Goal: Task Accomplishment & Management: Complete application form

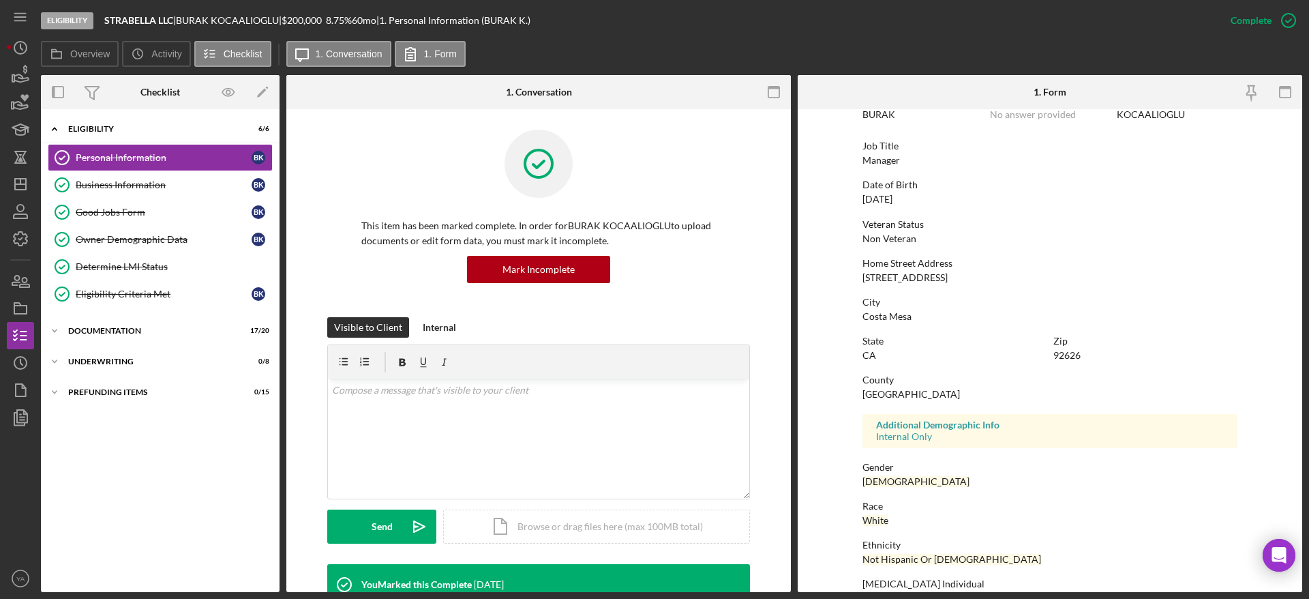
scroll to position [153, 0]
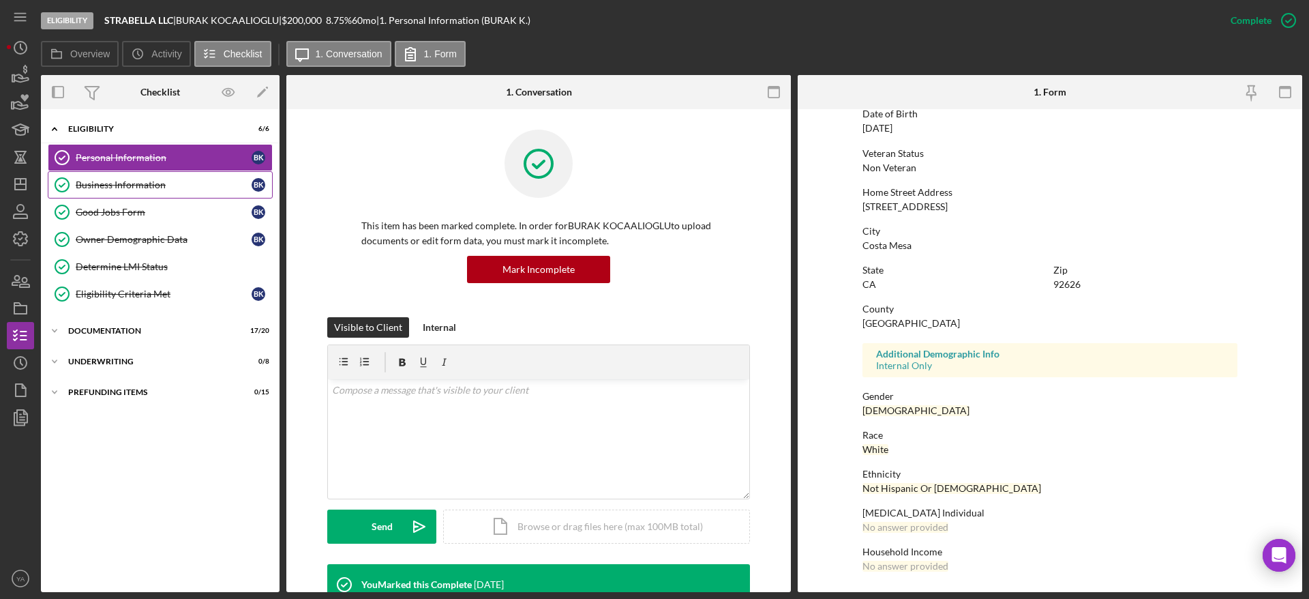
click at [194, 189] on div "Business Information" at bounding box center [164, 184] width 176 height 11
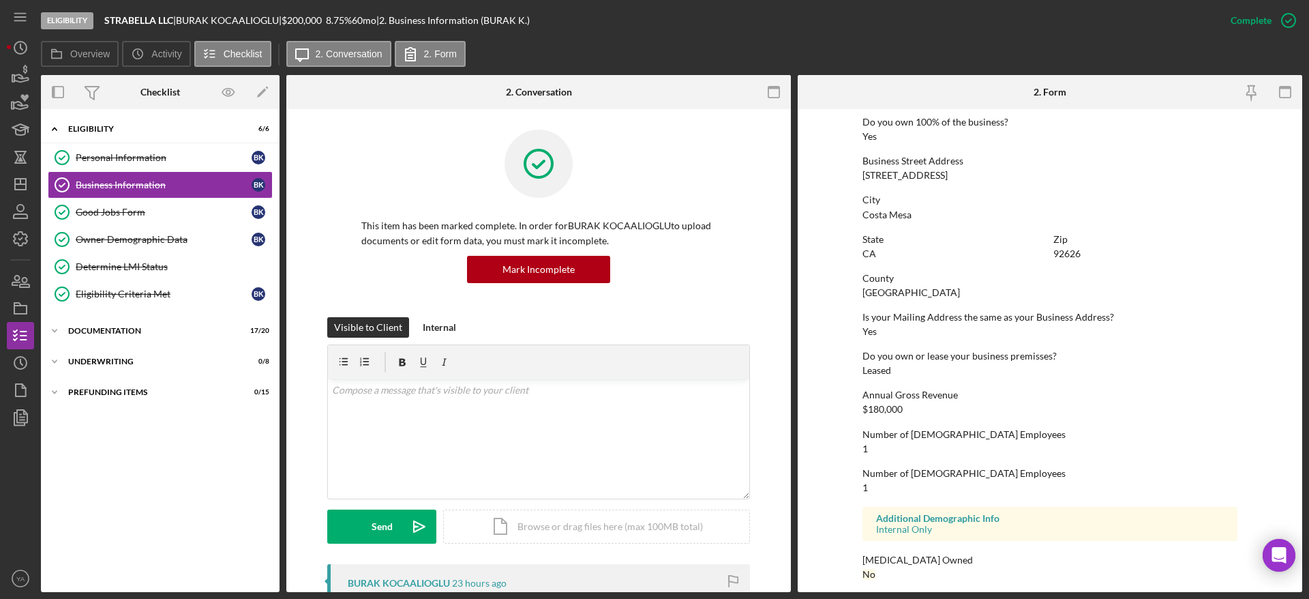
scroll to position [545, 0]
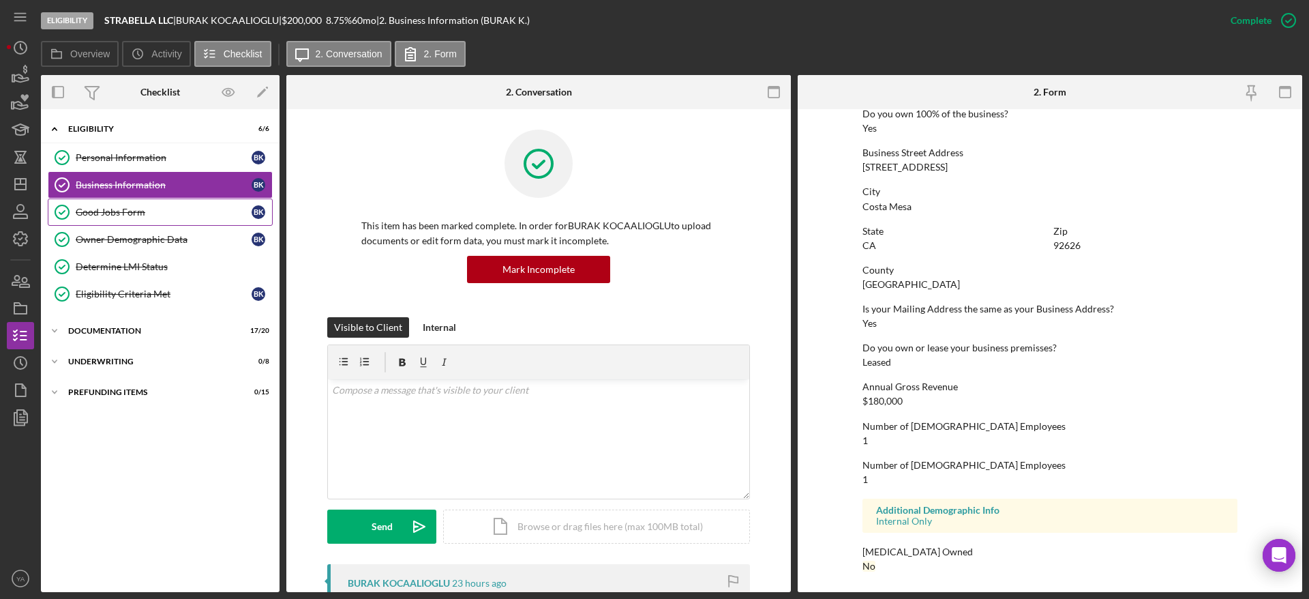
click at [195, 218] on link "Good Jobs Form Good Jobs Form B K" at bounding box center [160, 211] width 225 height 27
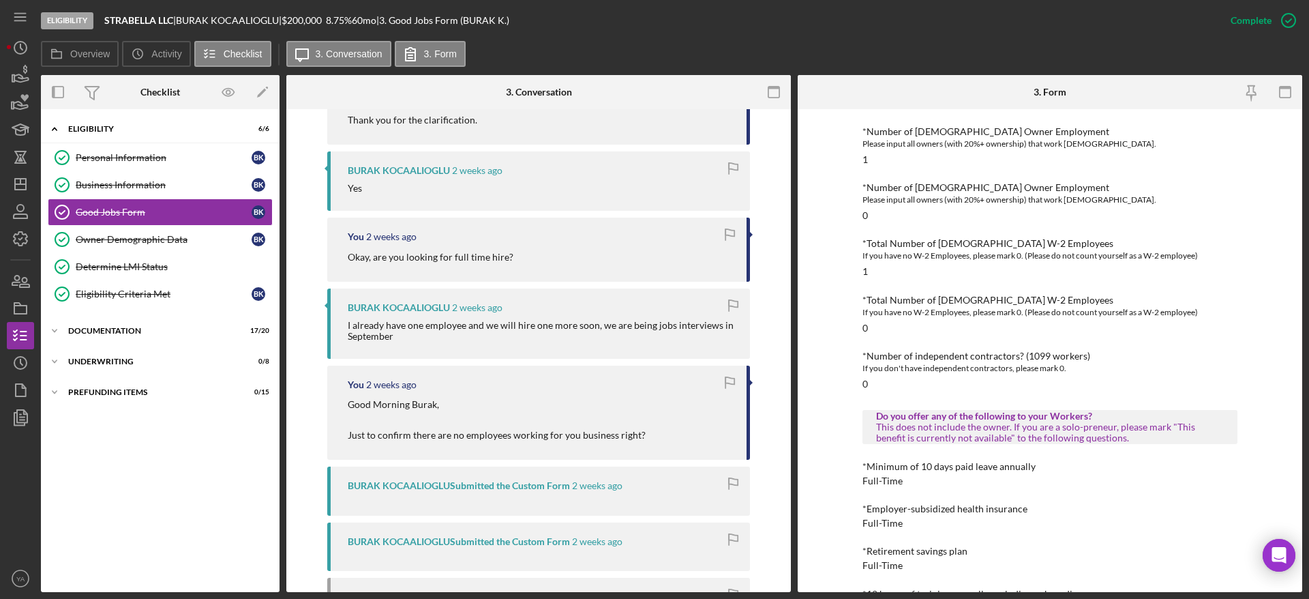
scroll to position [428, 0]
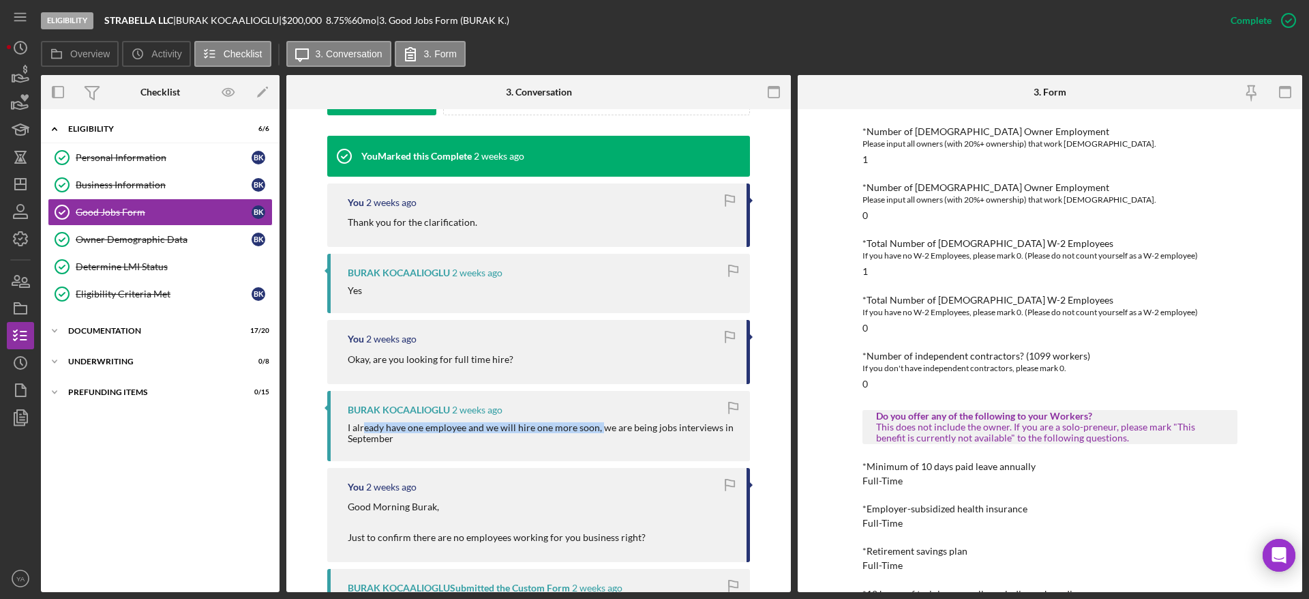
drag, startPoint x: 361, startPoint y: 420, endPoint x: 596, endPoint y: 427, distance: 235.3
click at [596, 427] on div "[PERSON_NAME] [DATE] I already have one employee and we will hire one more soon…" at bounding box center [538, 426] width 423 height 70
click at [596, 427] on div "I already have one employee and we will hire one more soon, we are being jobs i…" at bounding box center [542, 433] width 389 height 22
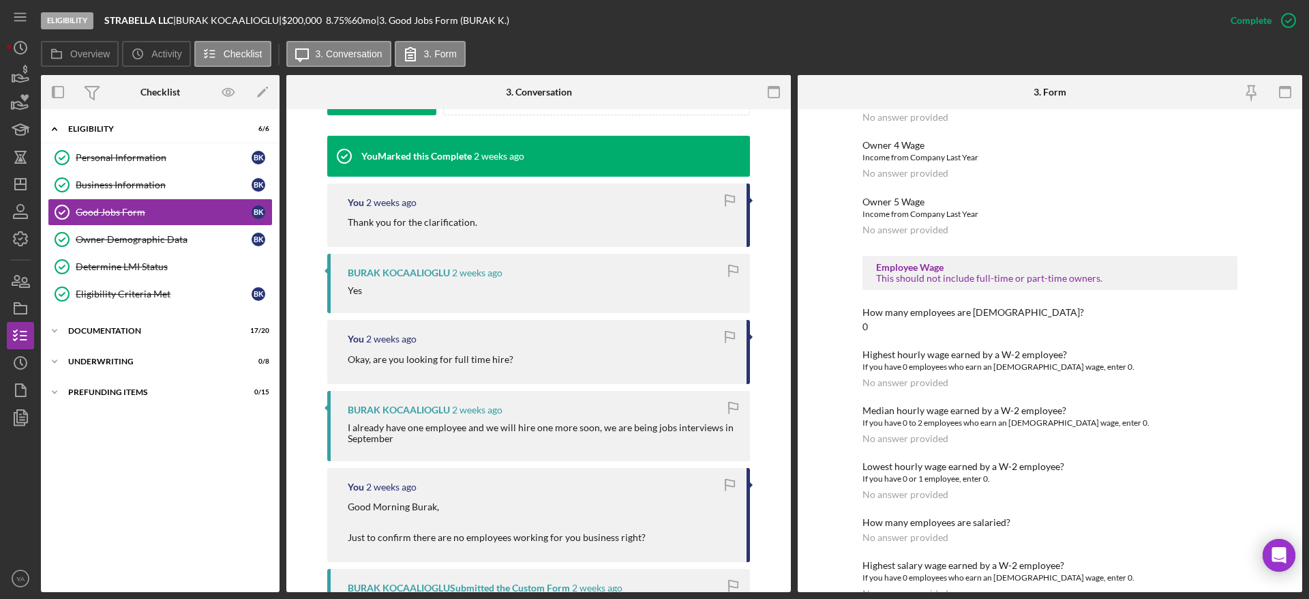
scroll to position [1765, 0]
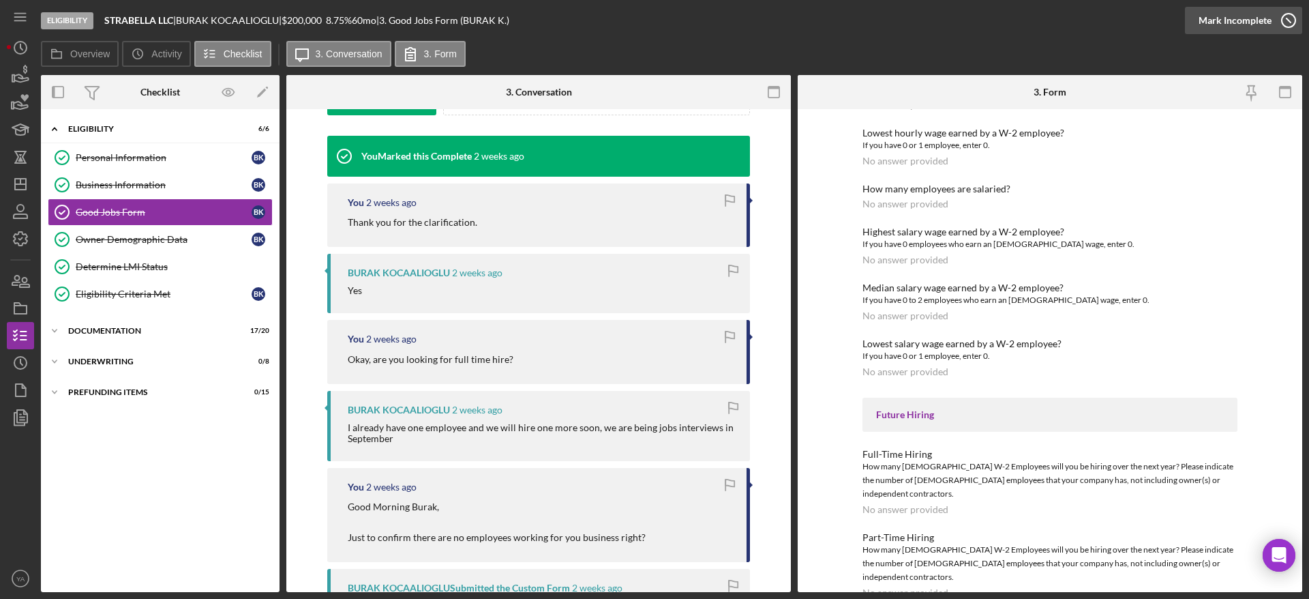
click at [652, 22] on icon "button" at bounding box center [1288, 20] width 34 height 34
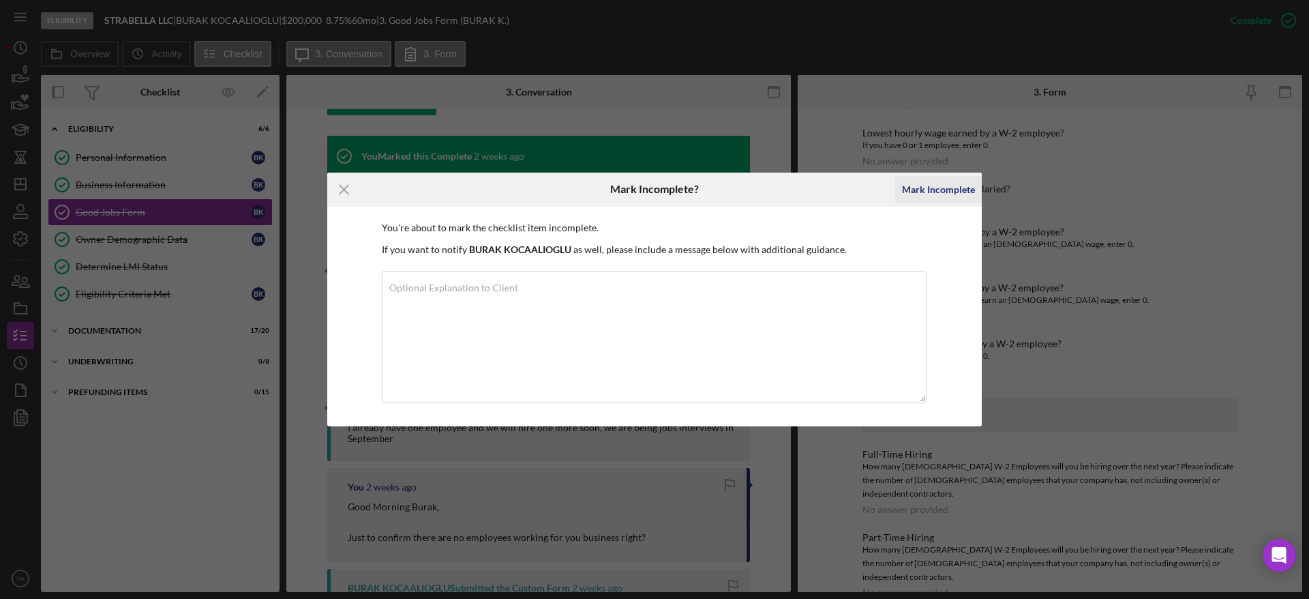
click at [652, 184] on div "Mark Incomplete" at bounding box center [938, 189] width 73 height 27
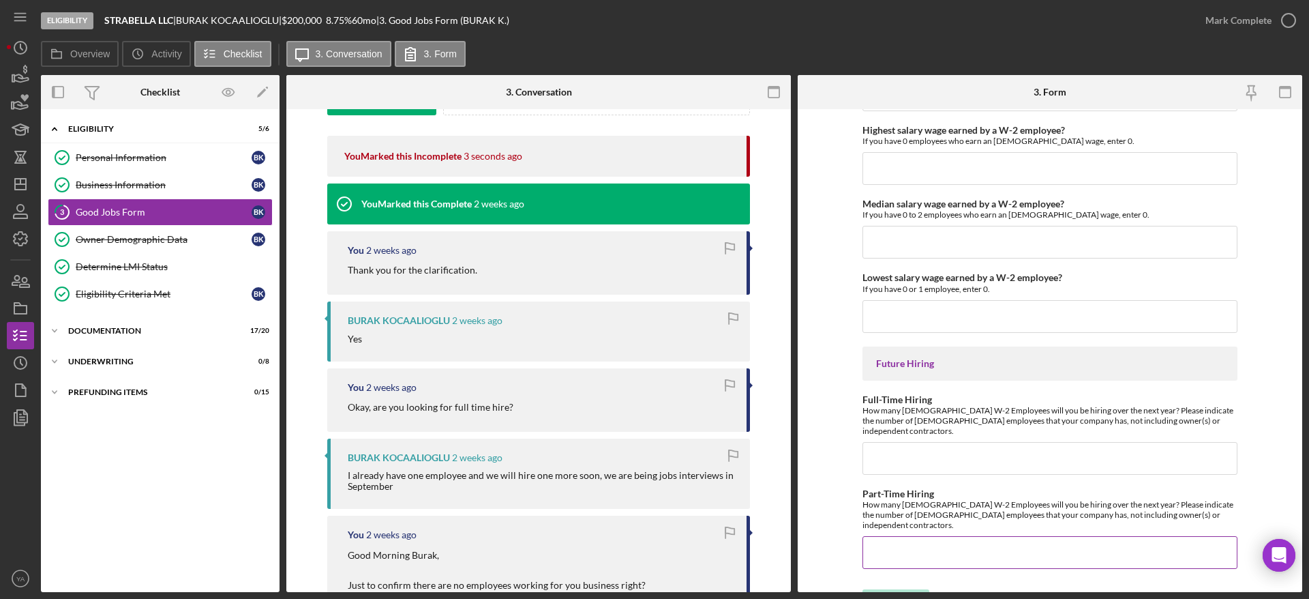
scroll to position [2982, 0]
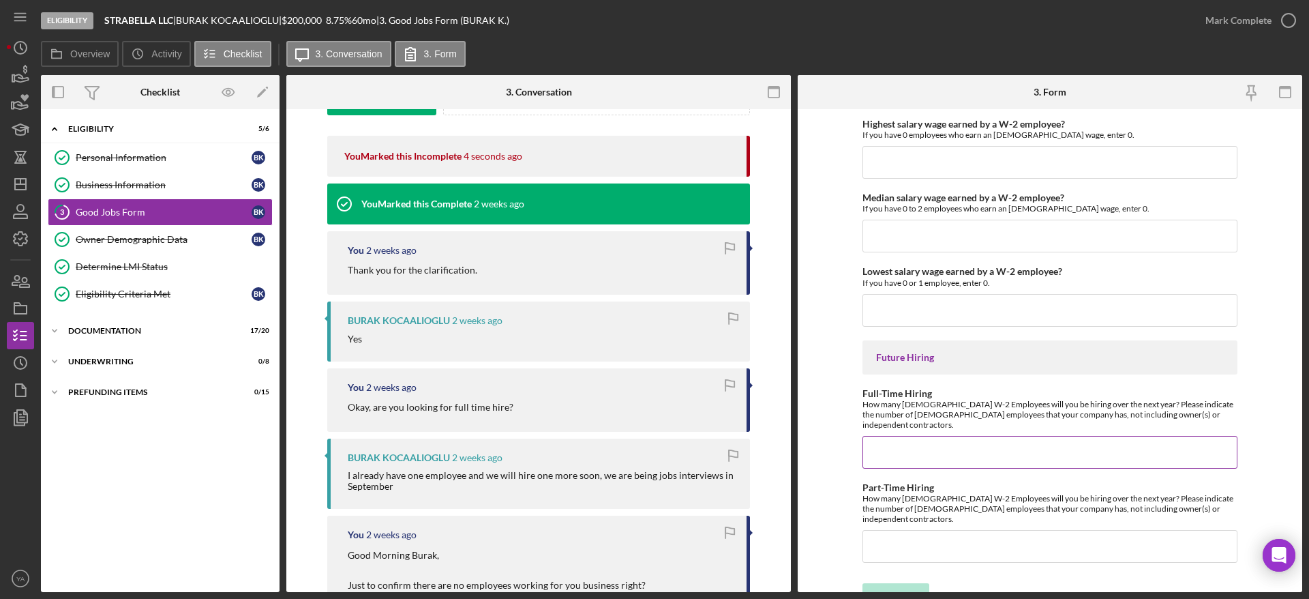
click at [652, 438] on input "Full-Time Hiring" at bounding box center [1049, 452] width 375 height 33
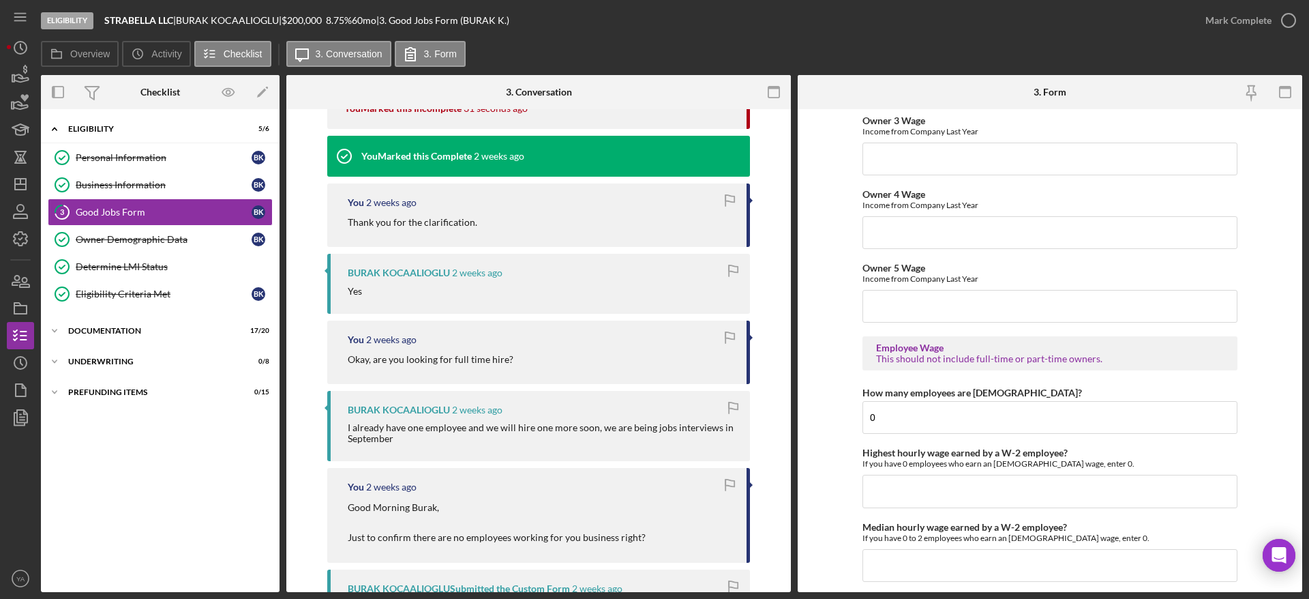
scroll to position [391, 0]
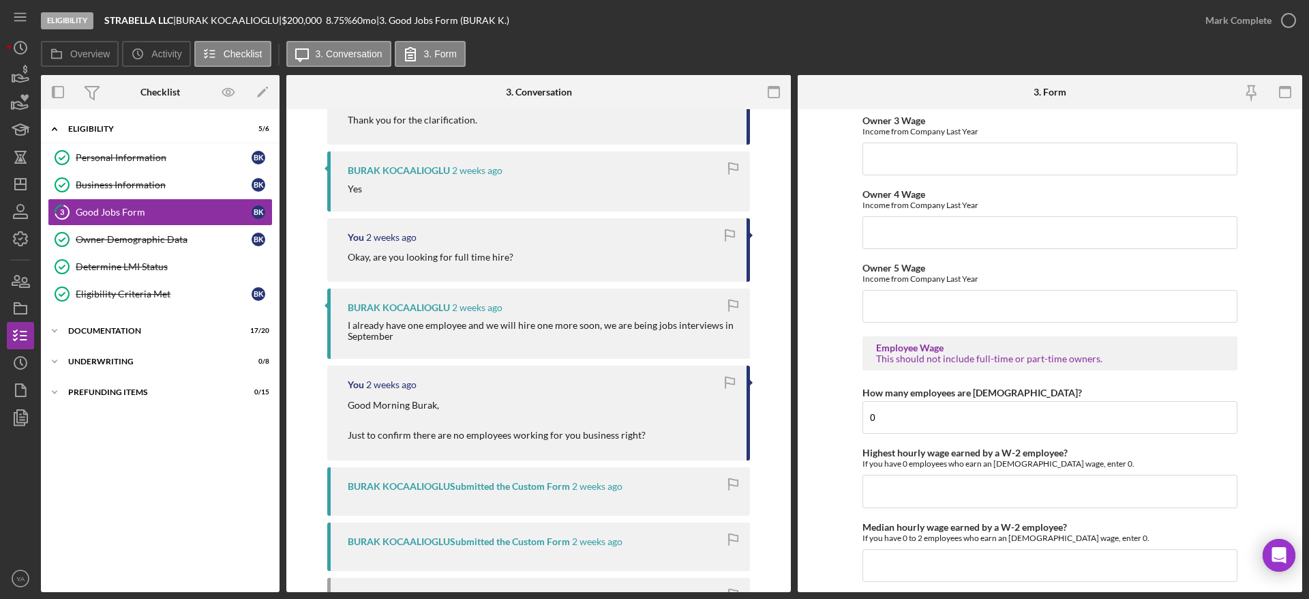
type input "1"
drag, startPoint x: 411, startPoint y: 327, endPoint x: 550, endPoint y: 328, distance: 139.1
click at [550, 328] on div "I already have one employee and we will hire one more soon, we are being jobs i…" at bounding box center [542, 331] width 389 height 22
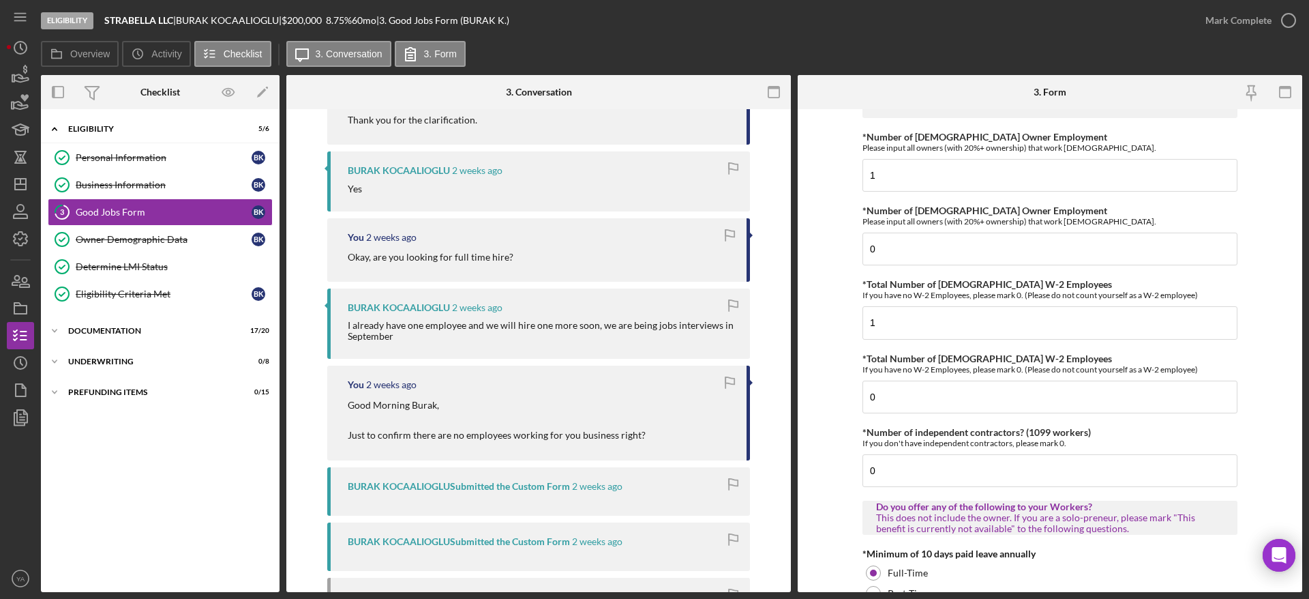
scroll to position [0, 0]
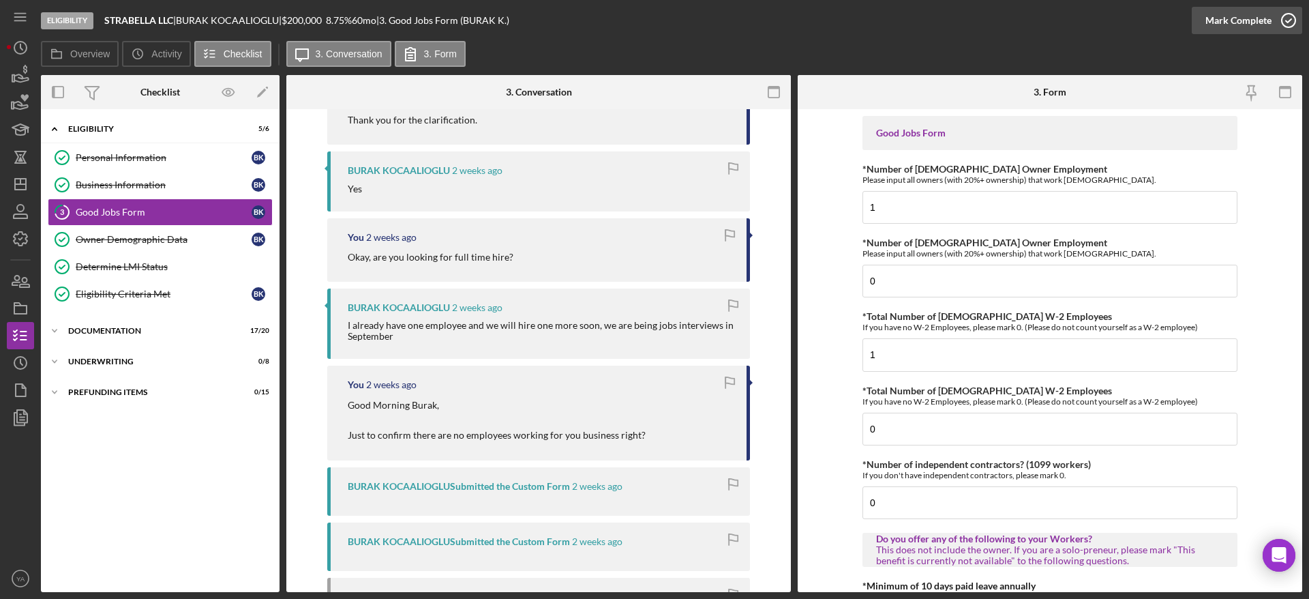
click at [652, 10] on div "Mark Complete" at bounding box center [1238, 20] width 66 height 27
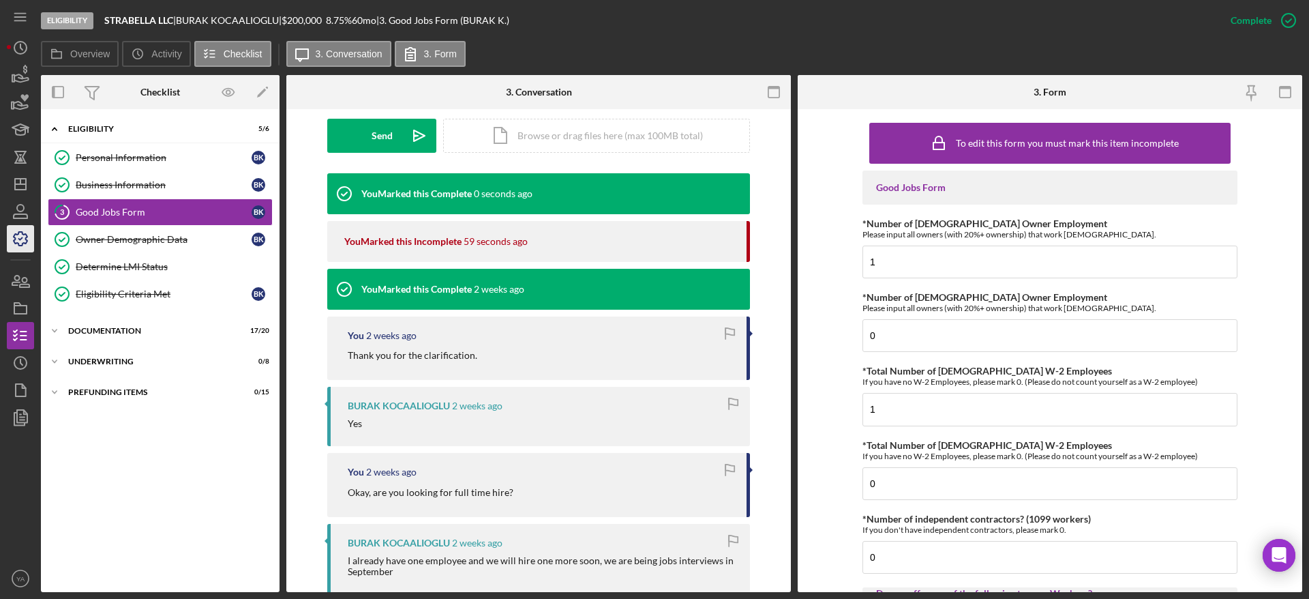
scroll to position [625, 0]
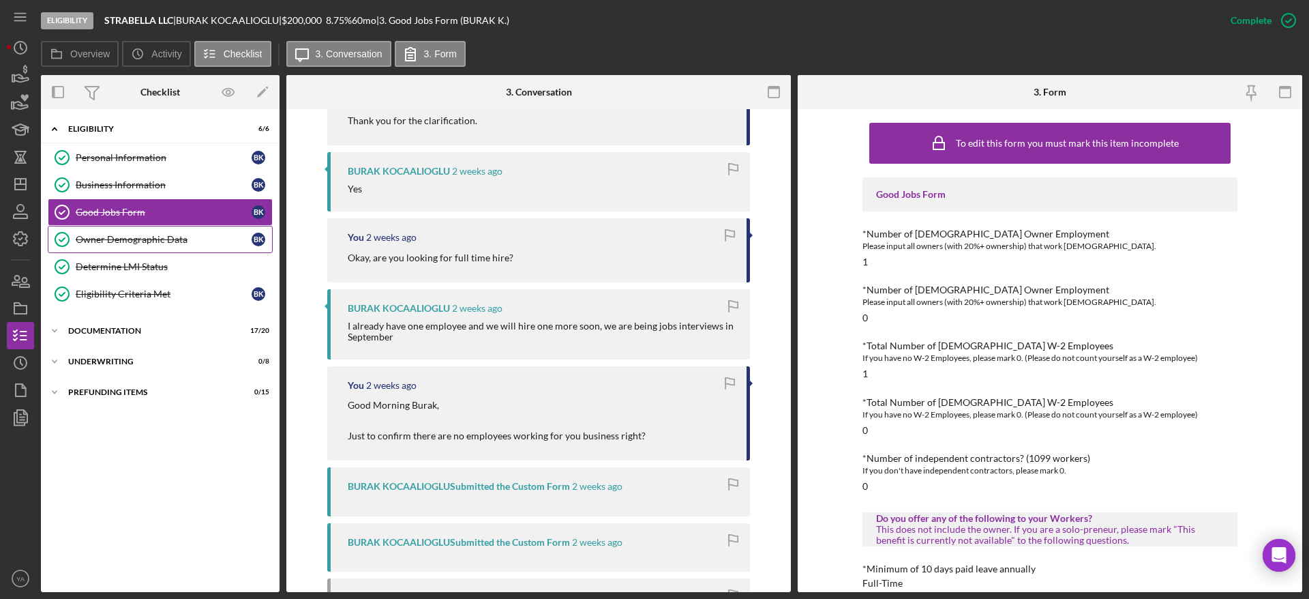
click at [157, 241] on div "Owner Demographic Data" at bounding box center [164, 239] width 176 height 11
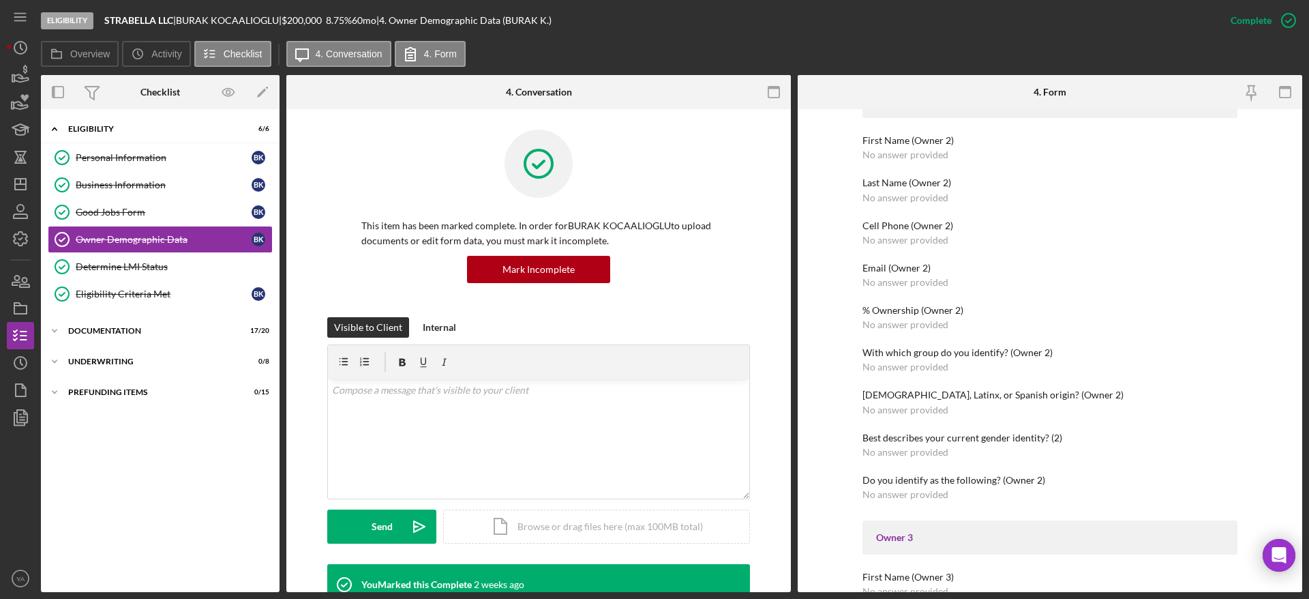
scroll to position [409, 0]
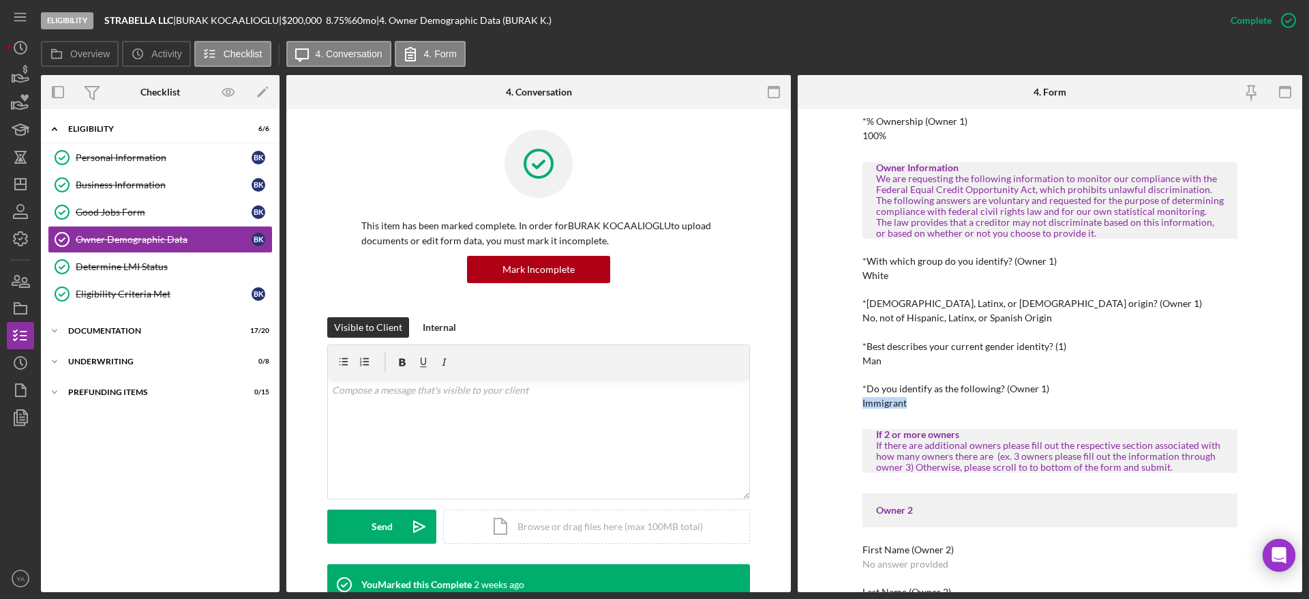
drag, startPoint x: 860, startPoint y: 404, endPoint x: 933, endPoint y: 394, distance: 74.2
click at [652, 394] on div "To edit this form you must mark this item incomplete Owner Demographic Form Wha…" at bounding box center [1050, 350] width 504 height 483
click at [652, 344] on div "*Best describes your current gender identity? (1)" at bounding box center [1049, 346] width 375 height 11
click at [147, 156] on div "Personal Information" at bounding box center [164, 157] width 176 height 11
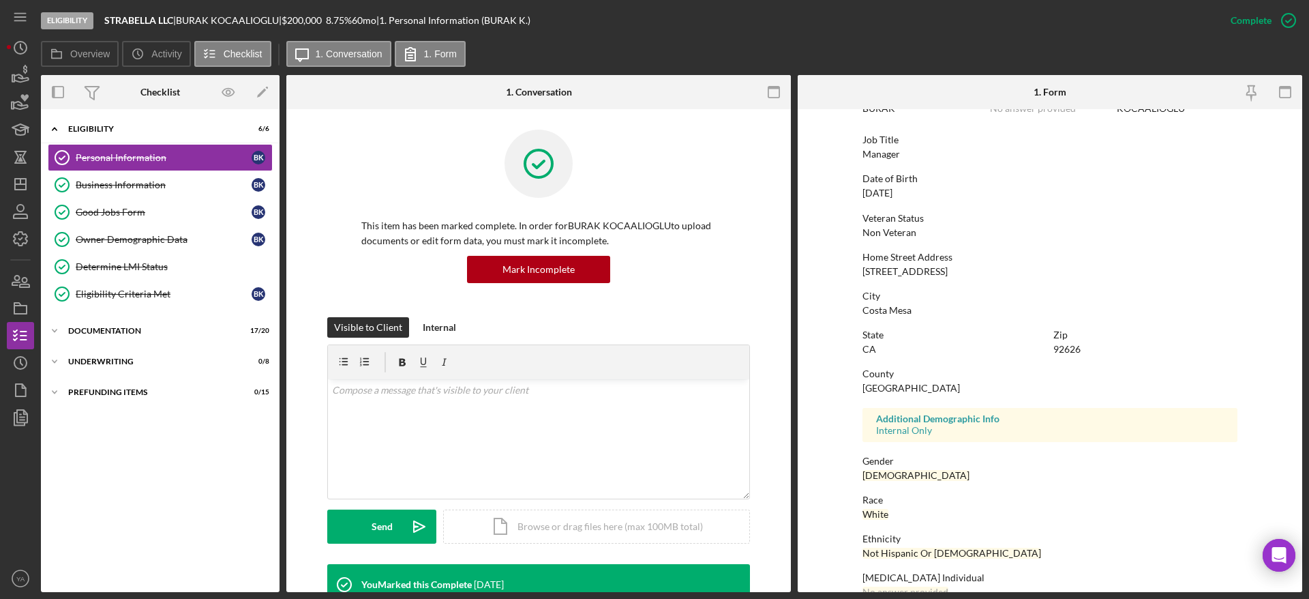
scroll to position [153, 0]
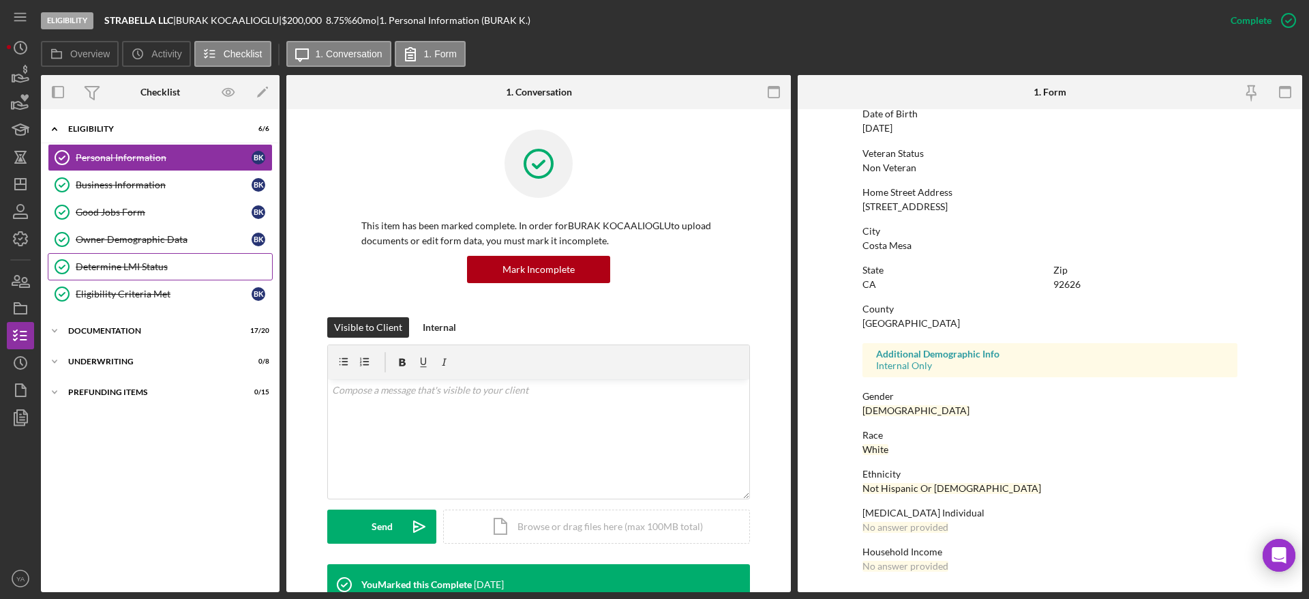
click at [146, 267] on div "Determine LMI Status" at bounding box center [174, 266] width 196 height 11
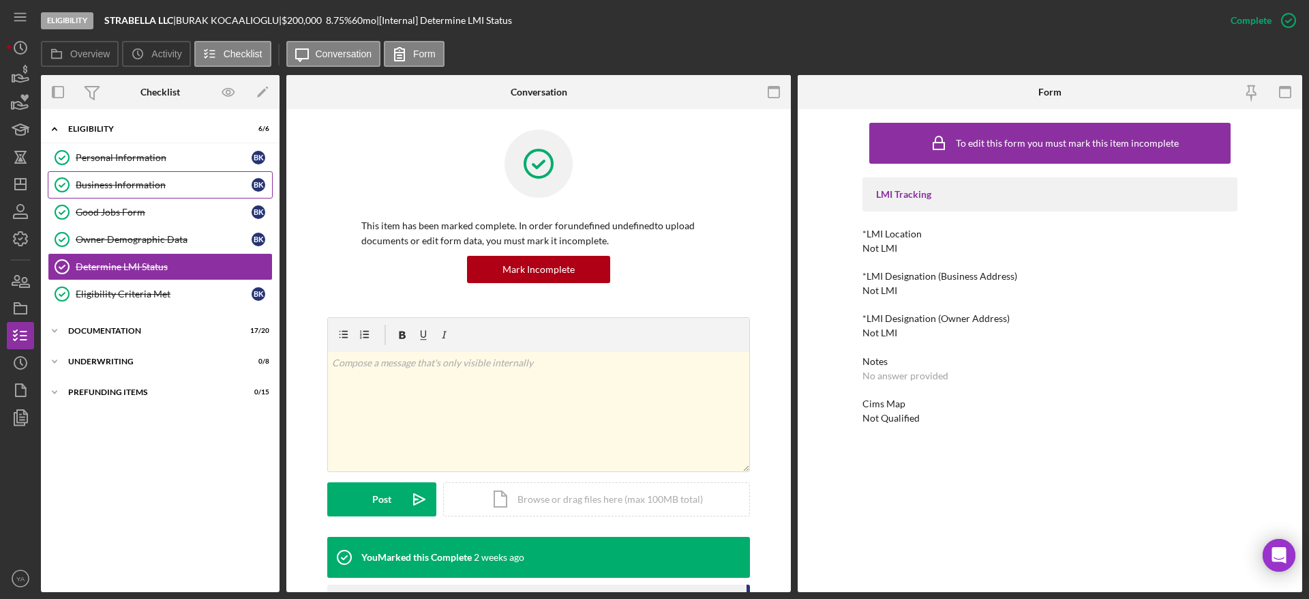
click at [114, 181] on div "Business Information" at bounding box center [164, 184] width 176 height 11
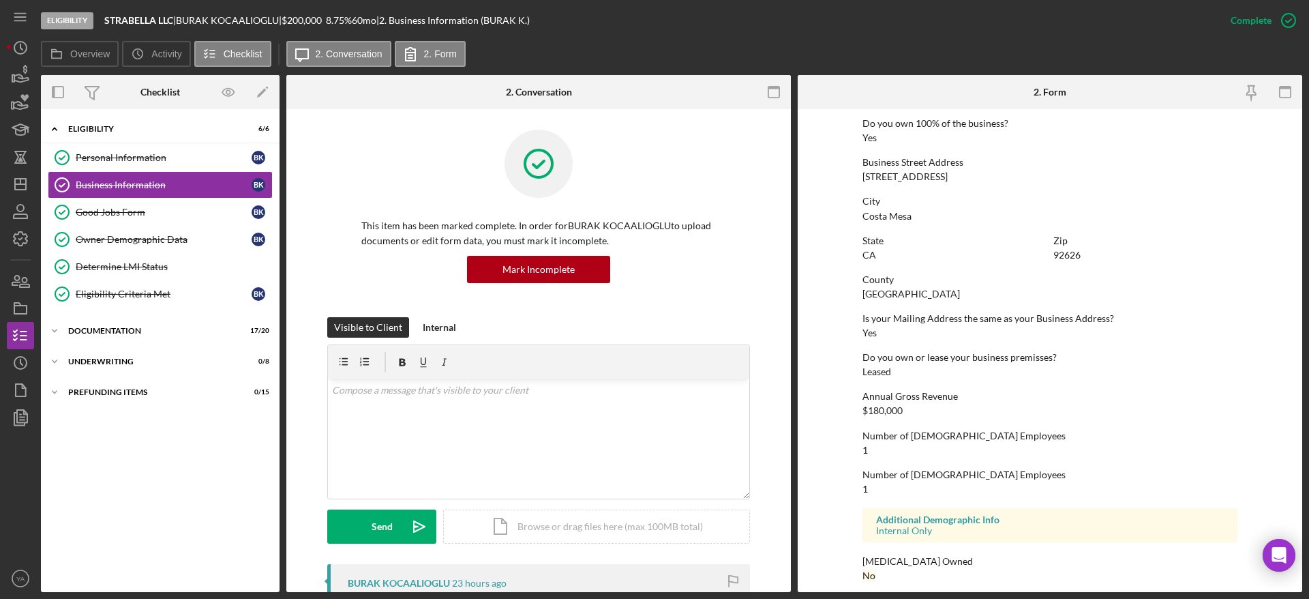
scroll to position [545, 0]
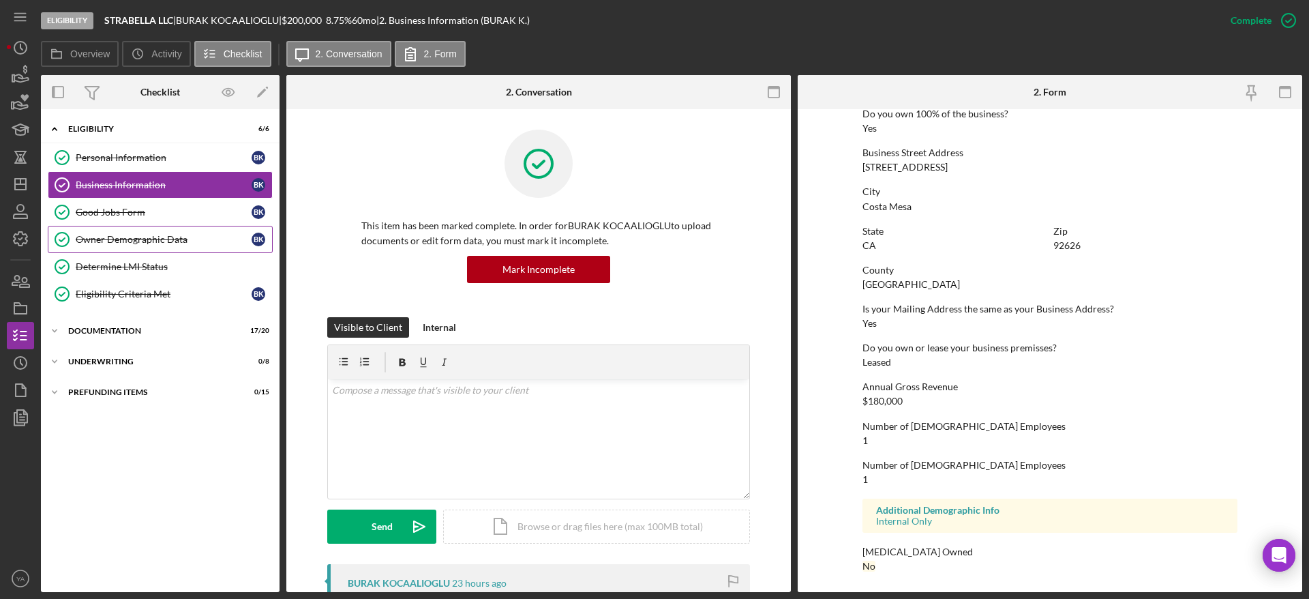
click at [156, 245] on link "Owner Demographic Data Owner Demographic Data B K" at bounding box center [160, 239] width 225 height 27
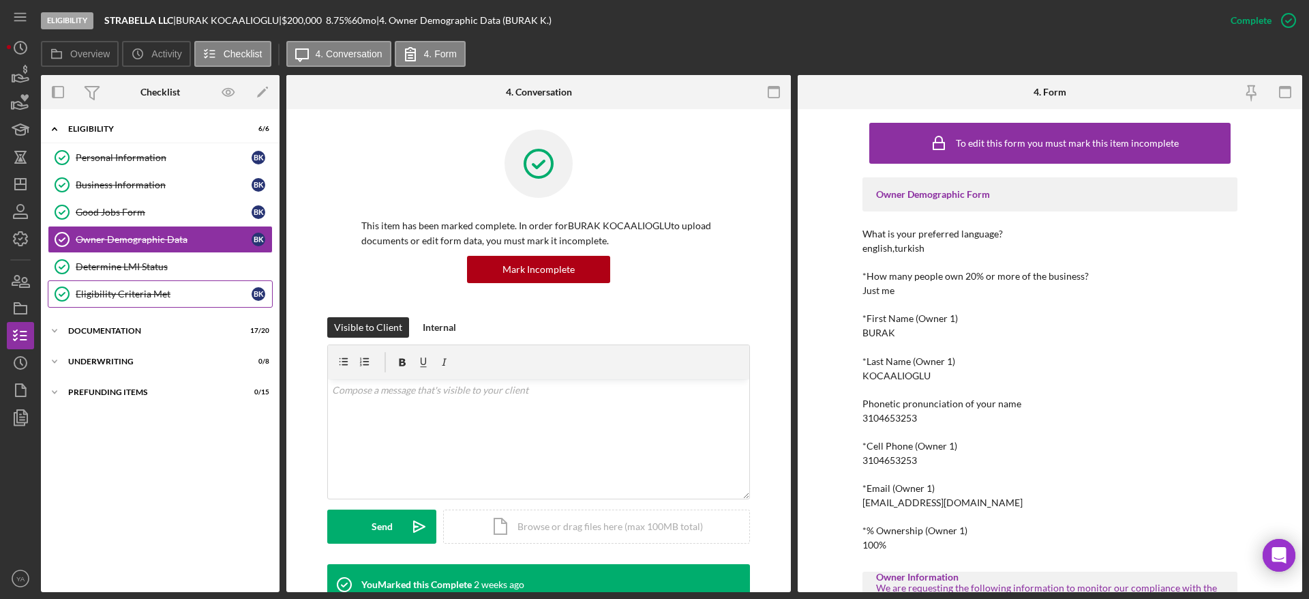
click at [153, 298] on div "Eligibility Criteria Met" at bounding box center [164, 293] width 176 height 11
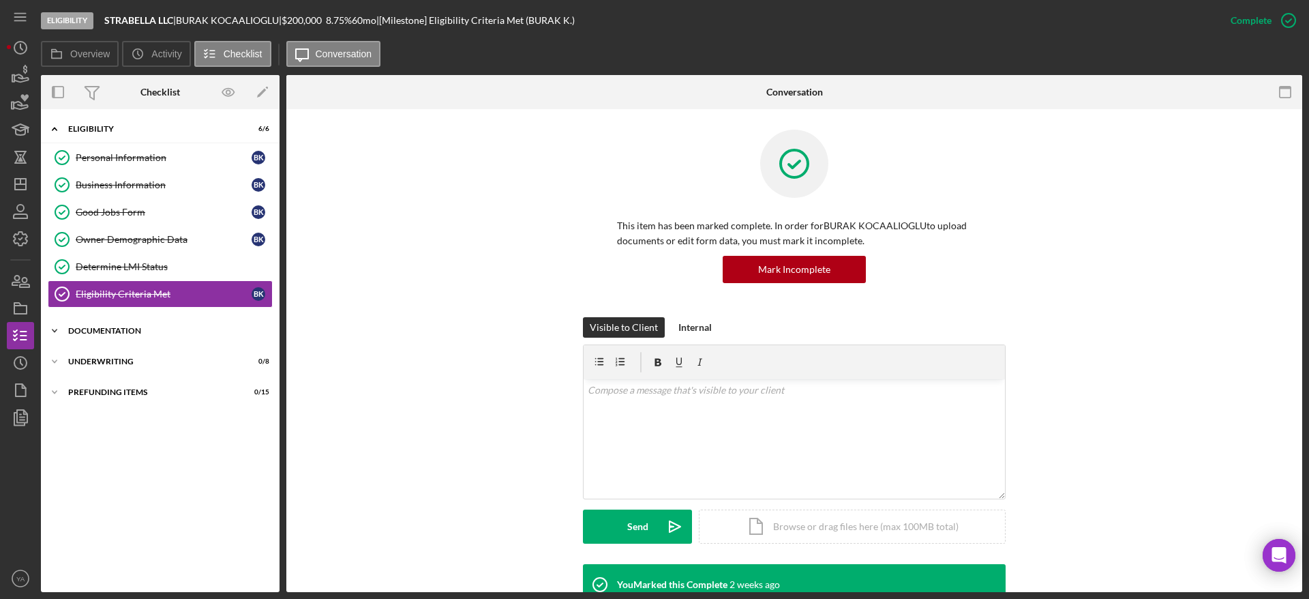
click at [156, 335] on div "Icon/Expander Documentation 17 / 20" at bounding box center [160, 330] width 239 height 27
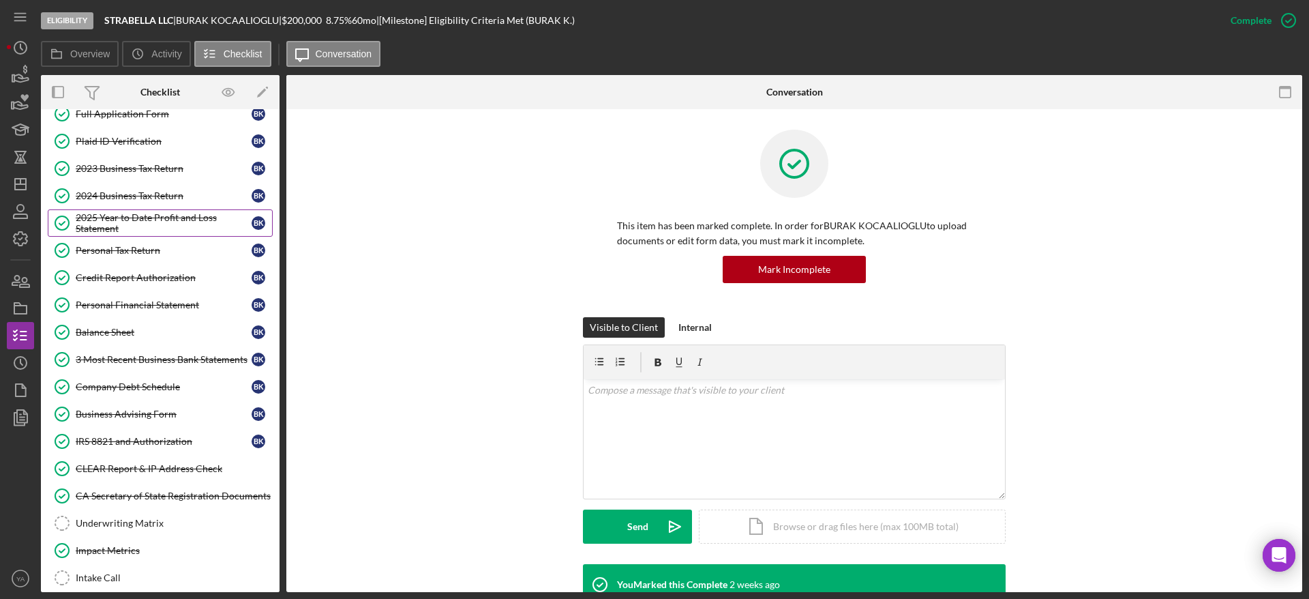
scroll to position [205, 0]
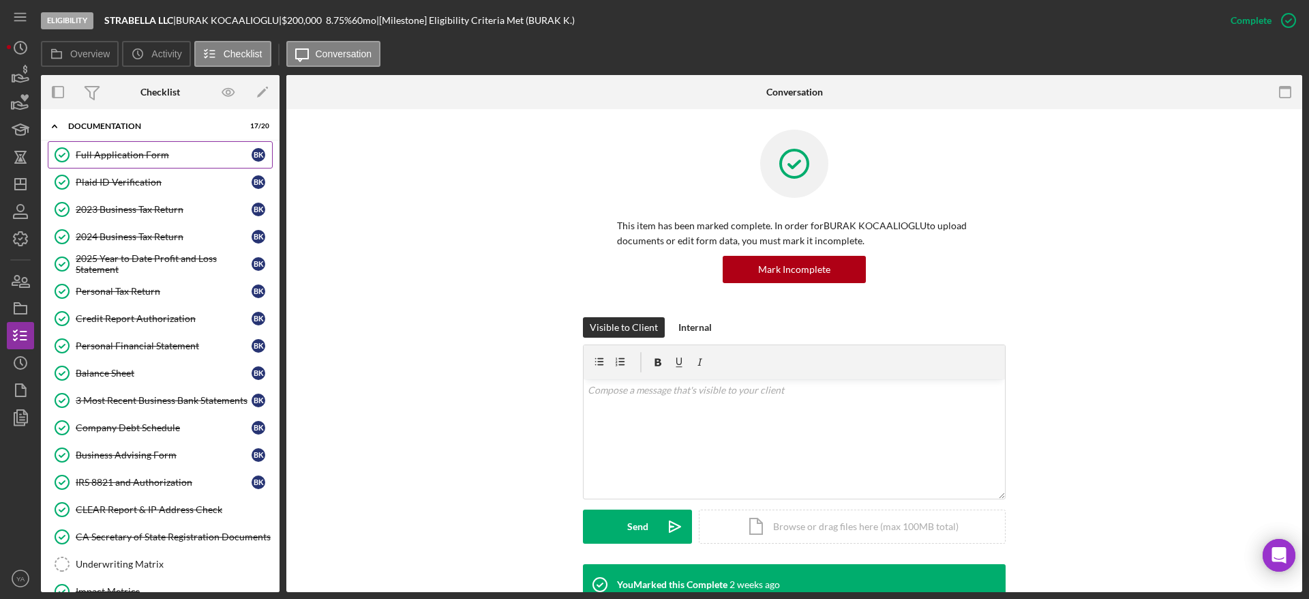
click at [138, 164] on link "Full Application Form Full Application Form B K" at bounding box center [160, 154] width 225 height 27
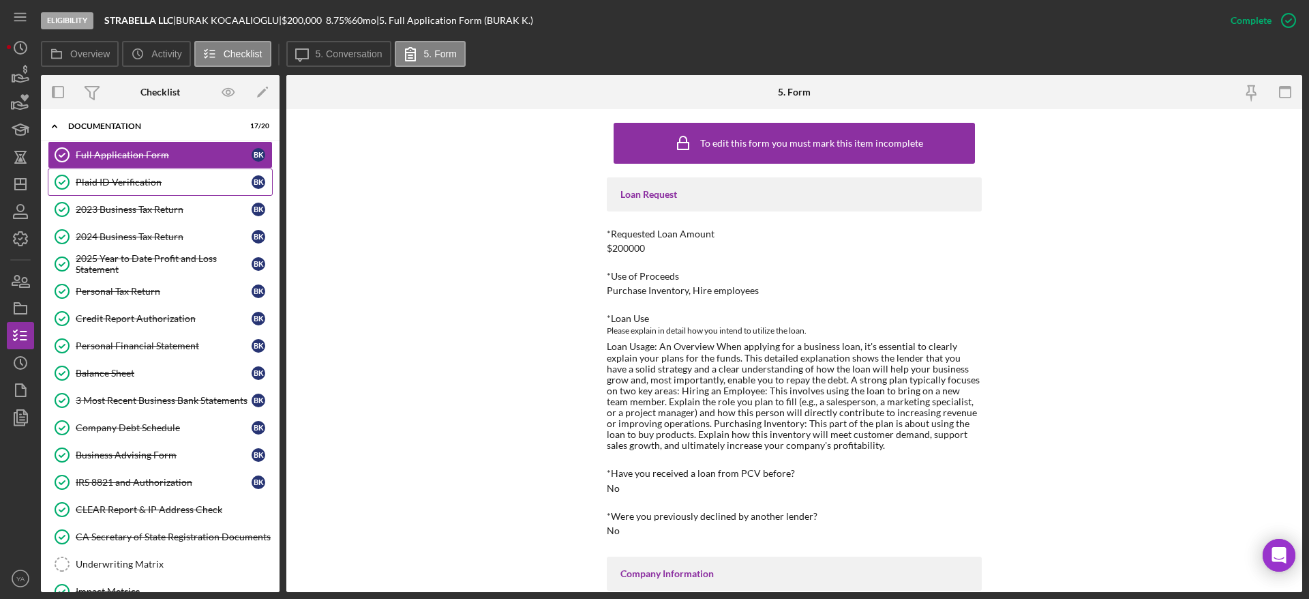
click at [144, 185] on div "Plaid ID Verification" at bounding box center [164, 182] width 176 height 11
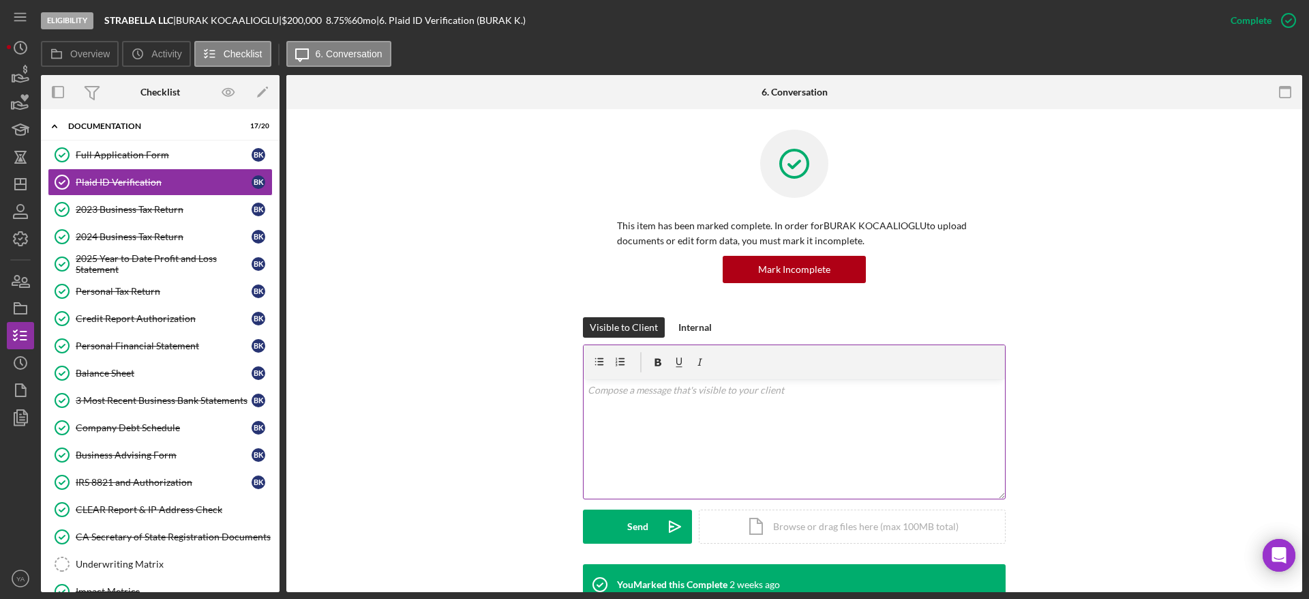
scroll to position [307, 0]
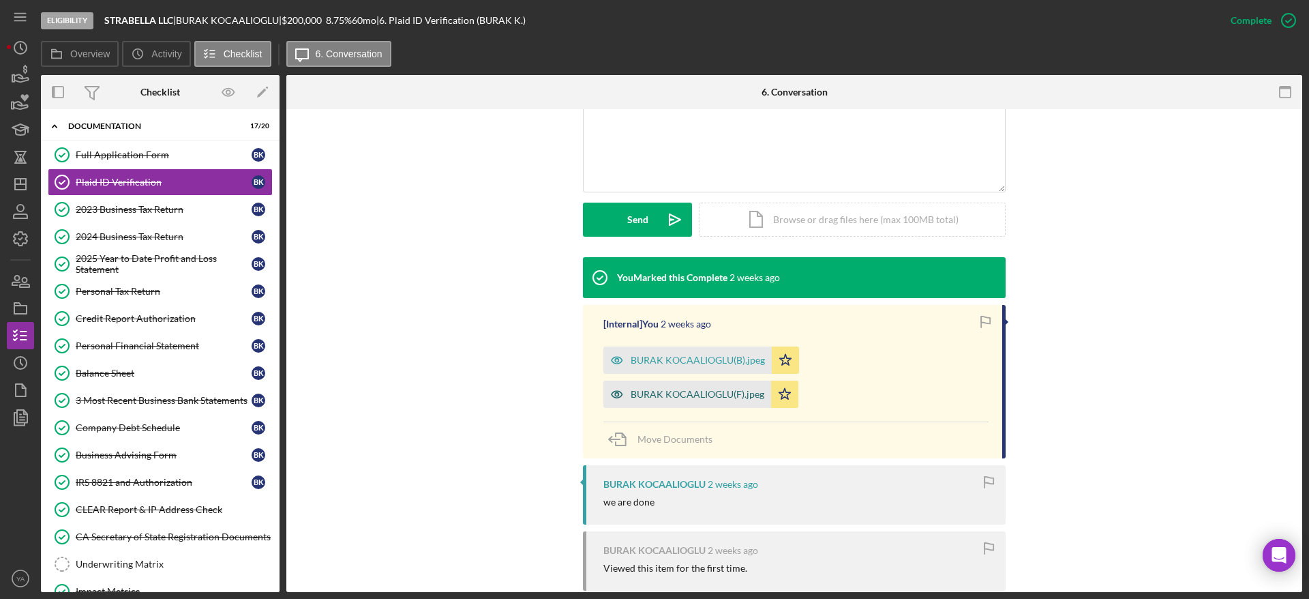
click at [652, 401] on div "BURAK KOCAALIOGLU(F).jpeg" at bounding box center [687, 393] width 168 height 27
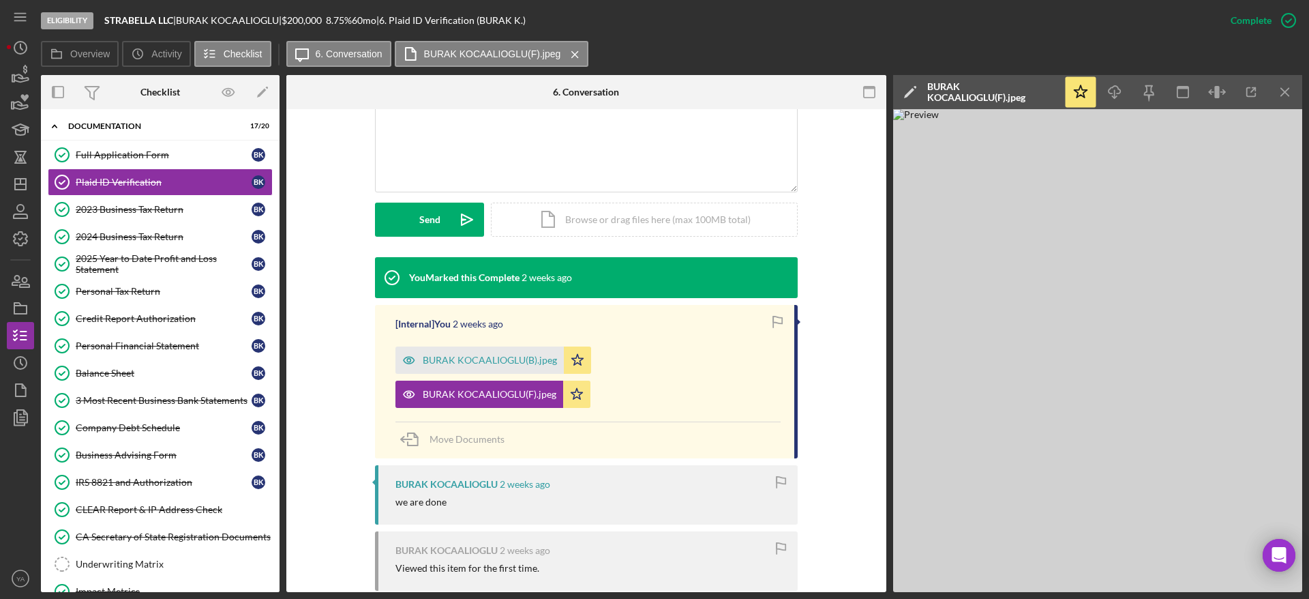
drag, startPoint x: 917, startPoint y: 303, endPoint x: 866, endPoint y: 289, distance: 52.9
drag, startPoint x: 866, startPoint y: 289, endPoint x: 1297, endPoint y: 446, distance: 459.1
click at [652, 444] on img at bounding box center [1097, 350] width 409 height 483
click at [188, 165] on link "Full Application Form Full Application Form B K" at bounding box center [160, 154] width 225 height 27
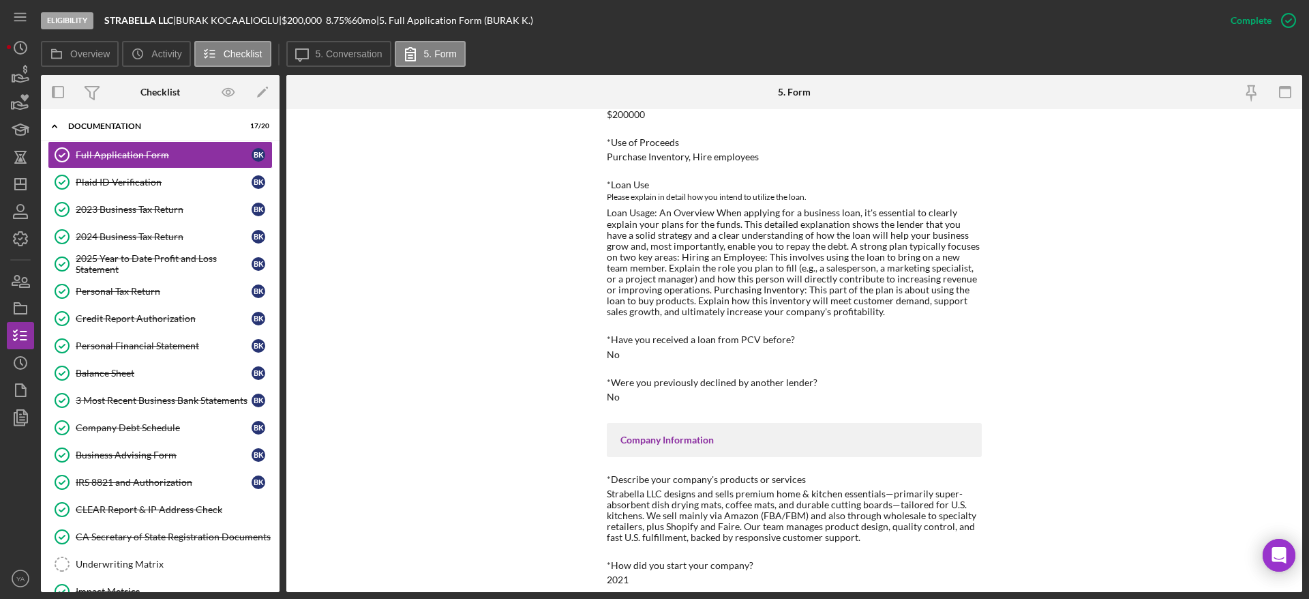
scroll to position [102, 0]
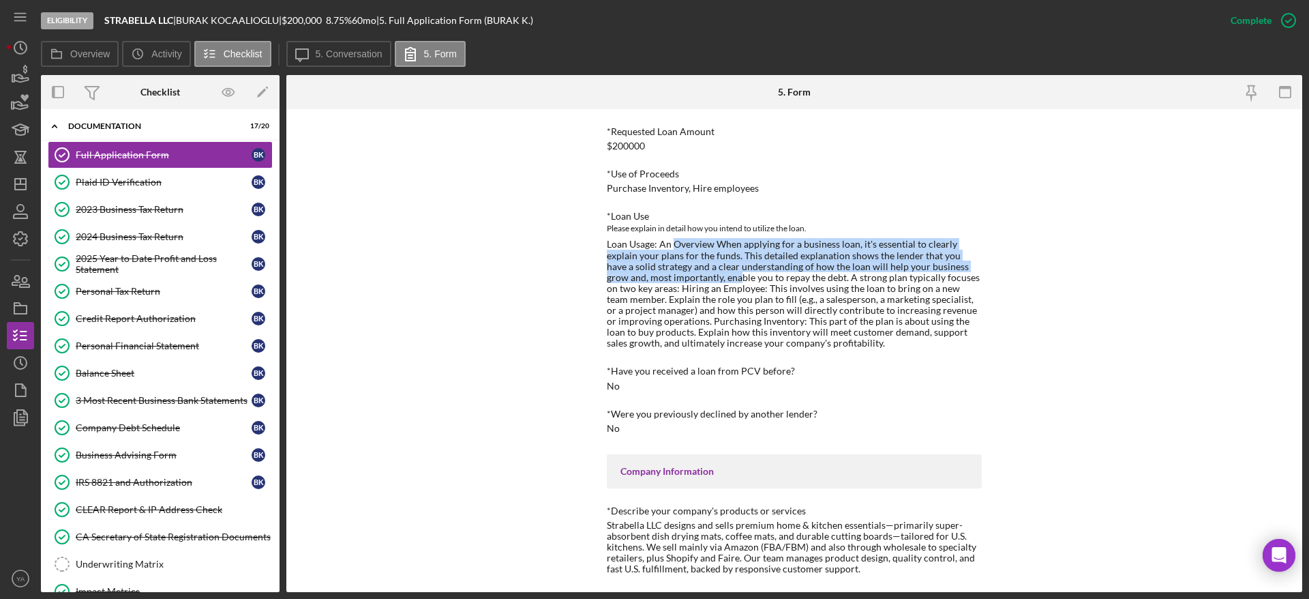
drag, startPoint x: 674, startPoint y: 247, endPoint x: 695, endPoint y: 279, distance: 38.4
click at [652, 279] on div "Loan Usage: An Overview When applying for a business loan, it's essential to cl…" at bounding box center [794, 294] width 375 height 110
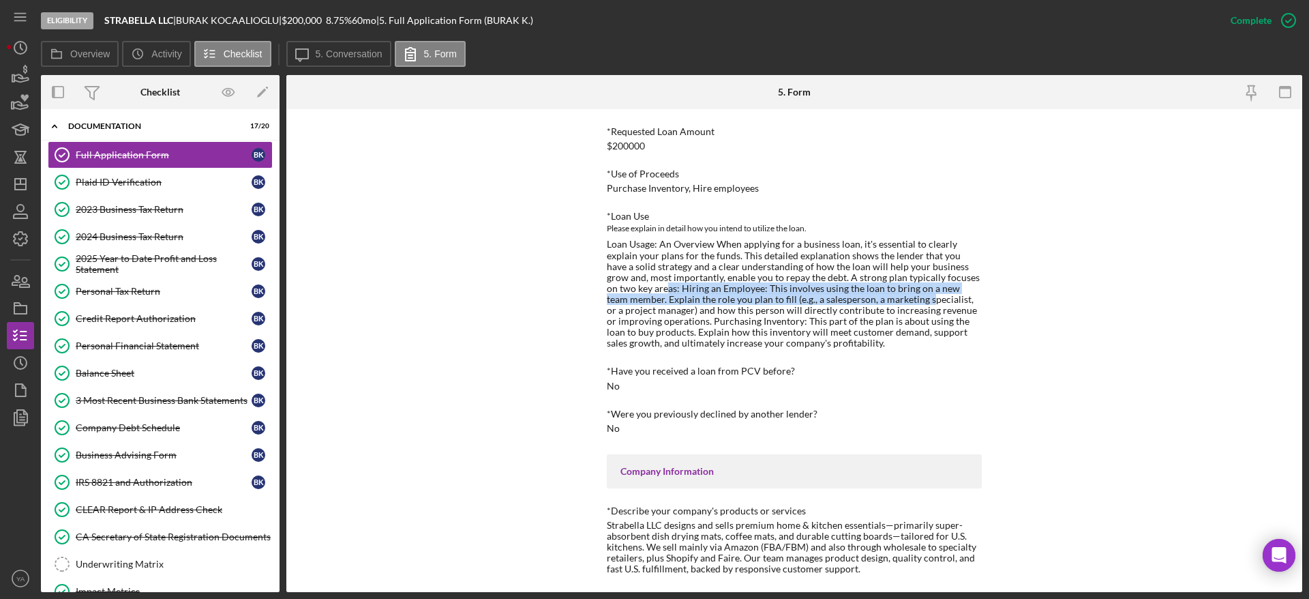
drag, startPoint x: 617, startPoint y: 290, endPoint x: 864, endPoint y: 304, distance: 247.8
click at [652, 304] on div "Loan Usage: An Overview When applying for a business loan, it's essential to cl…" at bounding box center [794, 294] width 375 height 110
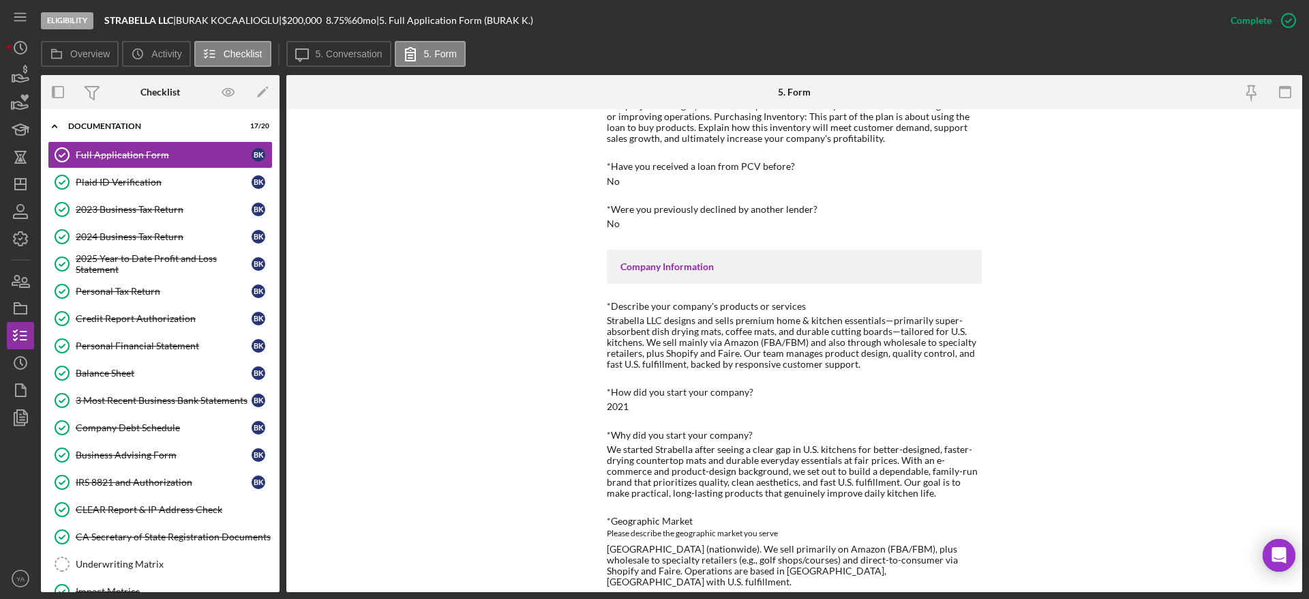
scroll to position [409, 0]
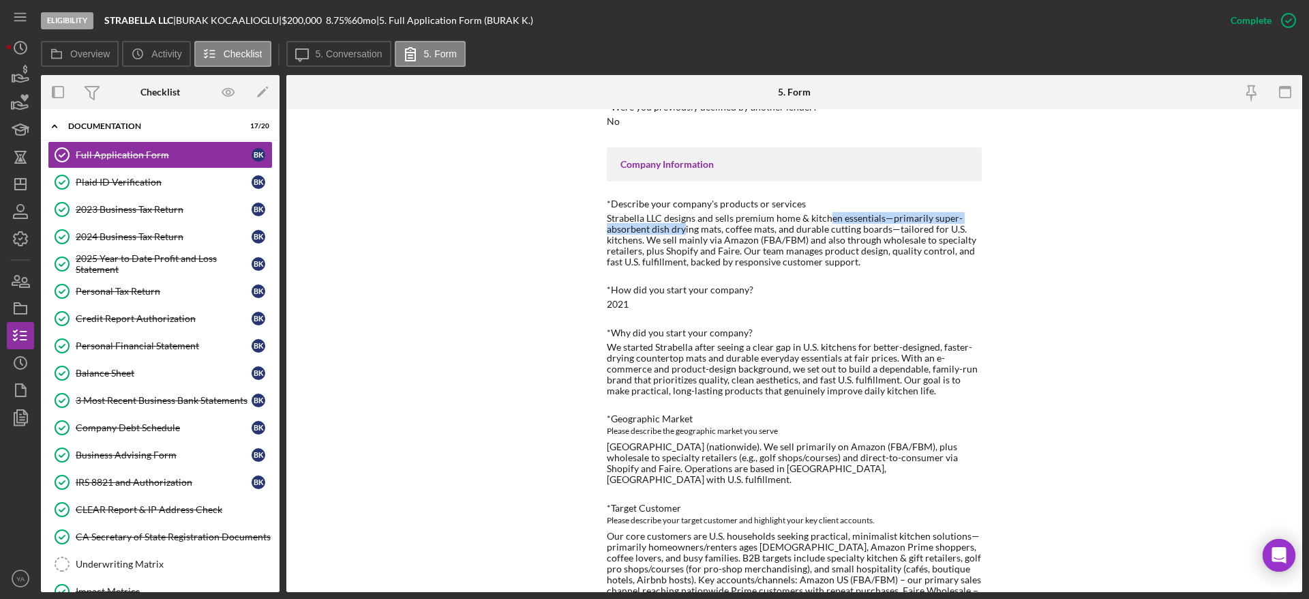
drag, startPoint x: 683, startPoint y: 227, endPoint x: 828, endPoint y: 213, distance: 145.2
click at [652, 213] on div "Strabella LLC designs and sells premium home & kitchen essentials—primarily sup…" at bounding box center [794, 240] width 375 height 55
click at [652, 215] on div "Strabella LLC designs and sells premium home & kitchen essentials—primarily sup…" at bounding box center [794, 240] width 375 height 55
drag, startPoint x: 668, startPoint y: 220, endPoint x: 924, endPoint y: 230, distance: 256.5
click at [652, 230] on div "Strabella LLC designs and sells premium home & kitchen essentials—primarily sup…" at bounding box center [794, 240] width 375 height 55
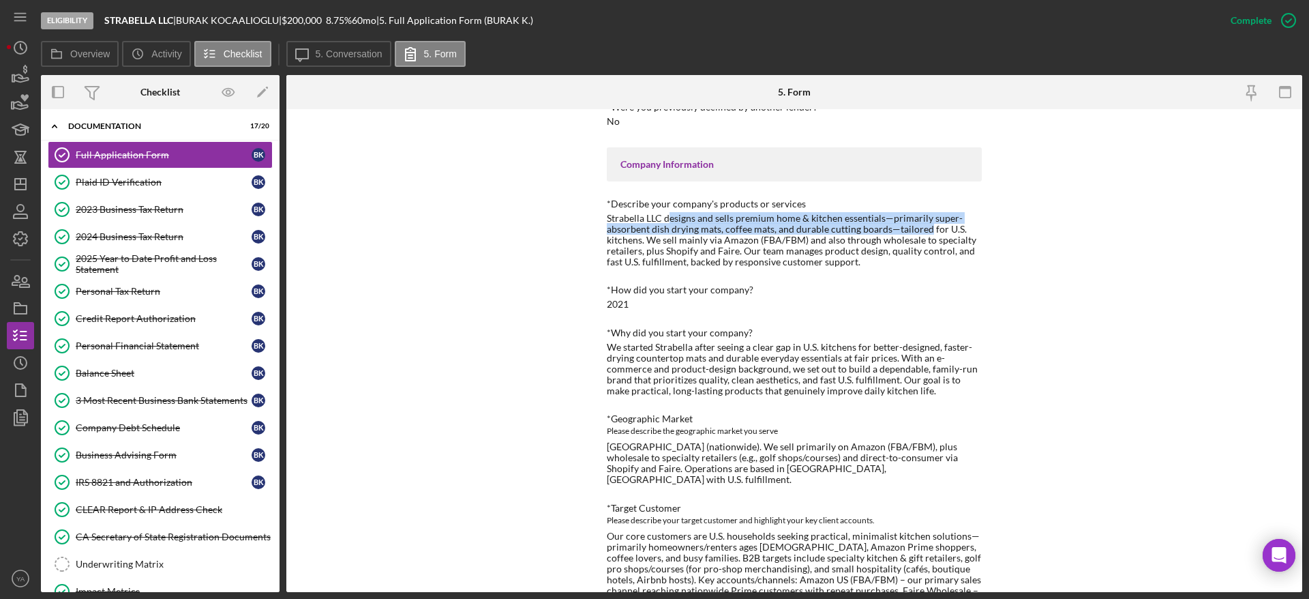
click at [652, 230] on div "Strabella LLC designs and sells premium home & kitchen essentials—primarily sup…" at bounding box center [794, 240] width 375 height 55
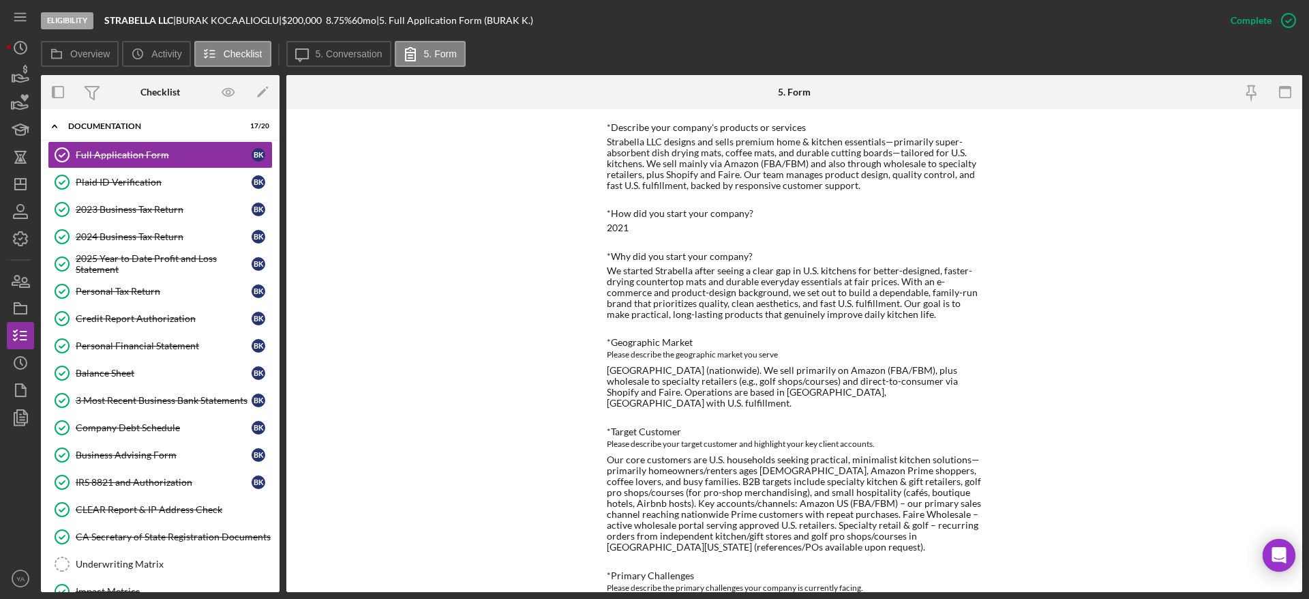
scroll to position [511, 0]
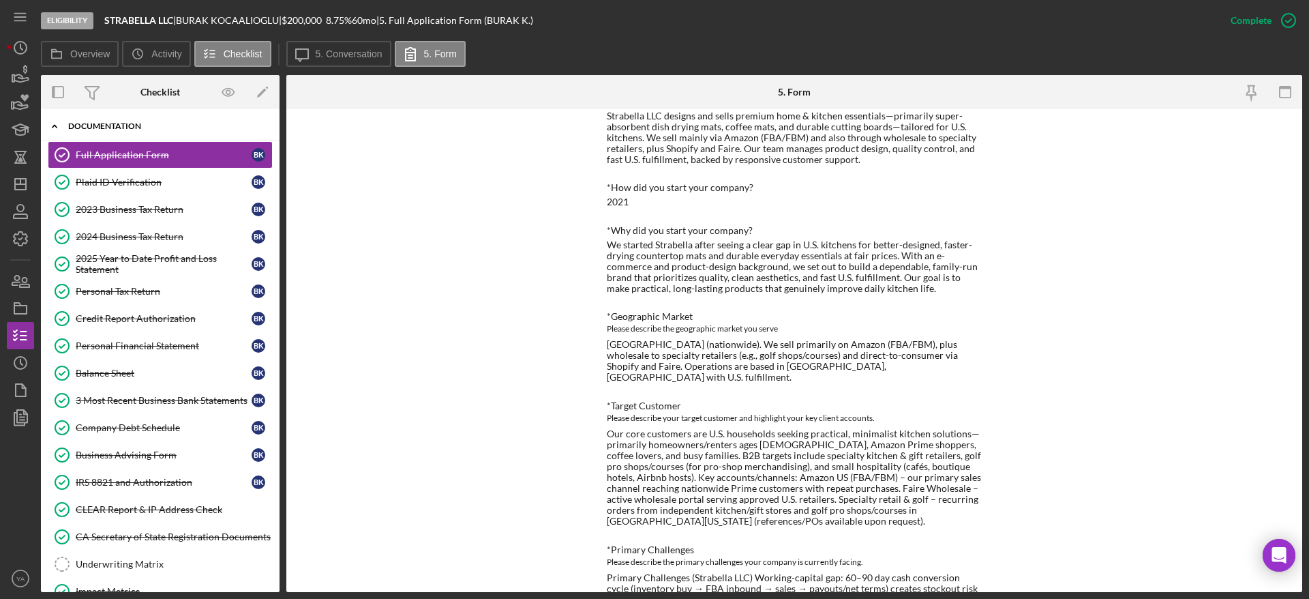
click at [95, 116] on div "Icon/Expander Documentation 17 / 20" at bounding box center [160, 126] width 239 height 28
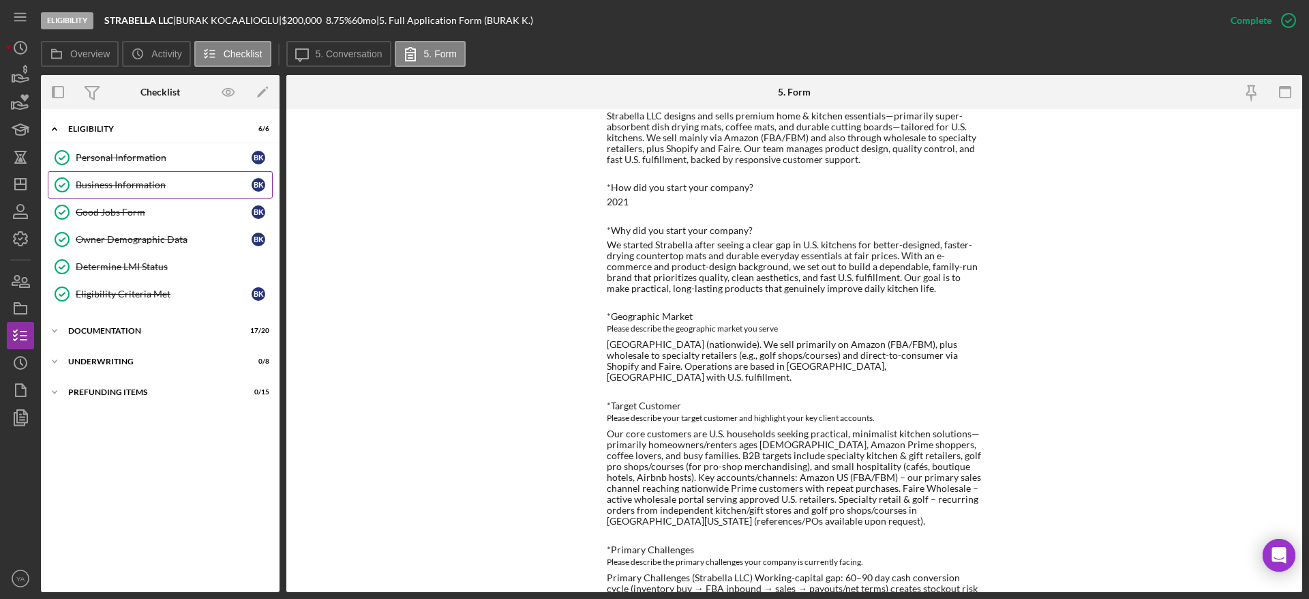
click at [143, 178] on link "Business Information Business Information B K" at bounding box center [160, 184] width 225 height 27
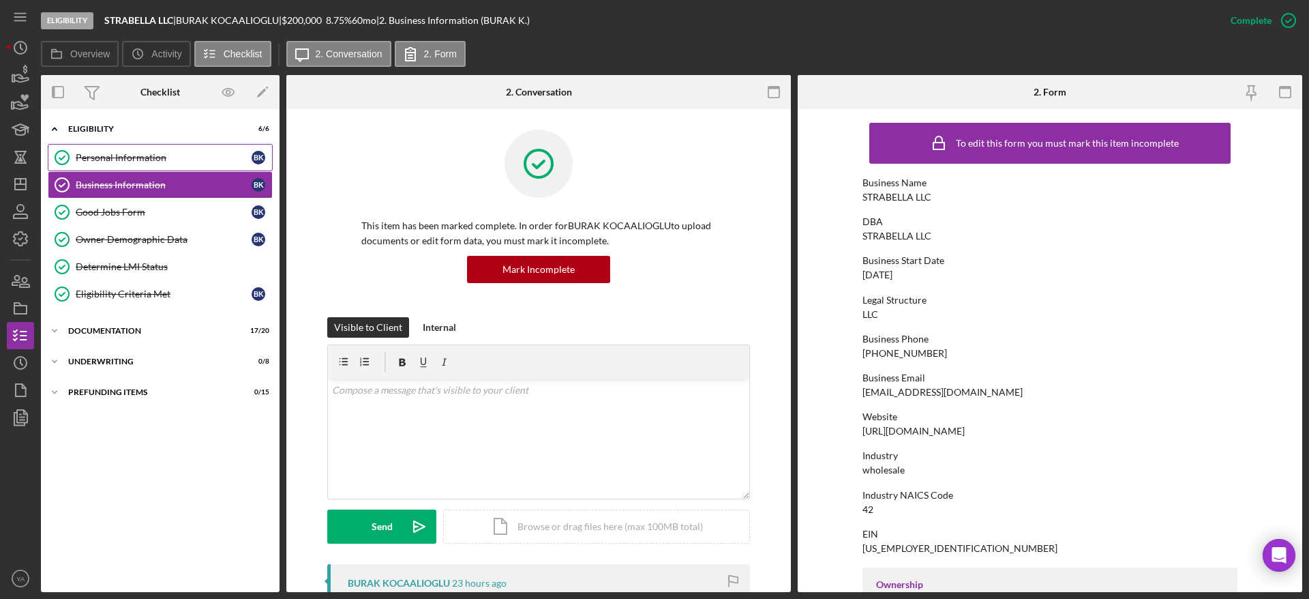
click at [179, 160] on div "Personal Information" at bounding box center [164, 157] width 176 height 11
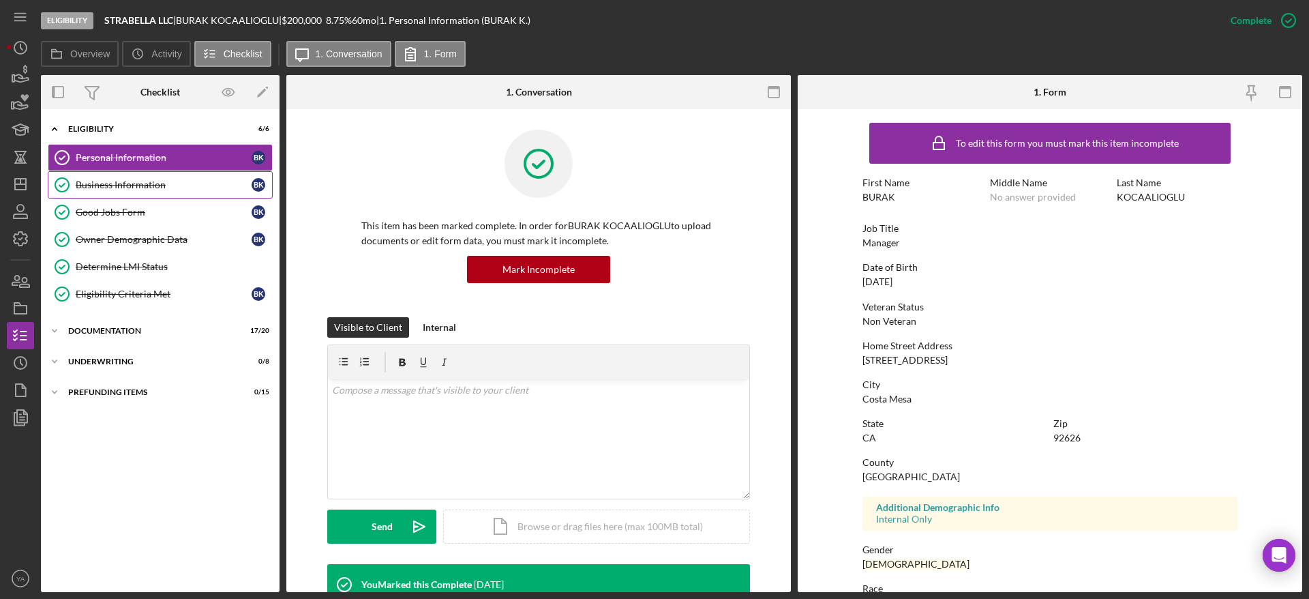
click at [202, 188] on div "Business Information" at bounding box center [164, 184] width 176 height 11
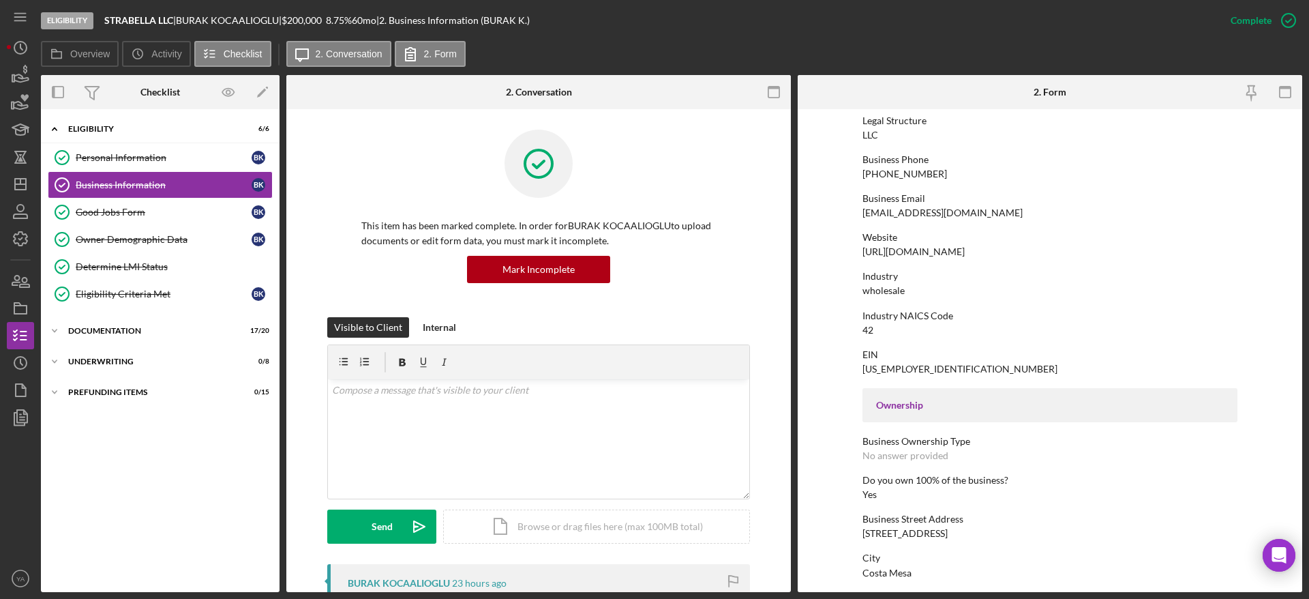
scroll to position [307, 0]
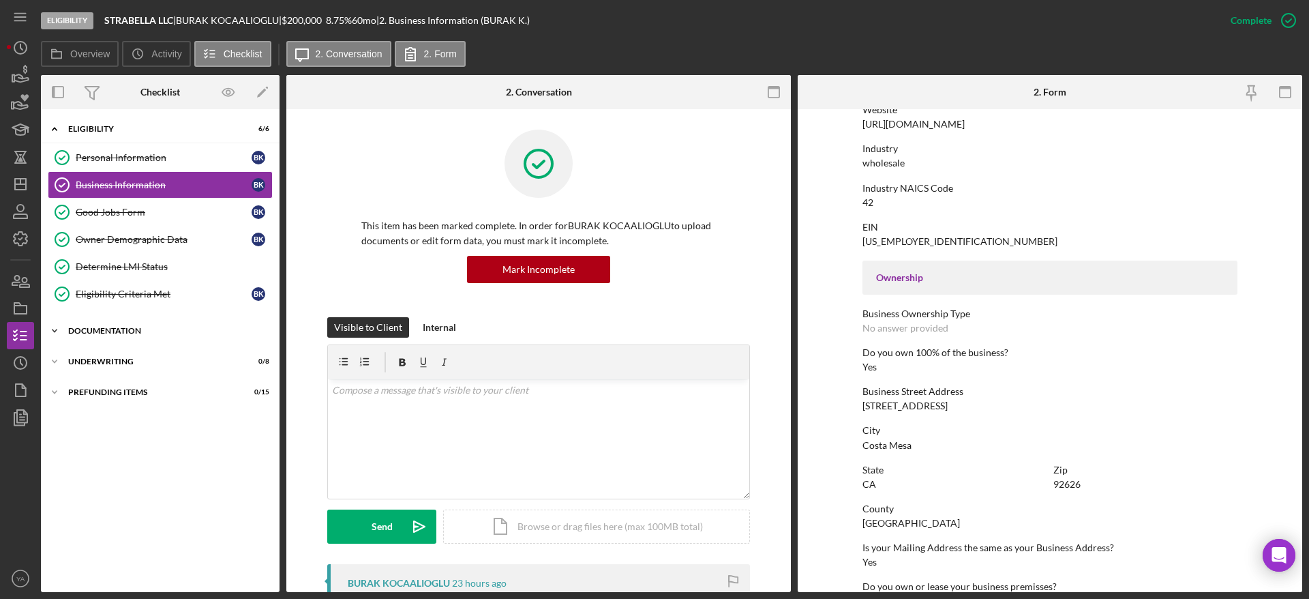
click at [117, 330] on div "Documentation" at bounding box center [165, 331] width 194 height 8
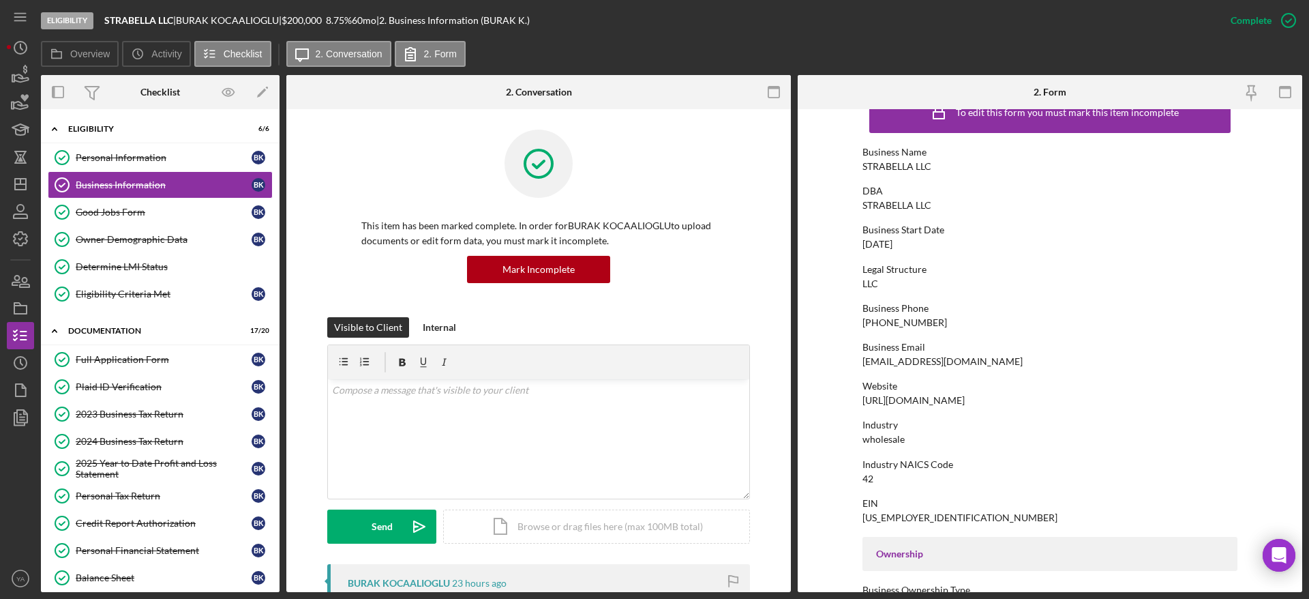
scroll to position [0, 0]
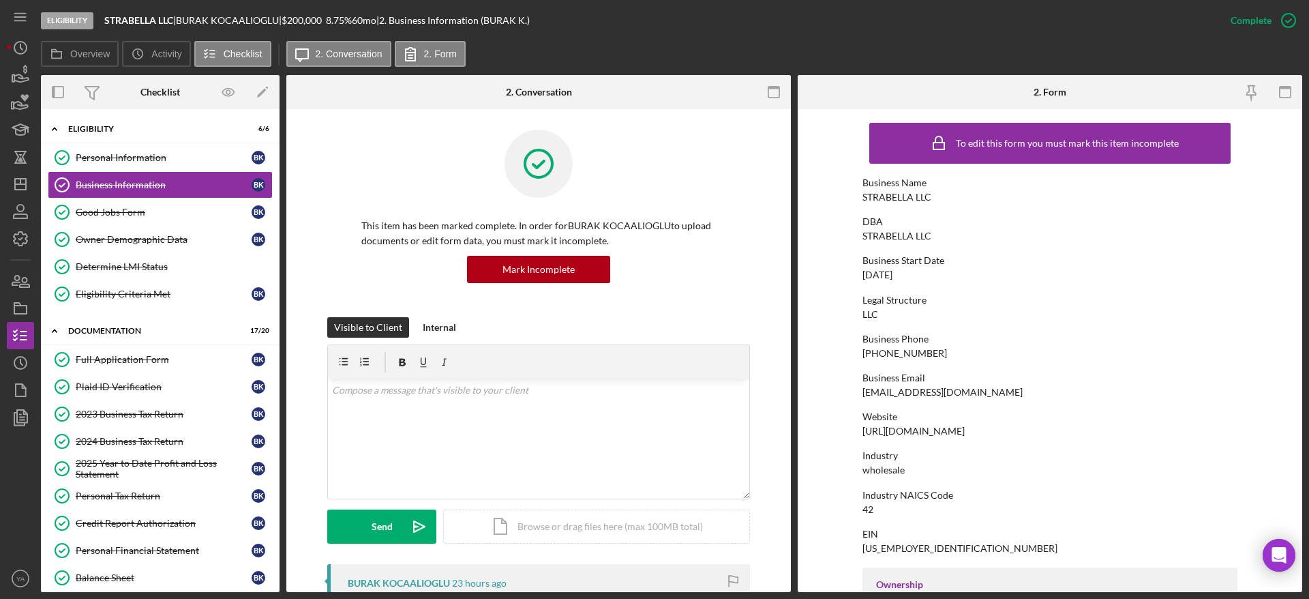
click at [652, 469] on div "wholesale" at bounding box center [883, 469] width 42 height 11
drag, startPoint x: 191, startPoint y: 361, endPoint x: 200, endPoint y: 361, distance: 8.9
click at [190, 361] on div "Full Application Form" at bounding box center [164, 359] width 176 height 11
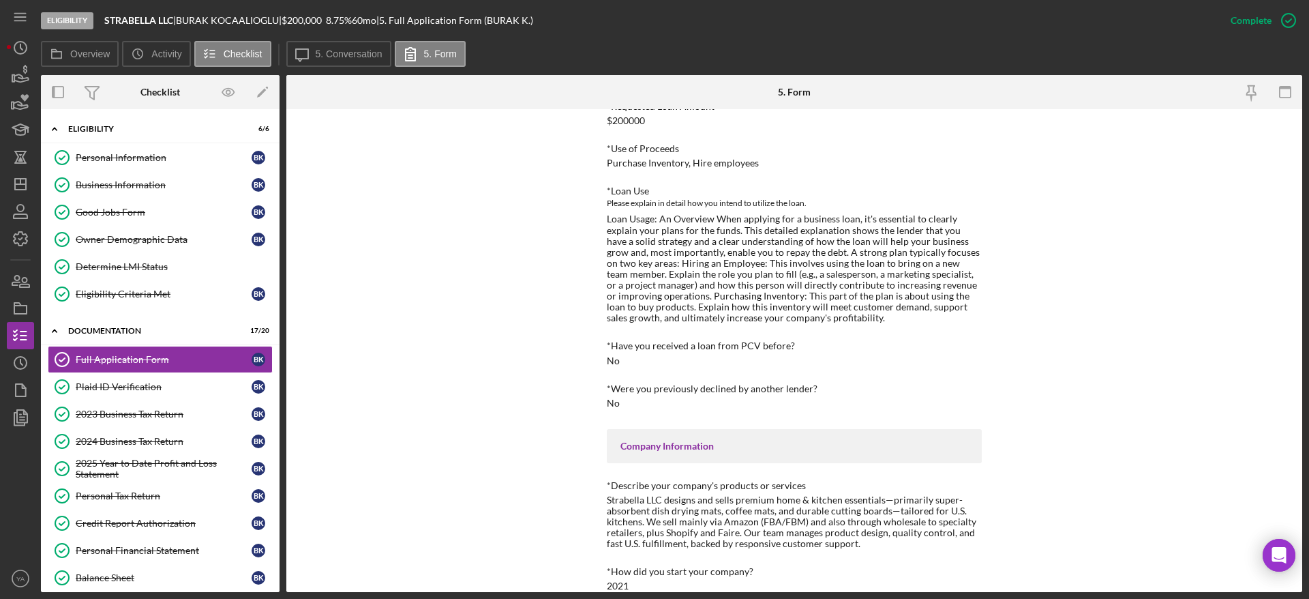
scroll to position [102, 0]
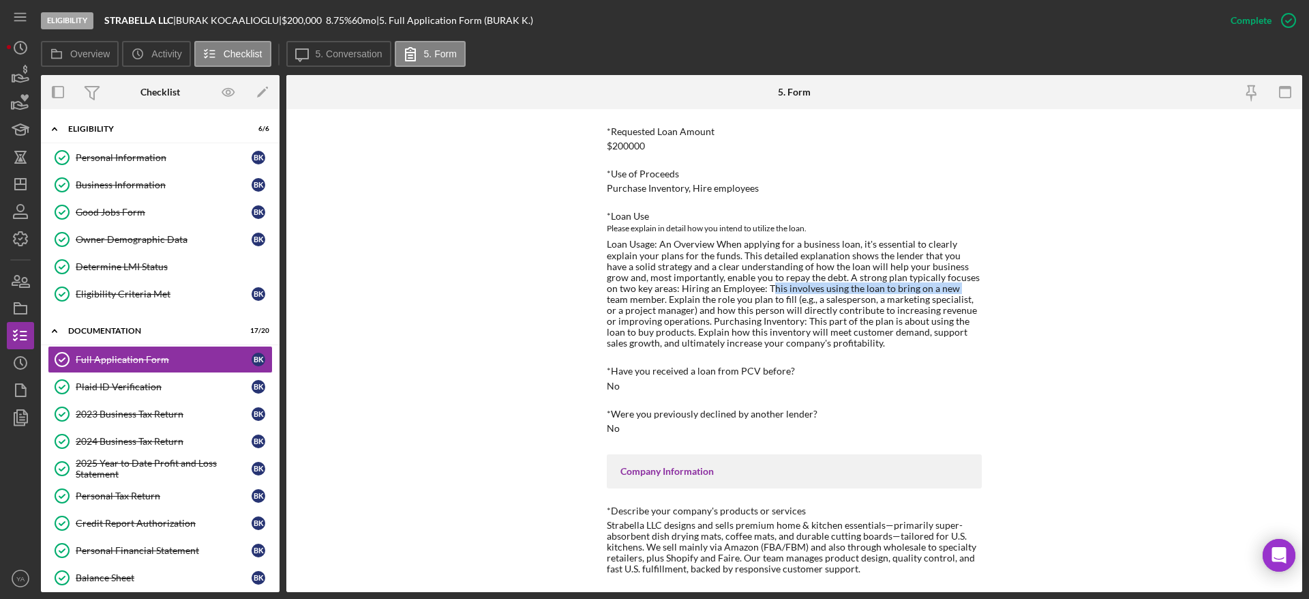
drag, startPoint x: 725, startPoint y: 289, endPoint x: 905, endPoint y: 289, distance: 180.7
click at [652, 289] on div "Loan Usage: An Overview When applying for a business loan, it's essential to cl…" at bounding box center [794, 294] width 375 height 110
click at [652, 280] on div "Loan Usage: An Overview When applying for a business loan, it's essential to cl…" at bounding box center [794, 294] width 375 height 110
drag, startPoint x: 806, startPoint y: 280, endPoint x: 938, endPoint y: 278, distance: 131.6
click at [652, 278] on div "Loan Usage: An Overview When applying for a business loan, it's essential to cl…" at bounding box center [794, 294] width 375 height 110
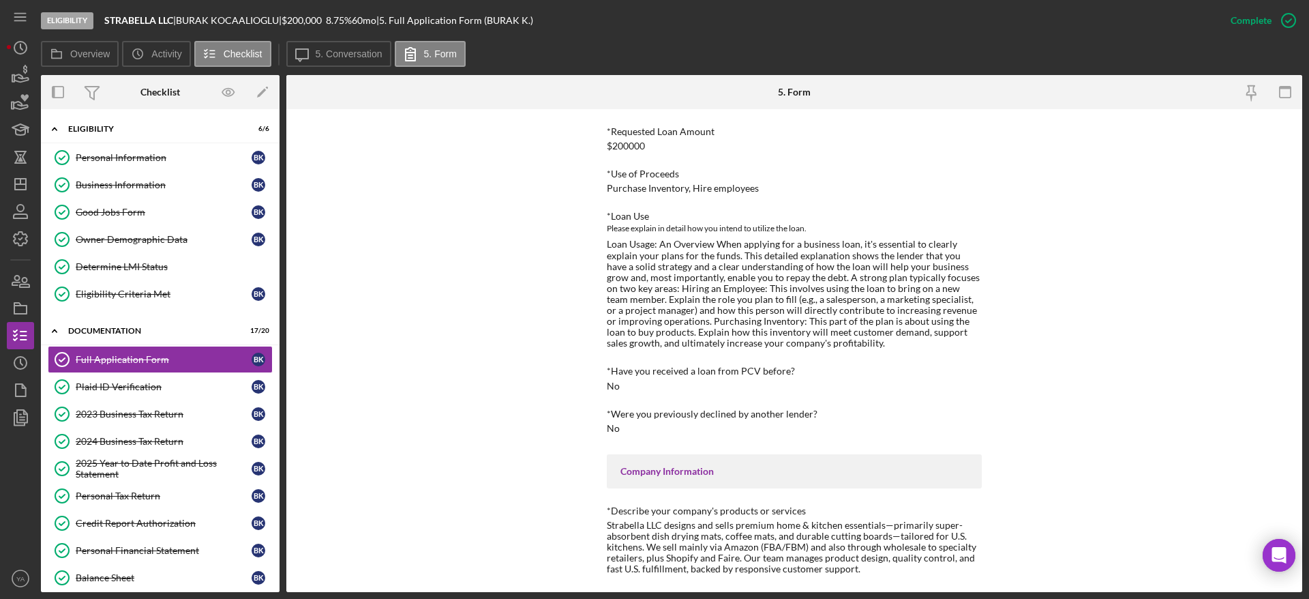
click at [652, 258] on div "Loan Usage: An Overview When applying for a business loan, it's essential to cl…" at bounding box center [794, 294] width 375 height 110
drag, startPoint x: 747, startPoint y: 258, endPoint x: 871, endPoint y: 267, distance: 124.4
click at [652, 267] on div "Loan Usage: An Overview When applying for a business loan, it's essential to cl…" at bounding box center [794, 294] width 375 height 110
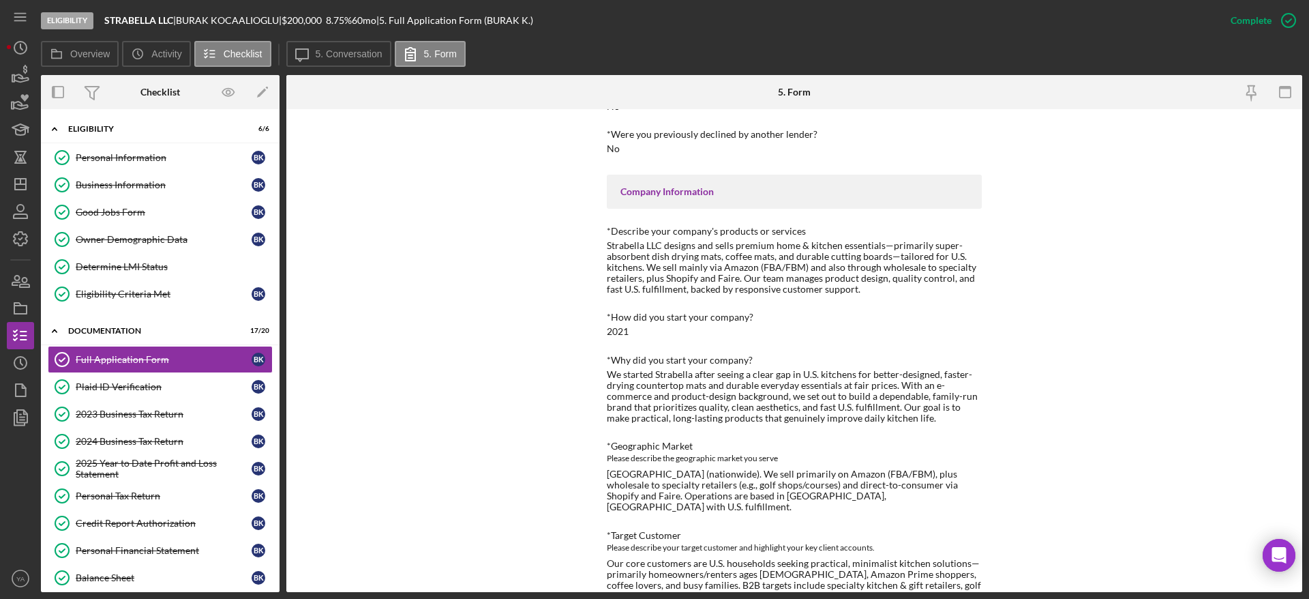
scroll to position [409, 0]
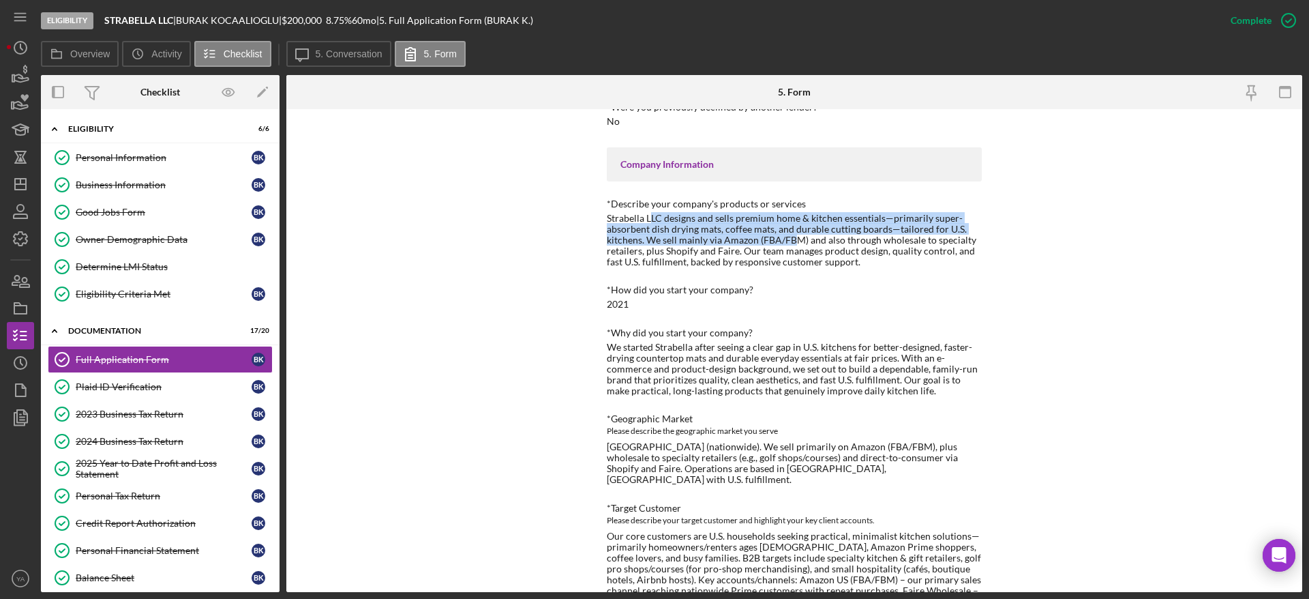
drag, startPoint x: 649, startPoint y: 217, endPoint x: 793, endPoint y: 245, distance: 146.7
click at [652, 245] on div "Strabella LLC designs and sells premium home & kitchen essentials—primarily sup…" at bounding box center [794, 240] width 375 height 55
click at [144, 183] on div "Business Information" at bounding box center [164, 184] width 176 height 11
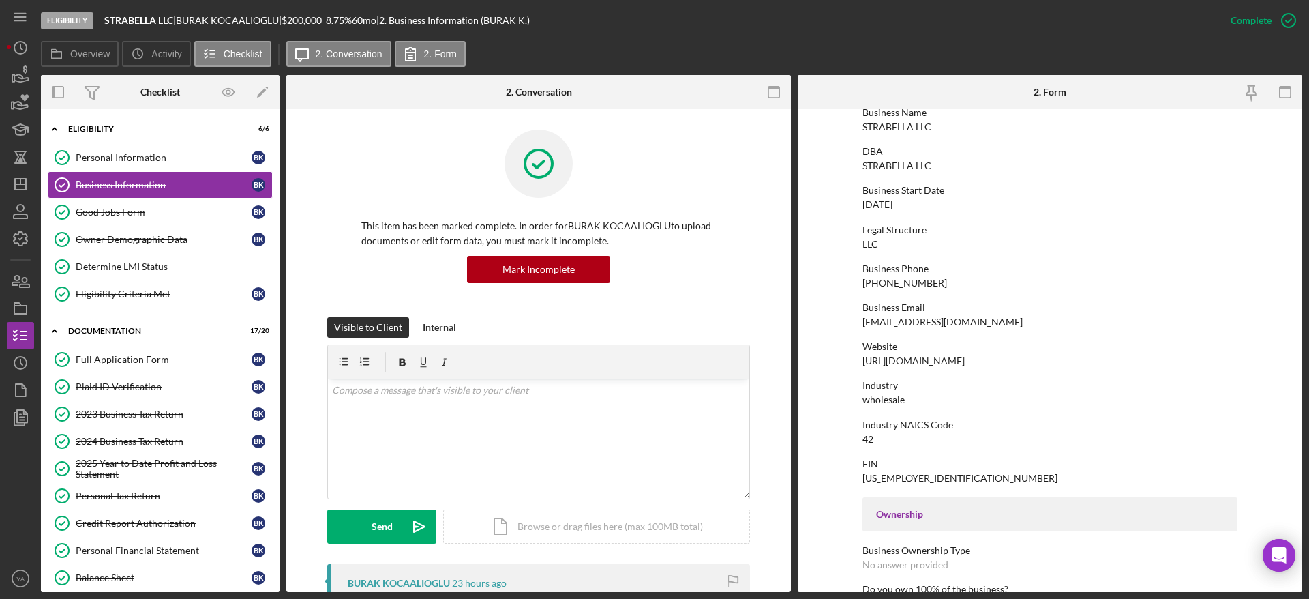
scroll to position [102, 0]
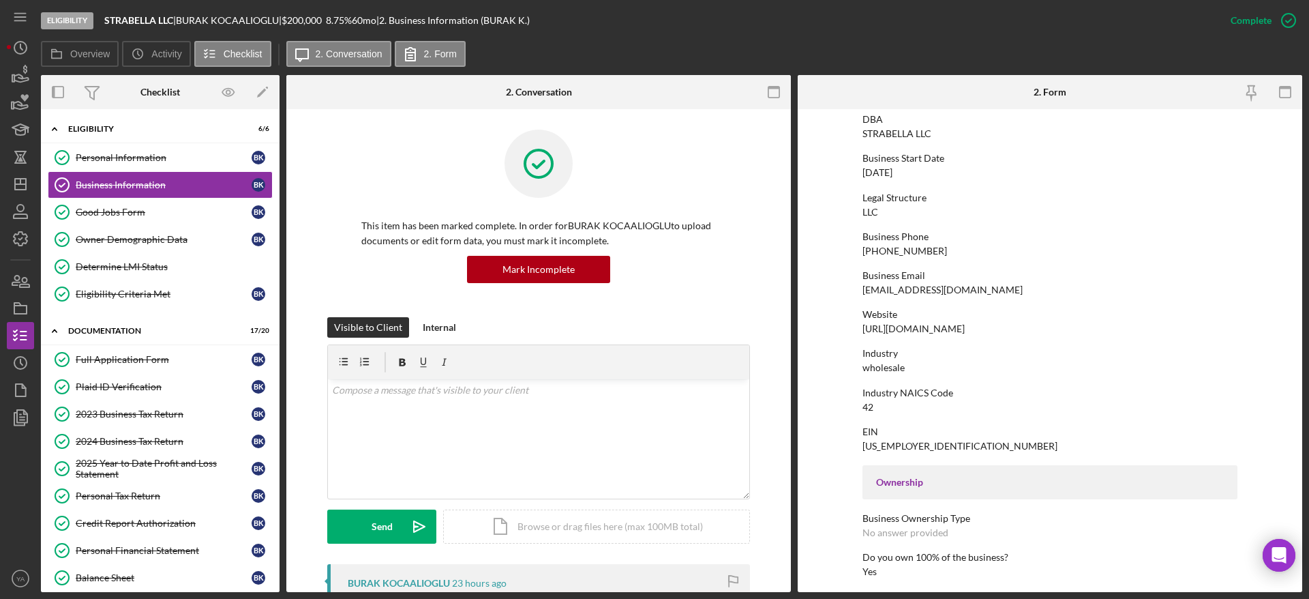
drag, startPoint x: 956, startPoint y: 327, endPoint x: 860, endPoint y: 324, distance: 95.5
click at [652, 324] on div "Website [URL][DOMAIN_NAME]" at bounding box center [1049, 321] width 375 height 25
copy div "[URL][DOMAIN_NAME]"
click at [652, 334] on div "To edit this form you must mark this item incomplete Business Name STRABELLA LL…" at bounding box center [1049, 521] width 375 height 1014
click at [178, 364] on div "Full Application Form" at bounding box center [164, 359] width 176 height 11
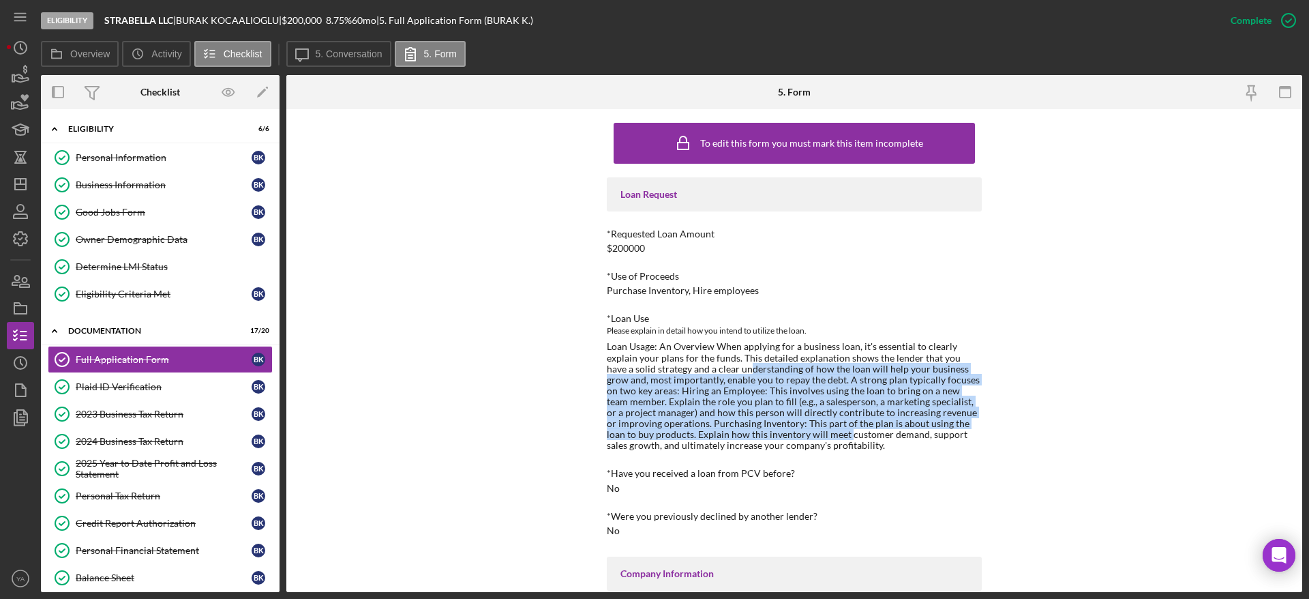
drag, startPoint x: 720, startPoint y: 371, endPoint x: 799, endPoint y: 430, distance: 98.8
click at [652, 430] on div "Loan Usage: An Overview When applying for a business loan, it's essential to cl…" at bounding box center [794, 396] width 375 height 110
click at [652, 405] on div "Loan Usage: An Overview When applying for a business loan, it's essential to cl…" at bounding box center [794, 396] width 375 height 110
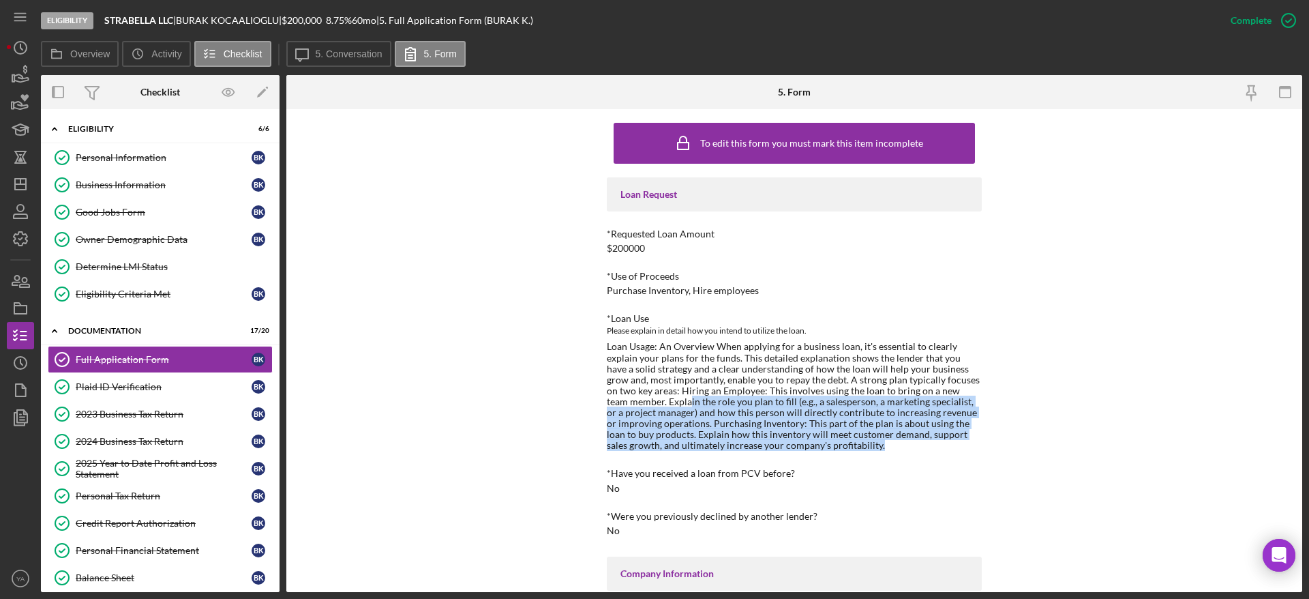
drag, startPoint x: 626, startPoint y: 405, endPoint x: 903, endPoint y: 442, distance: 279.2
click at [652, 442] on div "Loan Usage: An Overview When applying for a business loan, it's essential to cl…" at bounding box center [794, 396] width 375 height 110
click at [652, 444] on div "Loan Usage: An Overview When applying for a business loan, it's essential to cl…" at bounding box center [794, 396] width 375 height 110
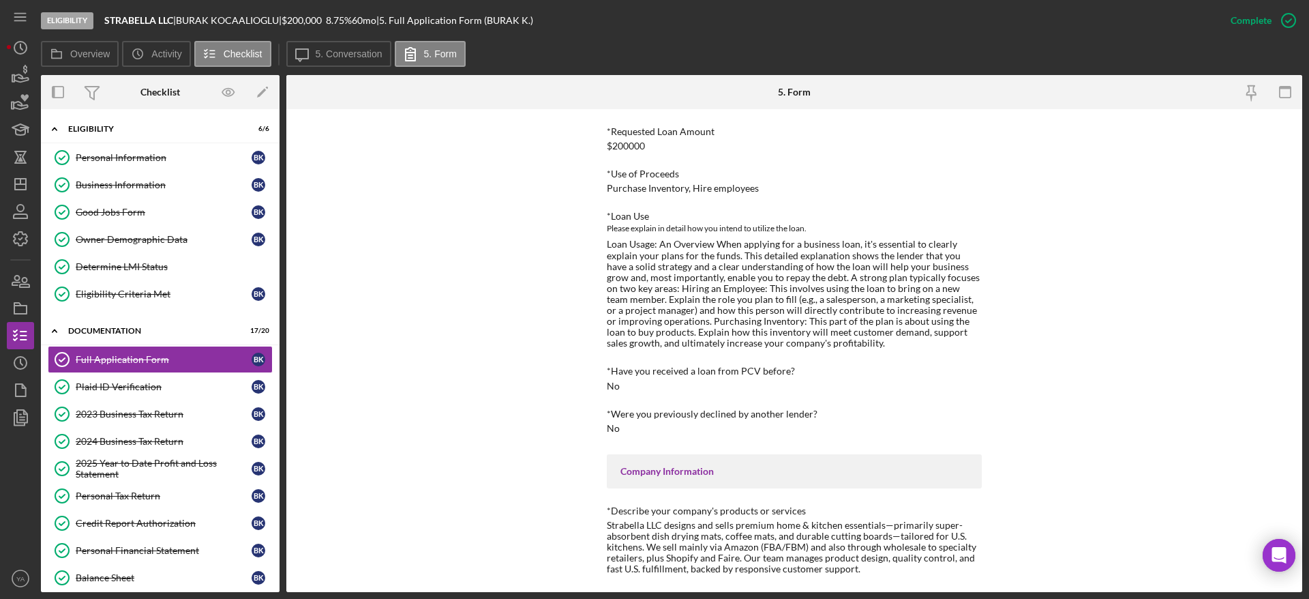
scroll to position [307, 0]
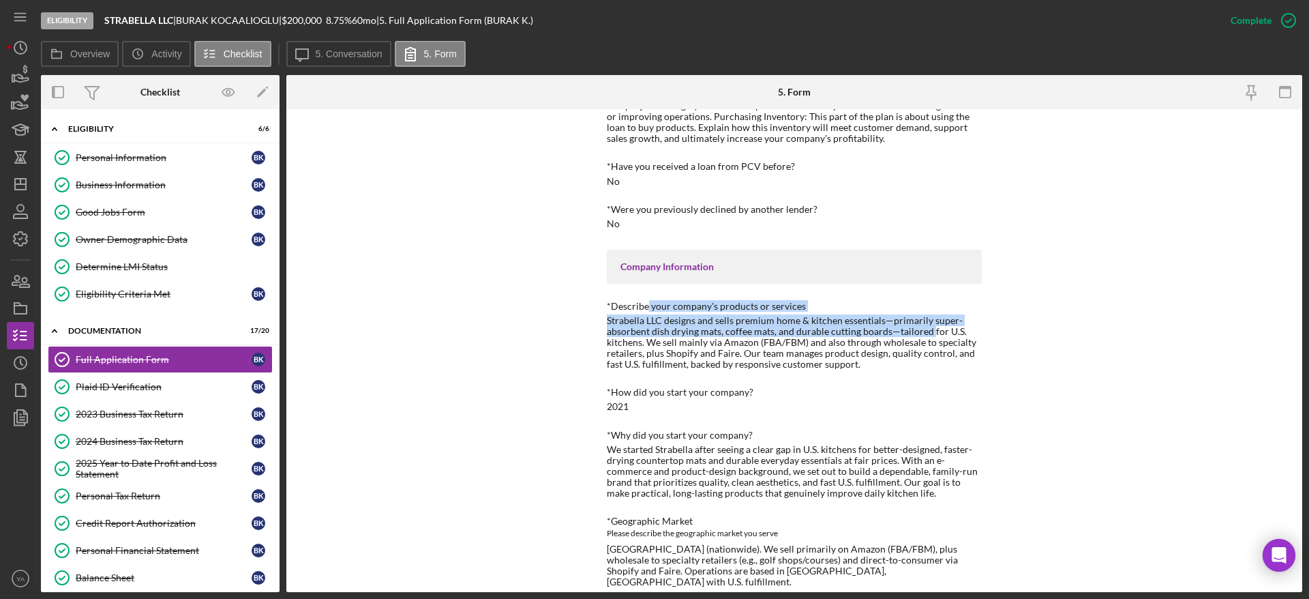
drag, startPoint x: 645, startPoint y: 312, endPoint x: 928, endPoint y: 329, distance: 283.4
click at [652, 329] on div "*Describe your company's products or services Strabella LLC designs and sells p…" at bounding box center [794, 336] width 375 height 70
click at [652, 333] on div "Strabella LLC designs and sells premium home & kitchen essentials—primarily sup…" at bounding box center [794, 342] width 375 height 55
drag, startPoint x: 626, startPoint y: 337, endPoint x: 686, endPoint y: 342, distance: 59.5
click at [652, 342] on div "Strabella LLC designs and sells premium home & kitchen essentials—primarily sup…" at bounding box center [794, 342] width 375 height 55
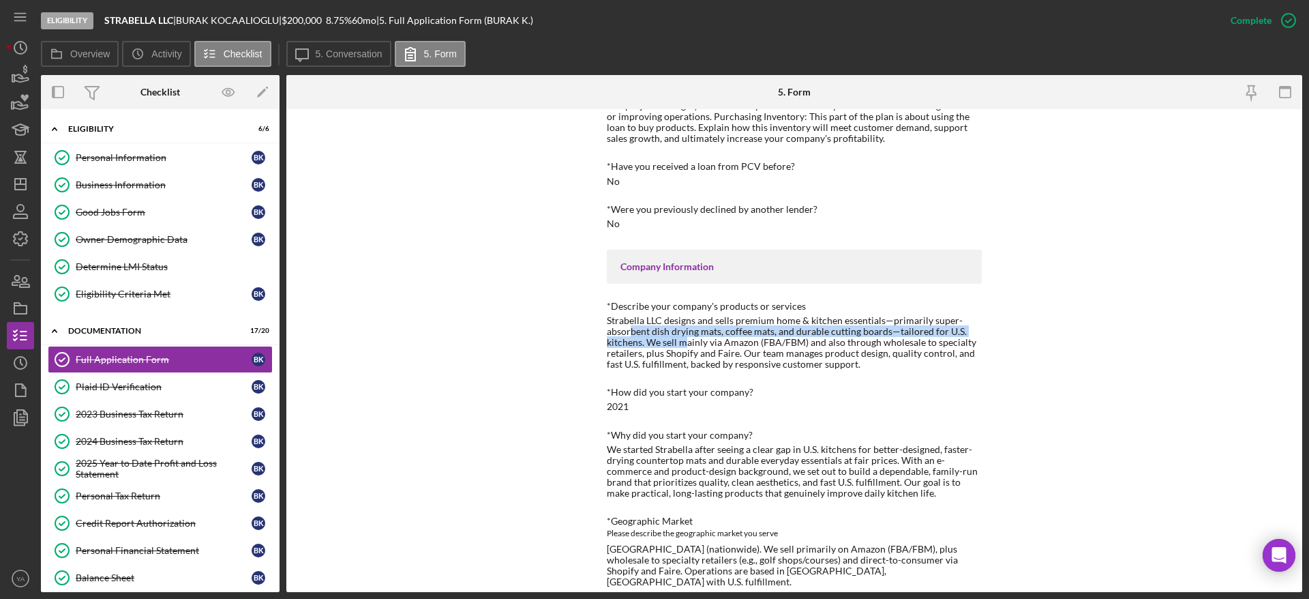
click at [652, 342] on div "Strabella LLC designs and sells premium home & kitchen essentials—primarily sup…" at bounding box center [794, 342] width 375 height 55
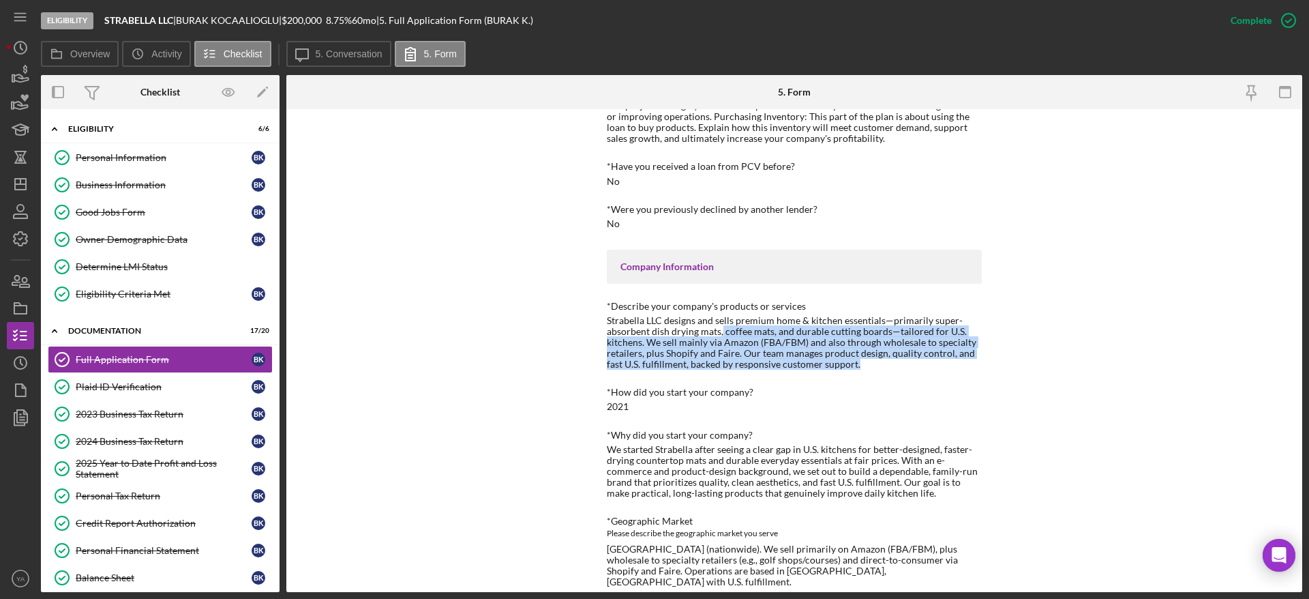
drag, startPoint x: 718, startPoint y: 335, endPoint x: 905, endPoint y: 359, distance: 188.3
click at [652, 359] on div "Strabella LLC designs and sells premium home & kitchen essentials—primarily sup…" at bounding box center [794, 342] width 375 height 55
click at [652, 366] on div "Strabella LLC designs and sells premium home & kitchen essentials—primarily sup…" at bounding box center [794, 342] width 375 height 55
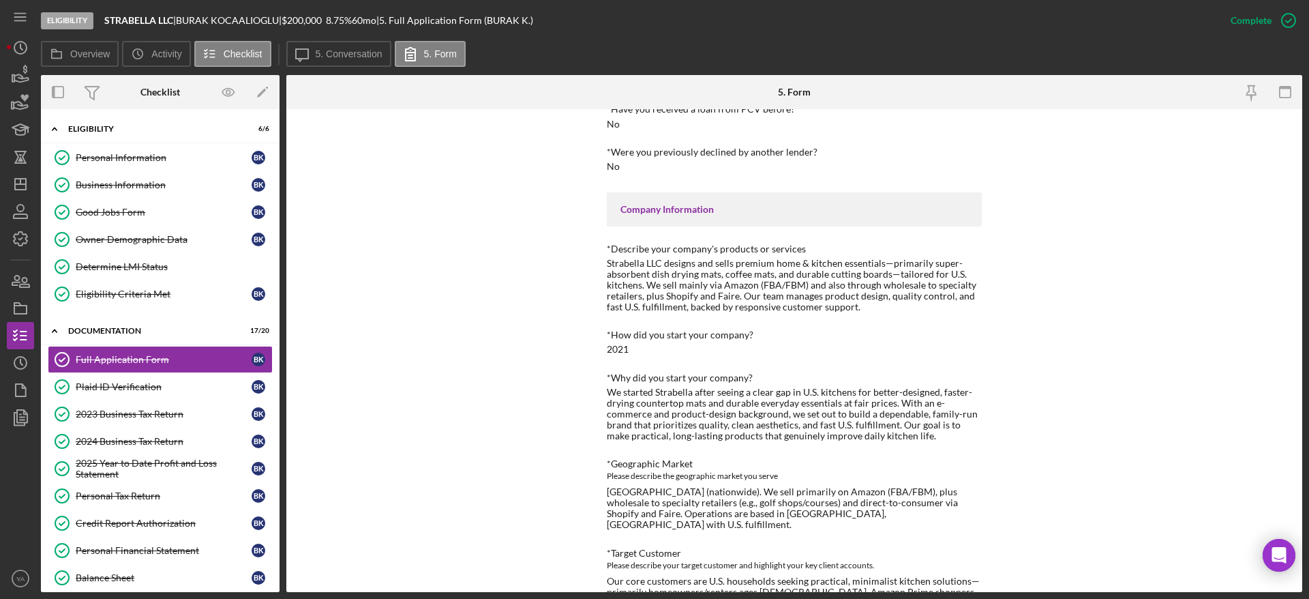
scroll to position [409, 0]
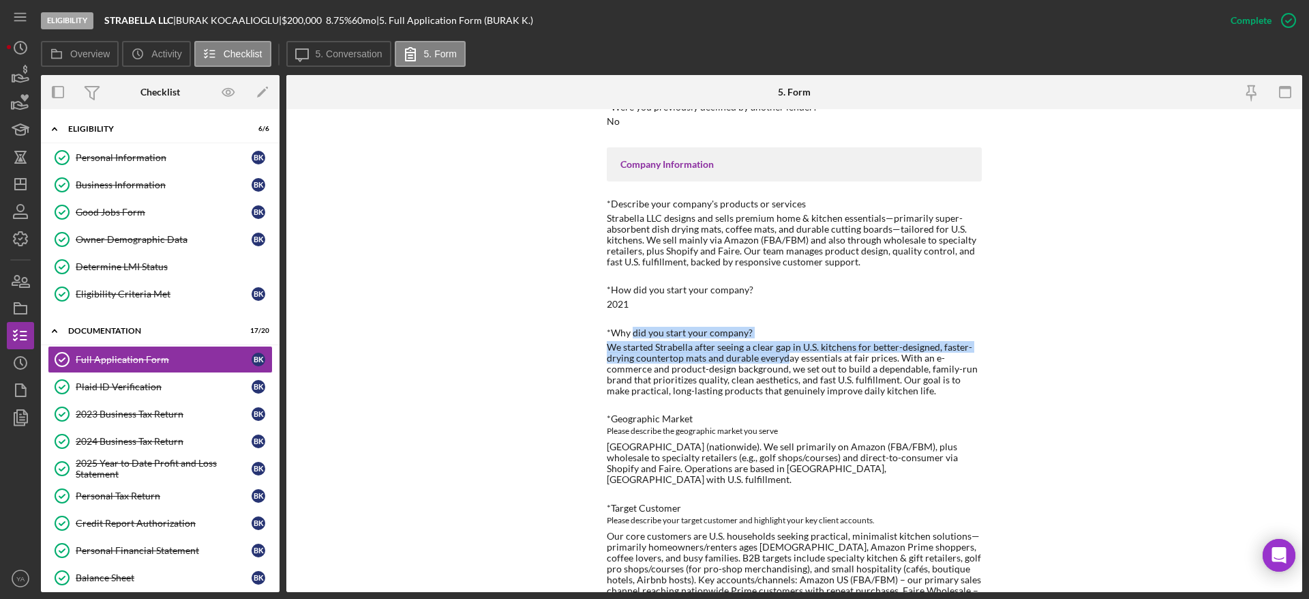
drag, startPoint x: 632, startPoint y: 335, endPoint x: 781, endPoint y: 354, distance: 150.5
click at [652, 354] on div "*Why did you start your company? We started Strabella after seeing a clear gap …" at bounding box center [794, 362] width 375 height 70
click at [652, 339] on div "*Why did you start your company? We started Strabella after seeing a clear gap …" at bounding box center [794, 362] width 375 height 70
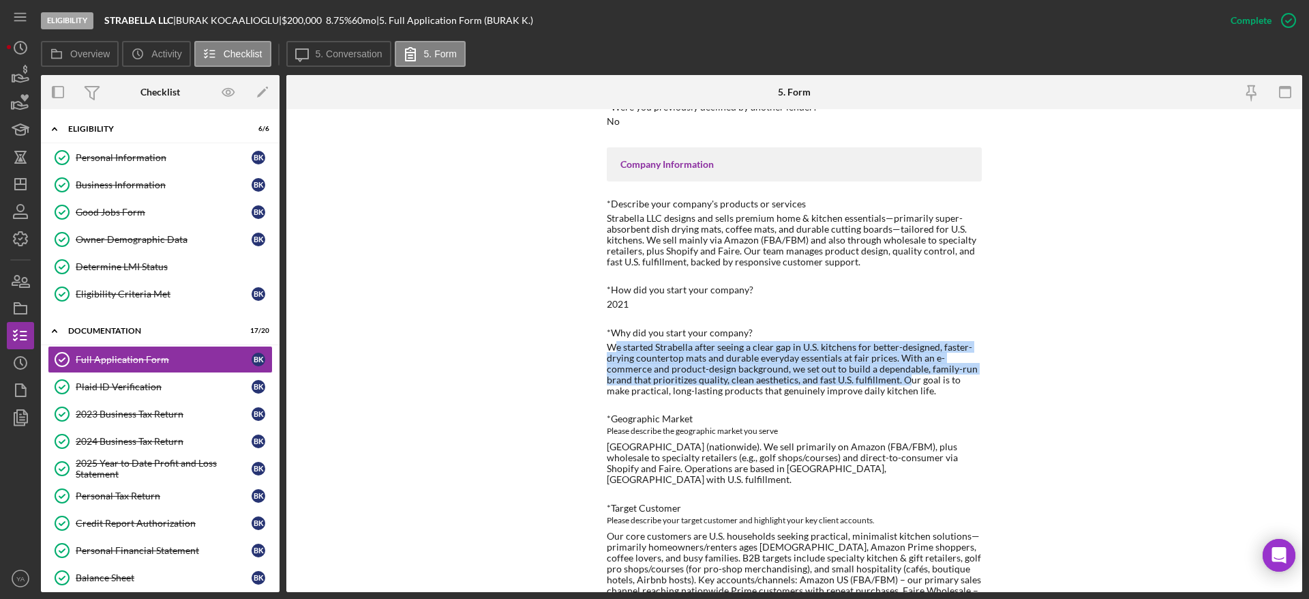
drag, startPoint x: 613, startPoint y: 348, endPoint x: 901, endPoint y: 378, distance: 289.9
click at [652, 378] on div "We started Strabella after seeing a clear gap in U.S. kitchens for better-desig…" at bounding box center [794, 369] width 375 height 55
click at [652, 374] on div "We started Strabella after seeing a clear gap in U.S. kitchens for better-desig…" at bounding box center [794, 369] width 375 height 55
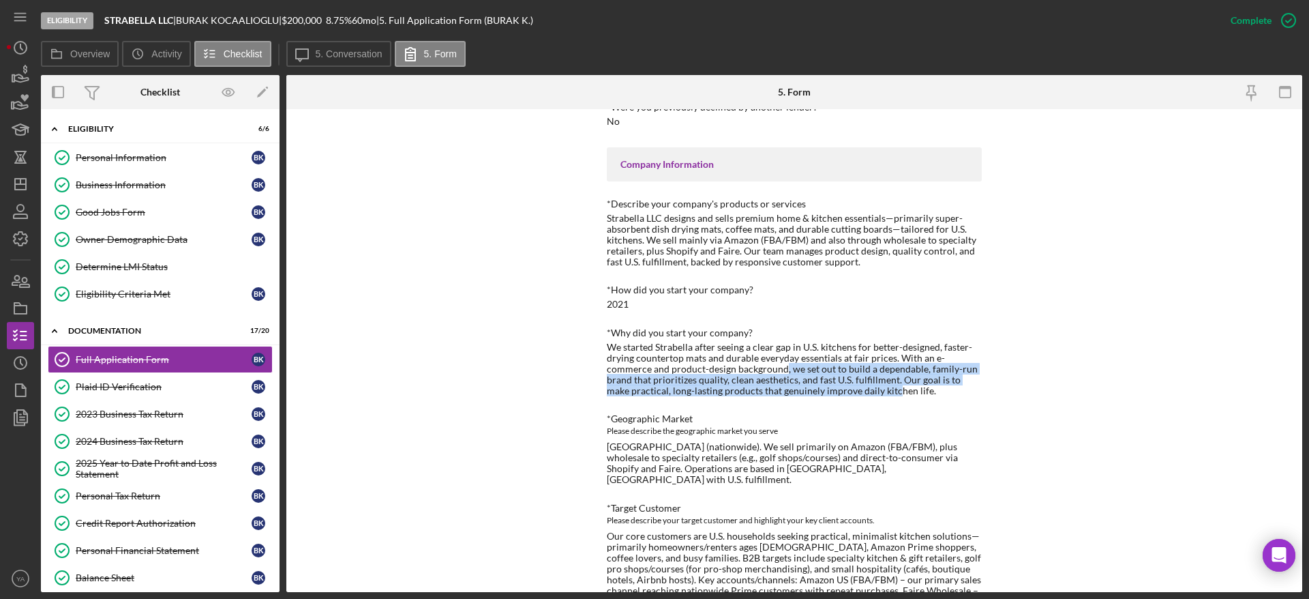
drag, startPoint x: 789, startPoint y: 365, endPoint x: 875, endPoint y: 388, distance: 89.5
click at [652, 387] on div "We started Strabella after seeing a clear gap in U.S. kitchens for better-desig…" at bounding box center [794, 369] width 375 height 55
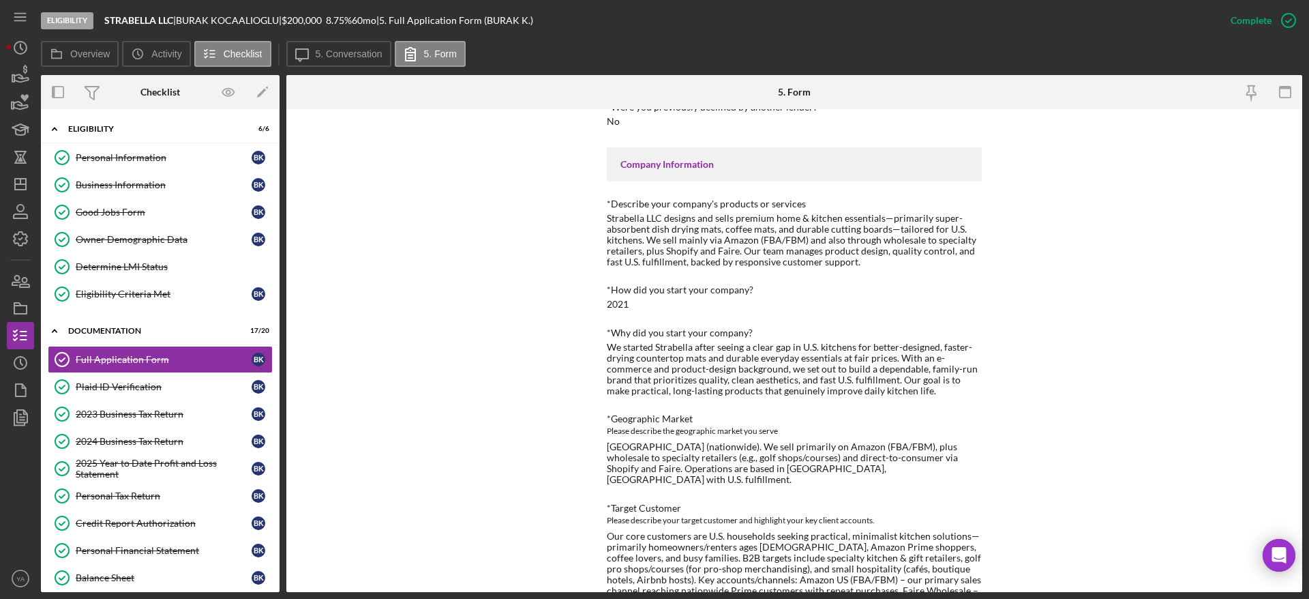
click at [652, 389] on div "We started Strabella after seeing a clear gap in U.S. kitchens for better-desig…" at bounding box center [794, 369] width 375 height 55
drag, startPoint x: 904, startPoint y: 389, endPoint x: 897, endPoint y: 380, distance: 11.2
click at [652, 380] on div "We started Strabella after seeing a clear gap in U.S. kitchens for better-desig…" at bounding box center [794, 369] width 375 height 55
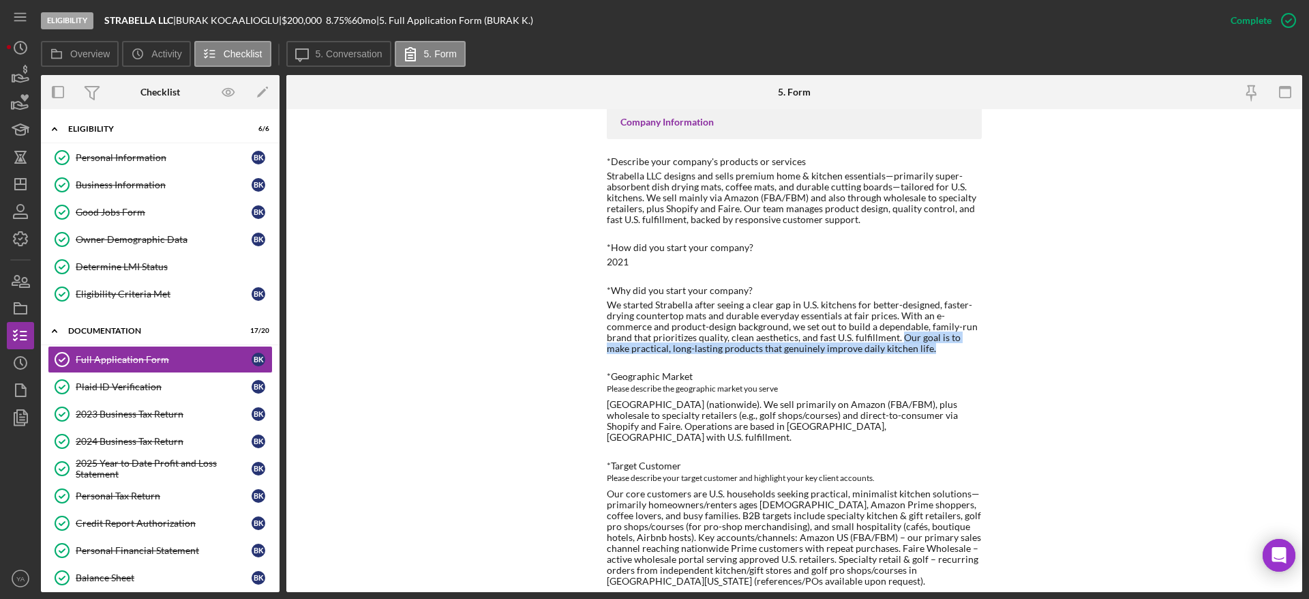
scroll to position [511, 0]
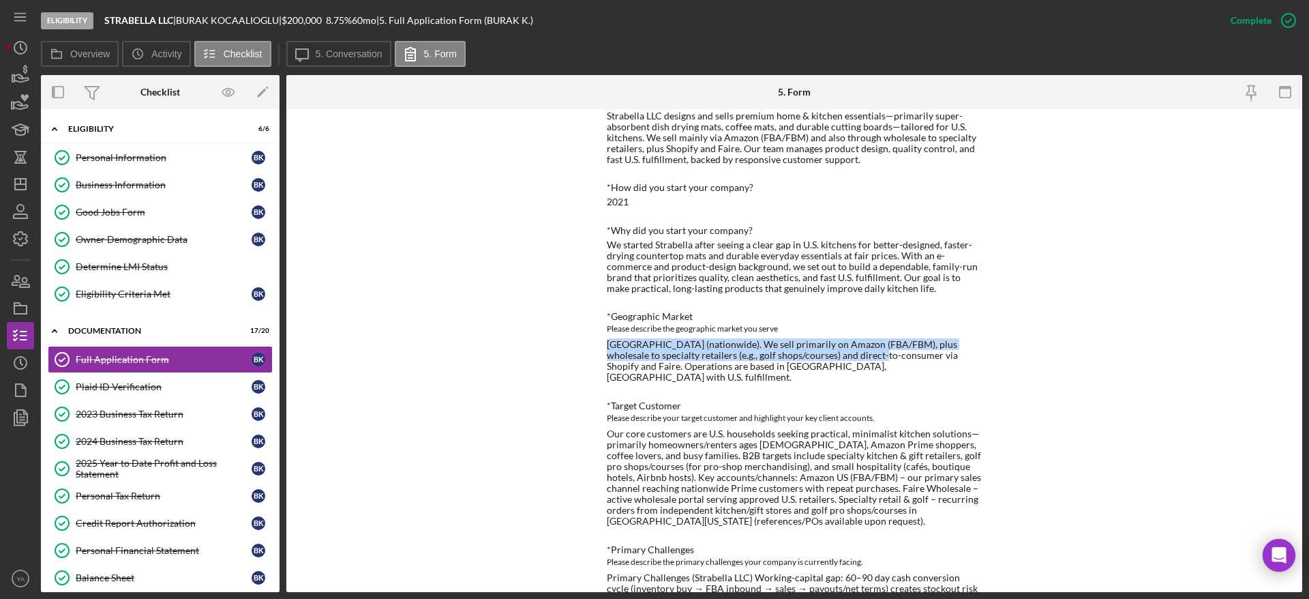
drag, startPoint x: 605, startPoint y: 342, endPoint x: 843, endPoint y: 361, distance: 239.4
click at [652, 361] on div "[GEOGRAPHIC_DATA] (nationwide). We sell primarily on Amazon (FBA/FBM), plus who…" at bounding box center [794, 361] width 375 height 44
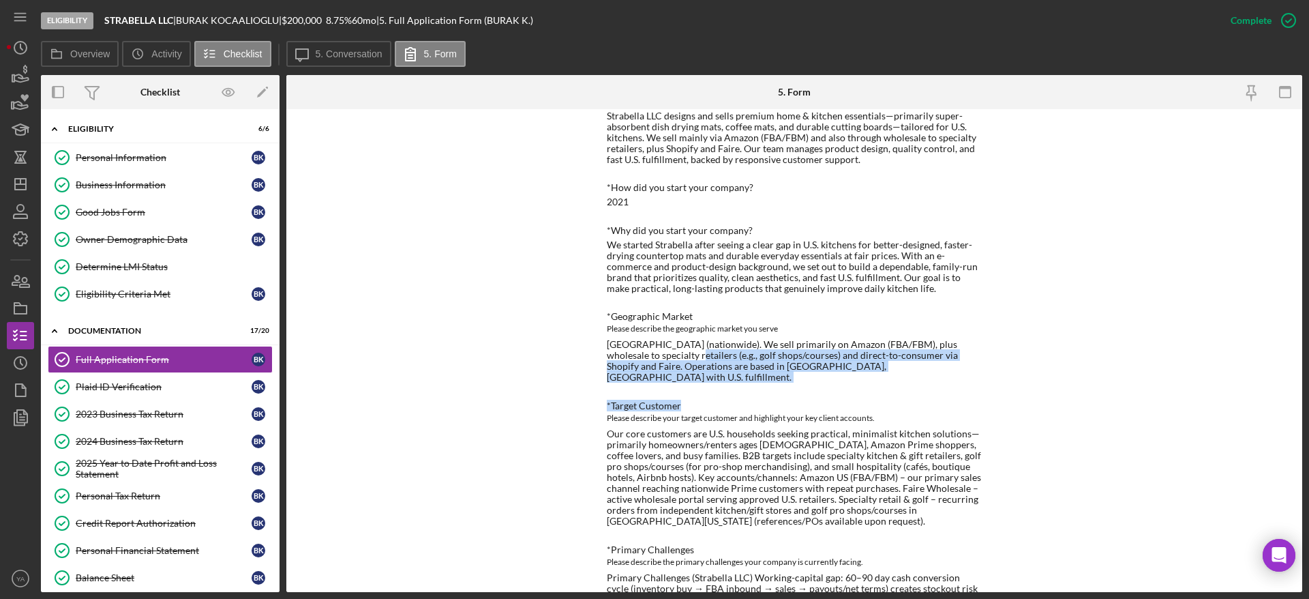
drag, startPoint x: 663, startPoint y: 360, endPoint x: 914, endPoint y: 384, distance: 252.0
click at [652, 384] on div "Loan Request *Requested Loan Amount $200000 *Use of Proceeds Purchase Inventory…" at bounding box center [794, 581] width 375 height 1831
click at [652, 372] on div "Loan Request *Requested Loan Amount $200000 *Use of Proceeds Purchase Inventory…" at bounding box center [794, 581] width 375 height 1831
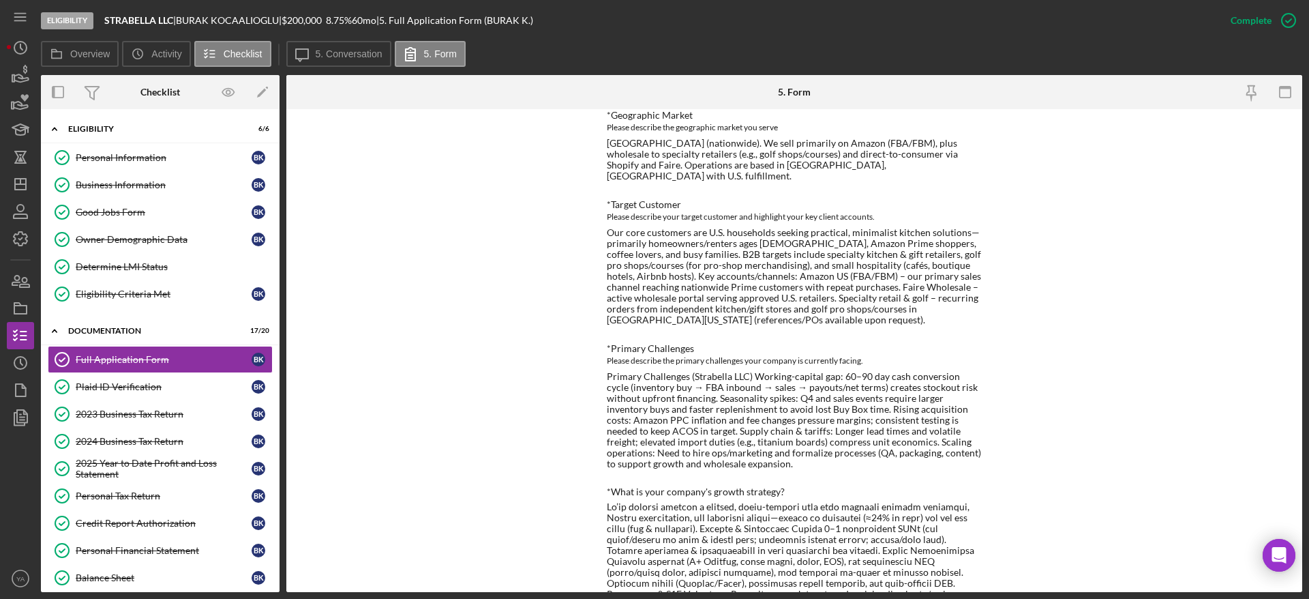
scroll to position [716, 0]
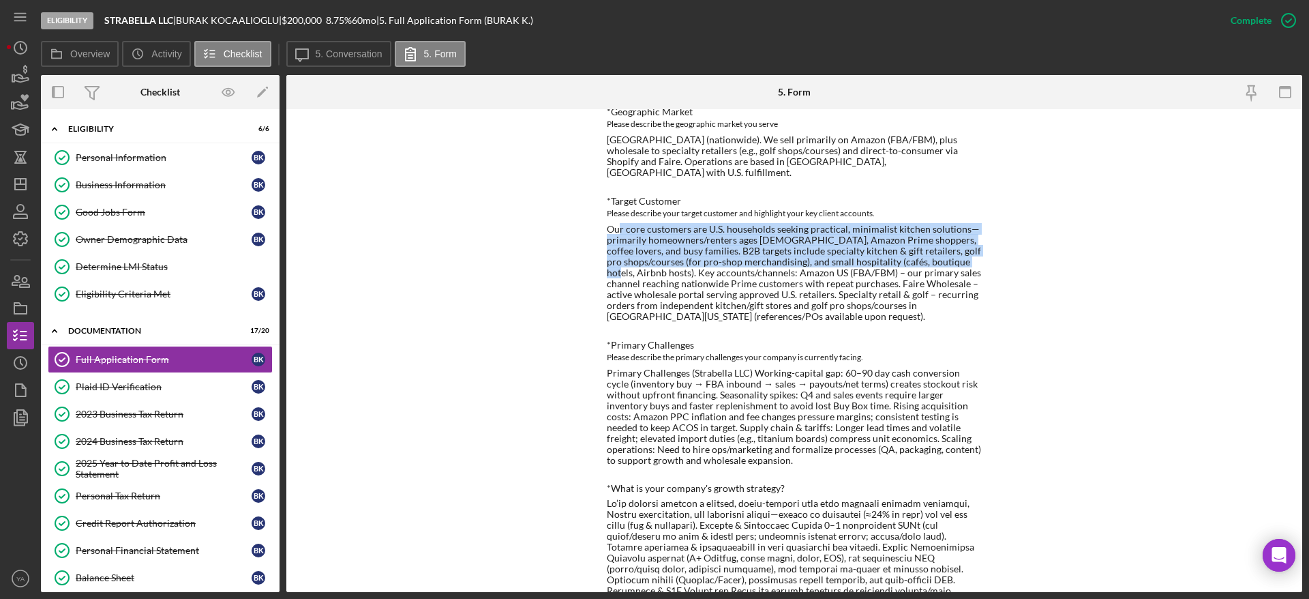
drag, startPoint x: 618, startPoint y: 210, endPoint x: 950, endPoint y: 250, distance: 334.4
click at [652, 250] on div "*Target Customer Please describe your target customer and highlight your key cl…" at bounding box center [794, 259] width 375 height 127
click at [652, 225] on div "Our core customers are U.S. households seeking practical, minimalist kitchen so…" at bounding box center [794, 273] width 375 height 99
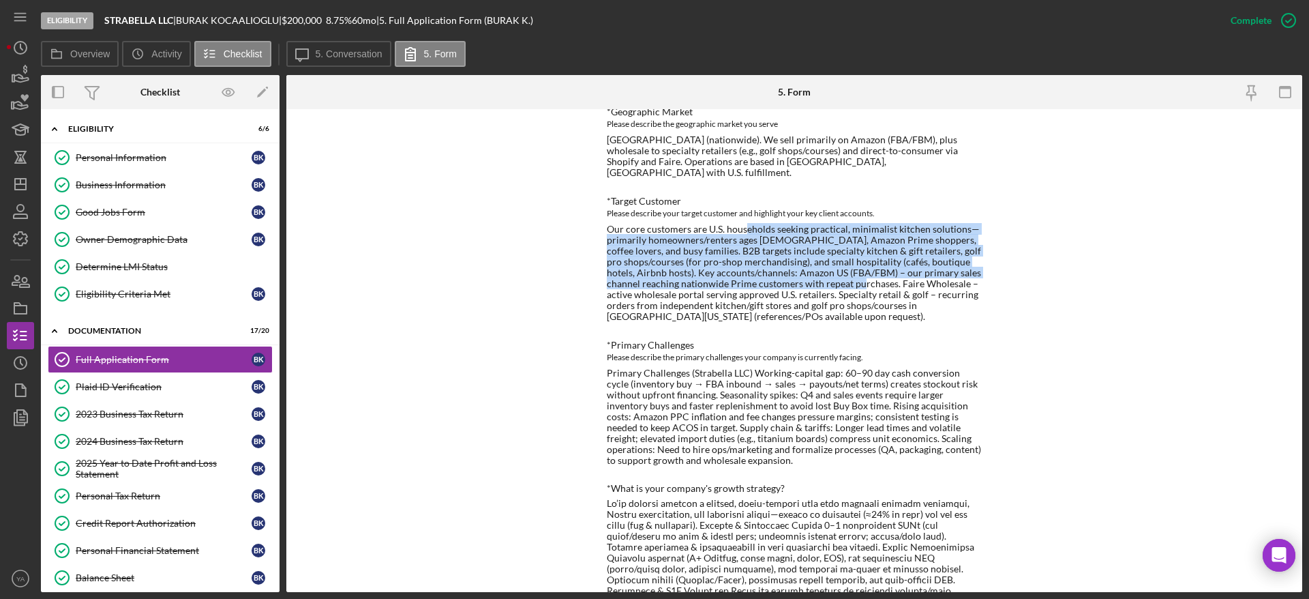
drag, startPoint x: 744, startPoint y: 218, endPoint x: 834, endPoint y: 277, distance: 108.0
click at [652, 276] on div "Our core customers are U.S. households seeking practical, minimalist kitchen so…" at bounding box center [794, 273] width 375 height 99
click at [652, 256] on div "Our core customers are U.S. households seeking practical, minimalist kitchen so…" at bounding box center [794, 273] width 375 height 99
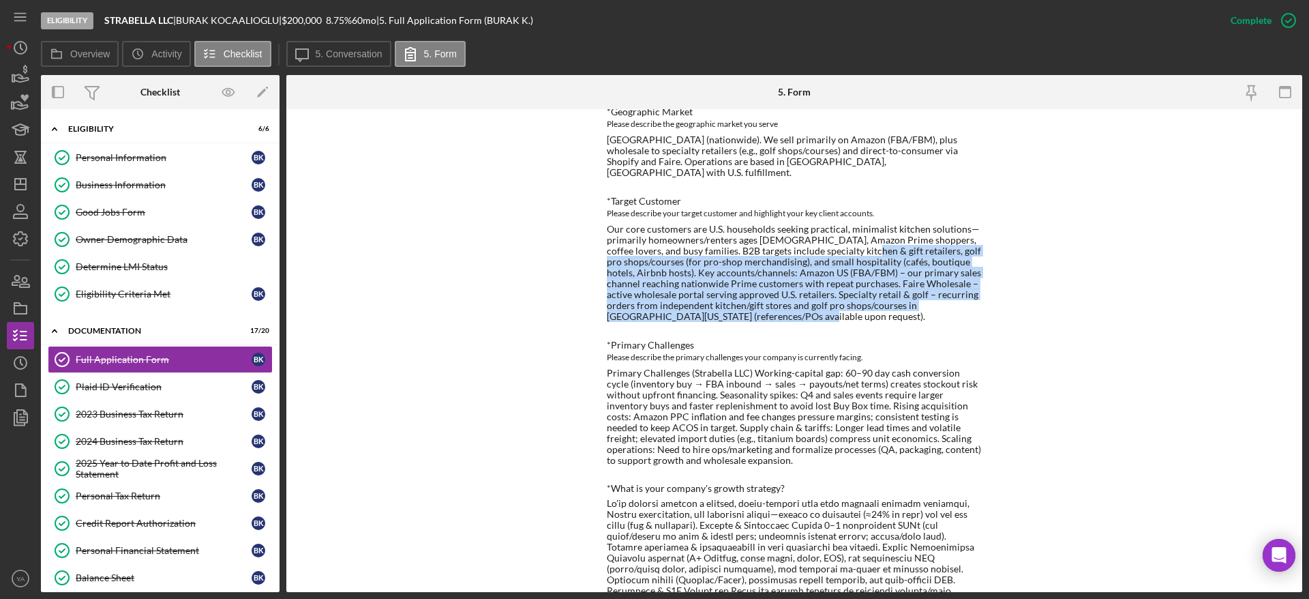
drag, startPoint x: 851, startPoint y: 243, endPoint x: 872, endPoint y: 309, distance: 69.4
click at [652, 309] on div "Our core customers are U.S. households seeking practical, minimalist kitchen so…" at bounding box center [794, 273] width 375 height 99
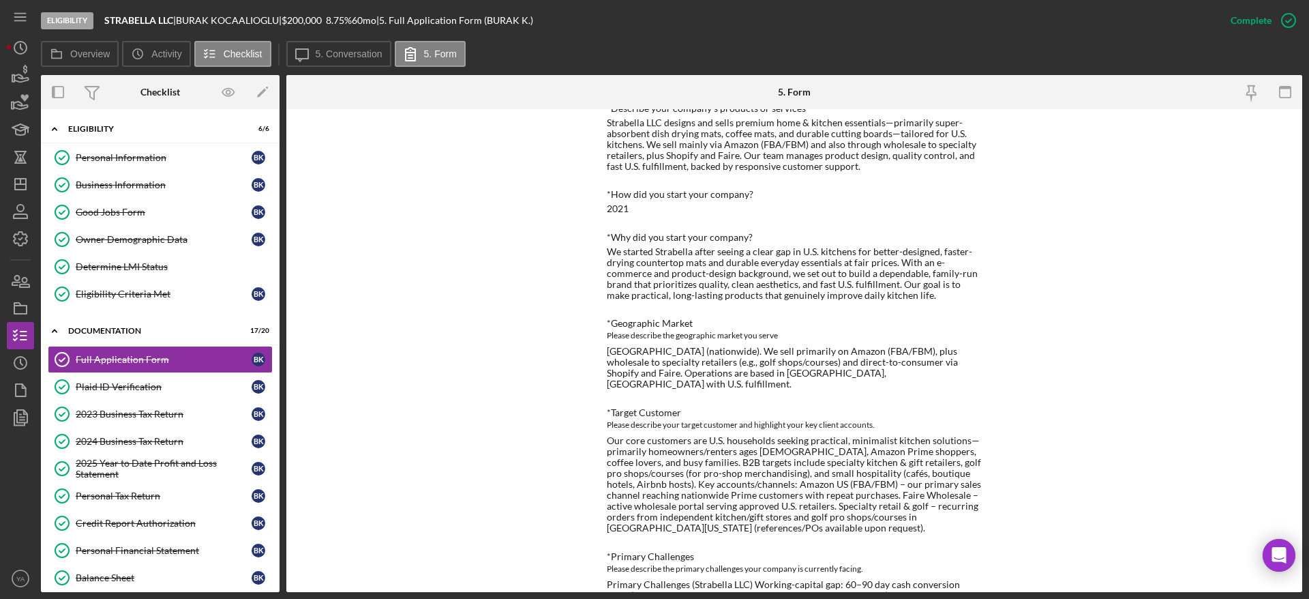
scroll to position [307, 0]
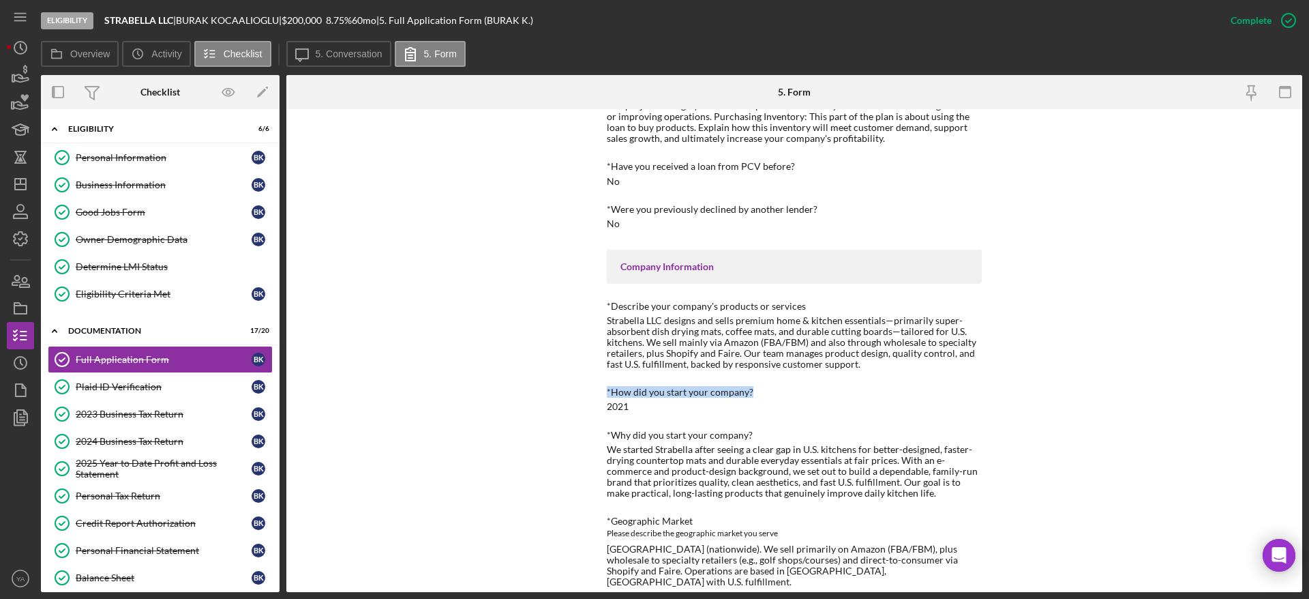
drag, startPoint x: 755, startPoint y: 395, endPoint x: 566, endPoint y: 387, distance: 189.0
click at [566, 387] on div "To edit this form you must mark this item incomplete Loan Request *Requested Lo…" at bounding box center [794, 350] width 1016 height 483
copy div "*How did you start your company?"
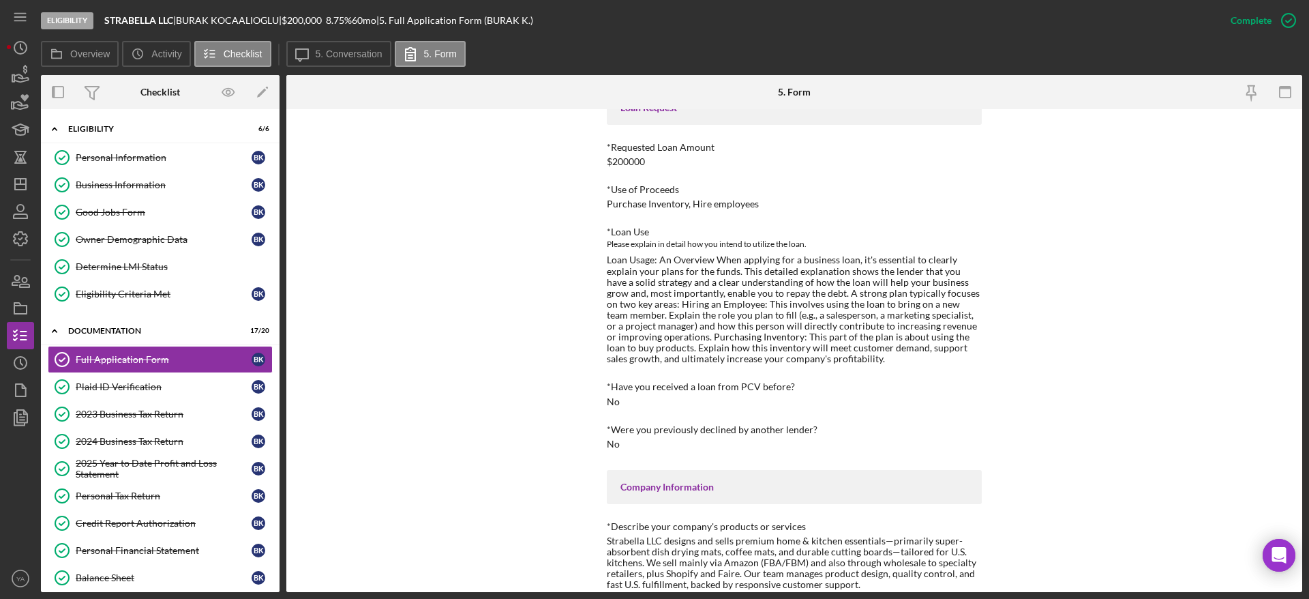
scroll to position [0, 0]
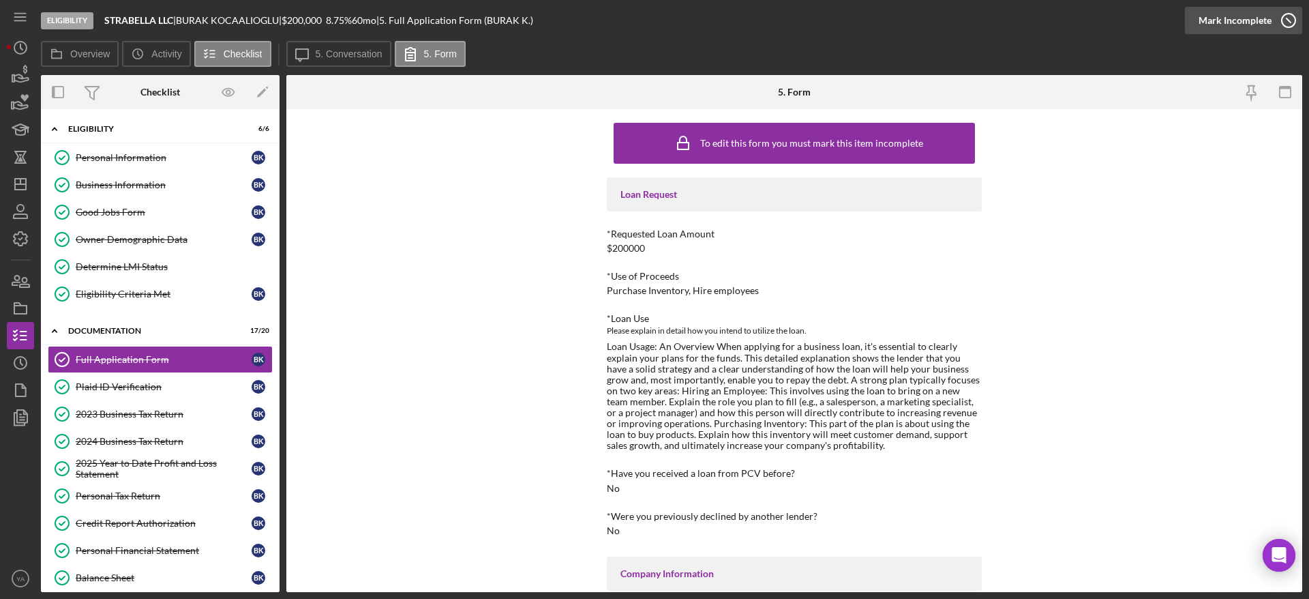
click at [652, 21] on icon "button" at bounding box center [1288, 20] width 34 height 34
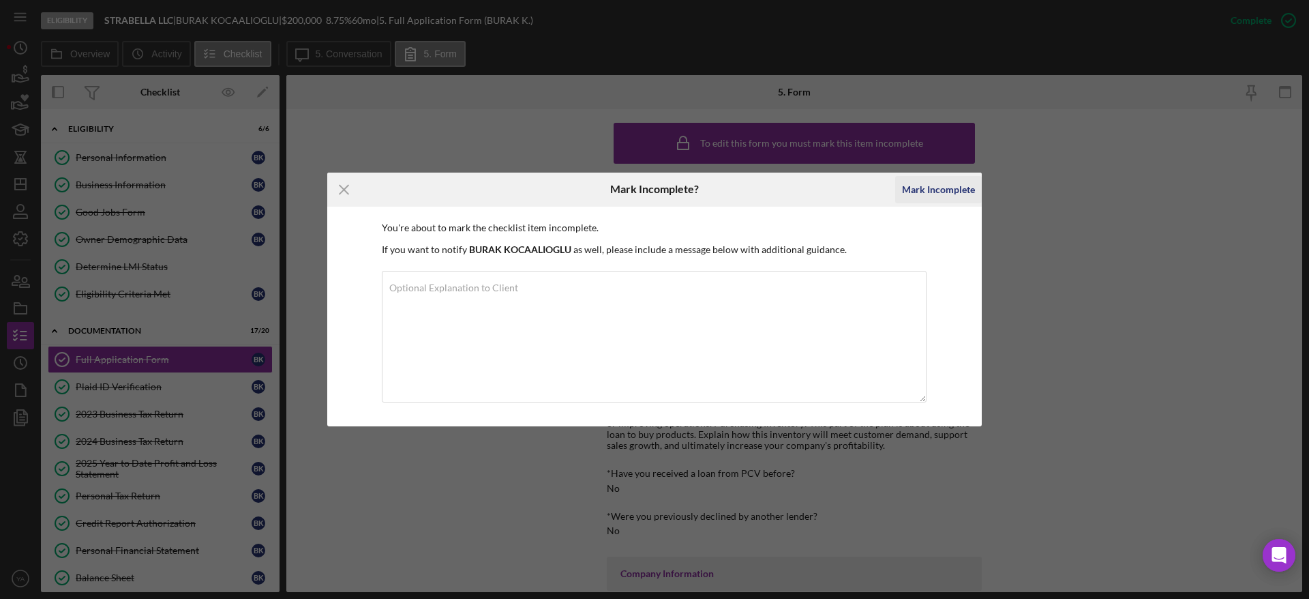
click at [652, 189] on div "Mark Incomplete" at bounding box center [938, 189] width 73 height 27
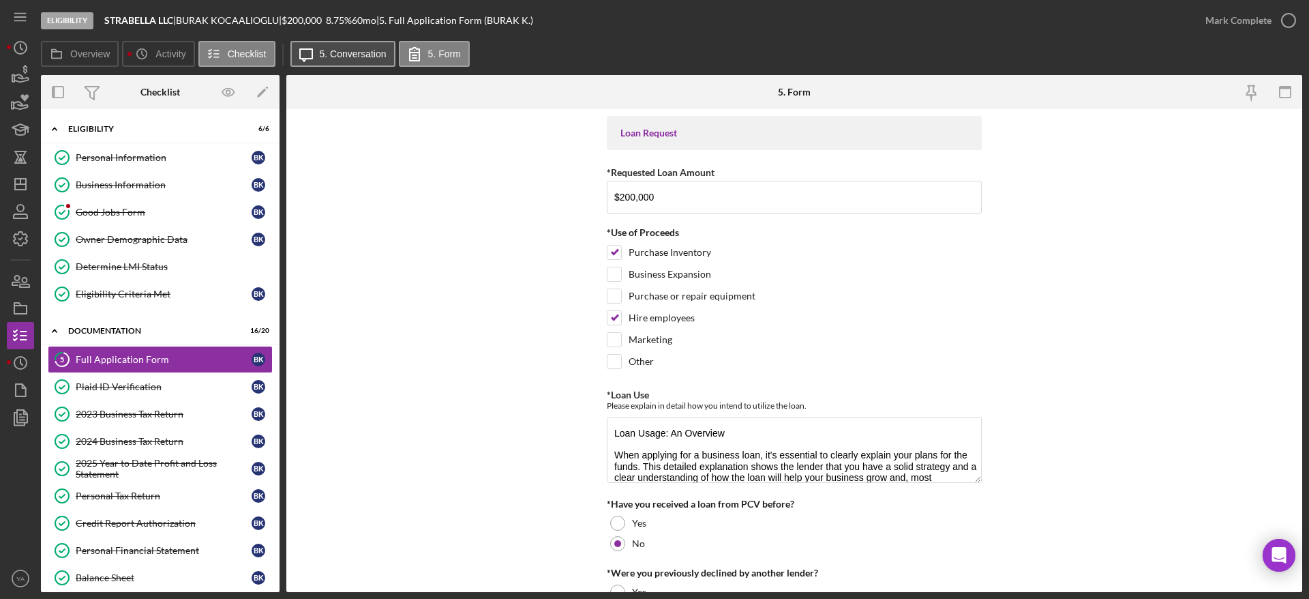
click at [322, 54] on label "5. Conversation" at bounding box center [353, 53] width 67 height 11
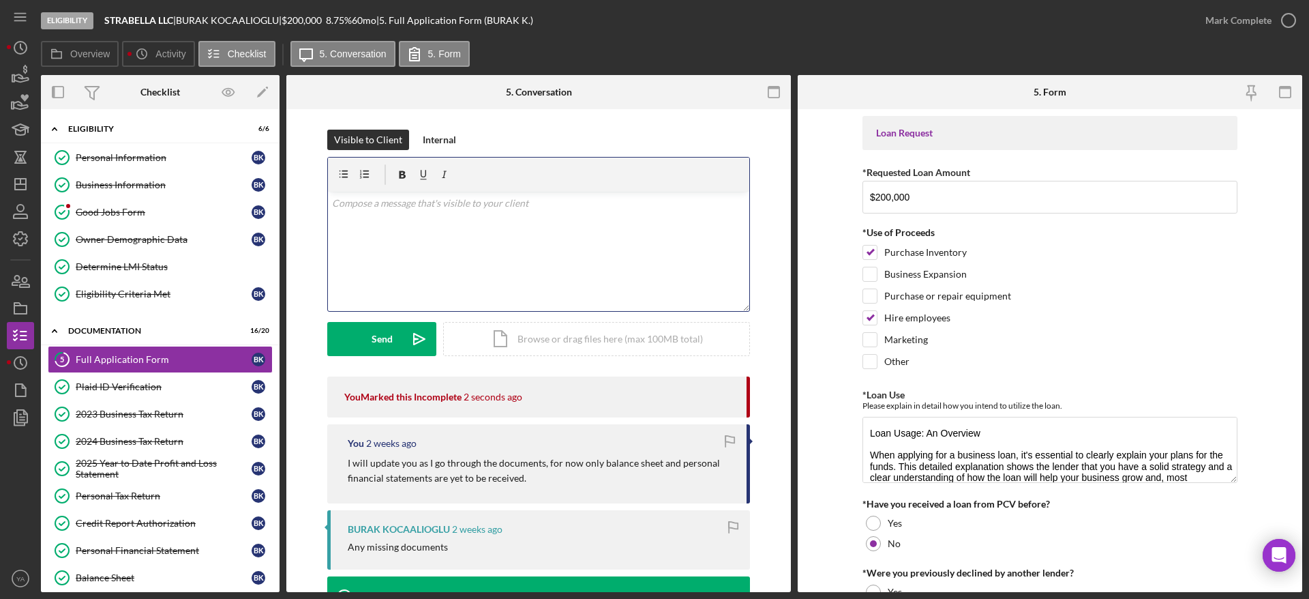
click at [509, 225] on div "v Color teal Color pink Remove color Add row above Add row below Add column bef…" at bounding box center [538, 251] width 421 height 119
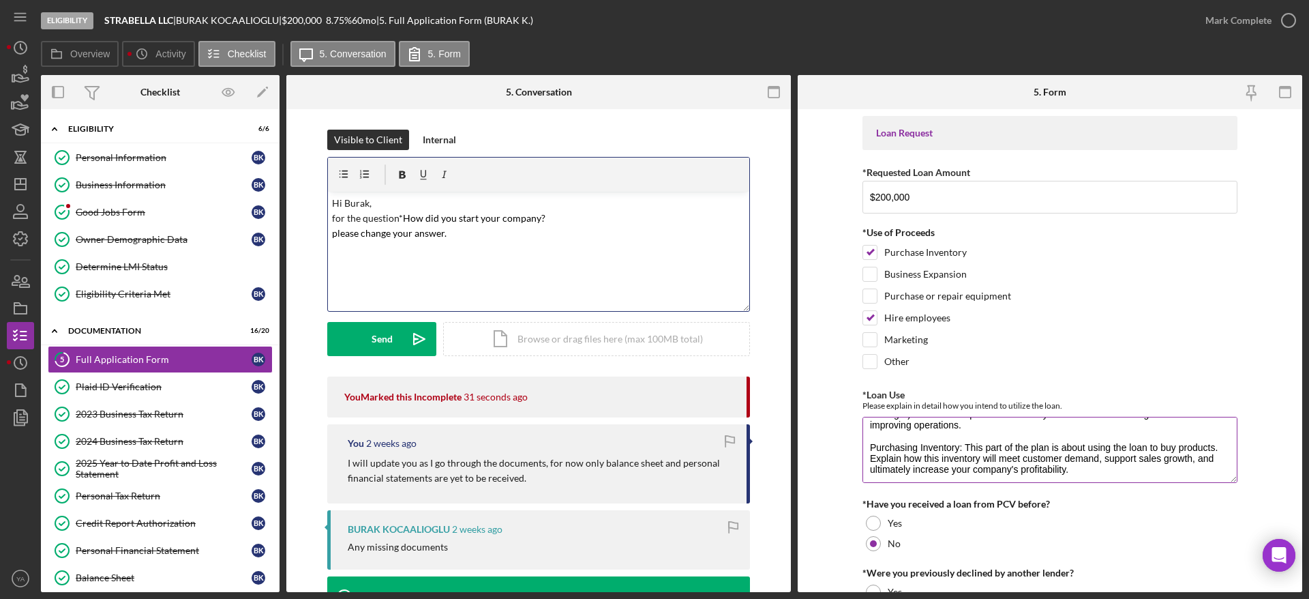
scroll to position [142, 0]
click at [448, 232] on p "Hi Burak, for the question *How did you start your company? please change your …" at bounding box center [539, 219] width 414 height 46
click at [333, 238] on mark "*How did you start your company? please change your answers for the questions:" at bounding box center [438, 225] width 213 height 27
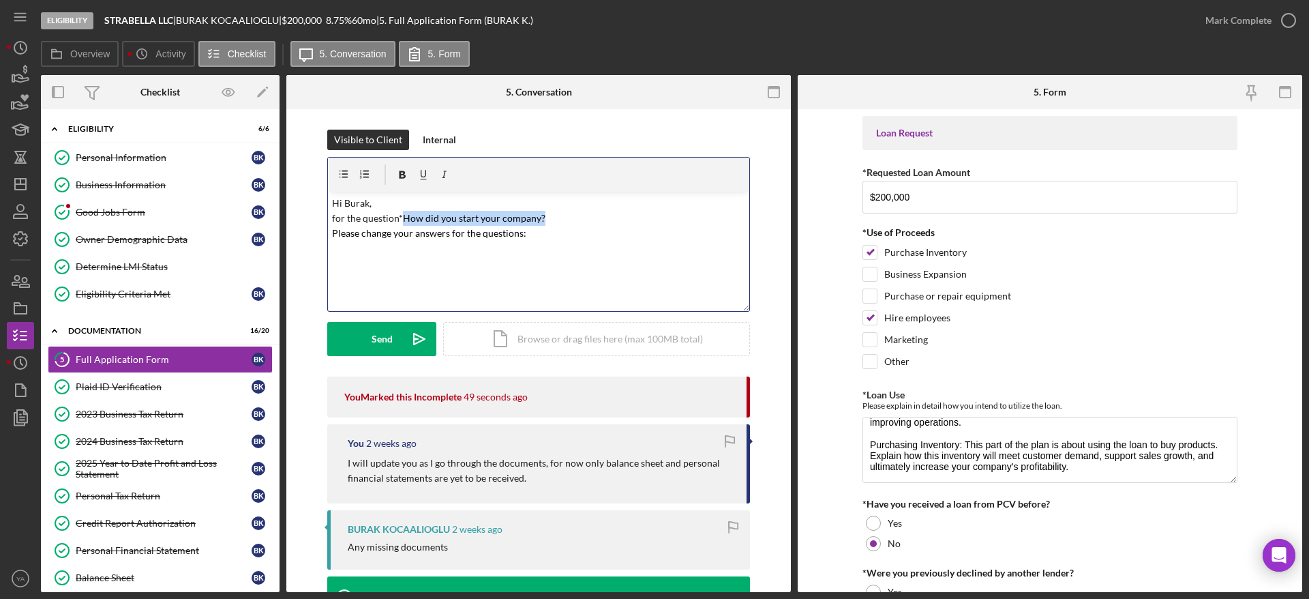
drag, startPoint x: 560, startPoint y: 219, endPoint x: 404, endPoint y: 219, distance: 156.1
click at [404, 219] on p "Hi Burak, for the question *How did you start your company? Please change your …" at bounding box center [539, 226] width 414 height 61
click at [425, 253] on p "Hi Burak, for the question * Please change your answers for the questions:" at bounding box center [539, 226] width 414 height 61
drag, startPoint x: 430, startPoint y: 212, endPoint x: 304, endPoint y: 213, distance: 126.1
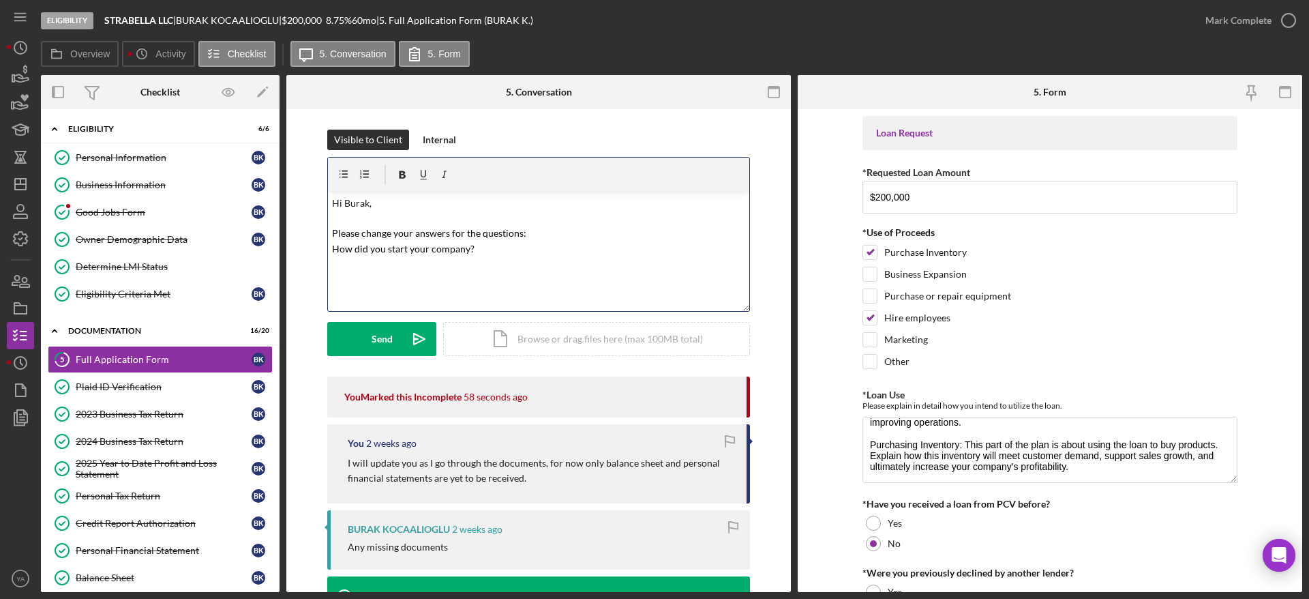
drag, startPoint x: 357, startPoint y: 205, endPoint x: 639, endPoint y: 202, distance: 281.6
click at [640, 202] on p "Hi Burak, Please change your answers for the questions: How did you start your …" at bounding box center [539, 226] width 414 height 61
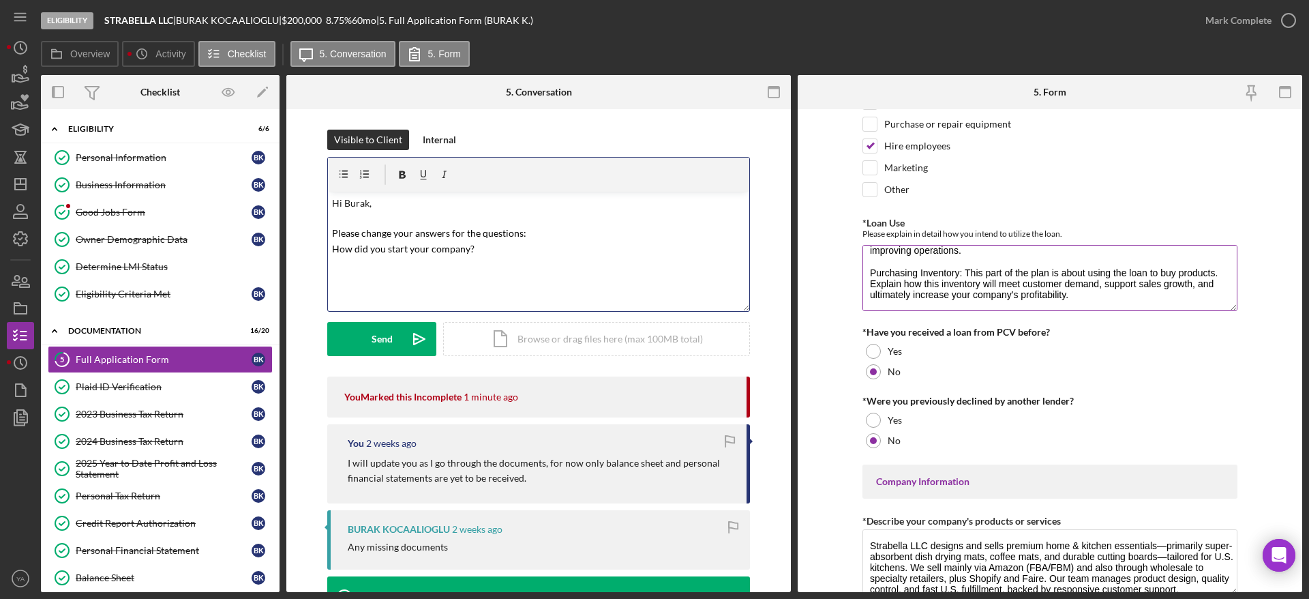
scroll to position [205, 0]
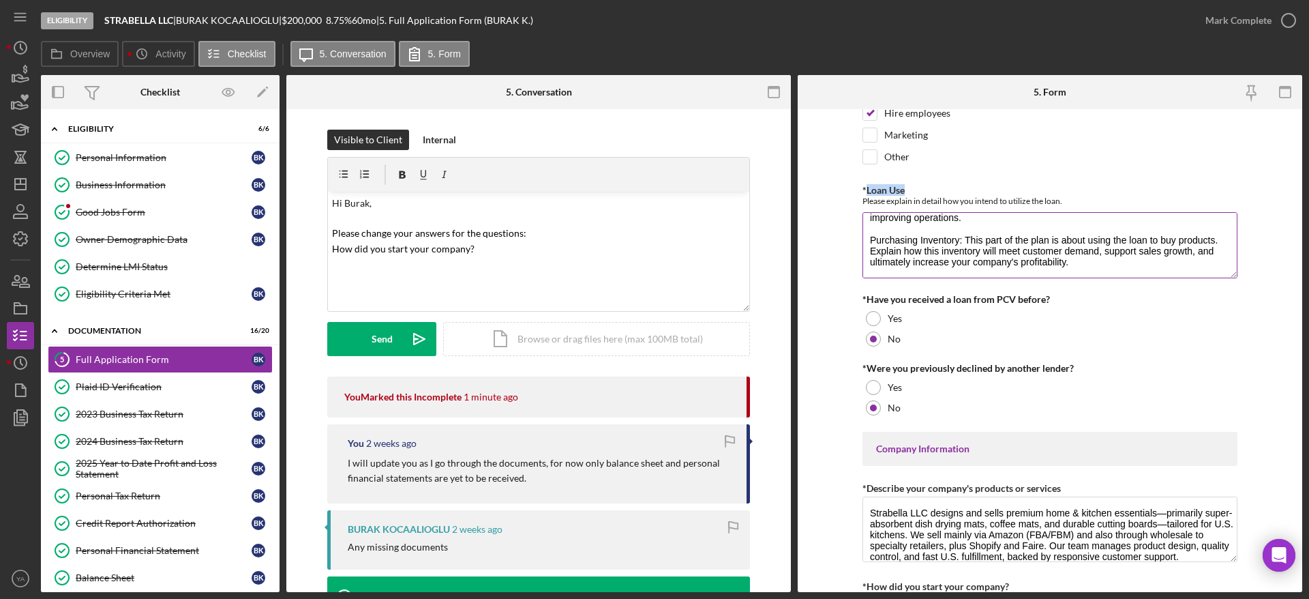
drag, startPoint x: 904, startPoint y: 184, endPoint x: 864, endPoint y: 187, distance: 39.7
copy label "Loan Use"
click at [430, 275] on div "v Color teal Color pink Remove color Add row above Add row below Add column bef…" at bounding box center [538, 251] width 421 height 119
click at [502, 252] on p "Hi Burak, Please change your answers for the questions: How did you start your …" at bounding box center [539, 226] width 414 height 61
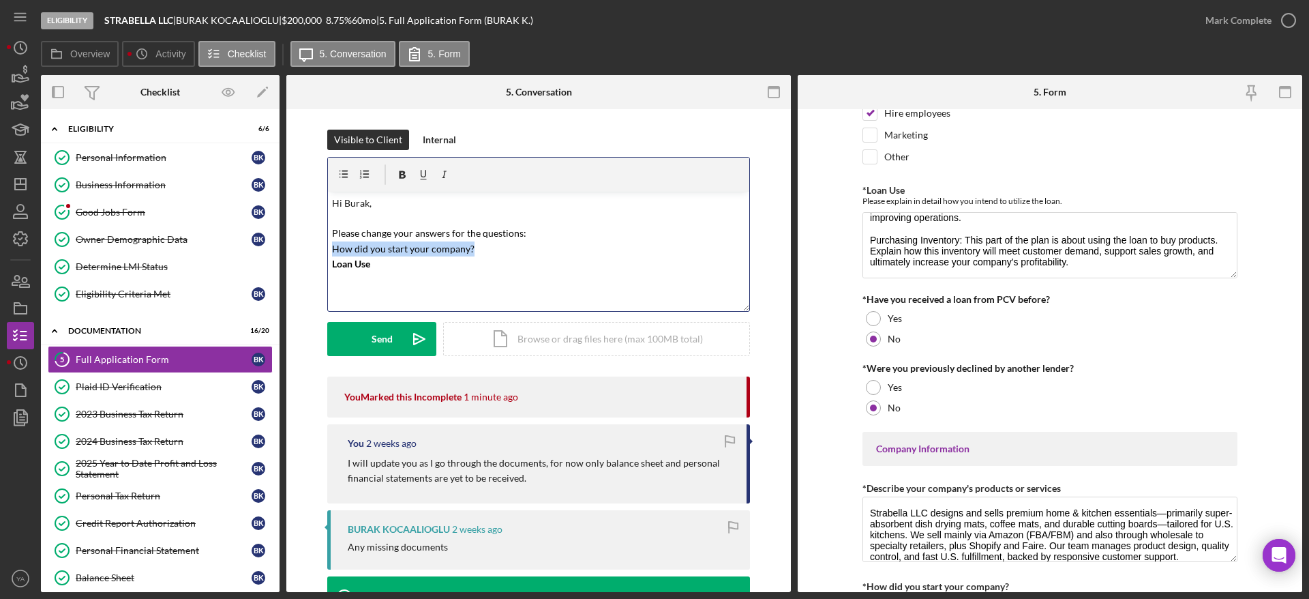
drag, startPoint x: 474, startPoint y: 251, endPoint x: 324, endPoint y: 251, distance: 150.7
click at [324, 251] on div "Visible to Client Internal v Color teal Color pink Remove color Add row above A…" at bounding box center [539, 253] width 464 height 247
click at [399, 175] on icon "button" at bounding box center [402, 174] width 7 height 7
click at [500, 263] on p "Hi Burak, Please change your answers for the questions: How did you start your …" at bounding box center [539, 234] width 414 height 76
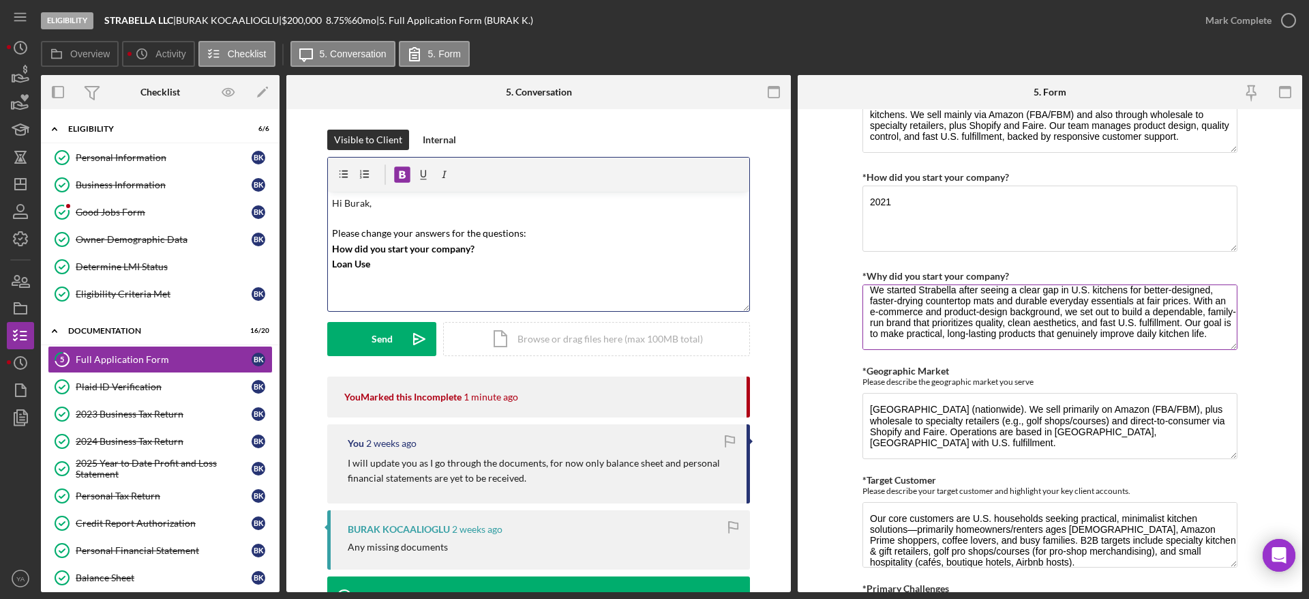
scroll to position [0, 0]
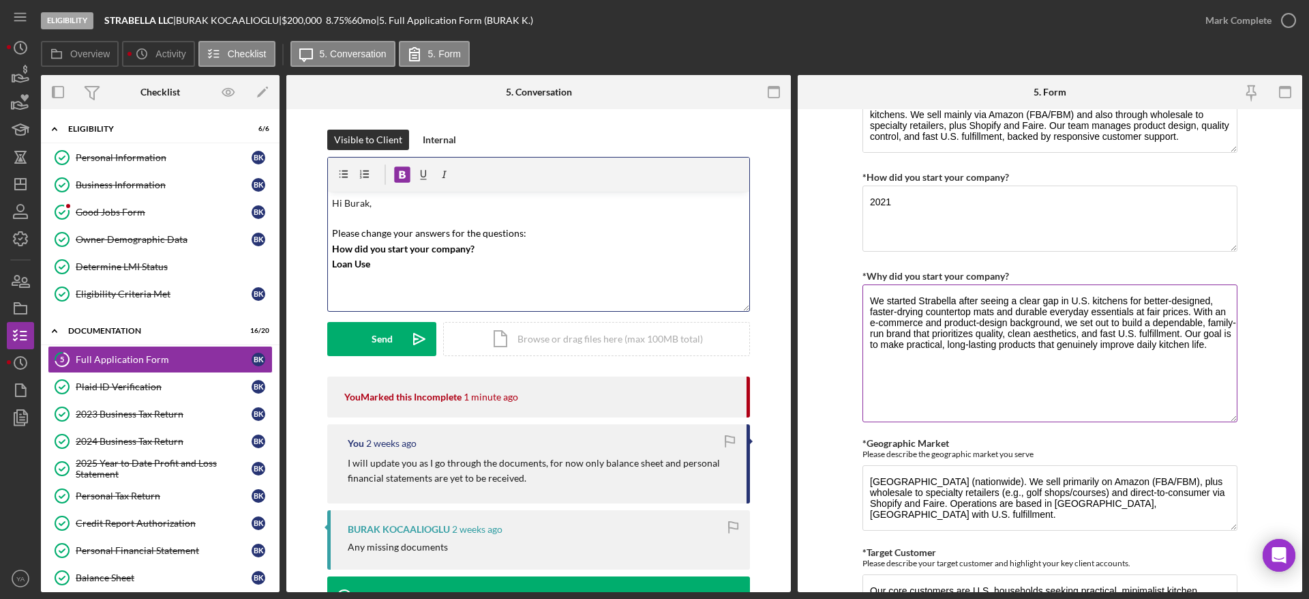
drag, startPoint x: 1229, startPoint y: 340, endPoint x: 1229, endPoint y: 412, distance: 71.6
click at [652, 412] on textarea "We started Strabella after seeing a clear gap in U.S. kitchens for better-desig…" at bounding box center [1049, 353] width 375 height 138
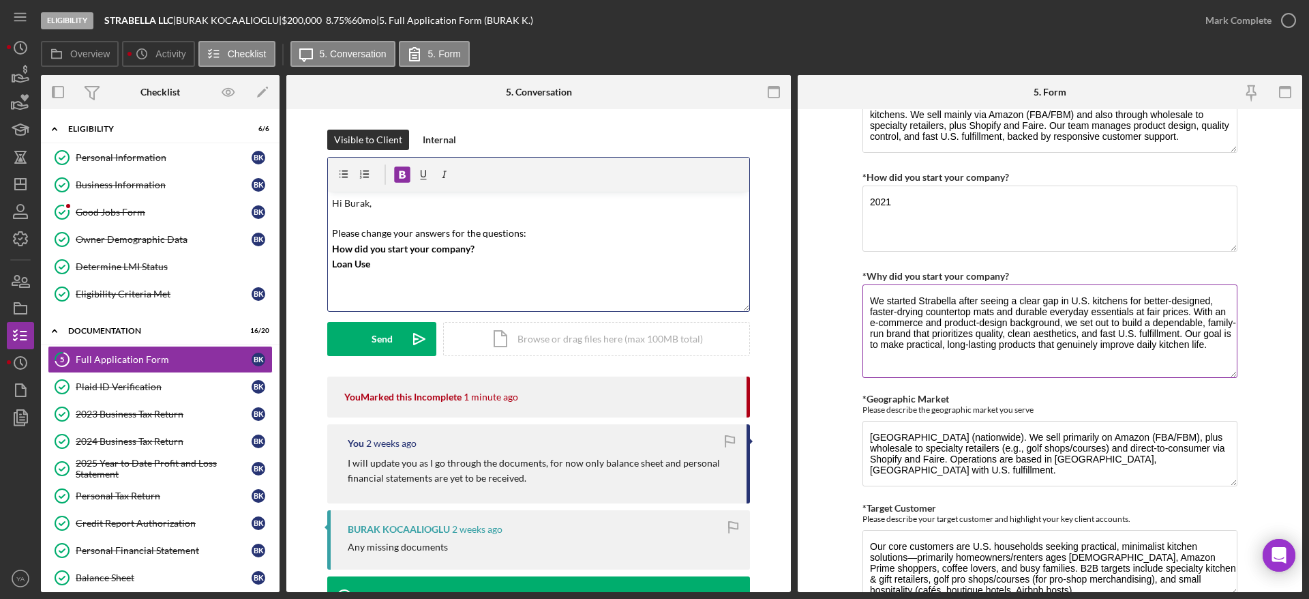
drag, startPoint x: 1227, startPoint y: 413, endPoint x: 1224, endPoint y: 365, distance: 48.5
click at [652, 365] on textarea "We started Strabella after seeing a clear gap in U.S. kitchens for better-desig…" at bounding box center [1049, 330] width 375 height 93
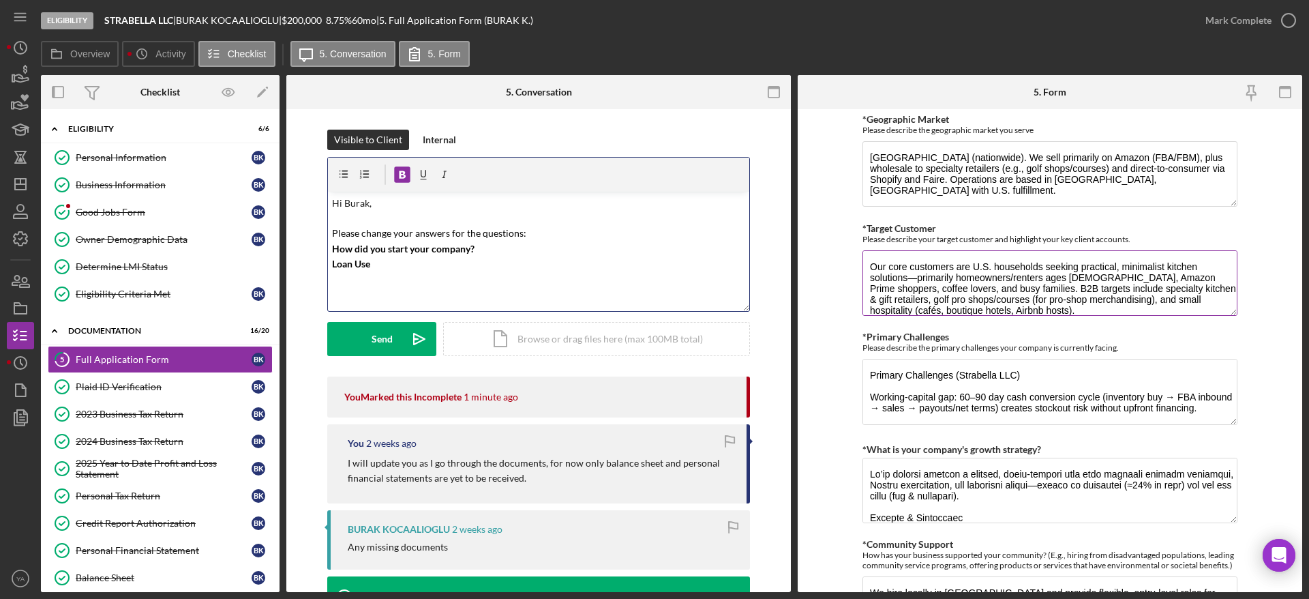
scroll to position [920, 0]
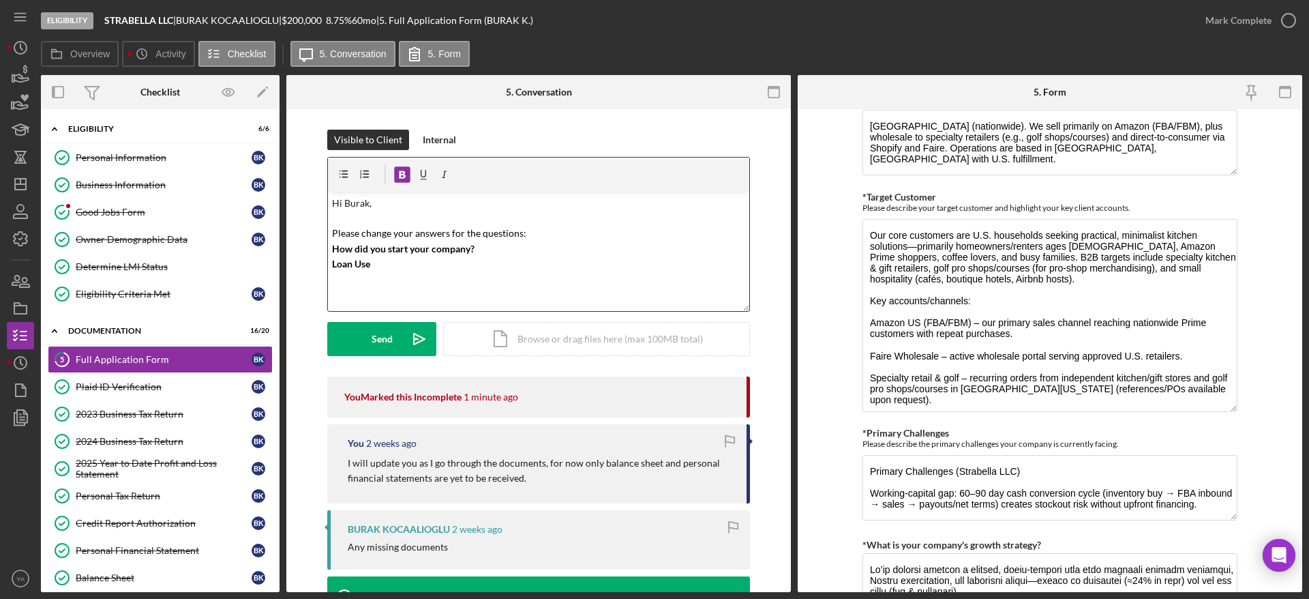
drag, startPoint x: 1229, startPoint y: 277, endPoint x: 1255, endPoint y: 404, distance: 128.7
click at [652, 404] on form "Loan Request *Requested Loan Amount $200,000 *Use of Proceeds Purchase Inventor…" at bounding box center [1050, 350] width 504 height 483
drag, startPoint x: 898, startPoint y: 237, endPoint x: 1131, endPoint y: 280, distance: 236.3
click at [652, 280] on textarea "Our core customers are U.S. households seeking practical, minimalist kitchen so…" at bounding box center [1049, 315] width 375 height 193
drag, startPoint x: 871, startPoint y: 301, endPoint x: 1006, endPoint y: 380, distance: 157.0
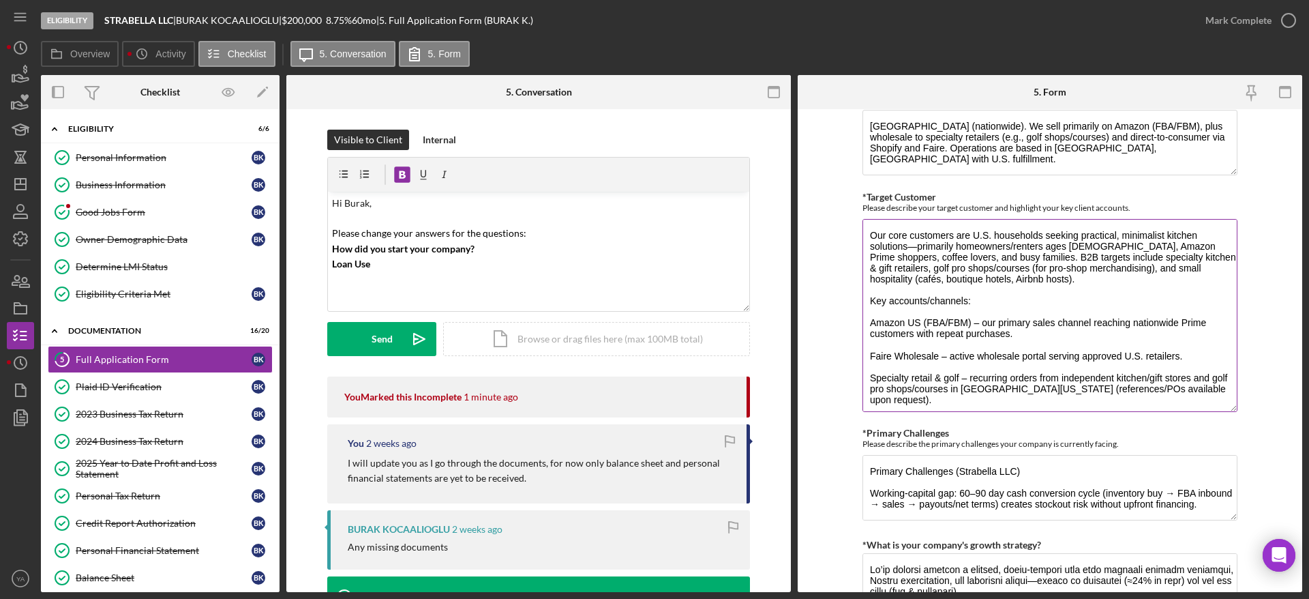
click at [652, 380] on textarea "Our core customers are U.S. households seeking practical, minimalist kitchen so…" at bounding box center [1049, 315] width 375 height 193
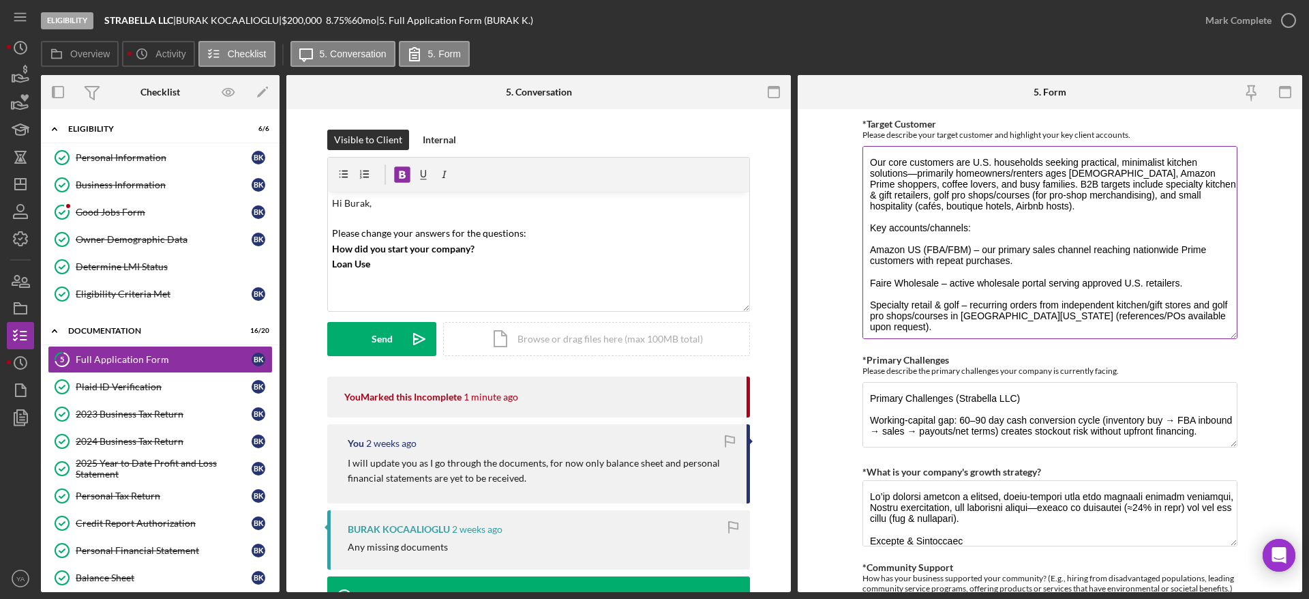
scroll to position [1023, 0]
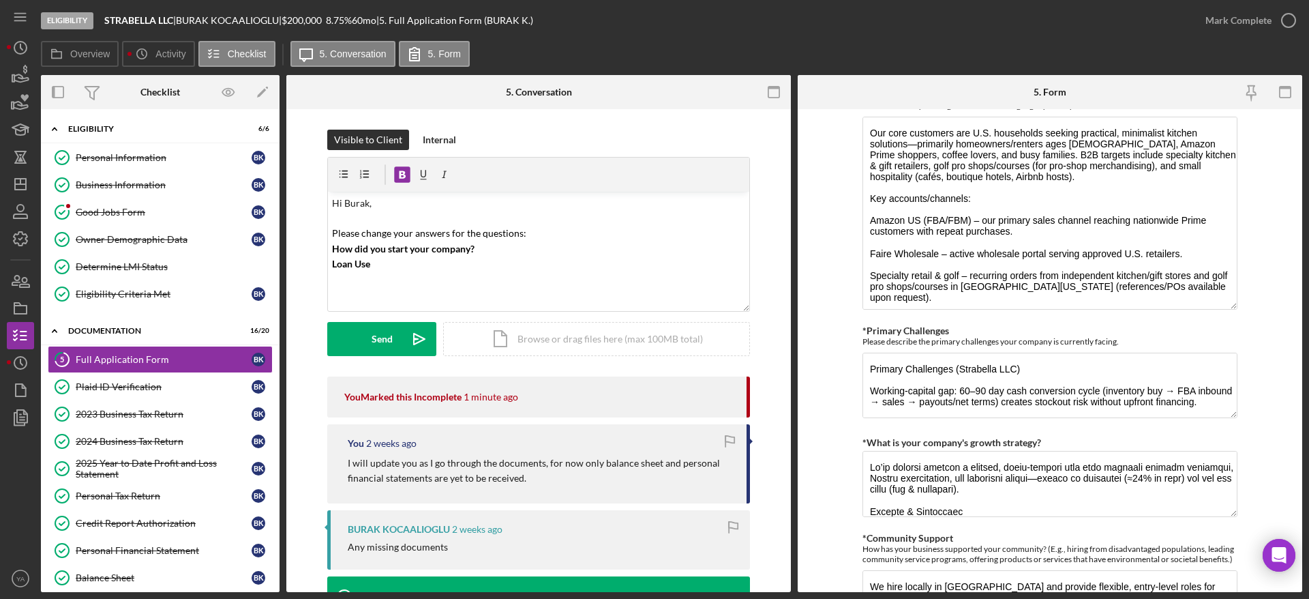
click at [652, 316] on div "Loan Request *Requested Loan Amount $200,000 *Use of Proceeds Purchase Inventor…" at bounding box center [1049, 288] width 375 height 2391
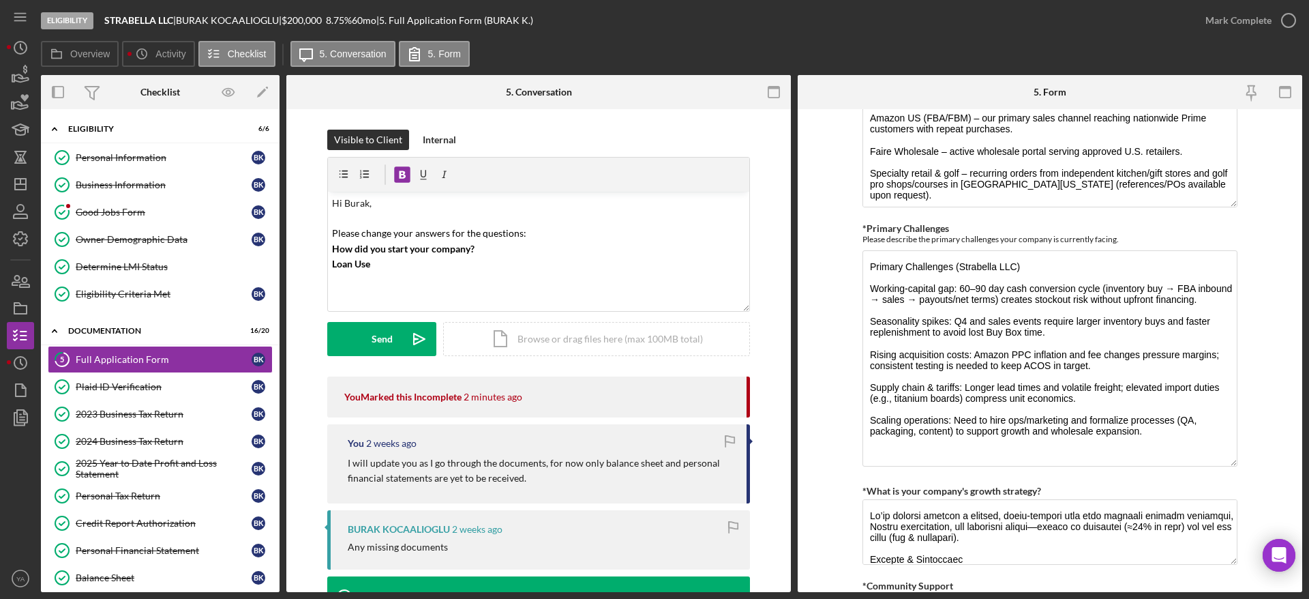
drag, startPoint x: 1230, startPoint y: 306, endPoint x: 1237, endPoint y: 455, distance: 149.5
click at [652, 455] on form "Loan Request *Requested Loan Amount $200,000 *Use of Proceeds Purchase Inventor…" at bounding box center [1050, 350] width 504 height 483
drag, startPoint x: 952, startPoint y: 294, endPoint x: 997, endPoint y: 280, distance: 47.0
click at [652, 280] on textarea "Primary Challenges (Strabella LLC) Working-capital gap: 60–90 day cash conversi…" at bounding box center [1049, 358] width 375 height 216
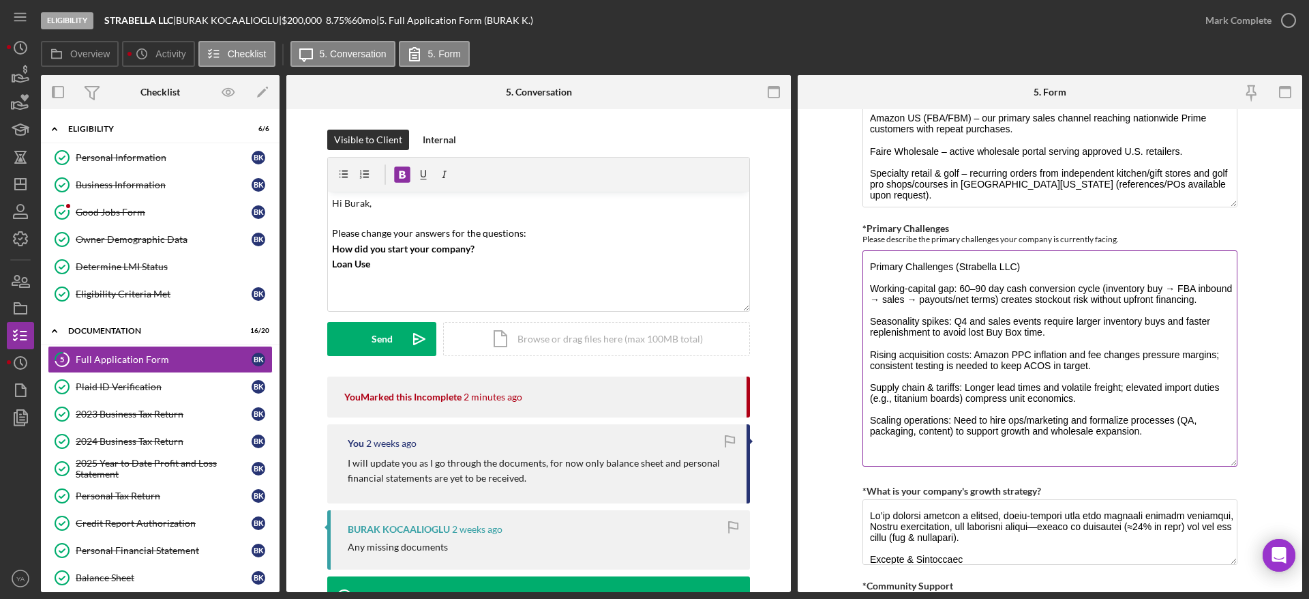
drag, startPoint x: 890, startPoint y: 304, endPoint x: 1142, endPoint y: 305, distance: 252.2
click at [652, 305] on textarea "Primary Challenges (Strabella LLC) Working-capital gap: 60–90 day cash conversi…" at bounding box center [1049, 358] width 375 height 216
click at [652, 294] on textarea "Primary Challenges (Strabella LLC) Working-capital gap: 60–90 day cash conversi…" at bounding box center [1049, 358] width 375 height 216
drag, startPoint x: 872, startPoint y: 320, endPoint x: 1068, endPoint y: 335, distance: 196.9
click at [652, 335] on textarea "Primary Challenges (Strabella LLC) Working-capital gap: 60–90 day cash conversi…" at bounding box center [1049, 358] width 375 height 216
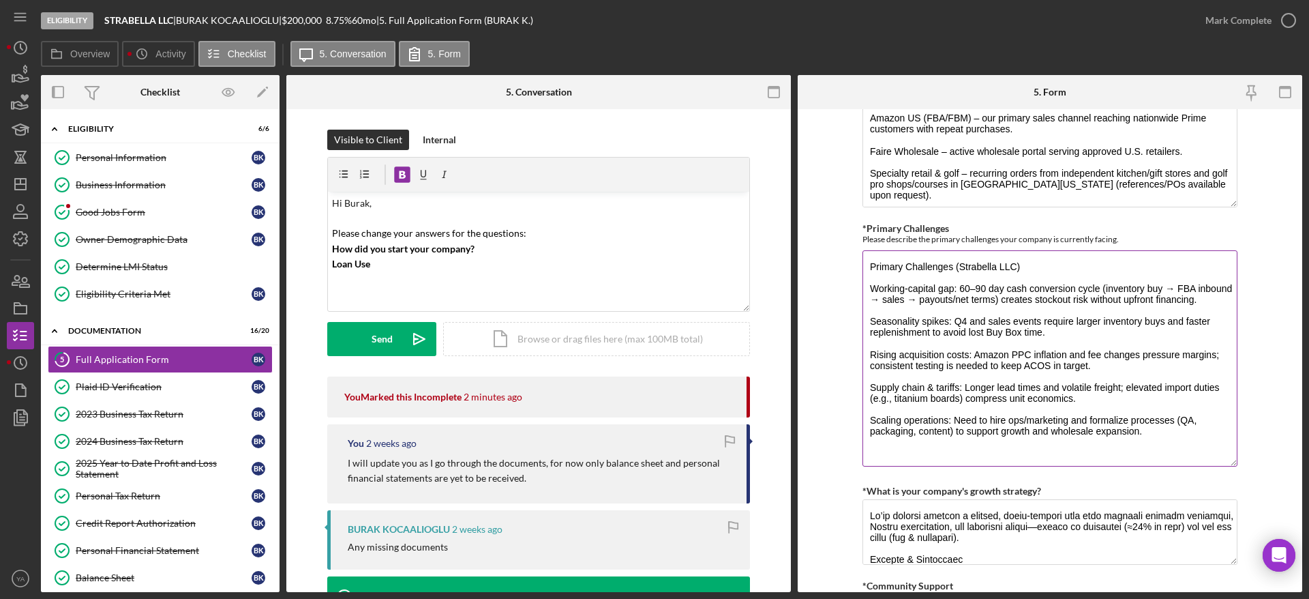
click at [652, 335] on textarea "Primary Challenges (Strabella LLC) Working-capital gap: 60–90 day cash conversi…" at bounding box center [1049, 358] width 375 height 216
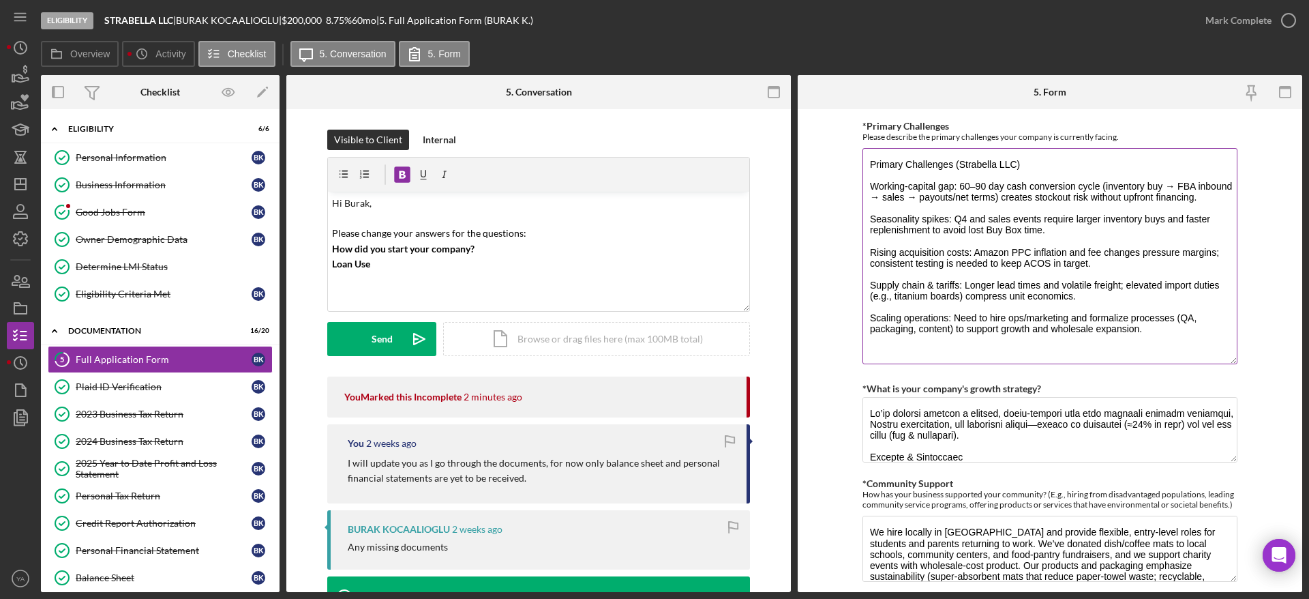
drag, startPoint x: 1011, startPoint y: 251, endPoint x: 1143, endPoint y: 254, distance: 131.6
click at [652, 254] on textarea "Primary Challenges (Strabella LLC) Working-capital gap: 60–90 day cash conversi…" at bounding box center [1049, 256] width 375 height 216
drag, startPoint x: 969, startPoint y: 284, endPoint x: 1092, endPoint y: 298, distance: 124.1
click at [652, 298] on textarea "Primary Challenges (Strabella LLC) Working-capital gap: 60–90 day cash conversi…" at bounding box center [1049, 256] width 375 height 216
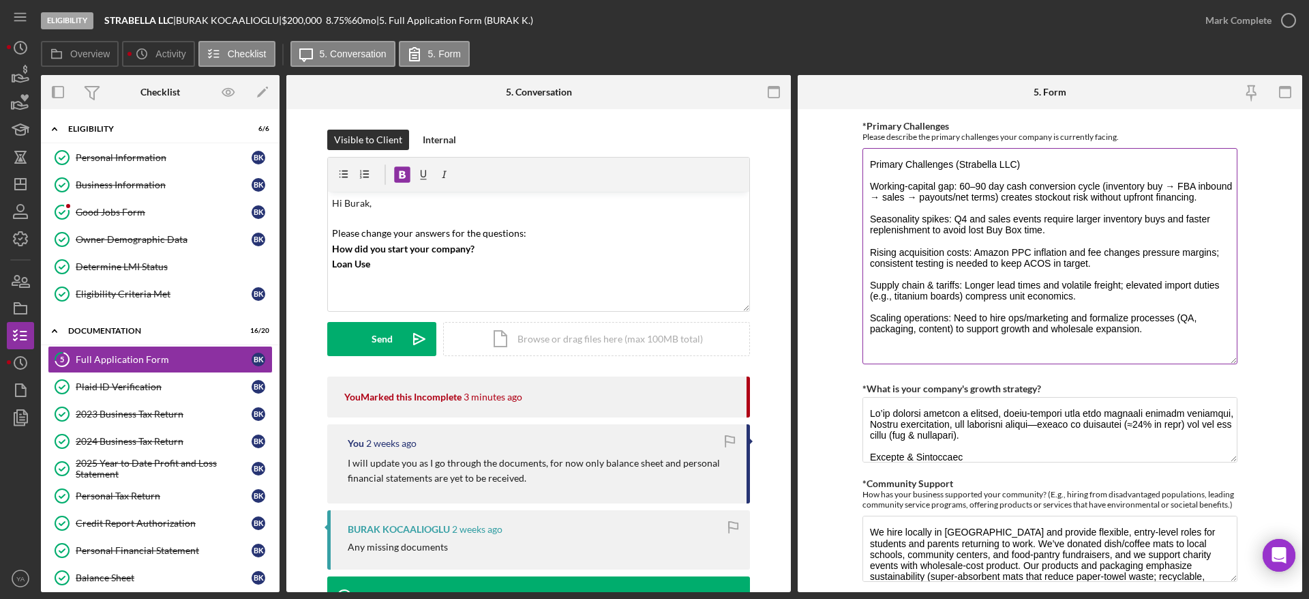
click at [652, 298] on textarea "Primary Challenges (Strabella LLC) Working-capital gap: 60–90 day cash conversi…" at bounding box center [1049, 256] width 375 height 216
drag, startPoint x: 1092, startPoint y: 264, endPoint x: 974, endPoint y: 252, distance: 118.5
click at [652, 252] on textarea "Primary Challenges (Strabella LLC) Working-capital gap: 60–90 day cash conversi…" at bounding box center [1049, 256] width 375 height 216
click at [652, 265] on textarea "Primary Challenges (Strabella LLC) Working-capital gap: 60–90 day cash conversi…" at bounding box center [1049, 256] width 375 height 216
drag, startPoint x: 959, startPoint y: 220, endPoint x: 1079, endPoint y: 234, distance: 120.8
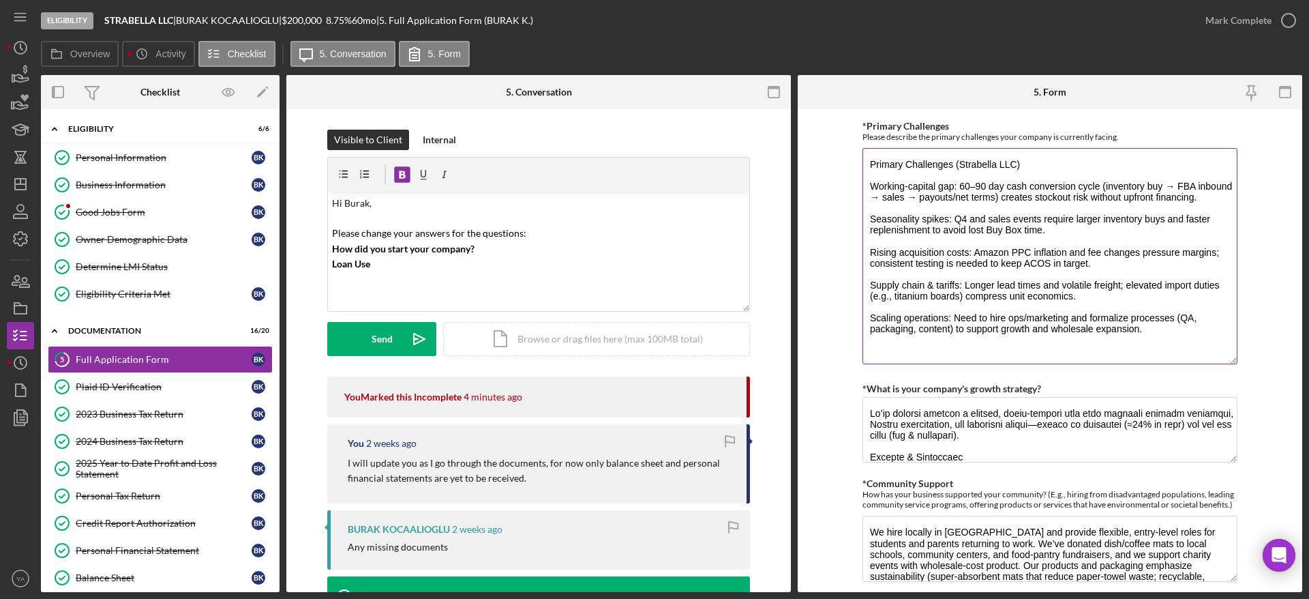
click at [652, 234] on textarea "Primary Challenges (Strabella LLC) Working-capital gap: 60–90 day cash conversi…" at bounding box center [1049, 256] width 375 height 216
click at [652, 267] on textarea "Primary Challenges (Strabella LLC) Working-capital gap: 60–90 day cash conversi…" at bounding box center [1049, 256] width 375 height 216
drag, startPoint x: 903, startPoint y: 316, endPoint x: 1147, endPoint y: 327, distance: 244.3
click at [652, 327] on textarea "Primary Challenges (Strabella LLC) Working-capital gap: 60–90 day cash conversi…" at bounding box center [1049, 256] width 375 height 216
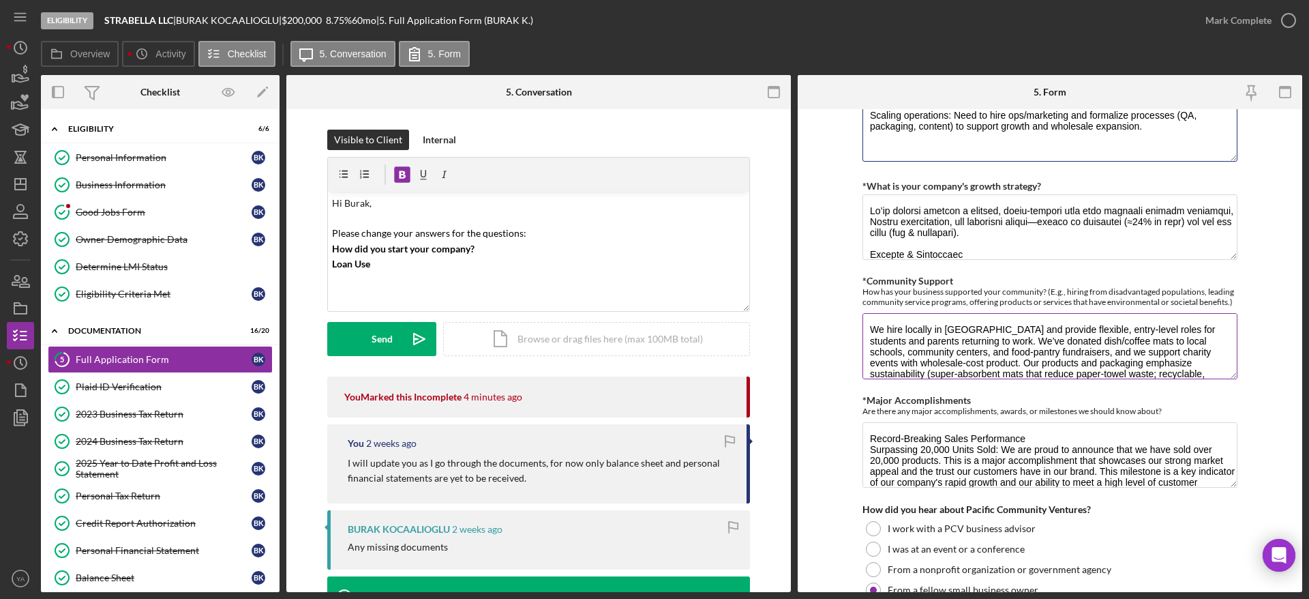
scroll to position [1432, 0]
click at [652, 237] on form "Loan Request *Requested Loan Amount $200,000 *Use of Proceeds Purchase Inventor…" at bounding box center [1050, 350] width 504 height 483
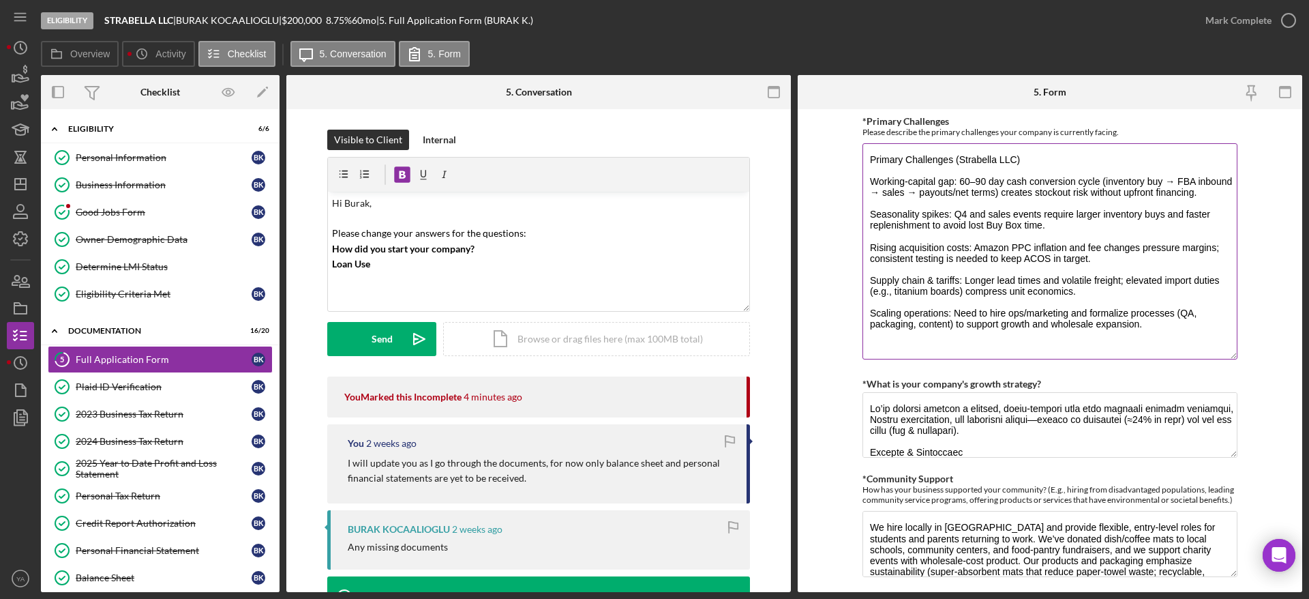
scroll to position [1227, 0]
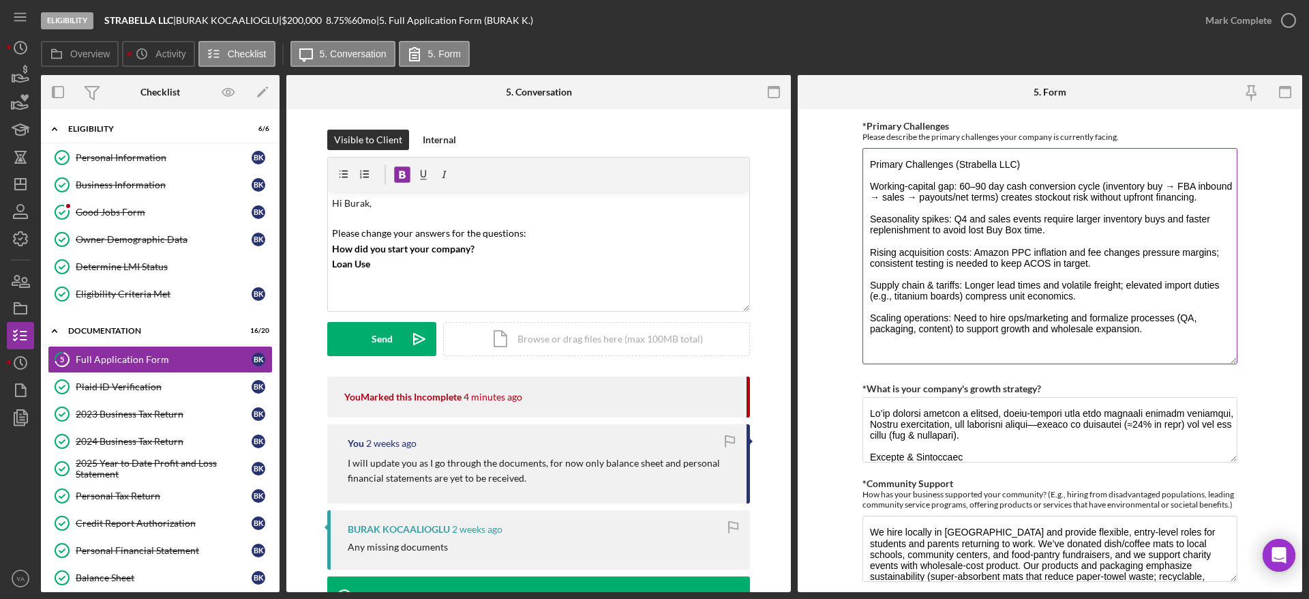
drag, startPoint x: 873, startPoint y: 322, endPoint x: 1136, endPoint y: 326, distance: 263.9
click at [652, 326] on textarea "Primary Challenges (Strabella LLC) Working-capital gap: 60–90 day cash conversi…" at bounding box center [1049, 256] width 375 height 216
click at [652, 328] on textarea "Primary Challenges (Strabella LLC) Working-capital gap: 60–90 day cash conversi…" at bounding box center [1049, 256] width 375 height 216
drag, startPoint x: 955, startPoint y: 335, endPoint x: 1229, endPoint y: 355, distance: 274.8
click at [652, 355] on textarea "Primary Challenges (Strabella LLC) Working-capital gap: 60–90 day cash conversi…" at bounding box center [1049, 256] width 375 height 216
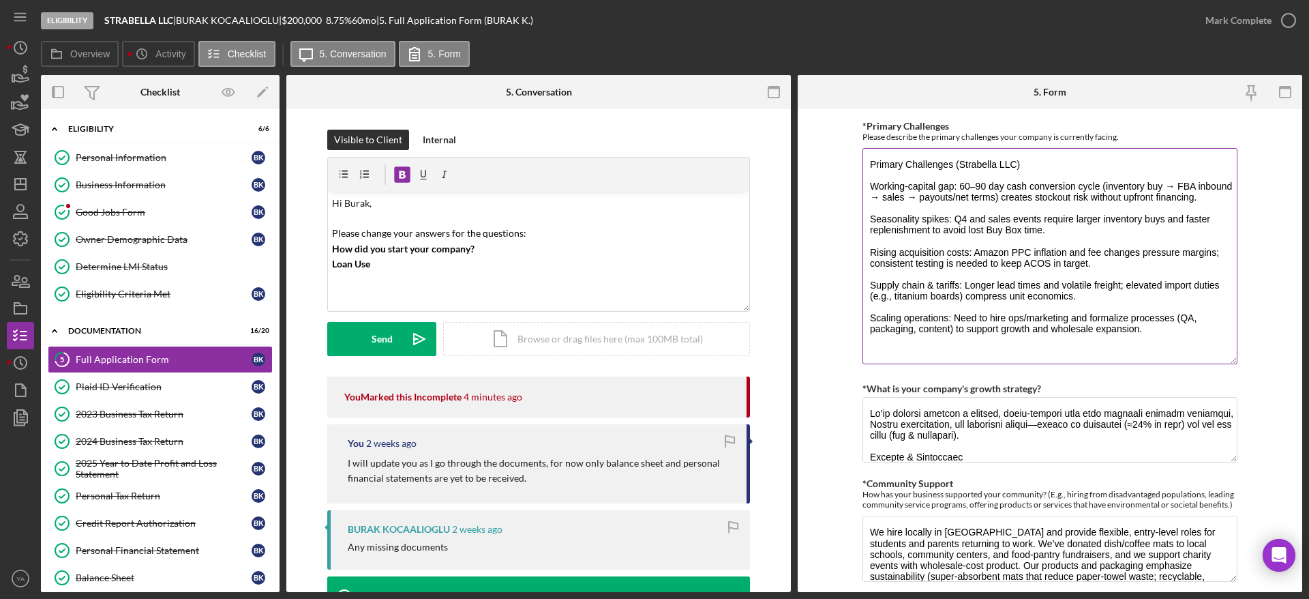
click at [652, 351] on textarea "Primary Challenges (Strabella LLC) Working-capital gap: 60–90 day cash conversi…" at bounding box center [1049, 256] width 375 height 216
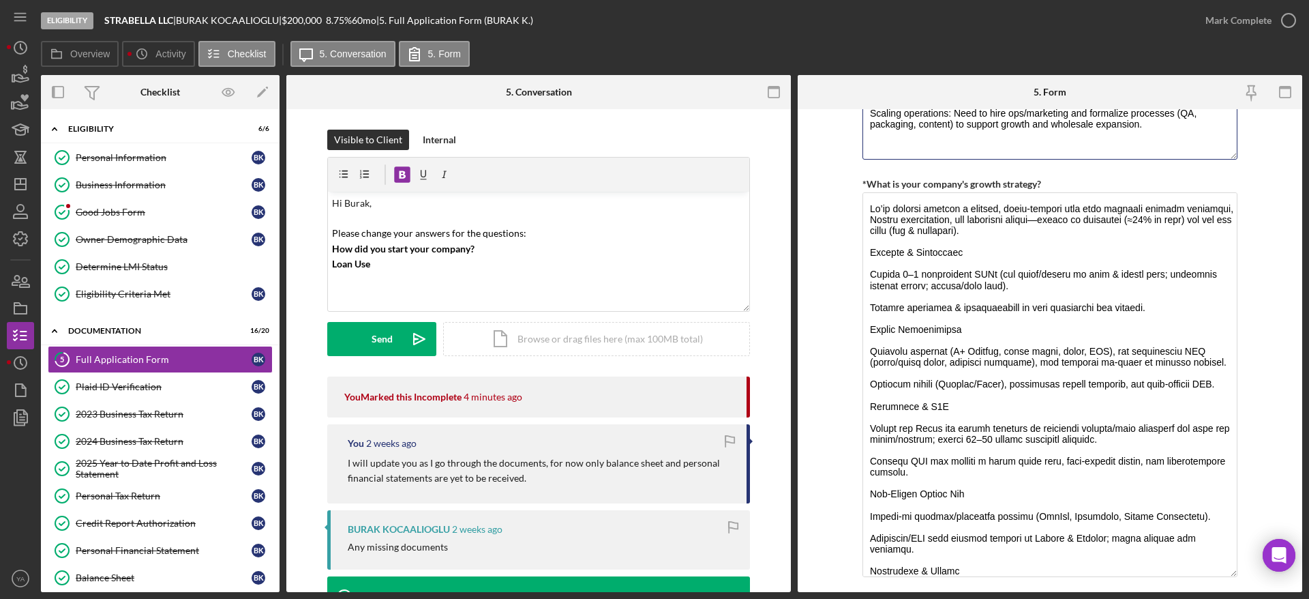
drag, startPoint x: 1226, startPoint y: 252, endPoint x: 1240, endPoint y: 565, distance: 313.9
click at [652, 565] on form "Loan Request *Requested Loan Amount $200,000 *Use of Proceeds Purchase Inventor…" at bounding box center [1050, 350] width 504 height 483
drag, startPoint x: 897, startPoint y: 283, endPoint x: 997, endPoint y: 279, distance: 100.3
click at [652, 279] on textarea "*What is your company's growth strategy?" at bounding box center [1049, 381] width 375 height 379
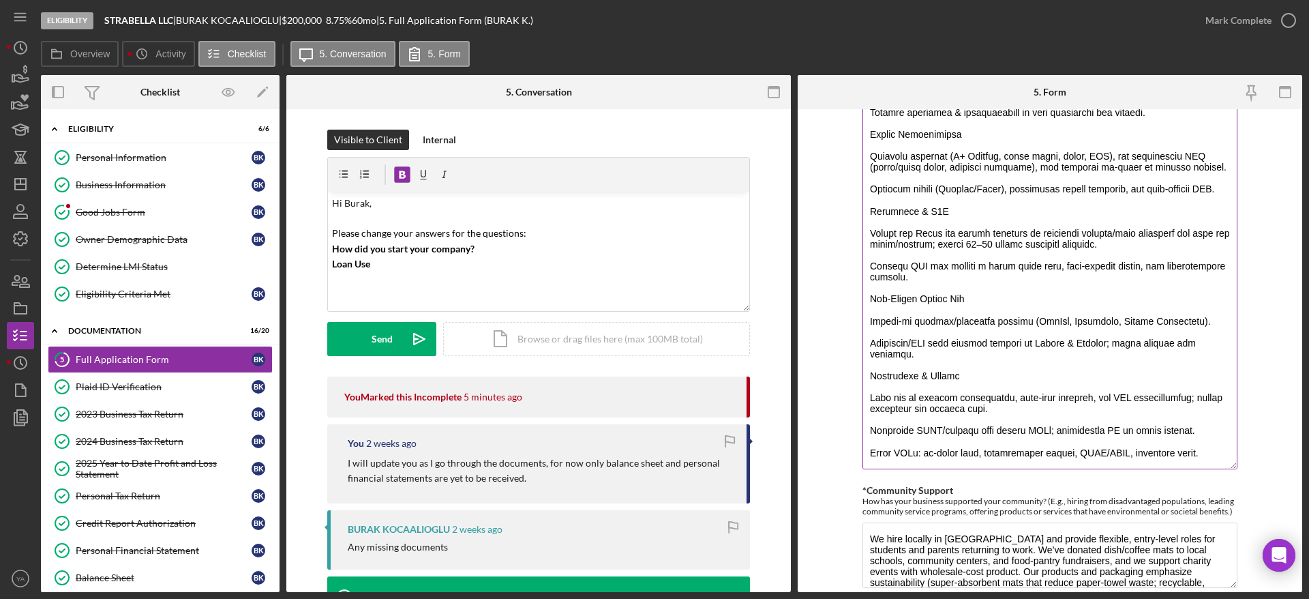
scroll to position [1636, 0]
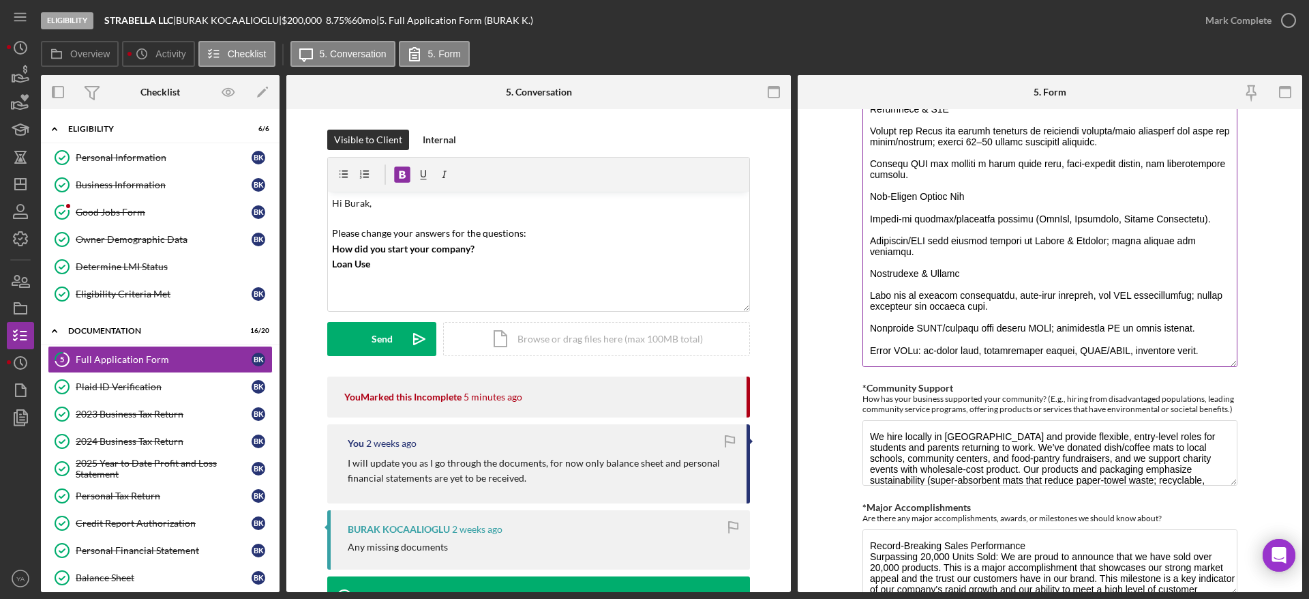
drag, startPoint x: 886, startPoint y: 215, endPoint x: 1053, endPoint y: 220, distance: 166.4
click at [652, 220] on textarea "*What is your company's growth strategy?" at bounding box center [1049, 177] width 375 height 379
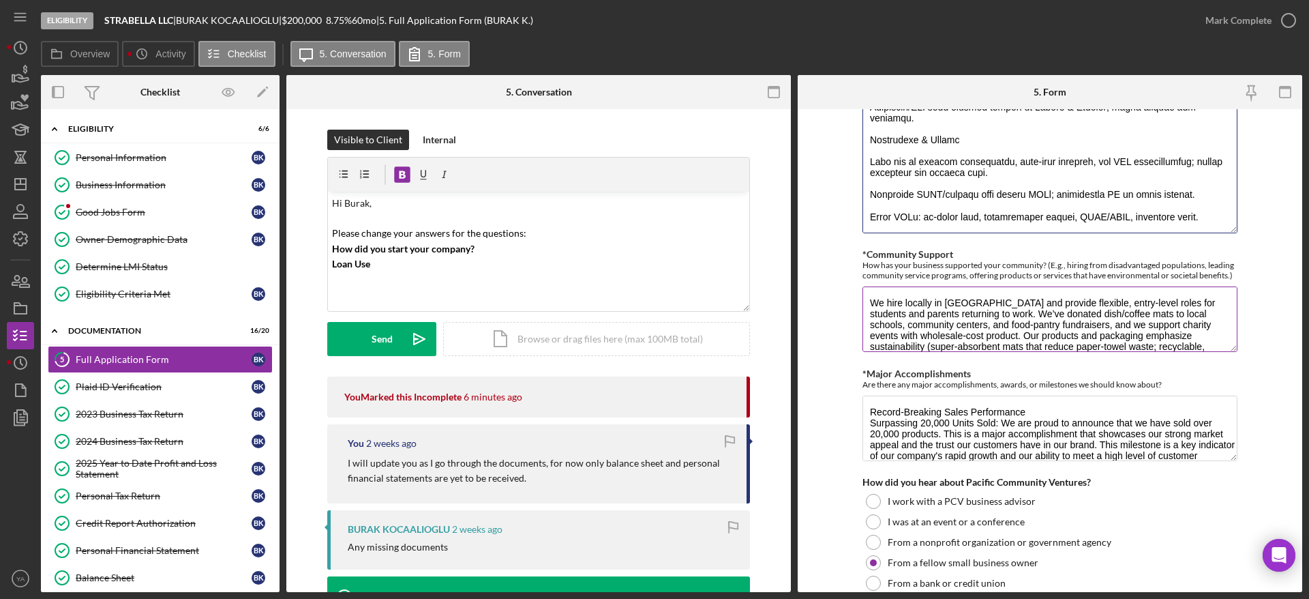
scroll to position [1738, 0]
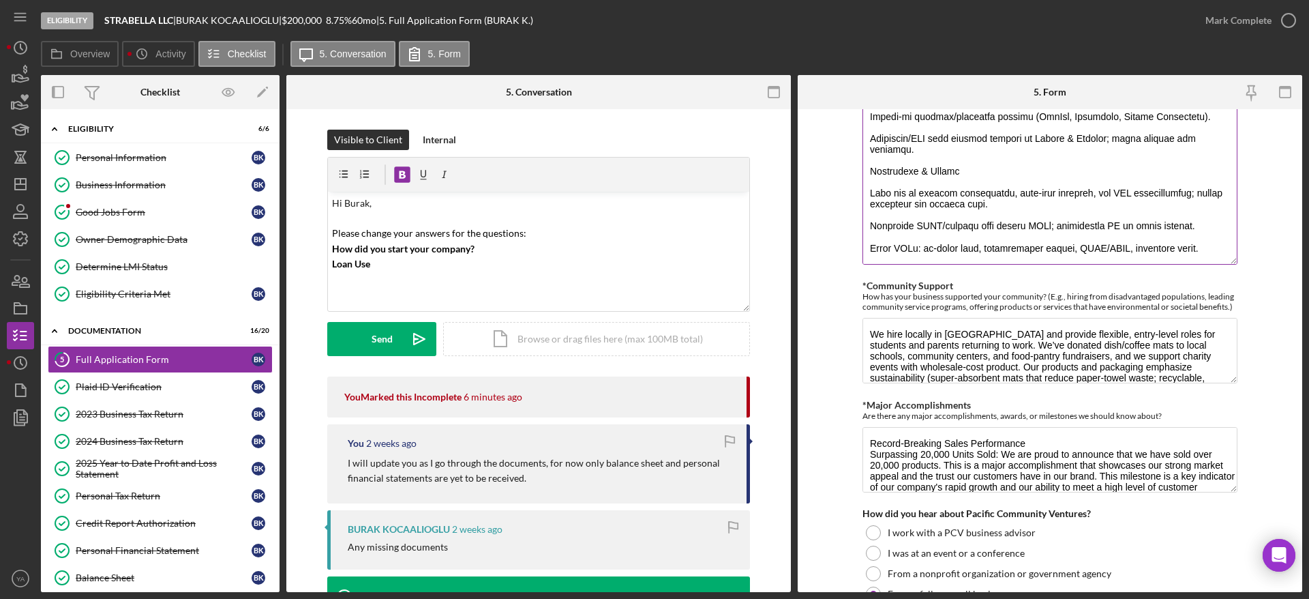
drag, startPoint x: 877, startPoint y: 240, endPoint x: 1196, endPoint y: 250, distance: 319.2
click at [652, 250] on textarea "*What is your company's growth strategy?" at bounding box center [1049, 74] width 375 height 379
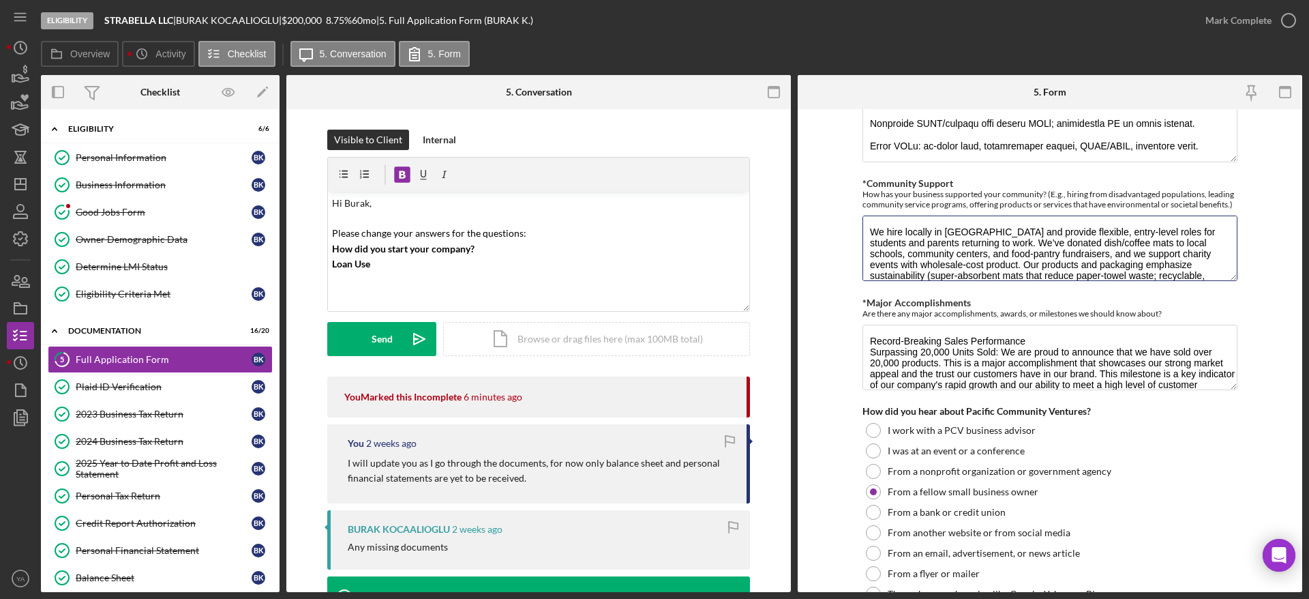
drag, startPoint x: 1233, startPoint y: 280, endPoint x: 1230, endPoint y: 290, distance: 10.6
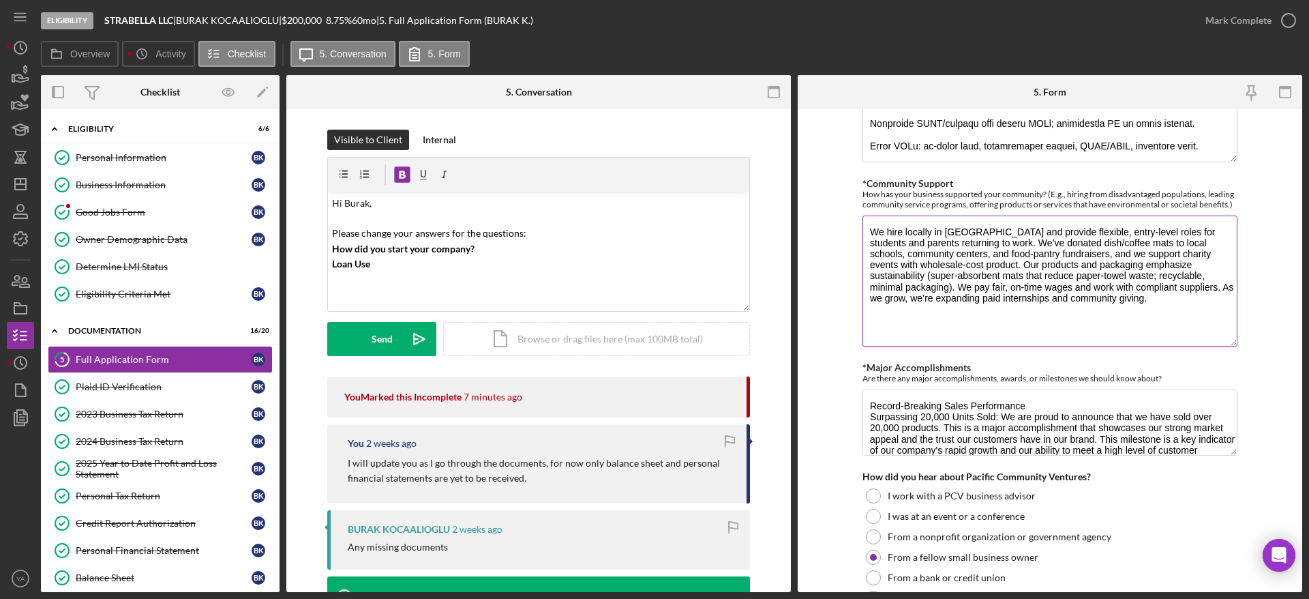
drag, startPoint x: 1233, startPoint y: 277, endPoint x: 1226, endPoint y: 343, distance: 65.8
click at [652, 343] on textarea "We hire locally in [GEOGRAPHIC_DATA] and provide flexible, entry-level roles fo…" at bounding box center [1049, 280] width 375 height 131
click at [652, 297] on textarea "We hire locally in [GEOGRAPHIC_DATA] and provide flexible, entry-level roles fo…" at bounding box center [1049, 280] width 375 height 131
drag, startPoint x: 1014, startPoint y: 247, endPoint x: 1022, endPoint y: 290, distance: 43.6
click at [652, 290] on textarea "We hire locally in [GEOGRAPHIC_DATA] and provide flexible, entry-level roles fo…" at bounding box center [1049, 280] width 375 height 131
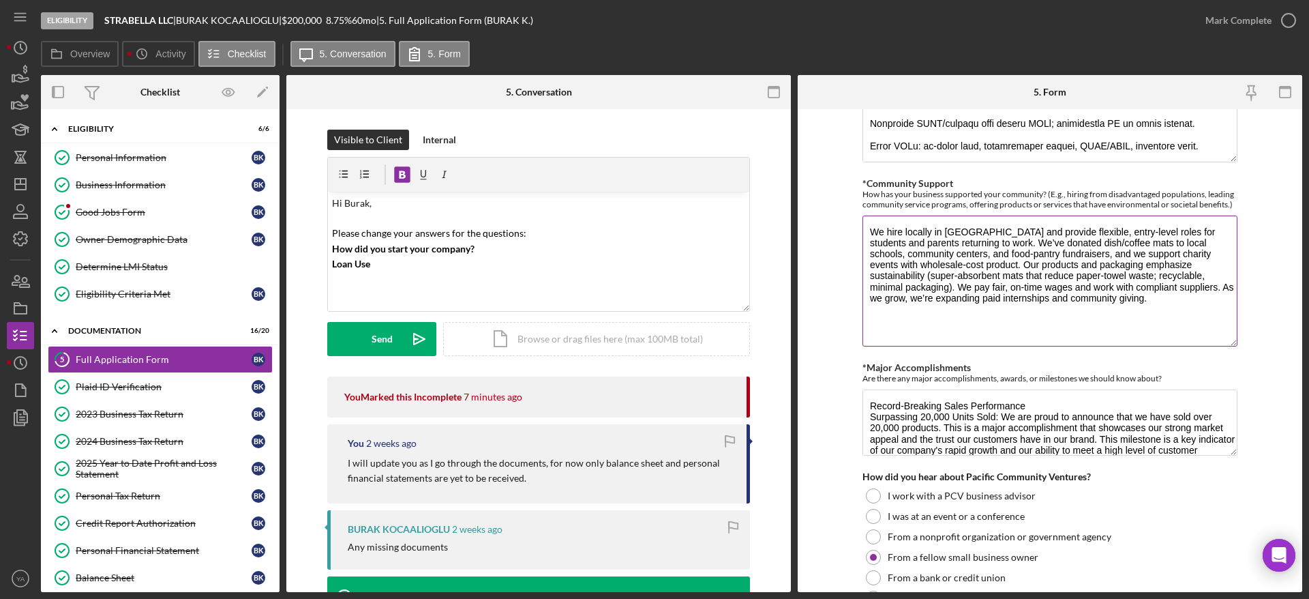
click at [652, 300] on textarea "We hire locally in [GEOGRAPHIC_DATA] and provide flexible, entry-level roles fo…" at bounding box center [1049, 280] width 375 height 131
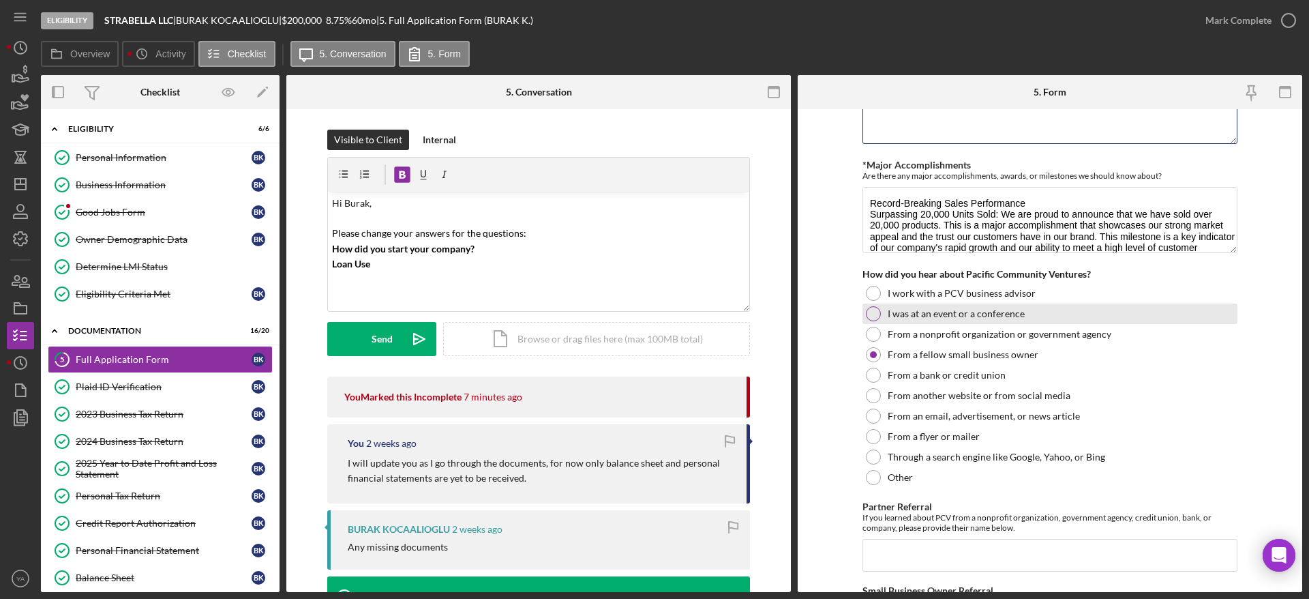
scroll to position [2045, 0]
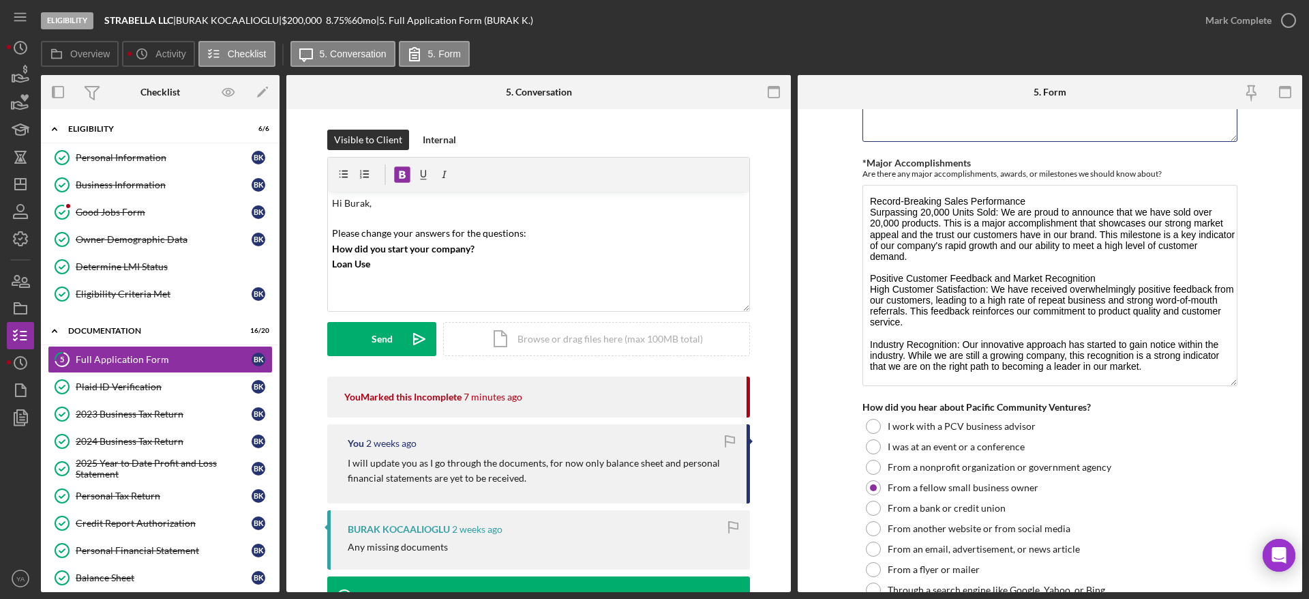
drag, startPoint x: 1227, startPoint y: 247, endPoint x: 1239, endPoint y: 383, distance: 136.2
click at [652, 383] on form "Loan Request *Requested Loan Amount $200,000 *Use of Proceeds Purchase Inventor…" at bounding box center [1050, 350] width 504 height 483
drag, startPoint x: 916, startPoint y: 216, endPoint x: 1035, endPoint y: 224, distance: 119.6
click at [652, 224] on textarea "Record-Breaking Sales Performance Surpassing 20,000 Units Sold: We are proud to…" at bounding box center [1049, 285] width 375 height 201
click at [652, 220] on textarea "Record-Breaking Sales Performance Surpassing 20,000 Units Sold: We are proud to…" at bounding box center [1049, 285] width 375 height 201
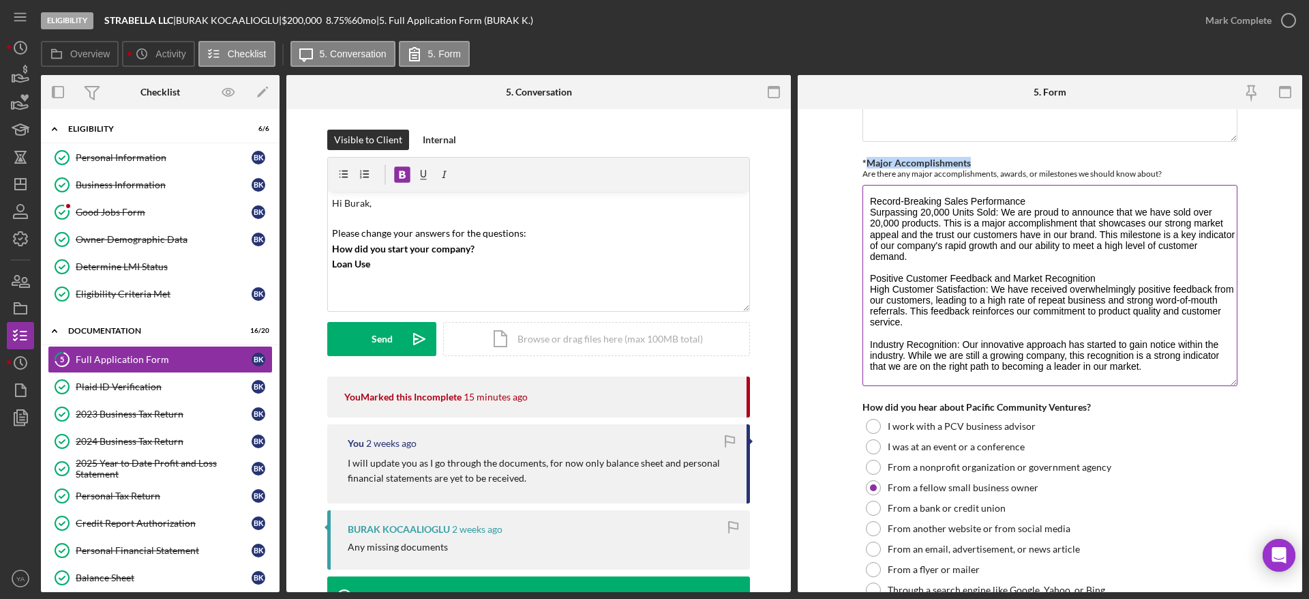
drag, startPoint x: 866, startPoint y: 162, endPoint x: 966, endPoint y: 165, distance: 100.3
click at [652, 165] on label "*Major Accomplishments" at bounding box center [916, 163] width 108 height 12
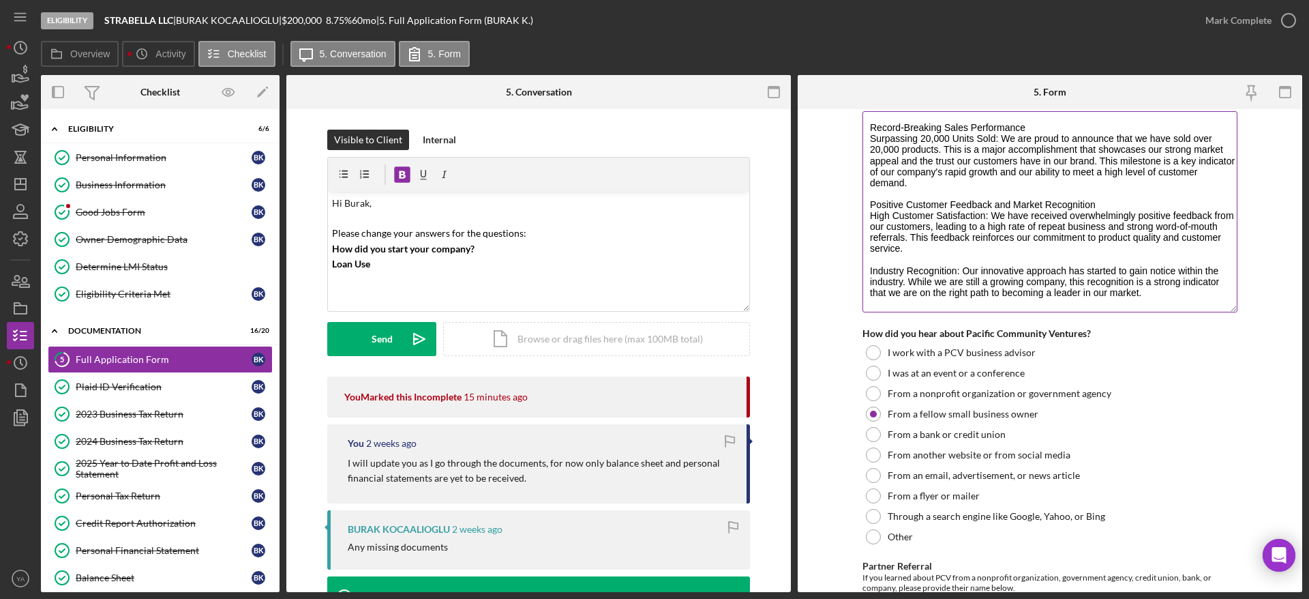
scroll to position [2147, 0]
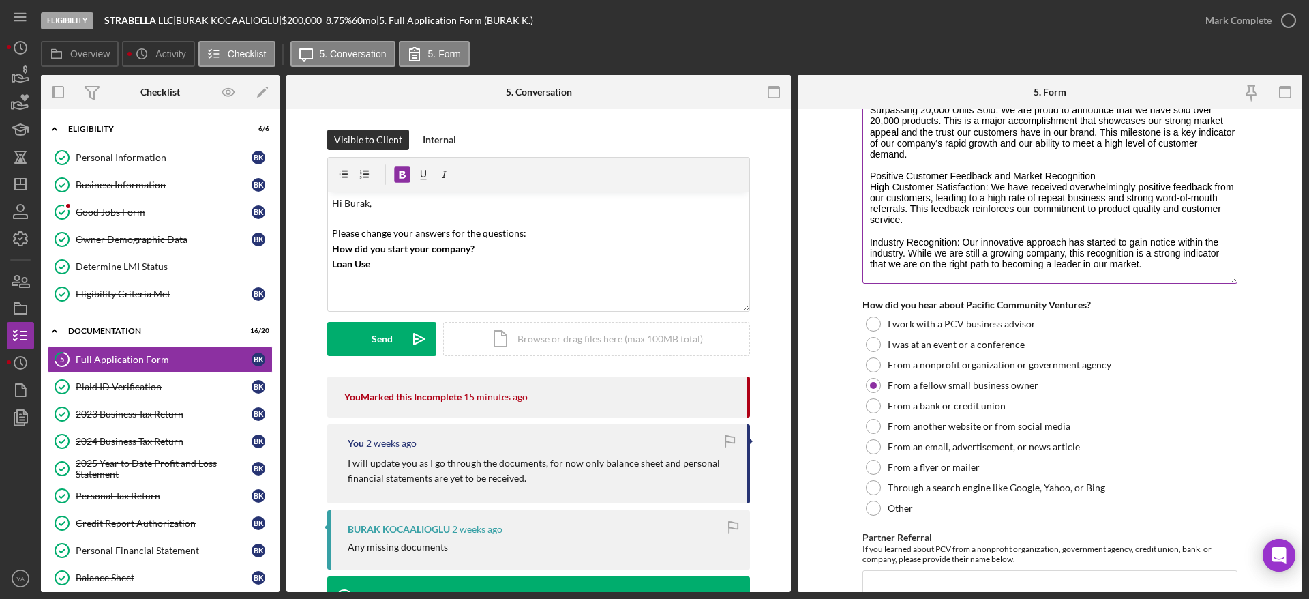
drag, startPoint x: 977, startPoint y: 194, endPoint x: 1170, endPoint y: 202, distance: 193.1
click at [652, 202] on textarea "Record-Breaking Sales Performance Surpassing 20,000 Units Sold: We are proud to…" at bounding box center [1049, 182] width 375 height 201
drag, startPoint x: 1048, startPoint y: 215, endPoint x: 1192, endPoint y: 228, distance: 145.0
click at [652, 228] on textarea "Record-Breaking Sales Performance Surpassing 20,000 Units Sold: We are proud to…" at bounding box center [1049, 182] width 375 height 201
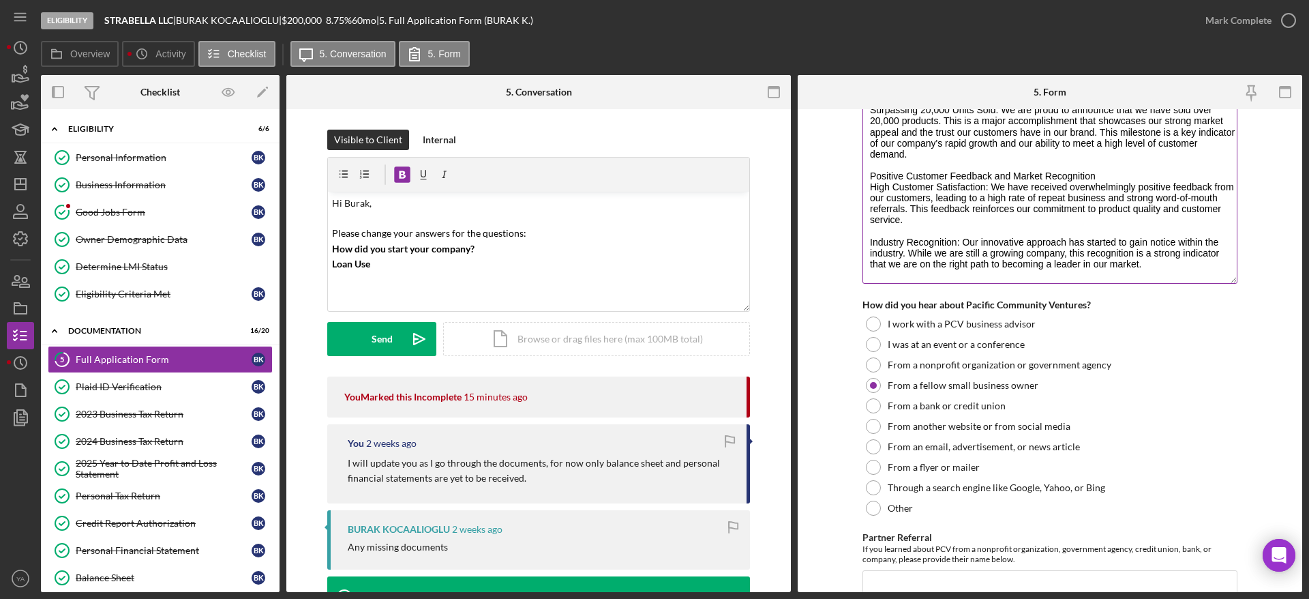
click at [652, 203] on textarea "Record-Breaking Sales Performance Surpassing 20,000 Units Sold: We are proud to…" at bounding box center [1049, 182] width 375 height 201
click at [652, 247] on textarea "Record-Breaking Sales Performance Surpassing 20,000 Units Sold: We are proud to…" at bounding box center [1049, 182] width 375 height 201
drag, startPoint x: 877, startPoint y: 247, endPoint x: 959, endPoint y: 230, distance: 84.2
click at [652, 230] on textarea "Record-Breaking Sales Performance Surpassing 20,000 Units Sold: We are proud to…" at bounding box center [1049, 182] width 375 height 201
click at [652, 242] on textarea "Record-Breaking Sales Performance Surpassing 20,000 Units Sold: We are proud to…" at bounding box center [1049, 182] width 375 height 201
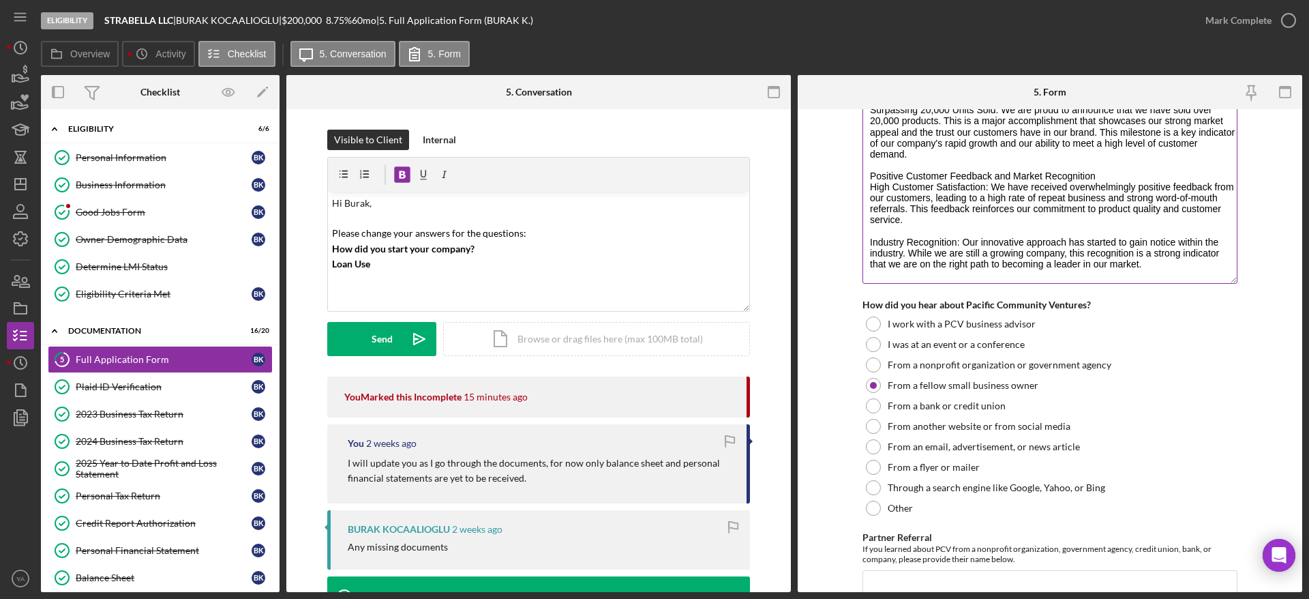
drag, startPoint x: 975, startPoint y: 242, endPoint x: 1139, endPoint y: 251, distance: 164.5
click at [652, 251] on textarea "Record-Breaking Sales Performance Surpassing 20,000 Units Sold: We are proud to…" at bounding box center [1049, 182] width 375 height 201
click at [652, 246] on textarea "Record-Breaking Sales Performance Surpassing 20,000 Units Sold: We are proud to…" at bounding box center [1049, 182] width 375 height 201
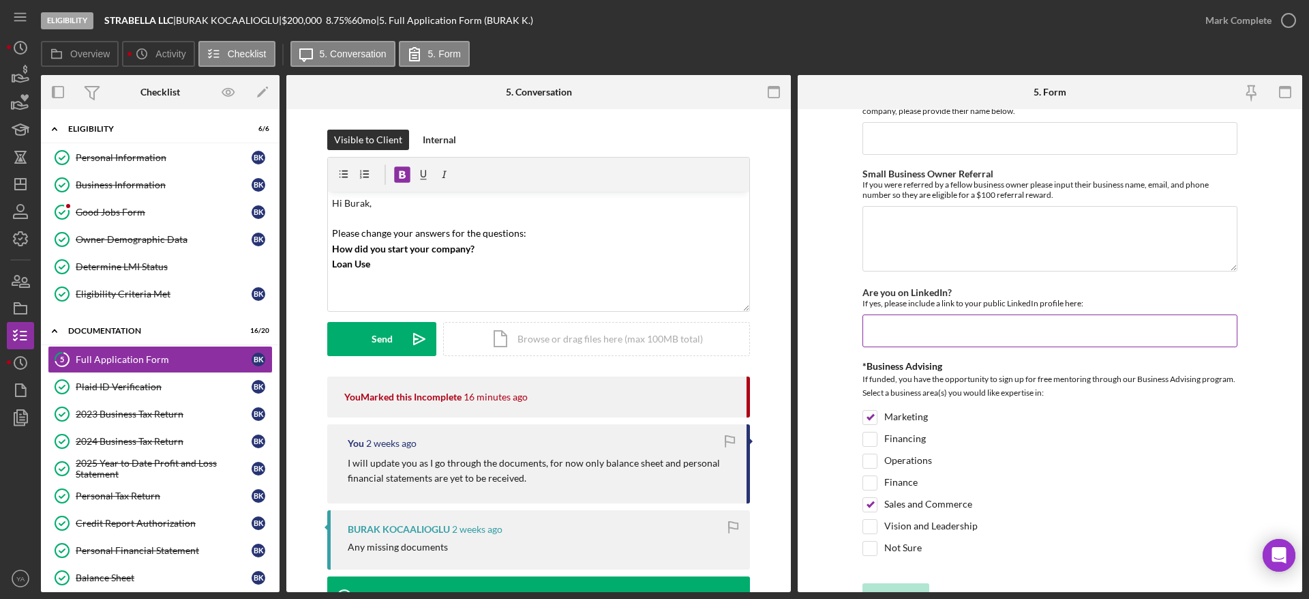
scroll to position [2616, 0]
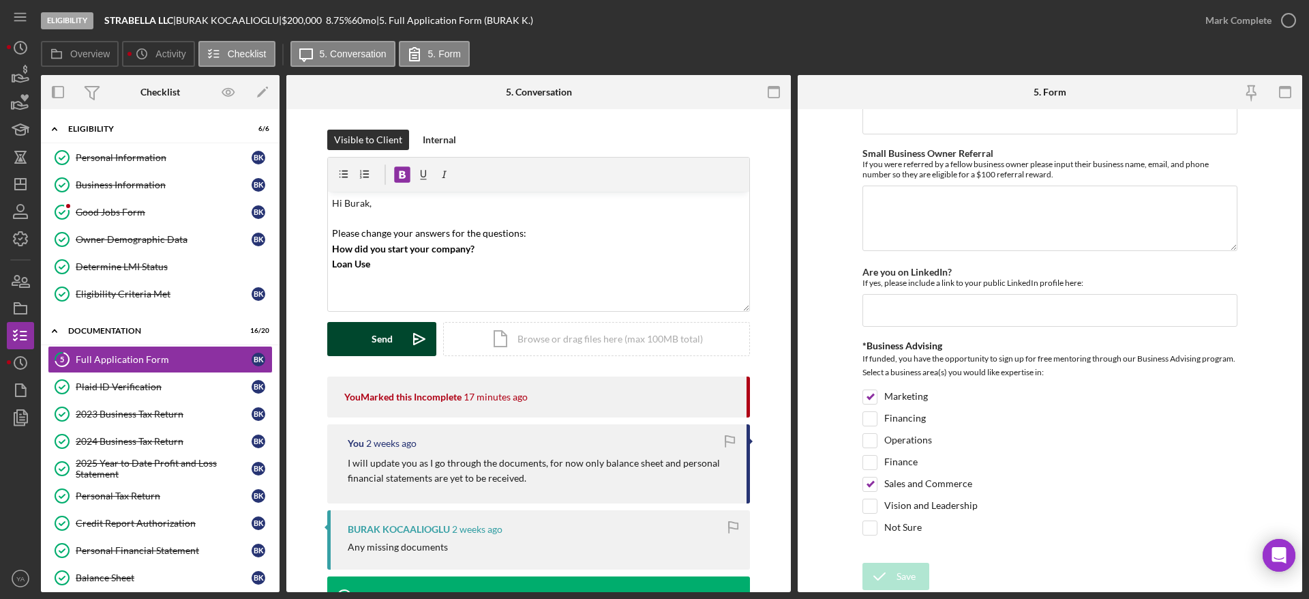
click at [402, 334] on icon "Icon/icon-invite-send" at bounding box center [419, 339] width 34 height 34
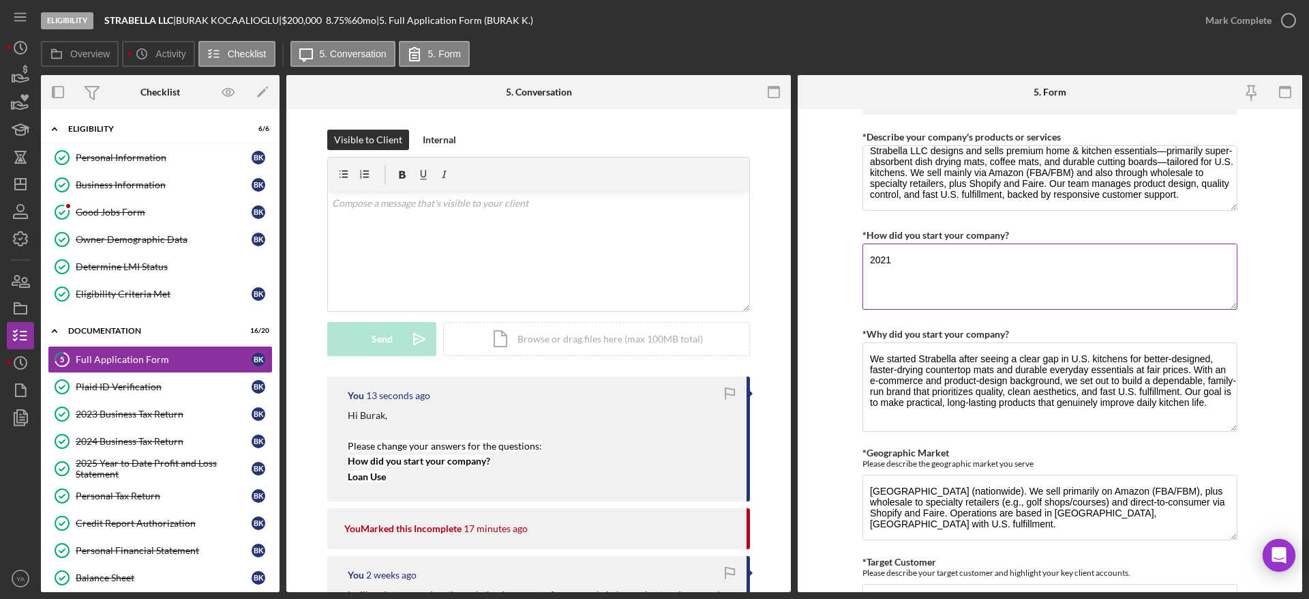
scroll to position [468, 0]
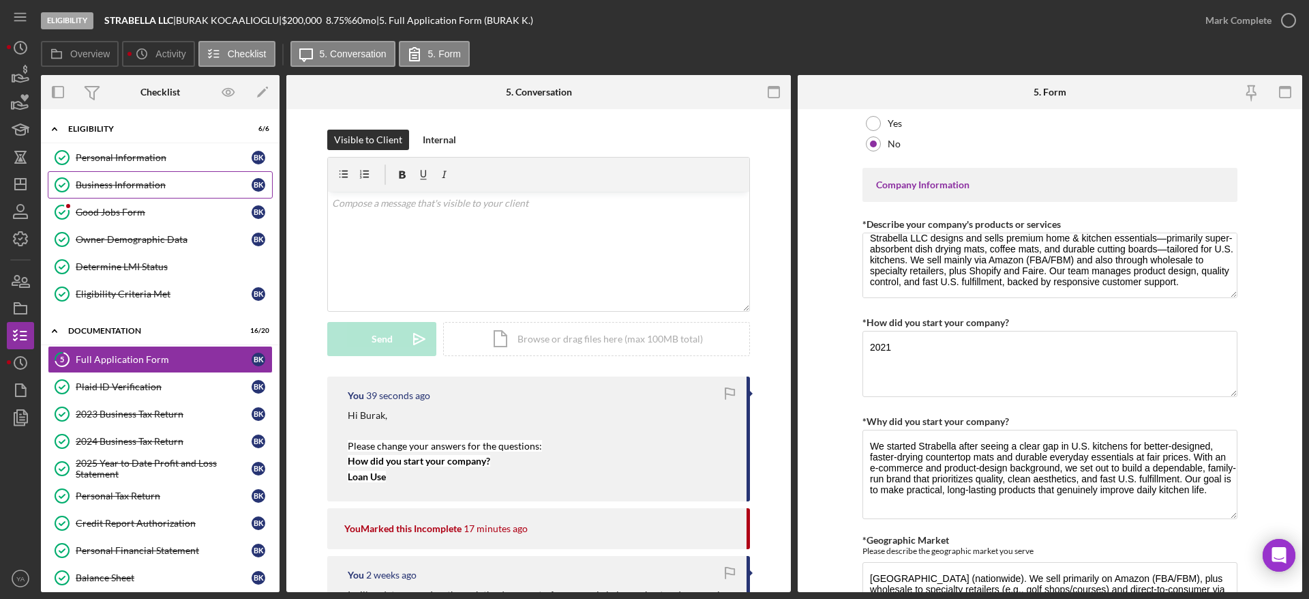
click at [91, 197] on link "Business Information Business Information B K" at bounding box center [160, 184] width 225 height 27
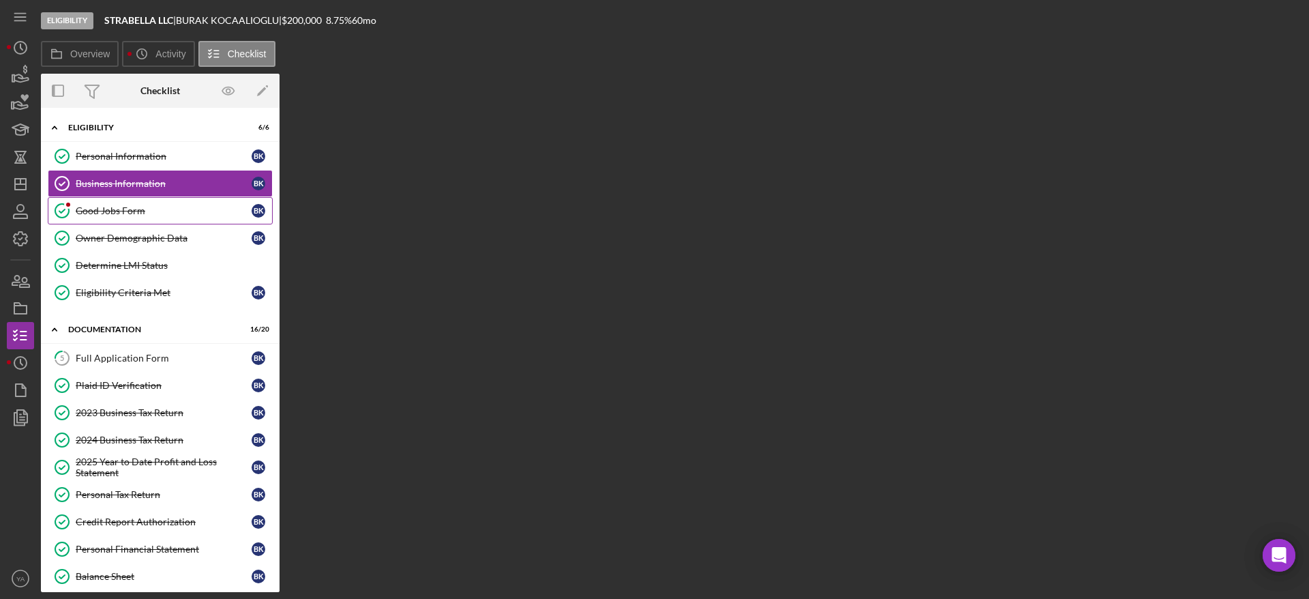
click at [102, 201] on link "Good Jobs Form Good Jobs Form B K" at bounding box center [160, 210] width 225 height 27
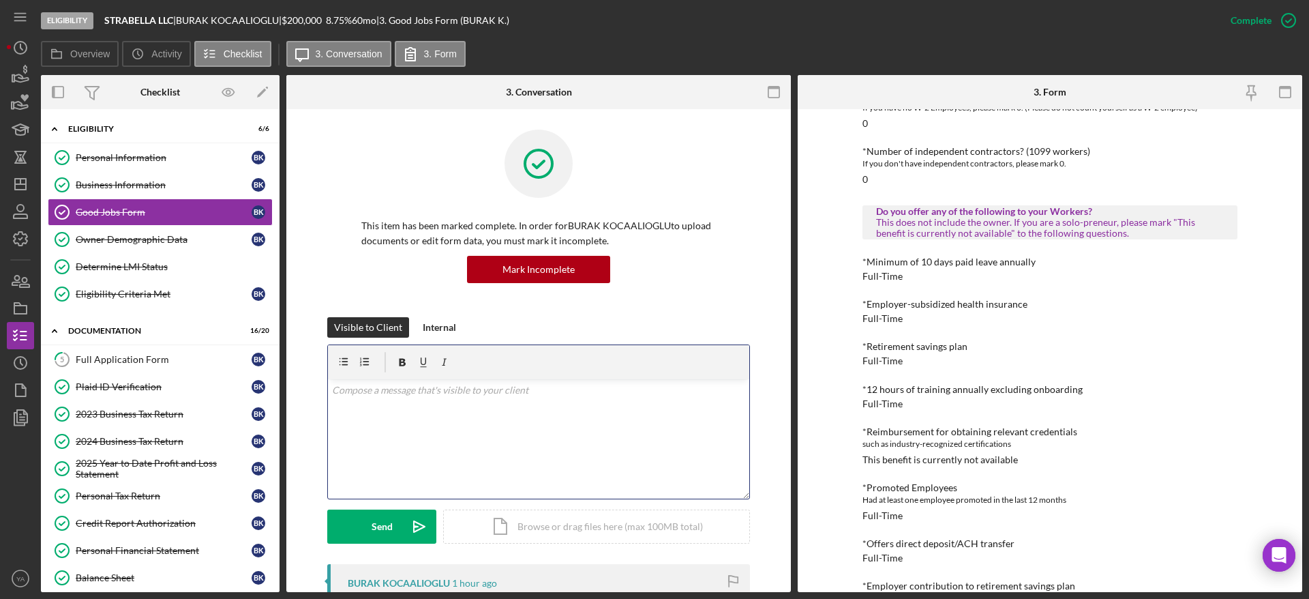
click at [519, 423] on div "v Color teal Color pink Remove color Add row above Add row below Add column bef…" at bounding box center [538, 438] width 421 height 119
drag, startPoint x: 440, startPoint y: 387, endPoint x: 352, endPoint y: 372, distance: 90.0
click at [352, 372] on div at bounding box center [364, 362] width 59 height 34
click at [439, 394] on p "No just one small change ih ad to make" at bounding box center [539, 389] width 414 height 15
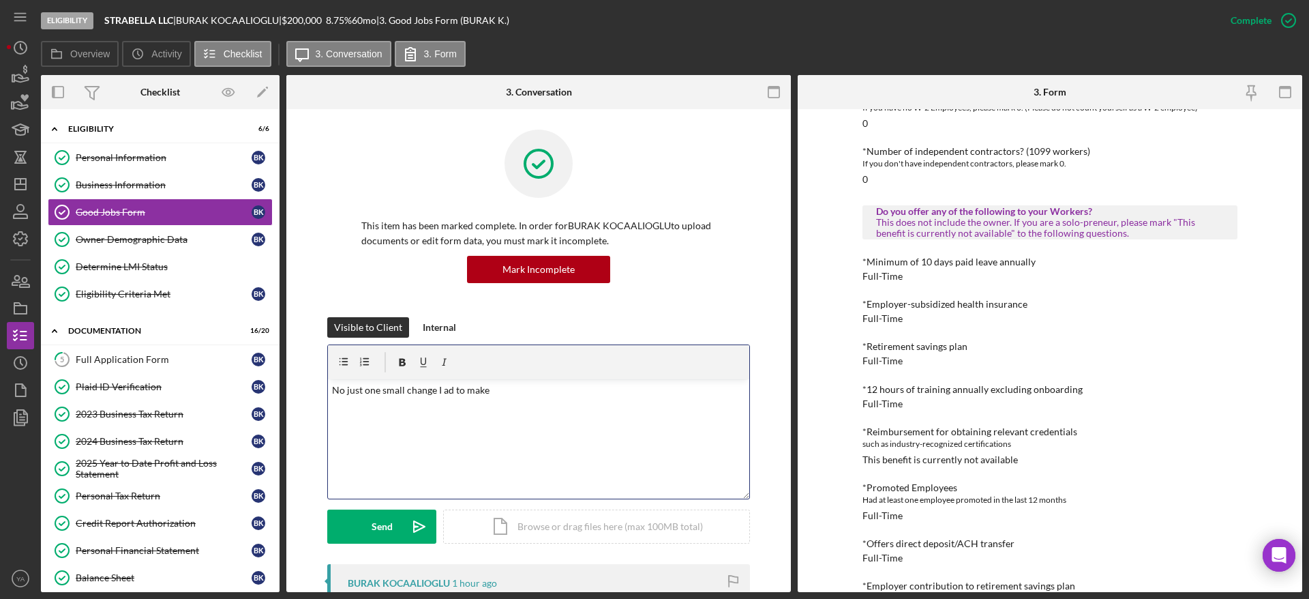
click at [346, 391] on p "No just one small change I ad to make" at bounding box center [539, 389] width 414 height 15
click at [341, 395] on p "No just one small change I ad to make" at bounding box center [539, 389] width 414 height 15
click at [527, 383] on p "No, just one small change I ad to make" at bounding box center [539, 389] width 414 height 15
click at [442, 389] on p "No, just one small change I ad to make" at bounding box center [539, 389] width 414 height 15
click at [522, 391] on p "No, just one small change I had to make" at bounding box center [539, 389] width 414 height 15
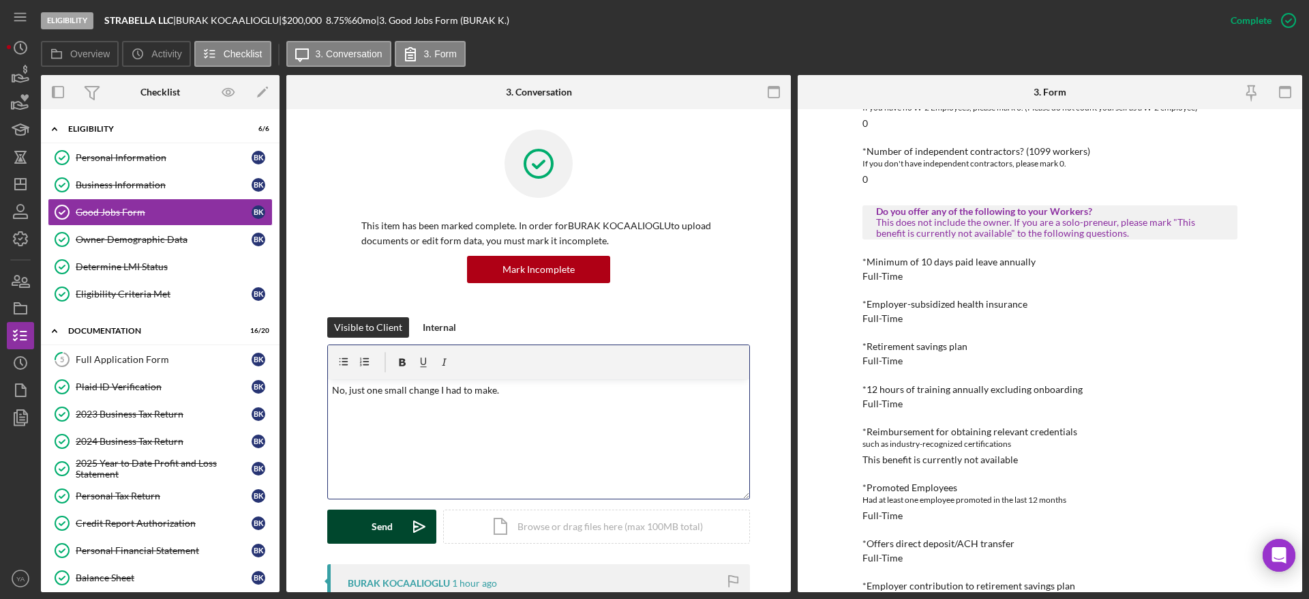
click at [403, 517] on icon "Icon/icon-invite-send" at bounding box center [419, 526] width 34 height 34
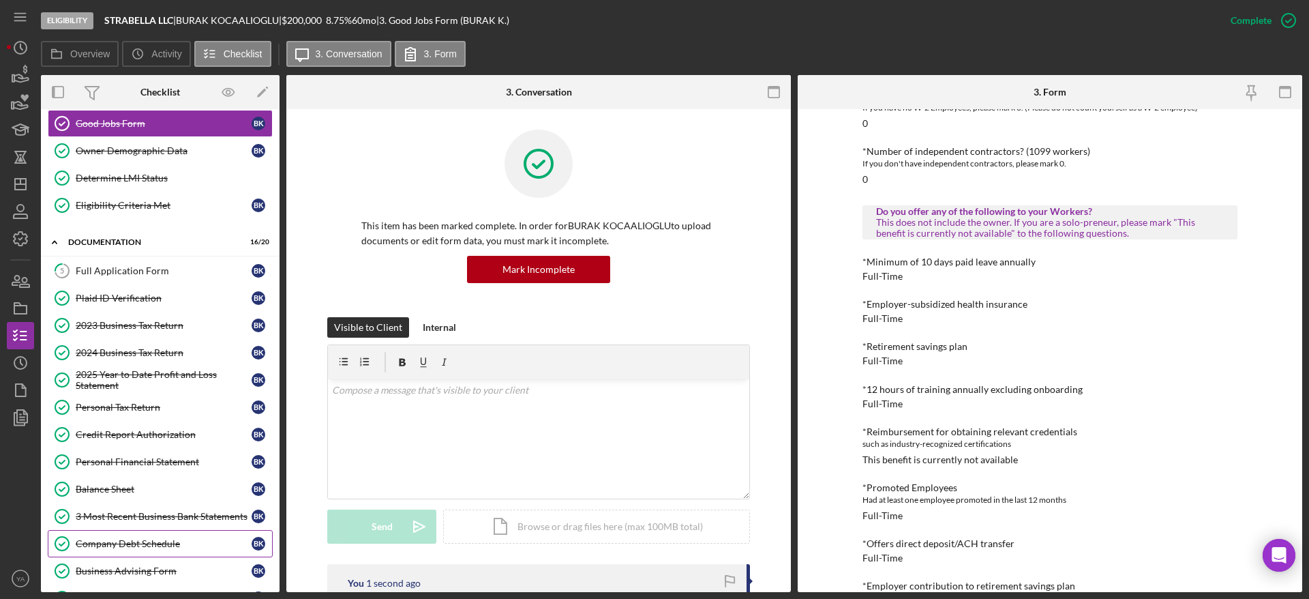
scroll to position [307, 0]
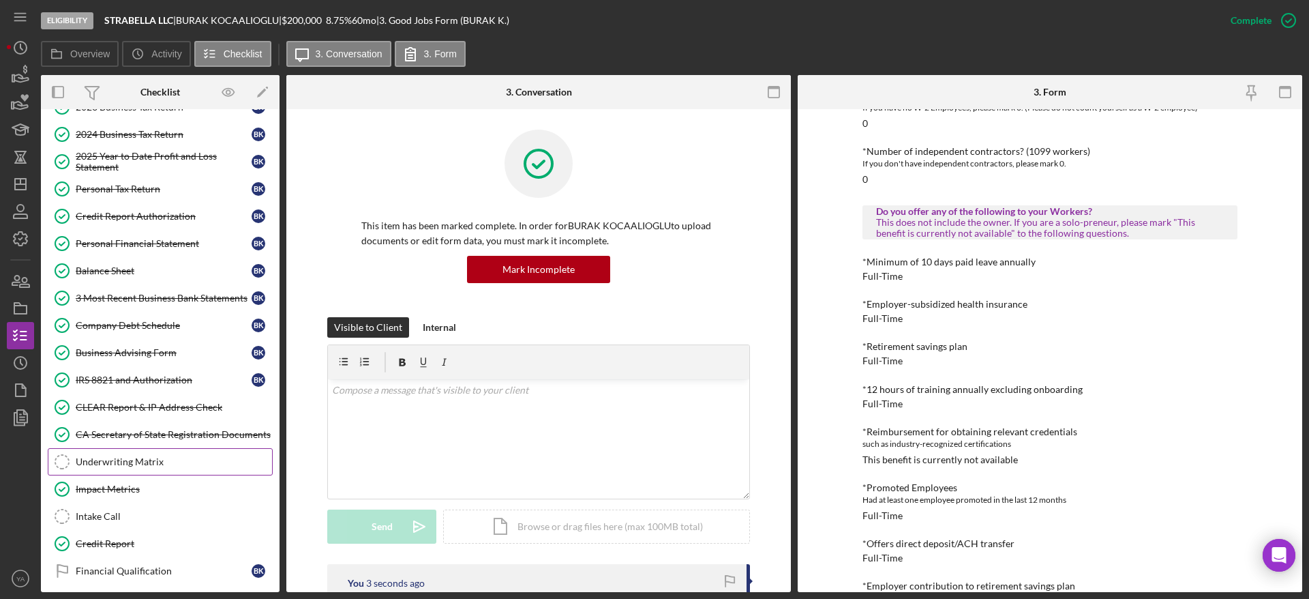
click at [161, 468] on link "Underwriting Matrix Underwriting Matrix" at bounding box center [160, 461] width 225 height 27
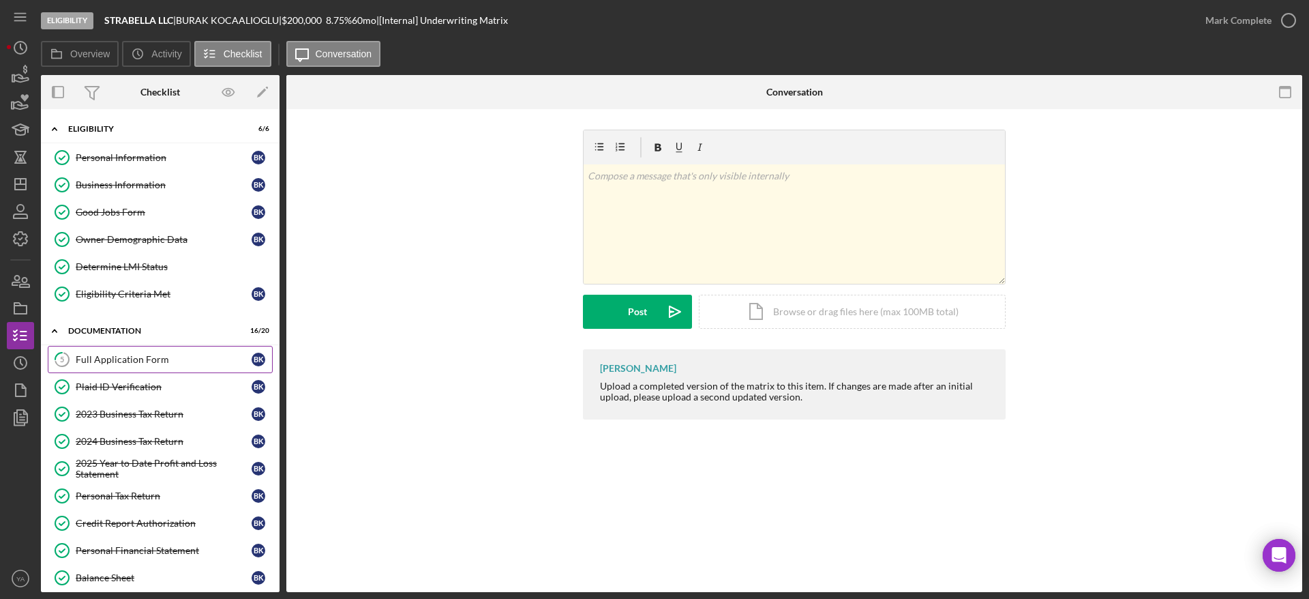
click at [144, 354] on div "Full Application Form" at bounding box center [164, 359] width 176 height 11
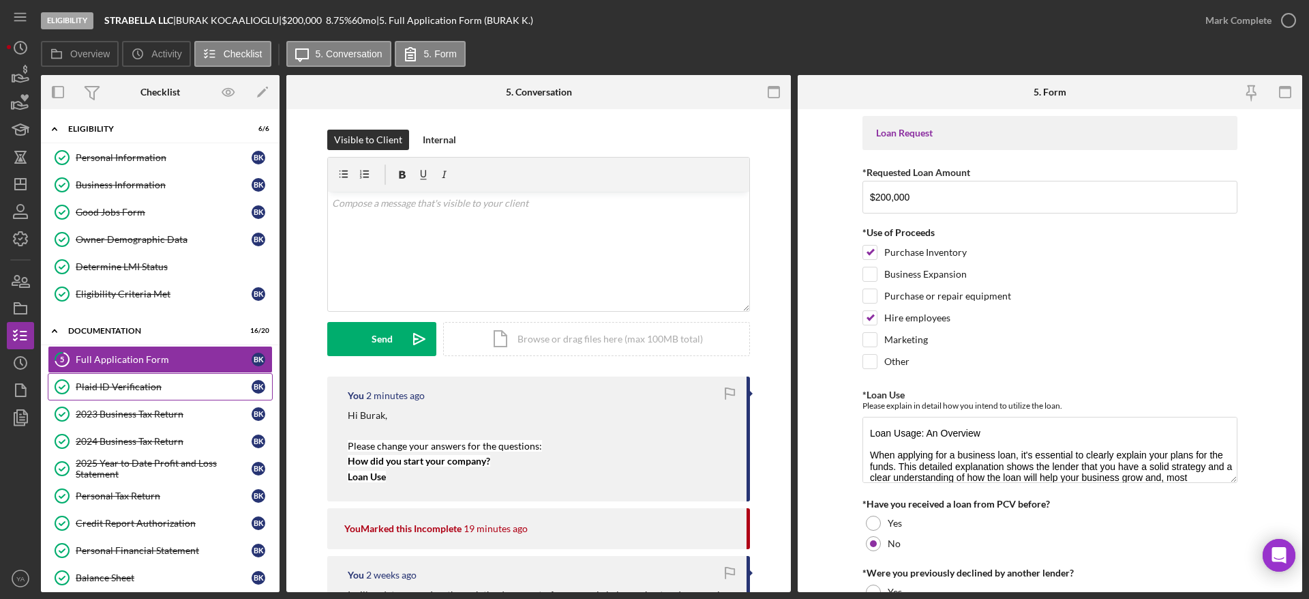
click at [145, 376] on link "Plaid ID Verification Plaid ID Verification B K" at bounding box center [160, 386] width 225 height 27
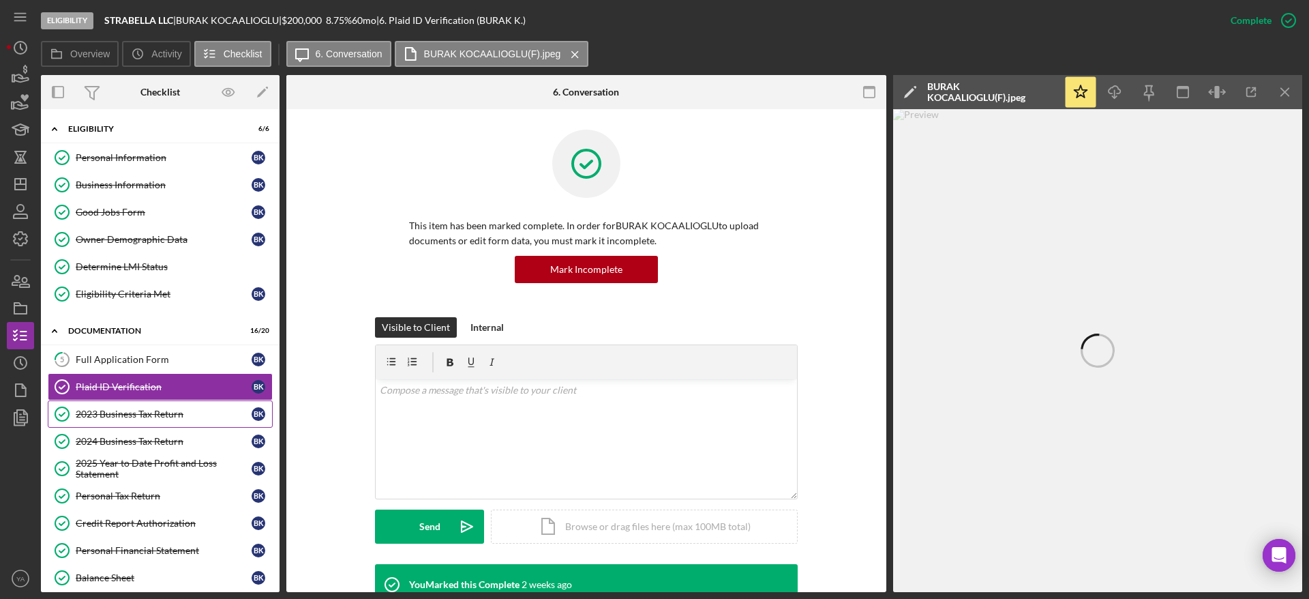
click at [120, 414] on div "2023 Business Tax Return" at bounding box center [164, 413] width 176 height 11
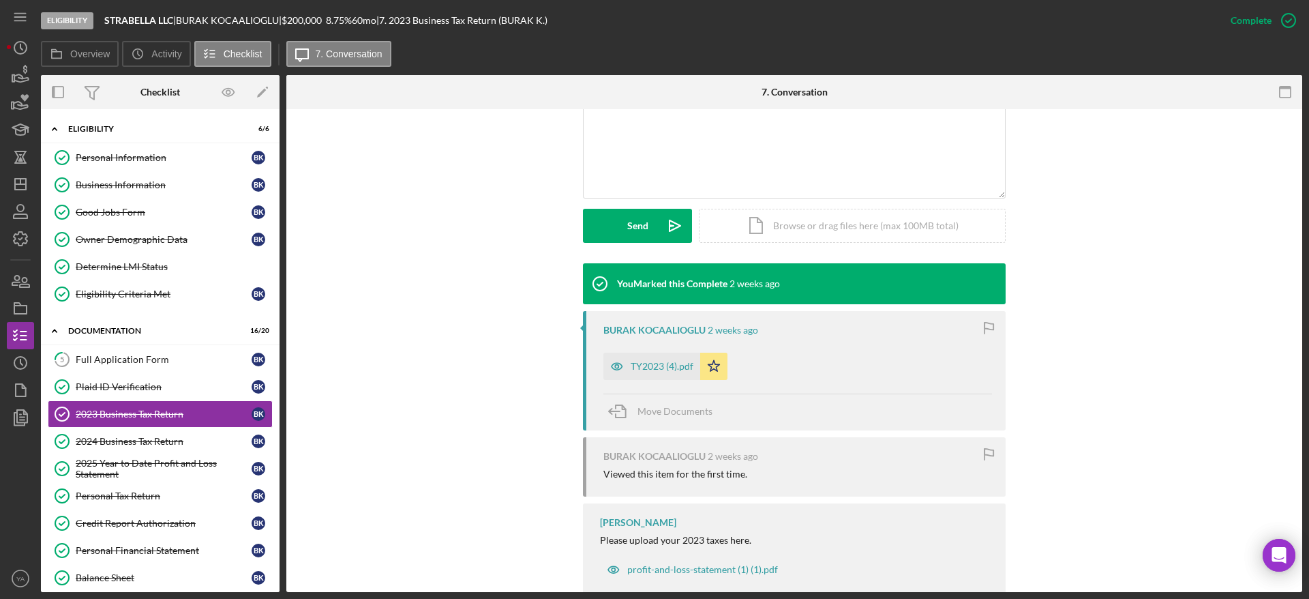
scroll to position [307, 0]
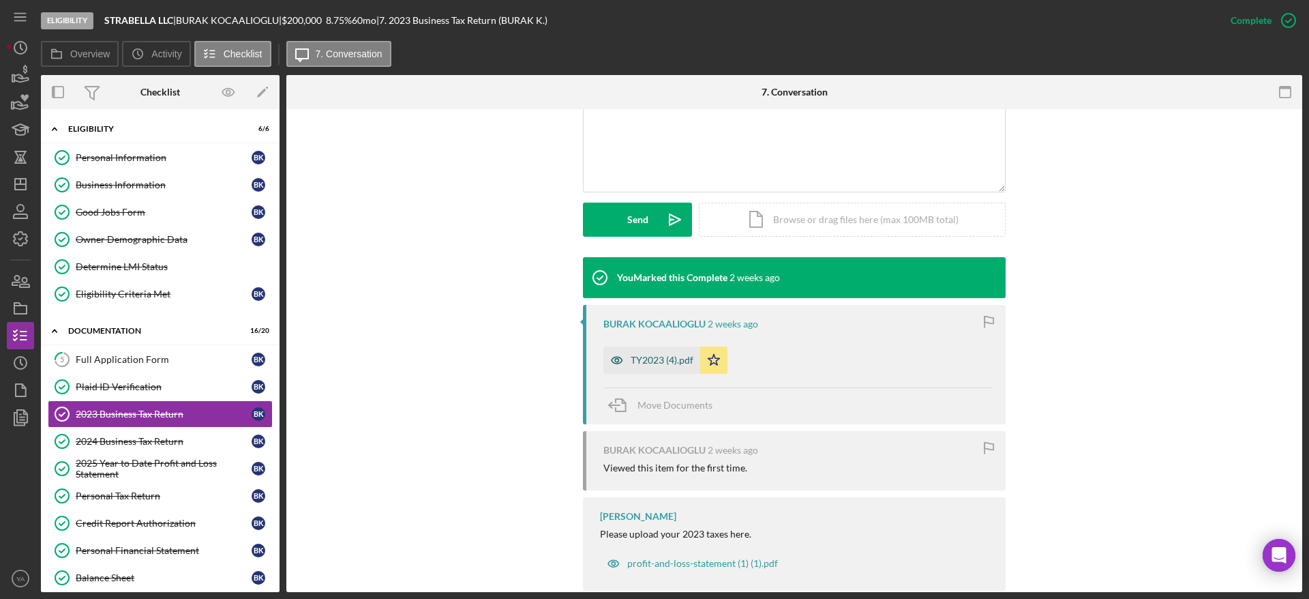
click at [652, 369] on div "TY2023 (4).pdf" at bounding box center [651, 359] width 97 height 27
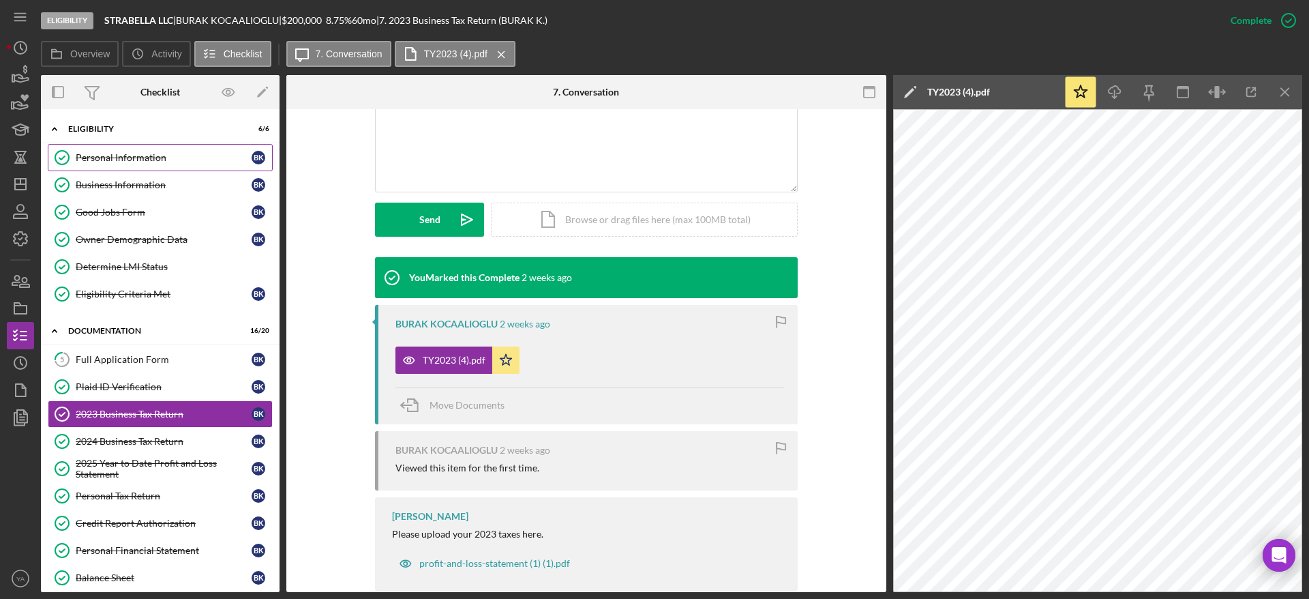
click at [167, 158] on div "Personal Information" at bounding box center [164, 157] width 176 height 11
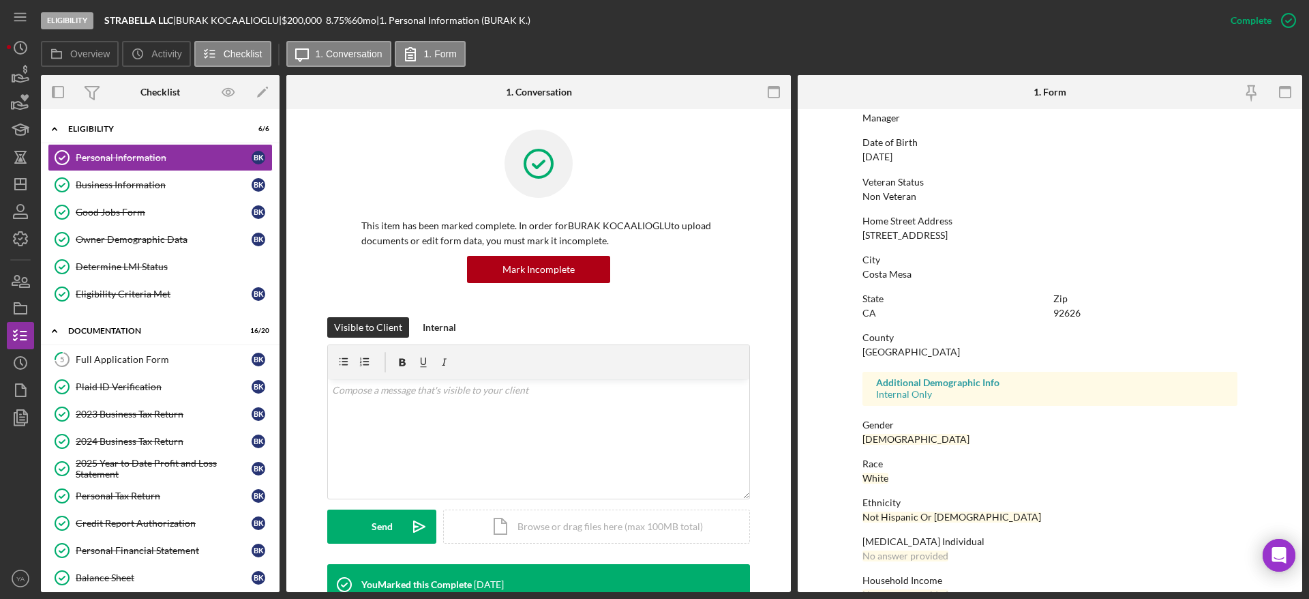
scroll to position [153, 0]
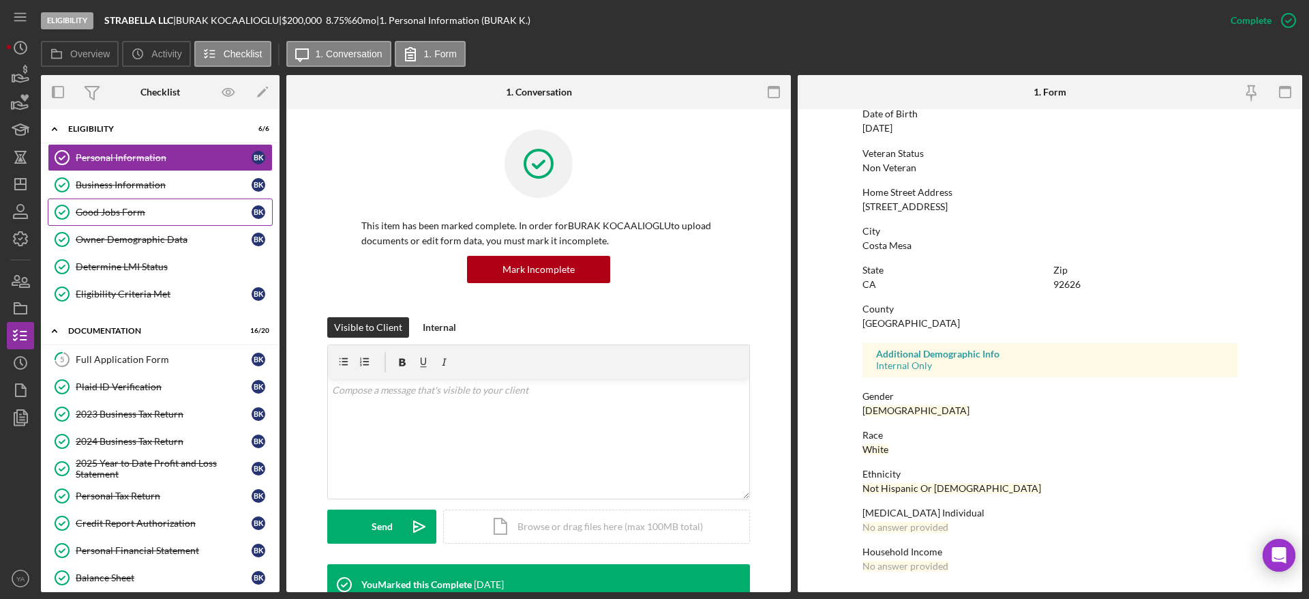
click at [149, 202] on link "Good Jobs Form Good Jobs Form B K" at bounding box center [160, 211] width 225 height 27
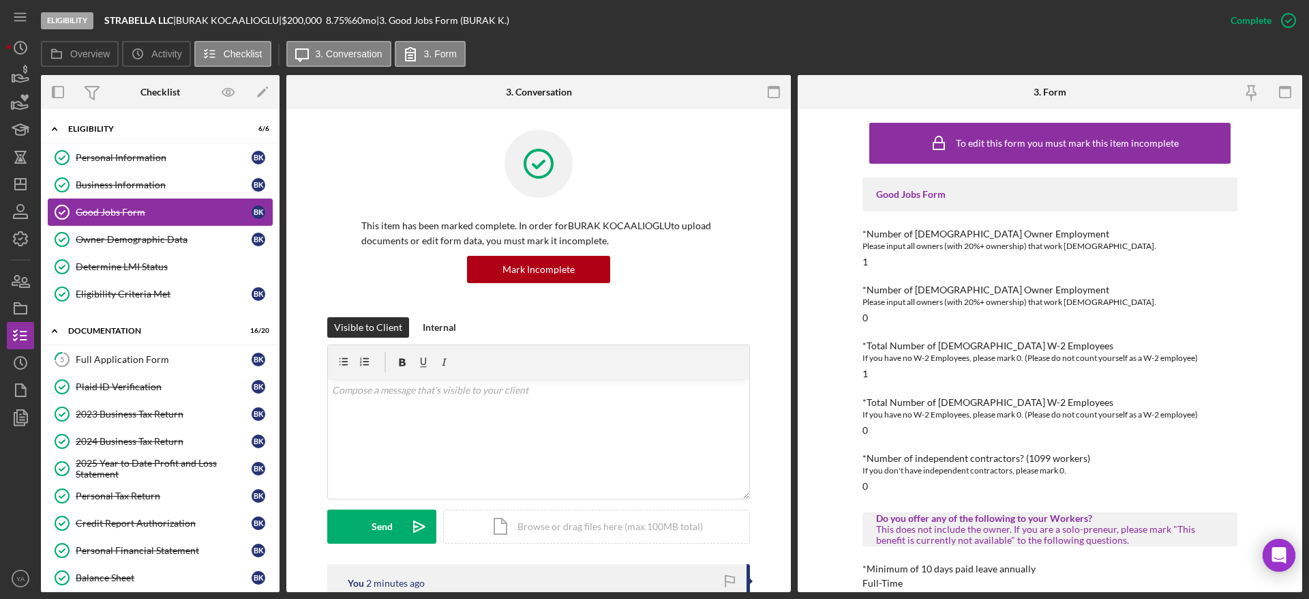
click at [140, 222] on link "Good Jobs Form Good Jobs Form B K" at bounding box center [160, 211] width 225 height 27
click at [145, 223] on link "Good Jobs Form Good Jobs Form B K" at bounding box center [160, 211] width 225 height 27
click at [167, 232] on link "Owner Demographic Data Owner Demographic Data B K" at bounding box center [160, 239] width 225 height 27
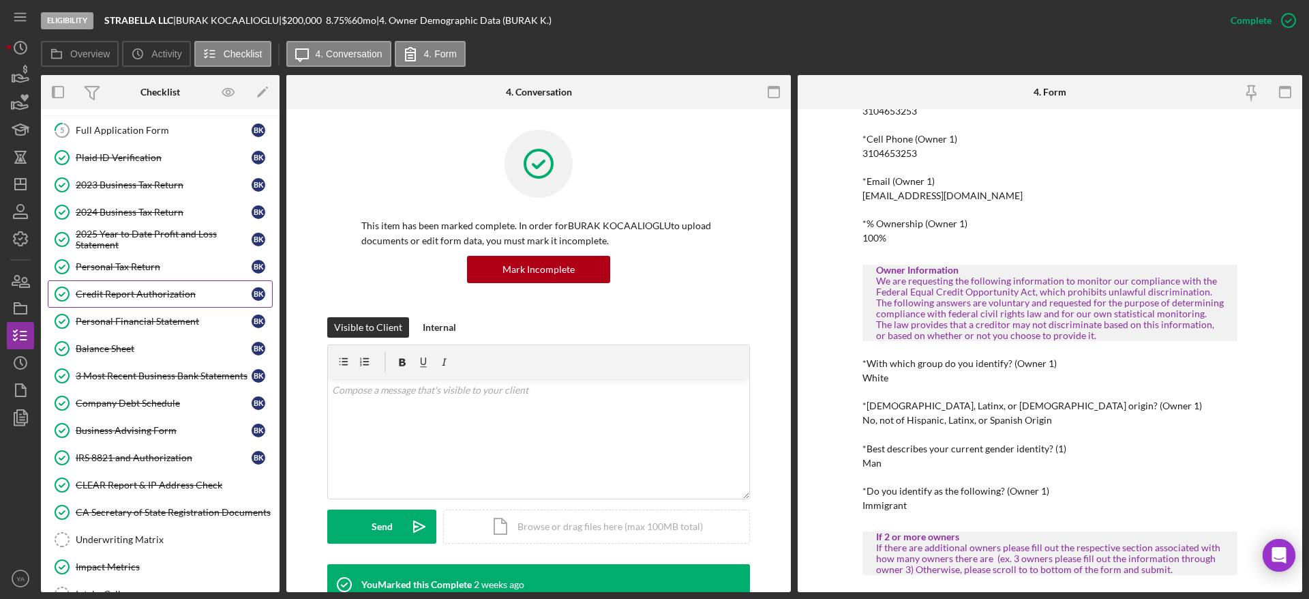
scroll to position [374, 0]
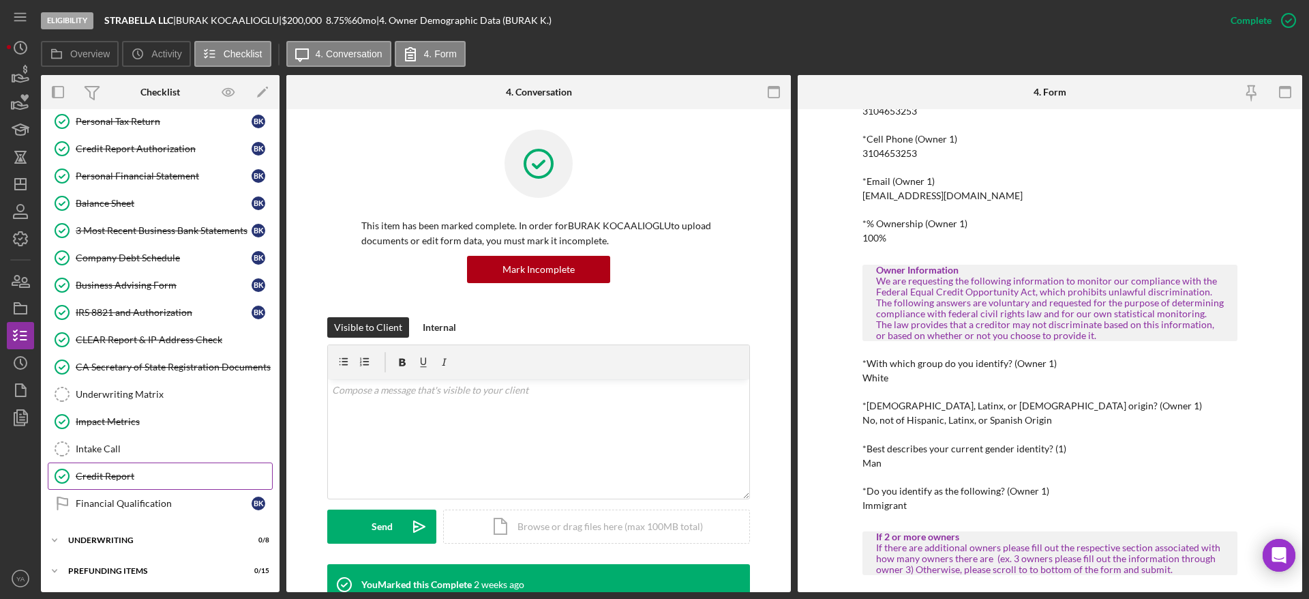
click at [135, 474] on div "Credit Report" at bounding box center [174, 475] width 196 height 11
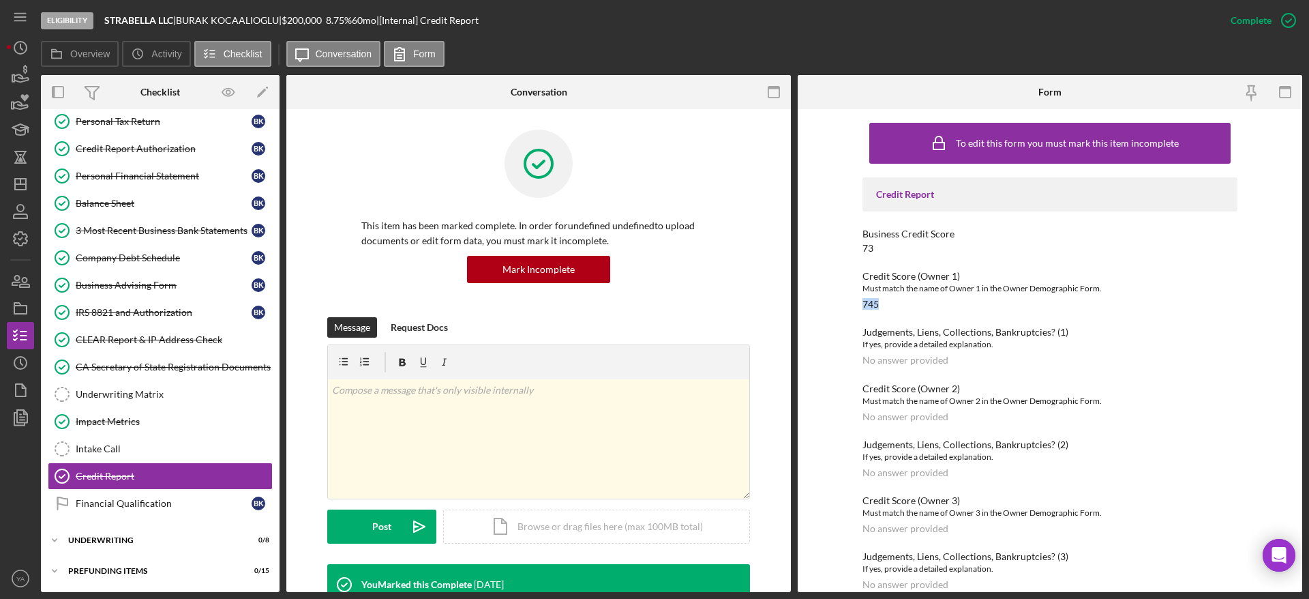
drag, startPoint x: 880, startPoint y: 299, endPoint x: 845, endPoint y: 302, distance: 35.6
click at [652, 302] on div "To edit this form you must mark this item incomplete Credit Report Business Cre…" at bounding box center [1050, 350] width 504 height 483
copy div "745"
click at [160, 260] on div "Company Debt Schedule" at bounding box center [164, 257] width 176 height 11
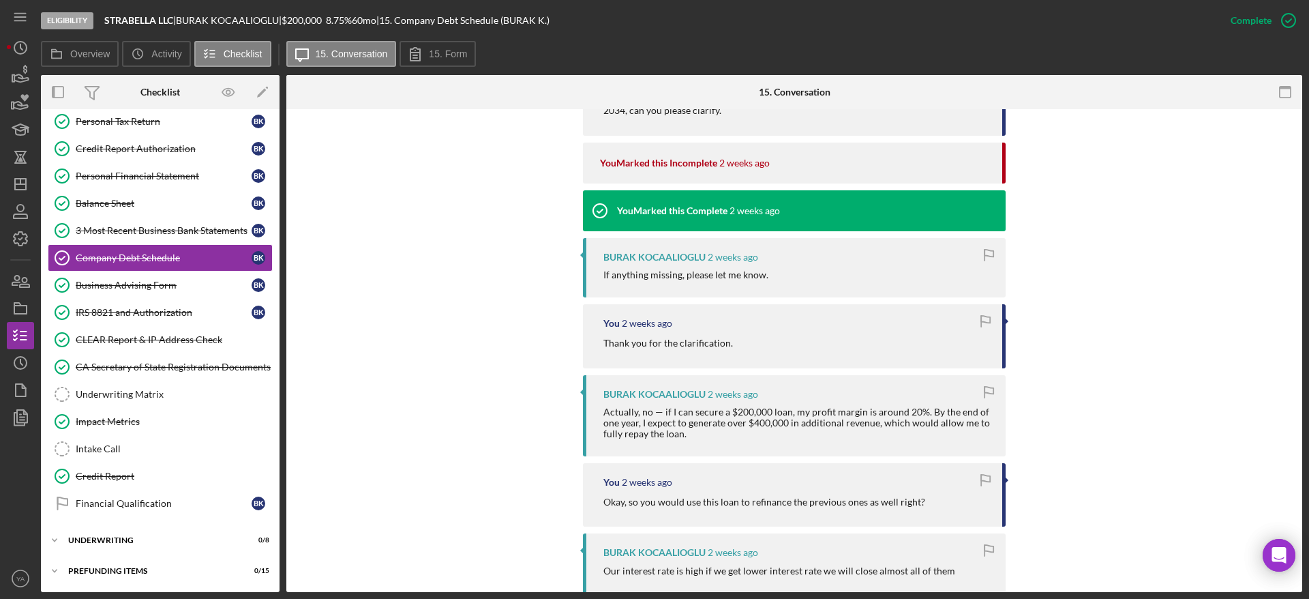
scroll to position [1534, 0]
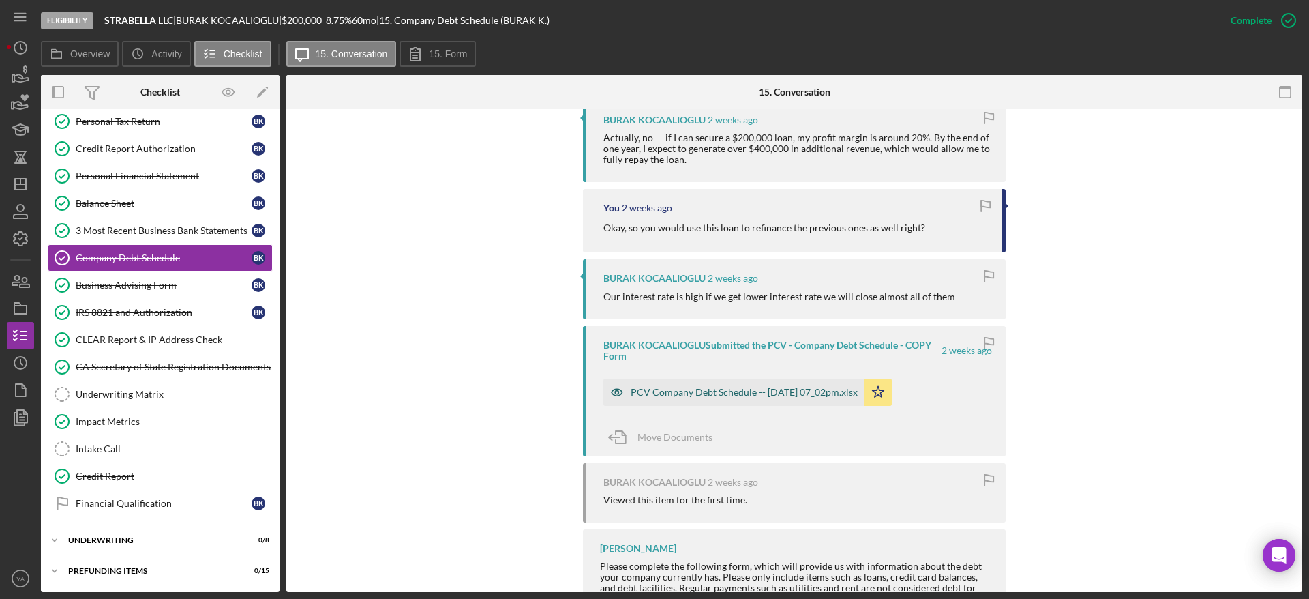
click at [652, 397] on div "PCV Company Debt Schedule -- [DATE] 07_02pm.xlsx" at bounding box center [744, 392] width 227 height 11
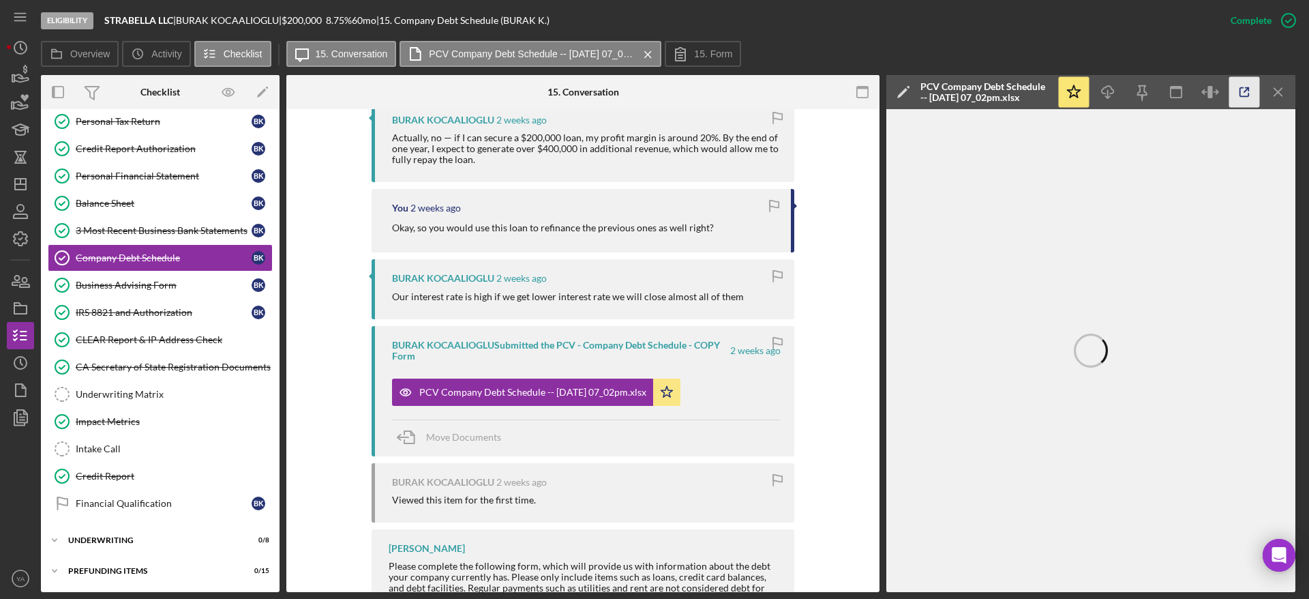
click at [652, 87] on icon "button" at bounding box center [1244, 92] width 31 height 31
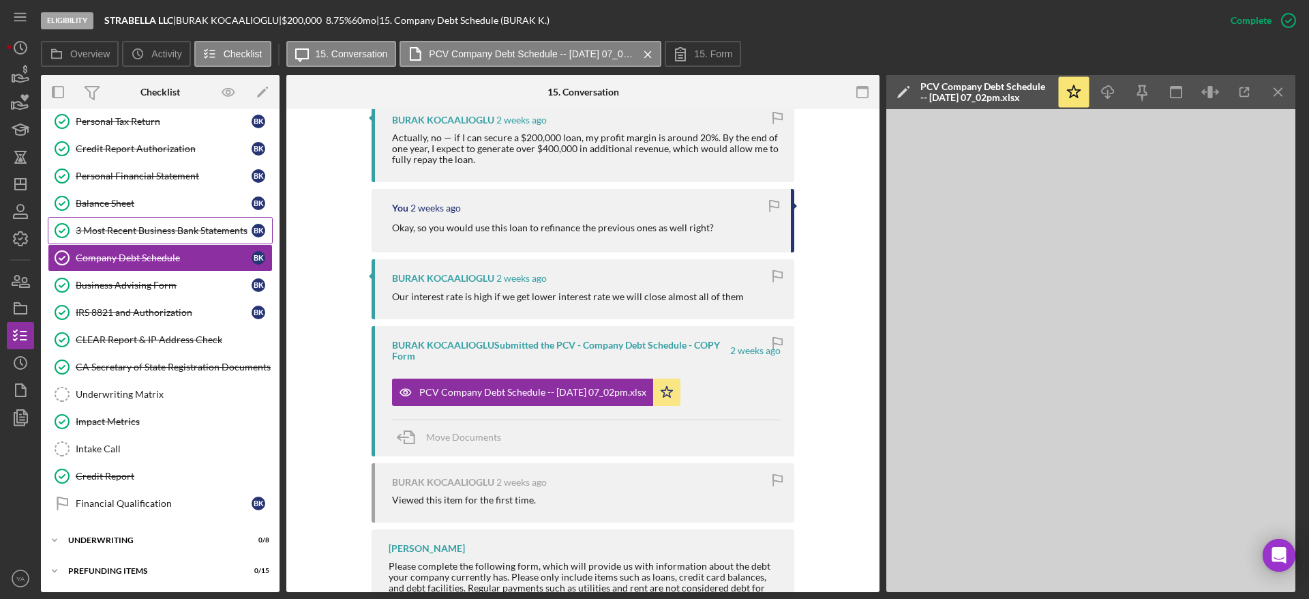
click at [181, 234] on div "3 Most Recent Business Bank Statements" at bounding box center [164, 230] width 176 height 11
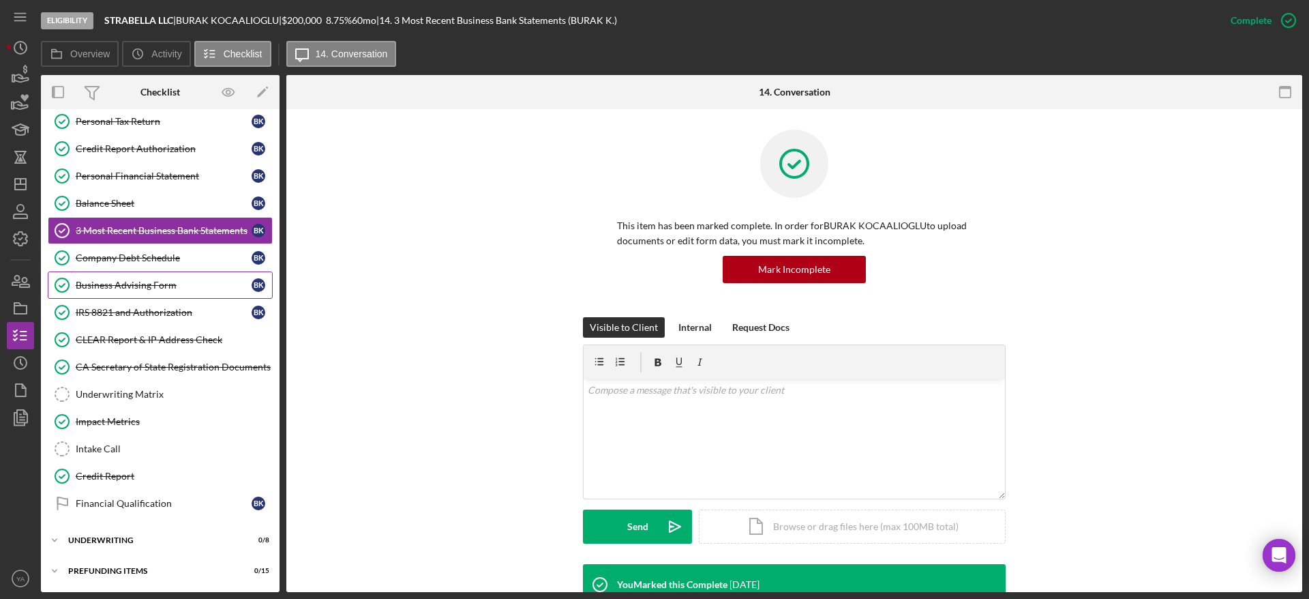
click at [181, 276] on link "Business Advising Form Business Advising Form B K" at bounding box center [160, 284] width 225 height 27
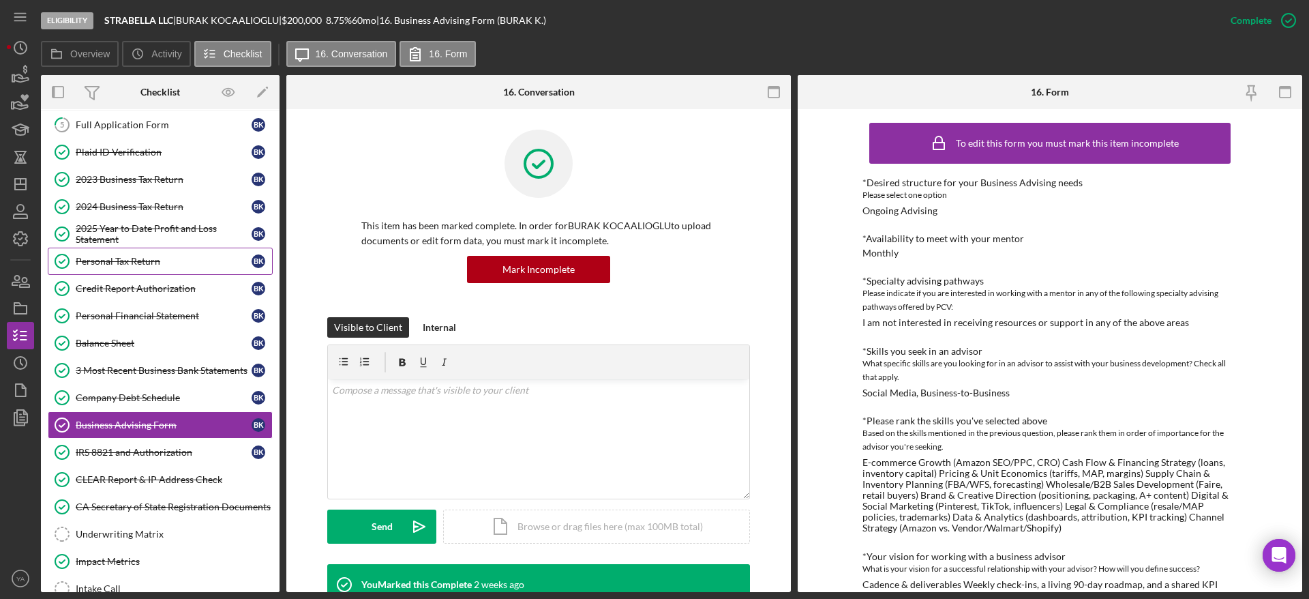
scroll to position [67, 0]
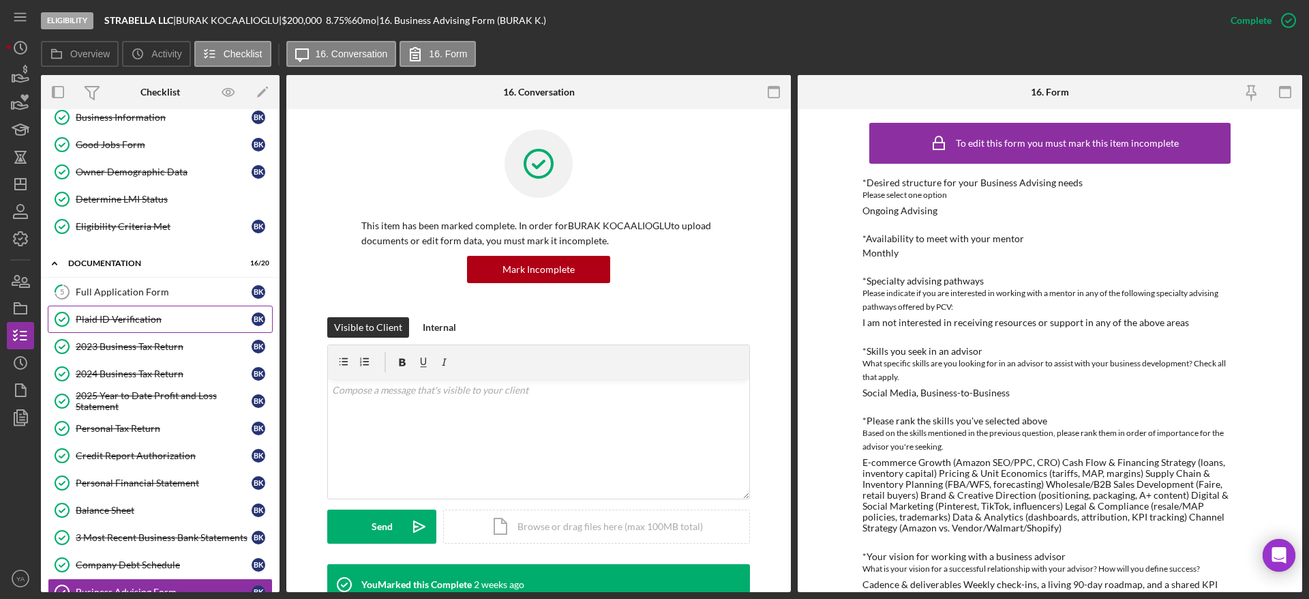
click at [130, 320] on div "Plaid ID Verification" at bounding box center [164, 319] width 176 height 11
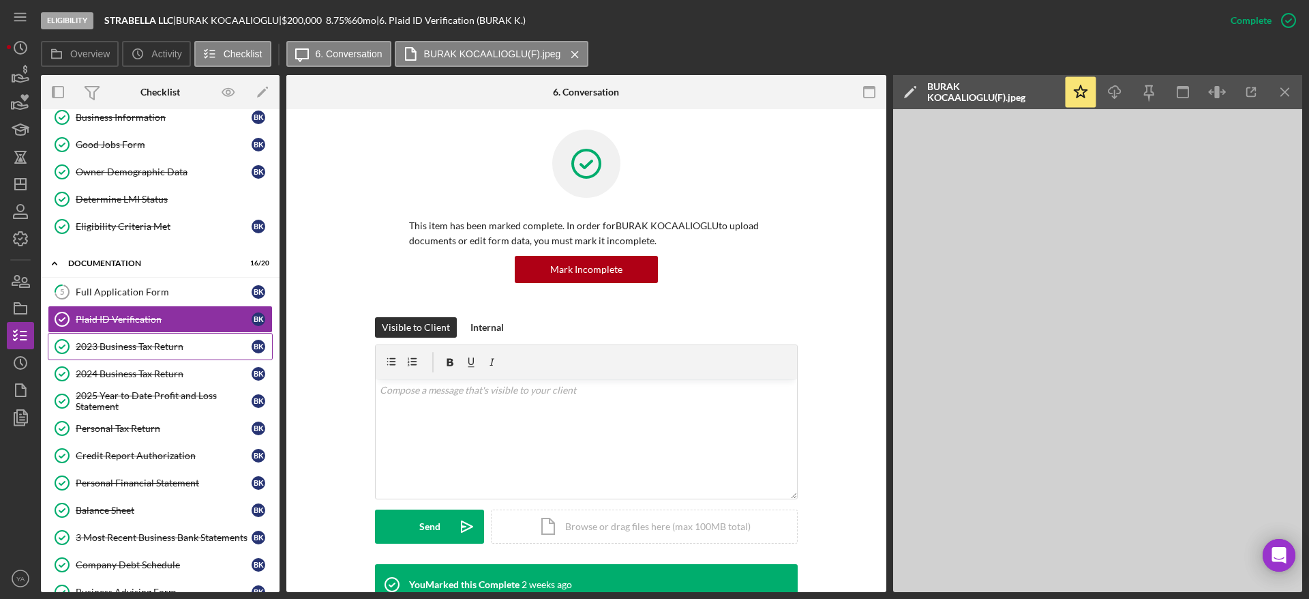
click at [134, 341] on div "2023 Business Tax Return" at bounding box center [164, 346] width 176 height 11
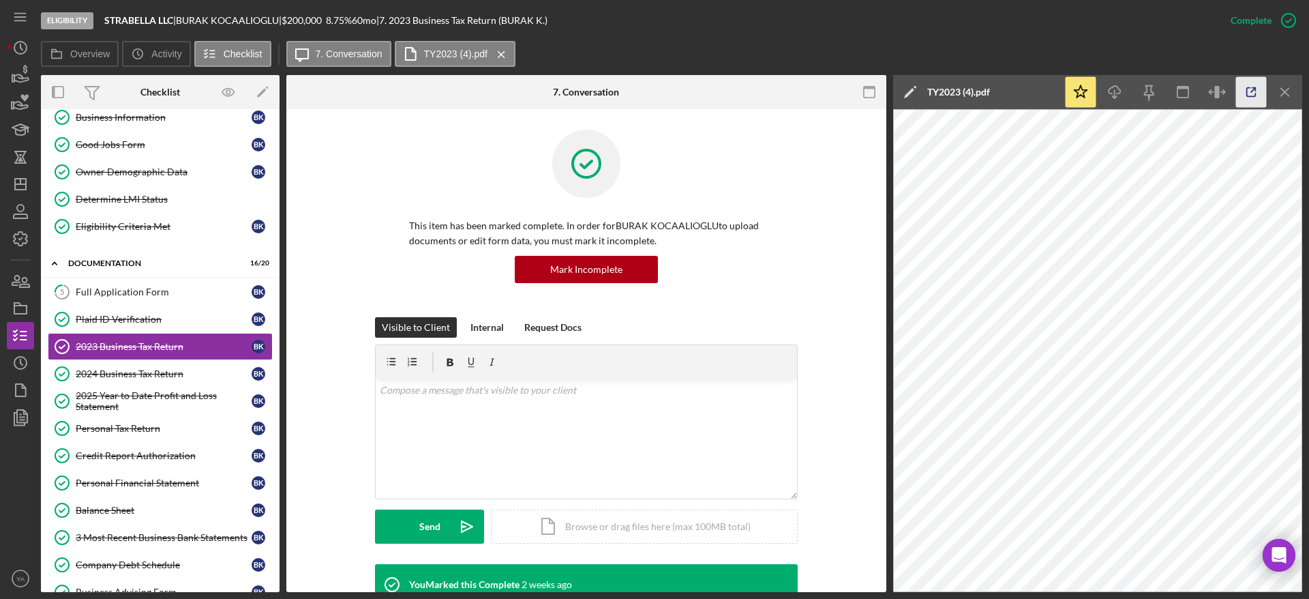
click at [652, 90] on icon "button" at bounding box center [1251, 92] width 9 height 9
click at [145, 299] on link "5 Full Application Form B K" at bounding box center [160, 290] width 225 height 27
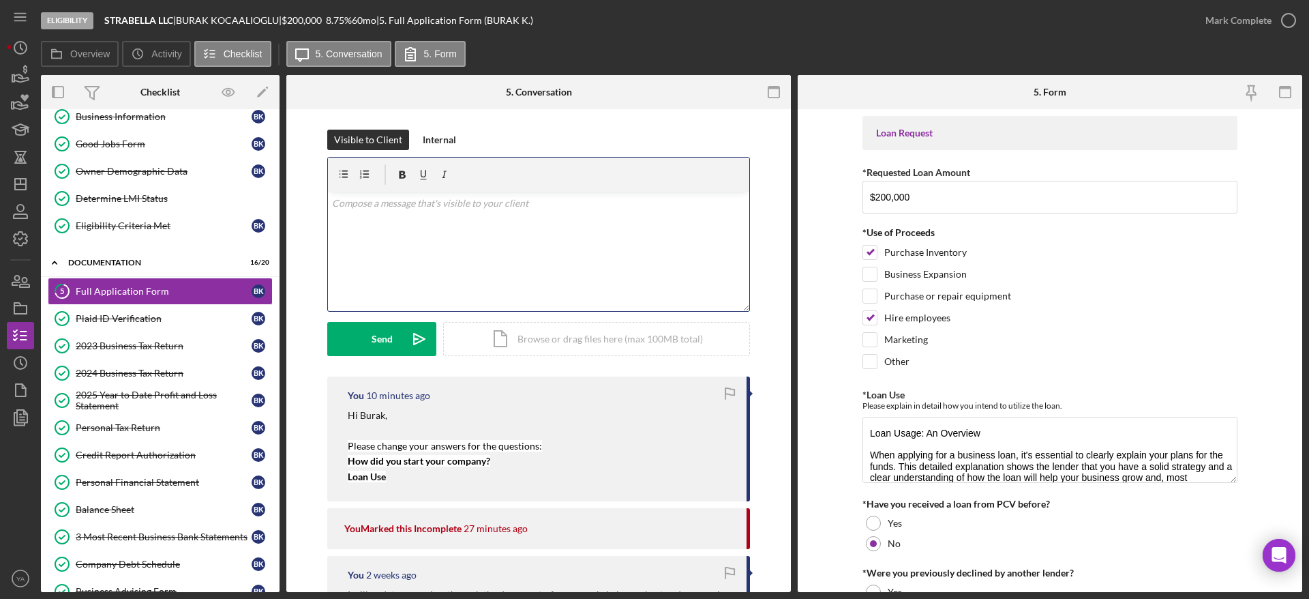
click at [493, 228] on div "v Color teal Color pink Remove color Add row above Add row below Add column bef…" at bounding box center [538, 251] width 421 height 119
click at [332, 202] on p "Owned by a [DEMOGRAPHIC_DATA] citizen or a [DEMOGRAPHIC_DATA]" at bounding box center [539, 203] width 414 height 15
click at [341, 206] on p "Owned by a [DEMOGRAPHIC_DATA] citizen or a [DEMOGRAPHIC_DATA]" at bounding box center [539, 203] width 414 height 15
click at [384, 203] on p "Owned by a [DEMOGRAPHIC_DATA] citizen or a [DEMOGRAPHIC_DATA]" at bounding box center [539, 203] width 414 height 15
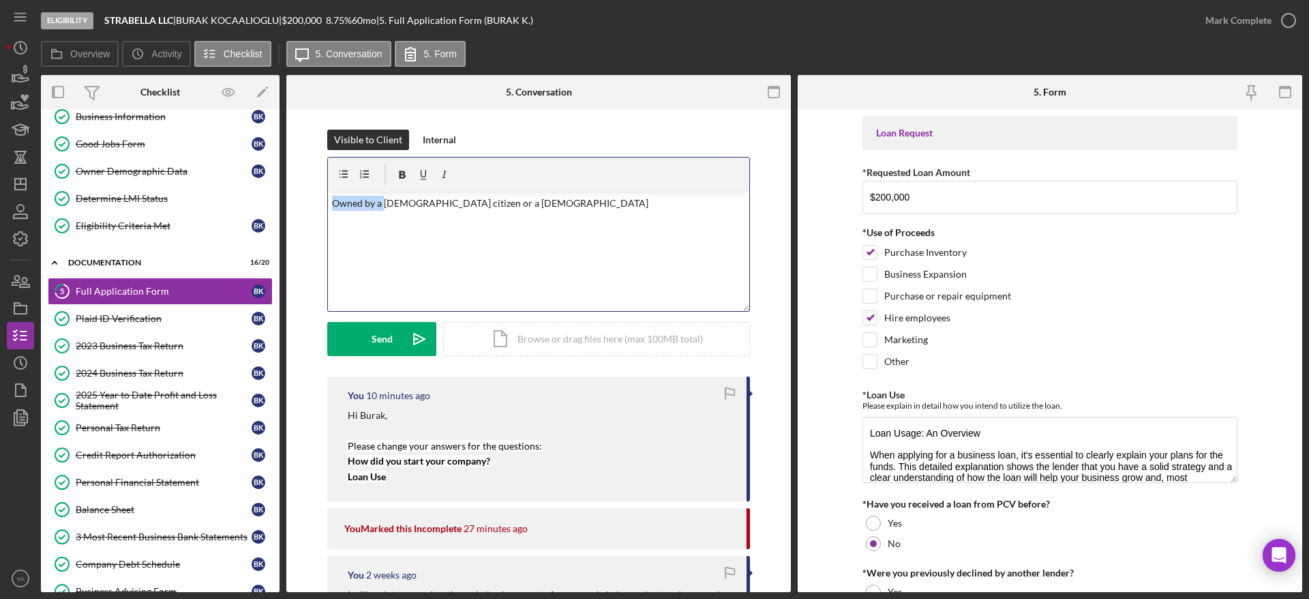
drag, startPoint x: 381, startPoint y: 203, endPoint x: 300, endPoint y: 210, distance: 81.4
click at [569, 215] on p at bounding box center [539, 222] width 414 height 15
click at [541, 204] on p "Are you [DEMOGRAPHIC_DATA] citizen or a [DEMOGRAPHIC_DATA]" at bounding box center [539, 203] width 414 height 15
click at [333, 202] on p "Are you [DEMOGRAPHIC_DATA] citizen or a [DEMOGRAPHIC_DATA]?" at bounding box center [539, 203] width 414 height 15
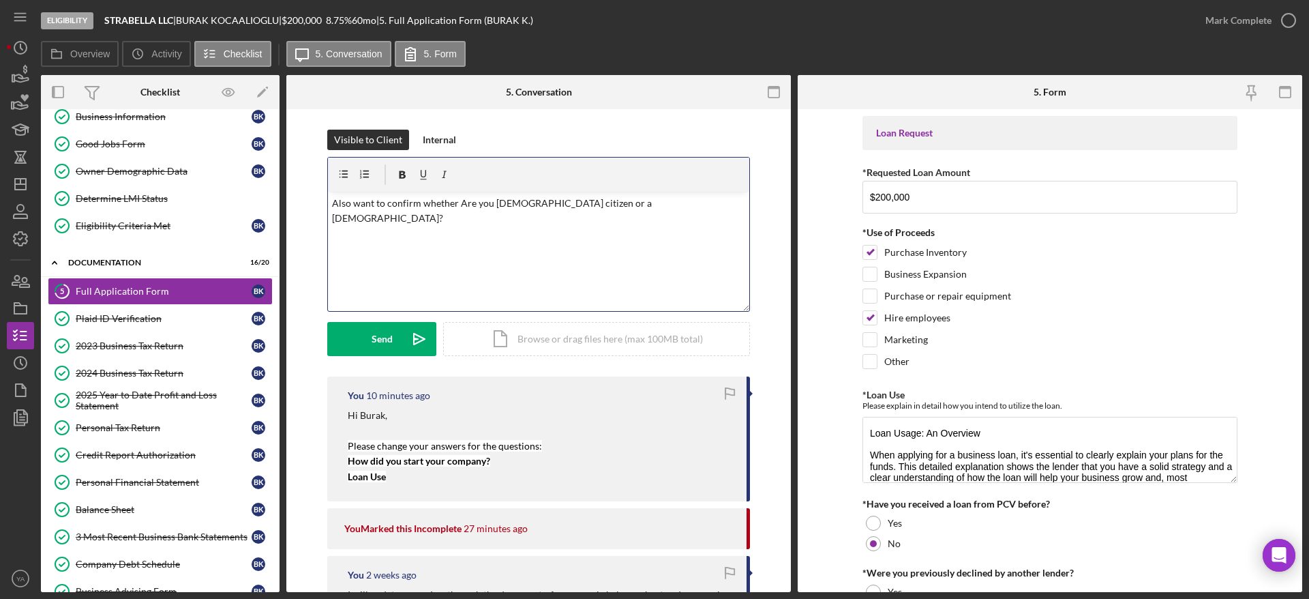
click at [459, 205] on p "Also want to confirm whether Are you [DEMOGRAPHIC_DATA] citizen or a [DEMOGRAPH…" at bounding box center [539, 211] width 414 height 31
click at [471, 206] on p "Also want to confirm whether Are you [DEMOGRAPHIC_DATA] citizen or a [DEMOGRAPH…" at bounding box center [539, 211] width 414 height 31
drag, startPoint x: 470, startPoint y: 206, endPoint x: 458, endPoint y: 206, distance: 12.3
click at [458, 206] on p "Also want to confirm whether Are you [DEMOGRAPHIC_DATA] citizen or a [DEMOGRAPH…" at bounding box center [539, 211] width 414 height 31
click at [350, 200] on p "Also want to confirm whether you are [DEMOGRAPHIC_DATA] citizen or a [DEMOGRAPH…" at bounding box center [539, 211] width 414 height 31
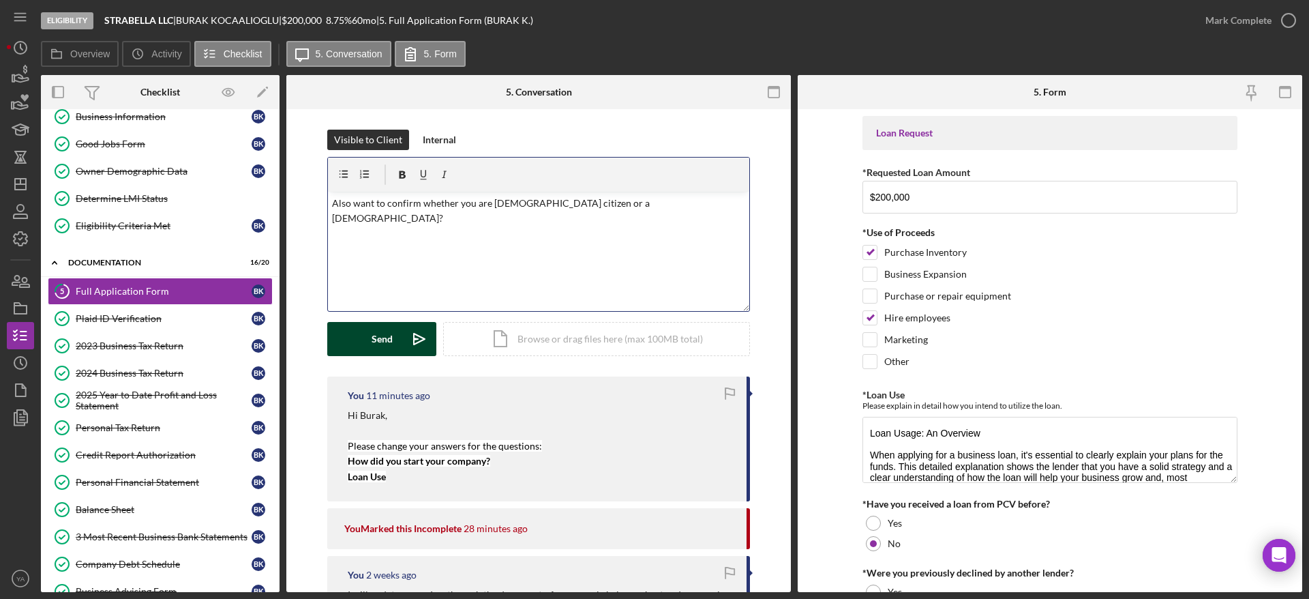
click at [419, 336] on icon "Icon/icon-invite-send" at bounding box center [419, 339] width 34 height 34
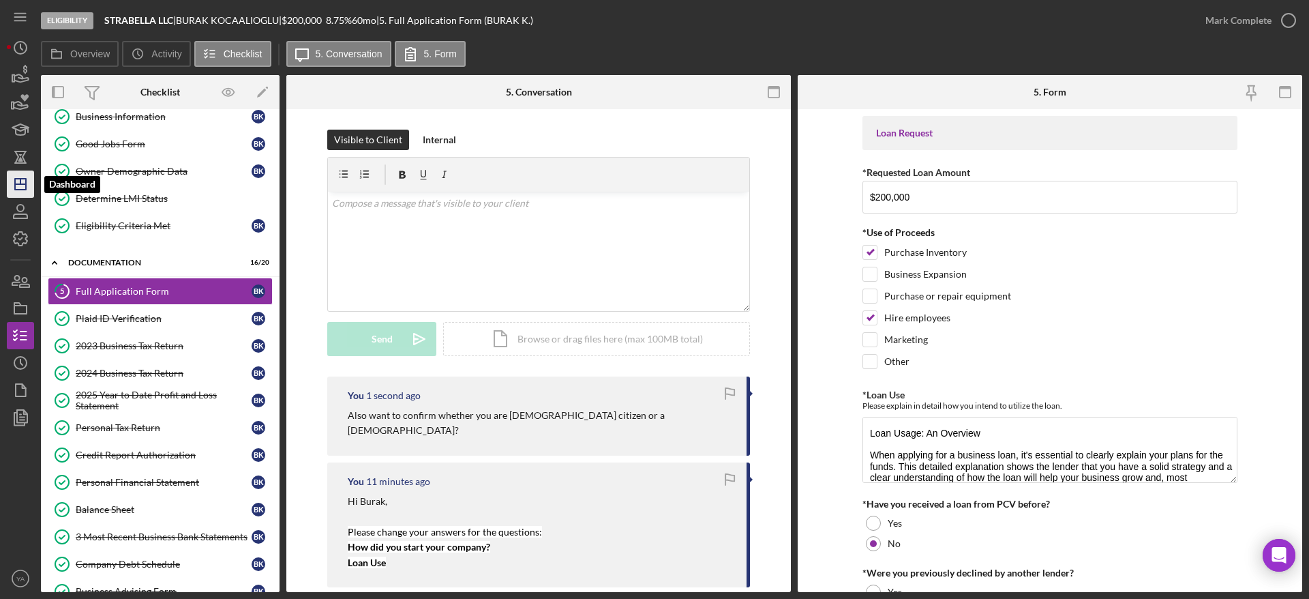
click at [29, 174] on icon "Icon/Dashboard" at bounding box center [20, 184] width 34 height 34
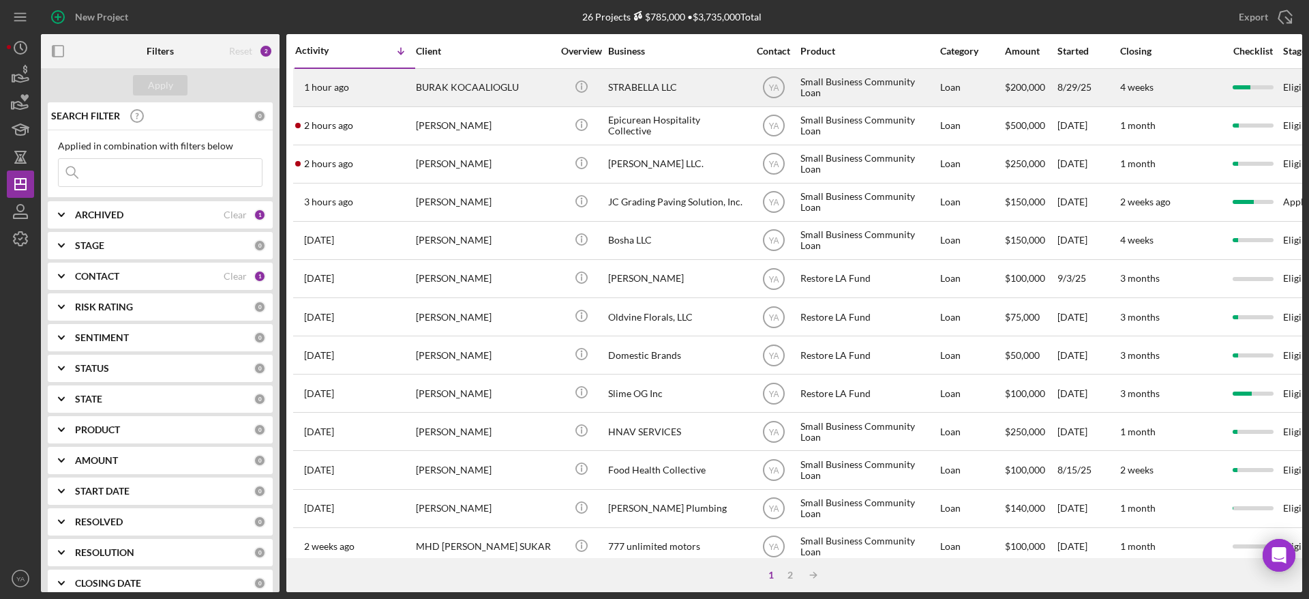
click at [652, 89] on div "STRABELLA LLC" at bounding box center [676, 88] width 136 height 36
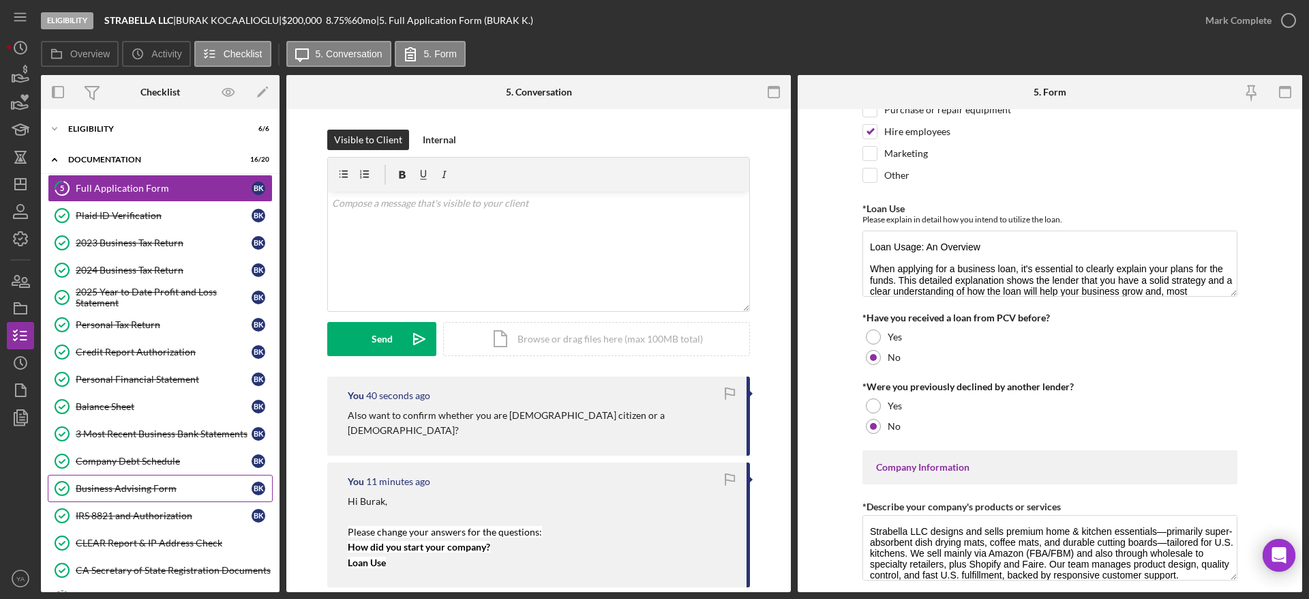
scroll to position [205, 0]
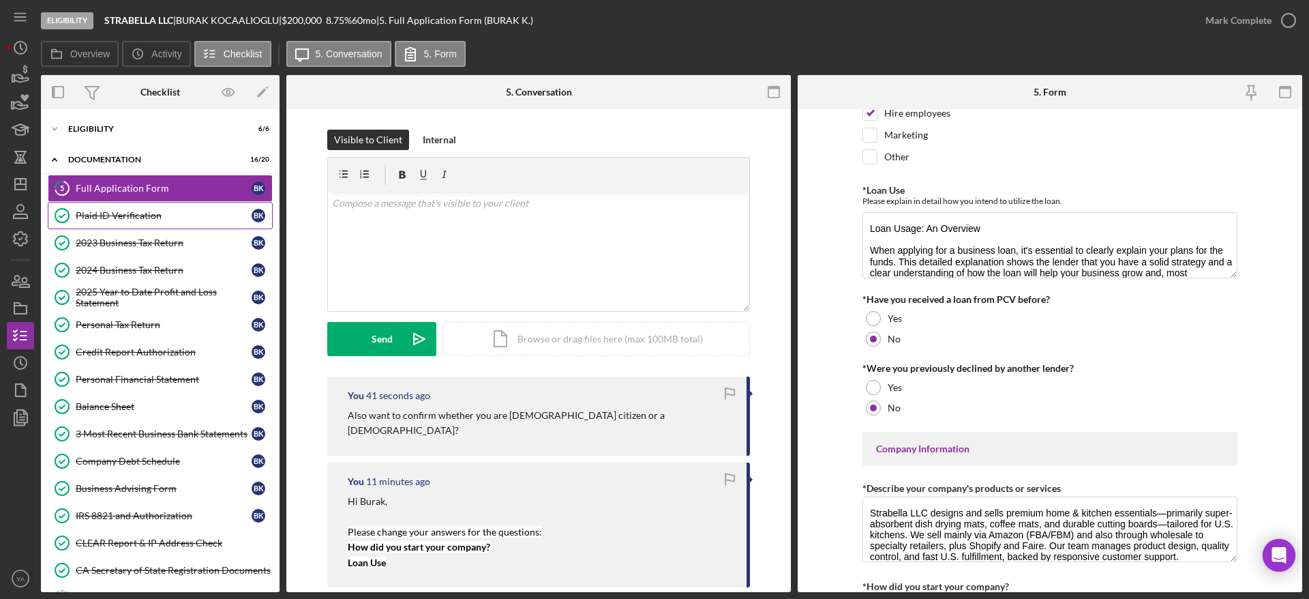
click at [151, 217] on div "Plaid ID Verification" at bounding box center [164, 215] width 176 height 11
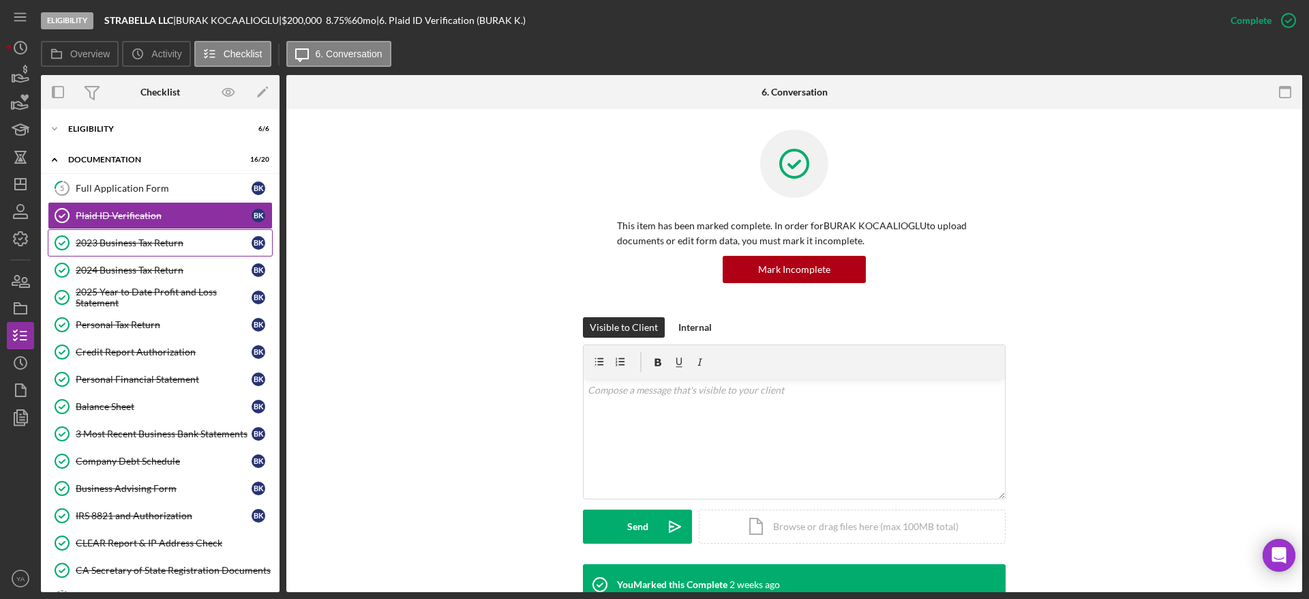
click at [104, 238] on div "2023 Business Tax Return" at bounding box center [164, 242] width 176 height 11
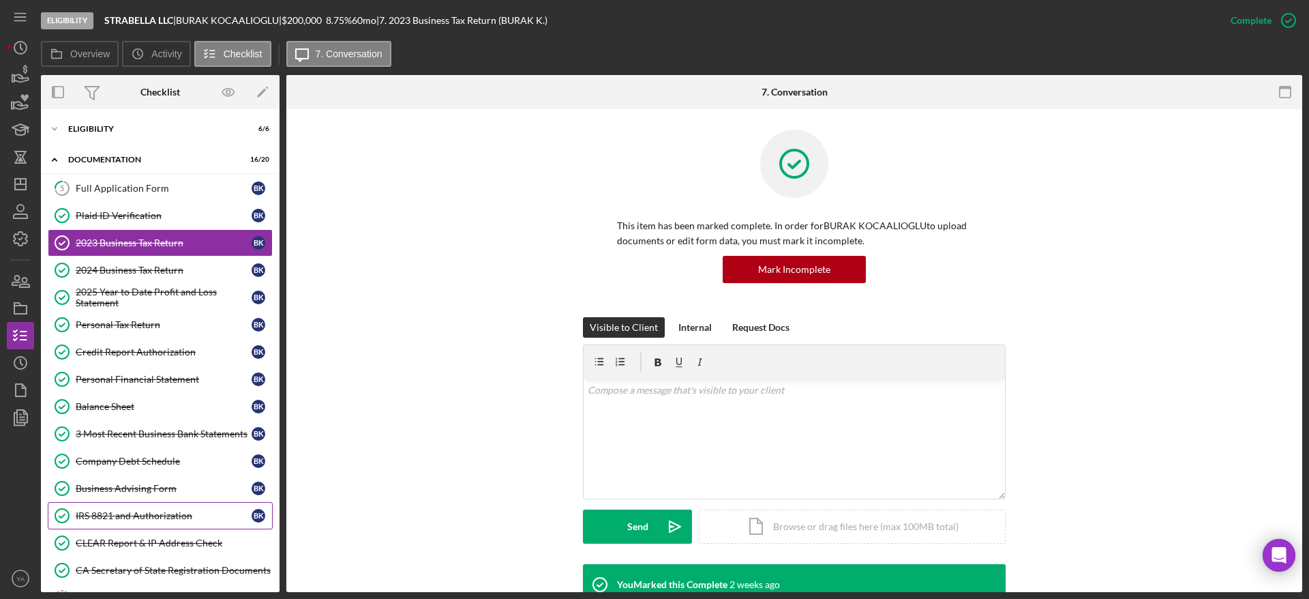
click at [167, 511] on div "IRS 8821 and Authorization" at bounding box center [164, 515] width 176 height 11
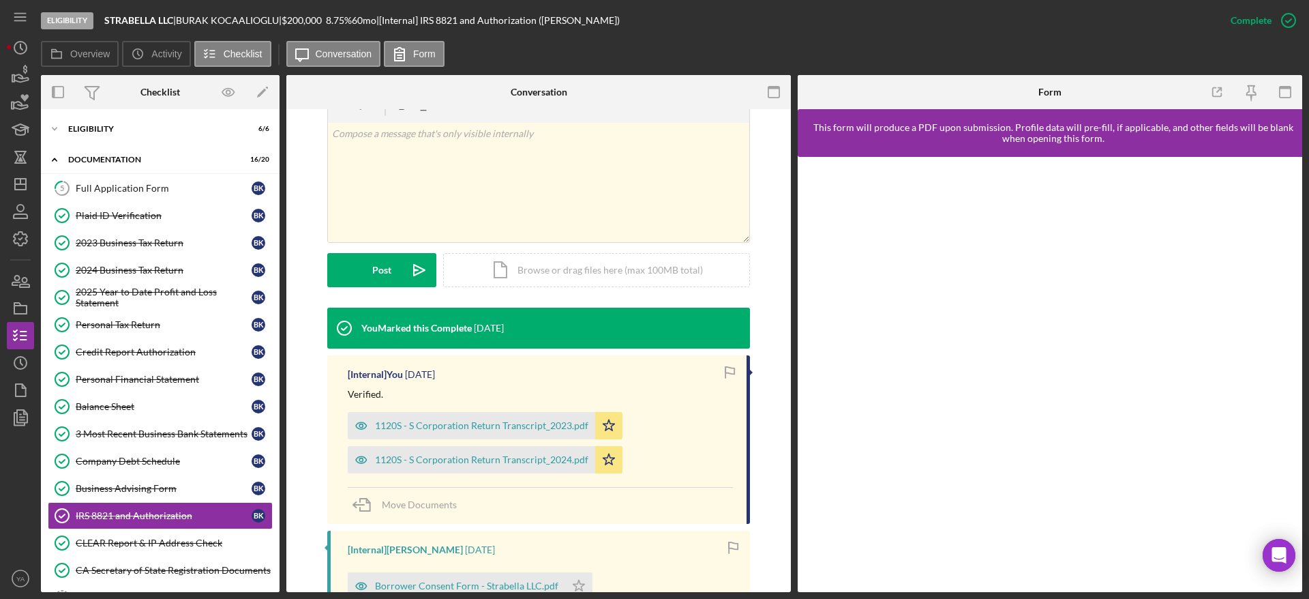
scroll to position [307, 0]
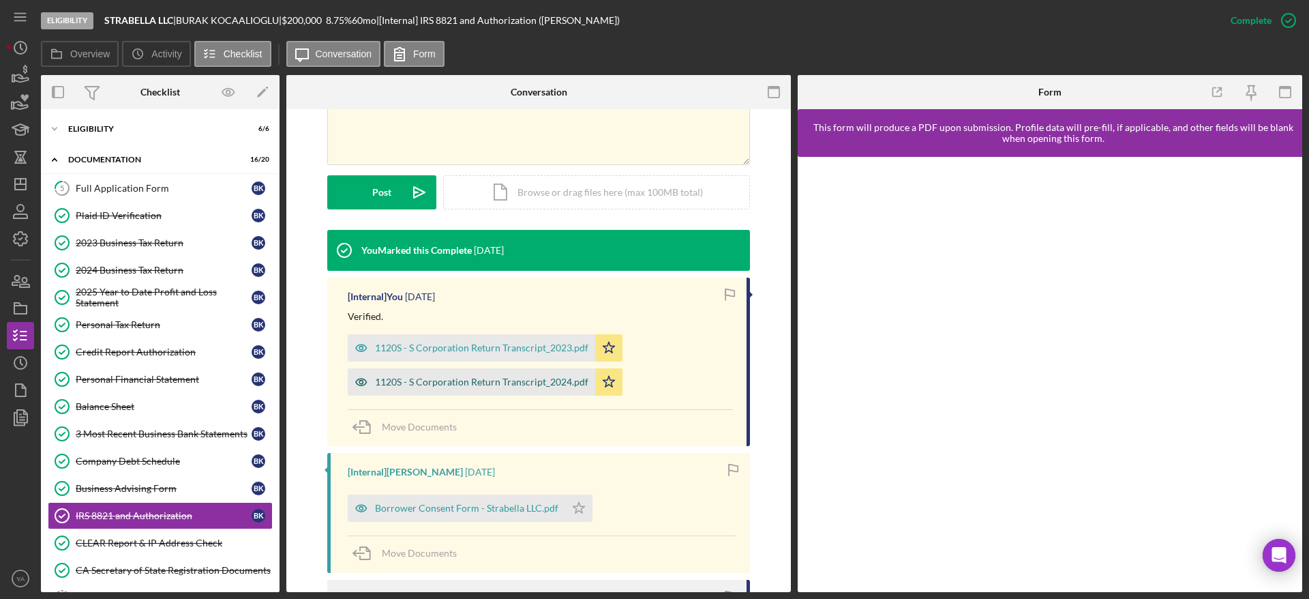
click at [524, 374] on div "1120S - S Corporation Return Transcript_2024.pdf" at bounding box center [471, 381] width 247 height 27
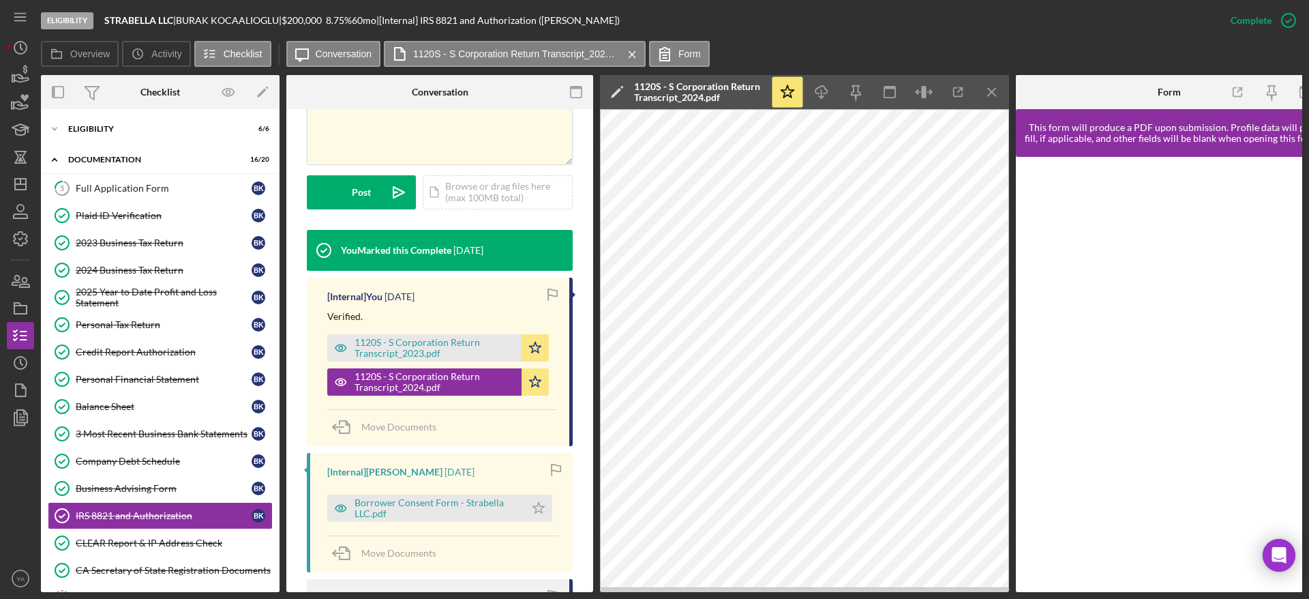
click at [466, 333] on div "1120S - S Corporation Return Transcript_2023.pdf Icon/Star" at bounding box center [441, 344] width 228 height 34
click at [477, 341] on div "1120S - S Corporation Return Transcript_2023.pdf" at bounding box center [434, 348] width 160 height 22
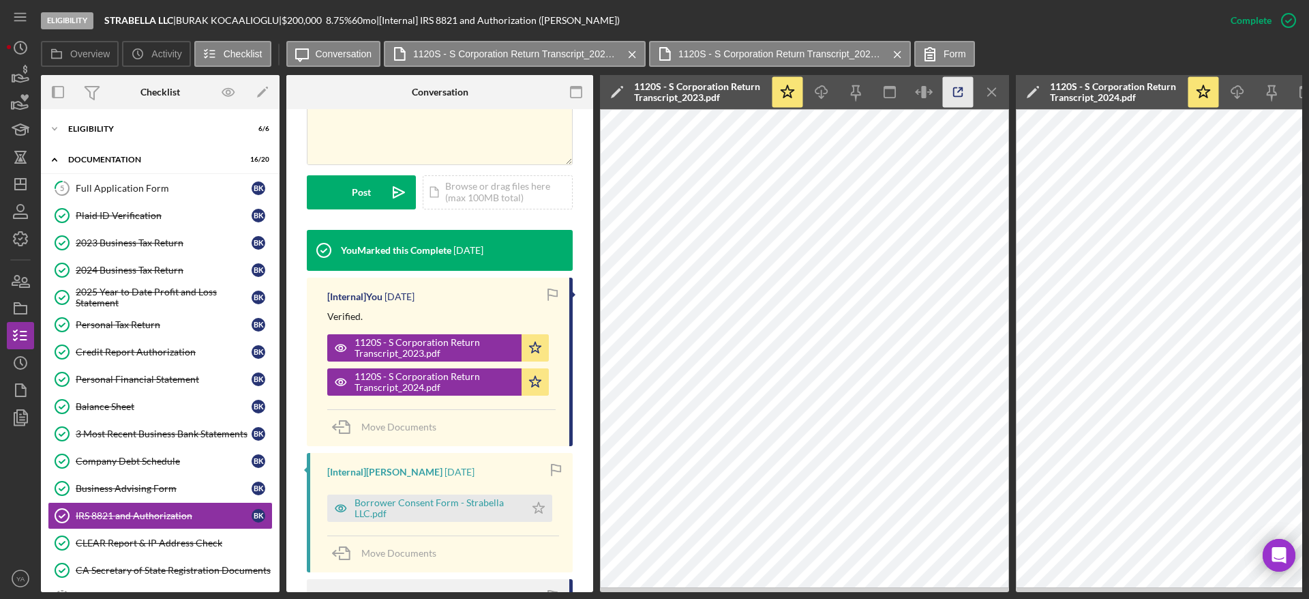
click at [652, 93] on icon "button" at bounding box center [958, 92] width 31 height 31
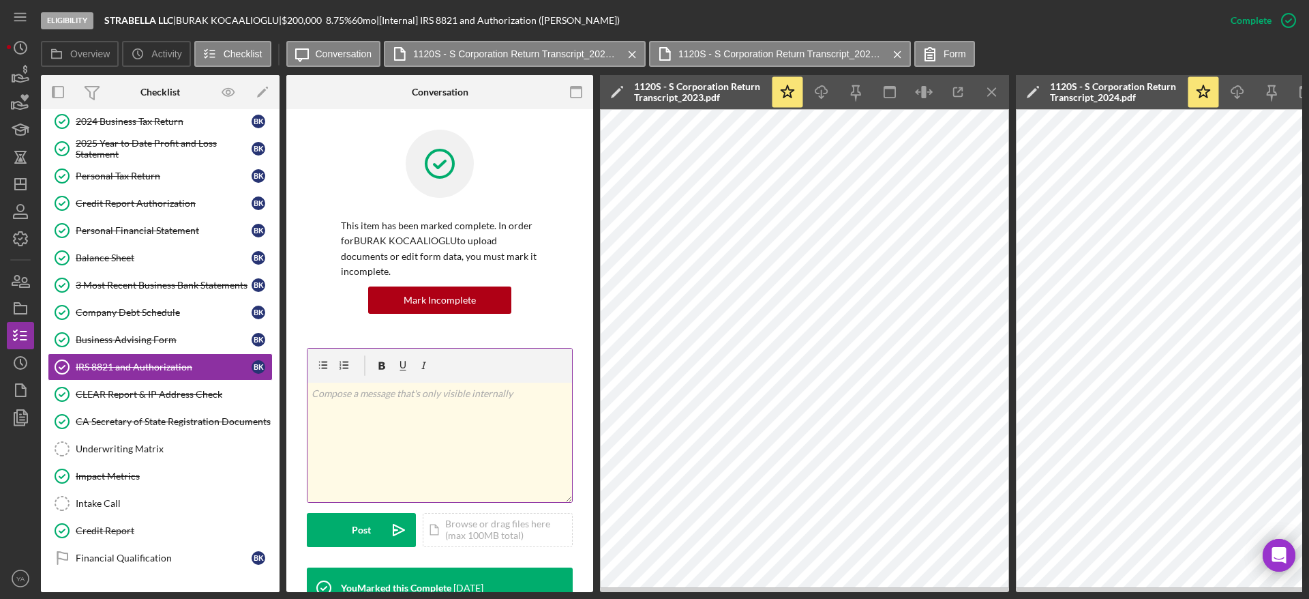
scroll to position [168, 0]
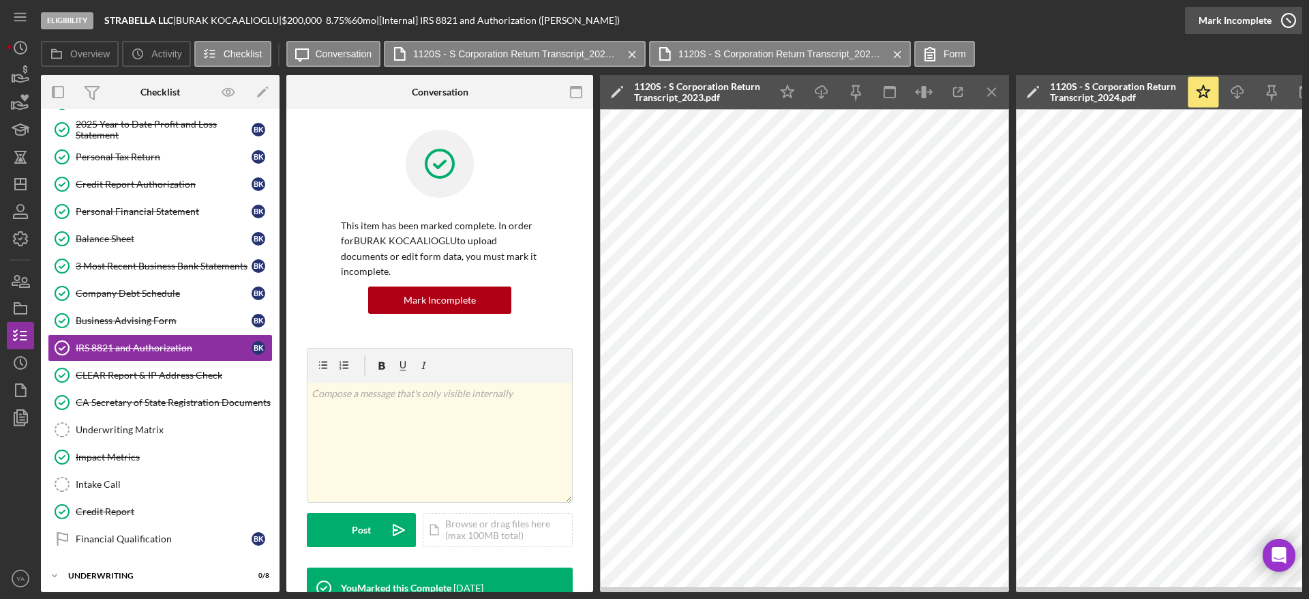
click at [652, 25] on div "Mark Incomplete" at bounding box center [1234, 20] width 73 height 27
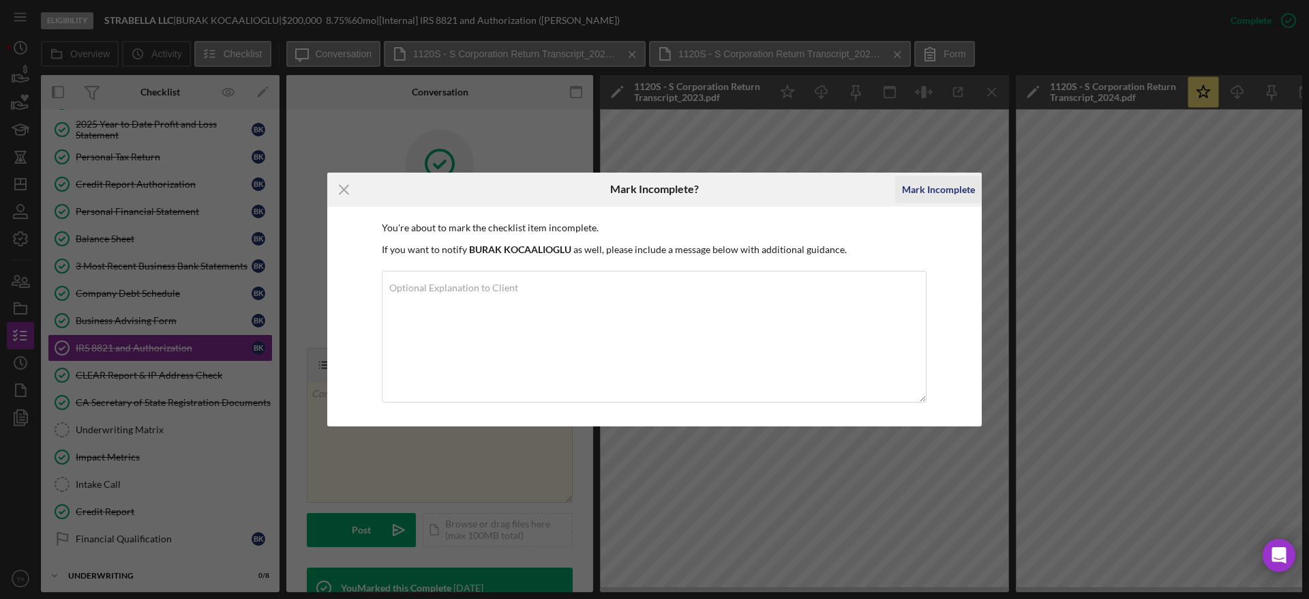
click at [652, 189] on div "Mark Incomplete" at bounding box center [938, 189] width 73 height 27
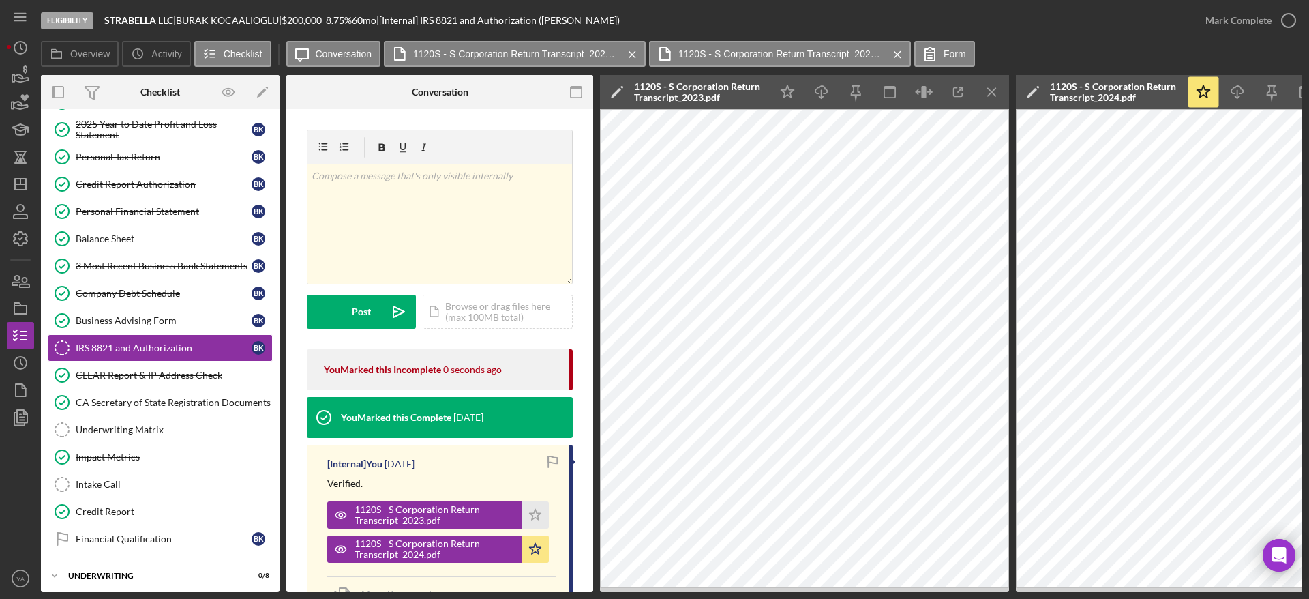
scroll to position [102, 0]
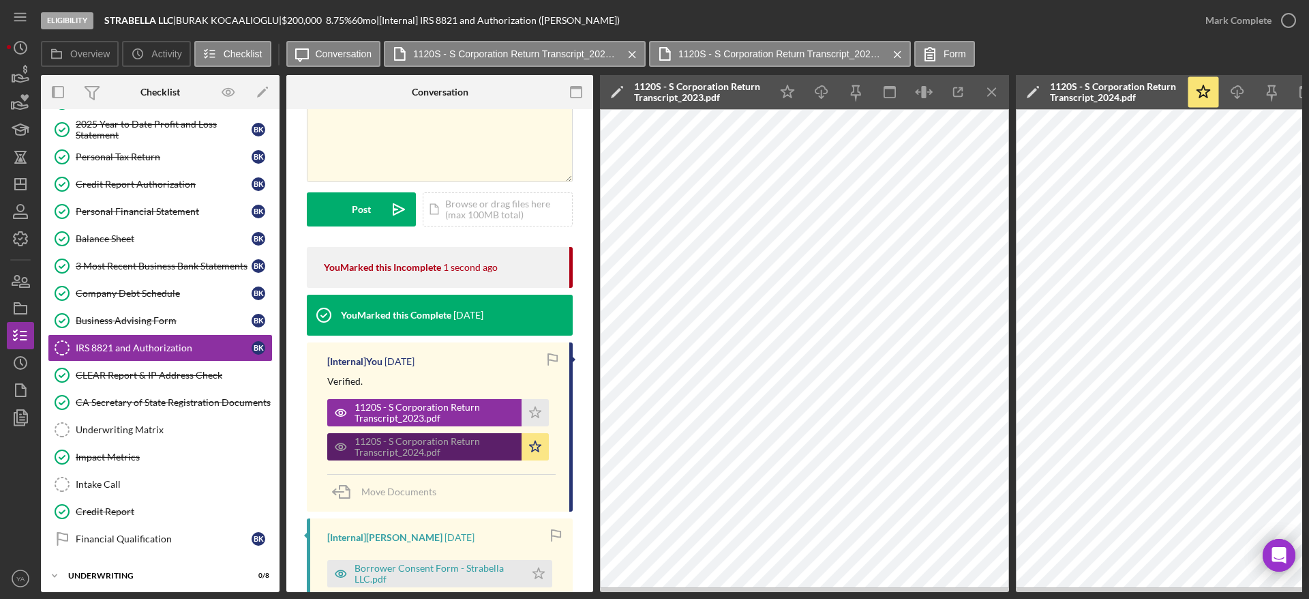
click at [419, 444] on div "1120S - S Corporation Return Transcript_2024.pdf" at bounding box center [434, 447] width 160 height 22
click at [652, 102] on icon "Icon/Menu Close" at bounding box center [992, 92] width 31 height 31
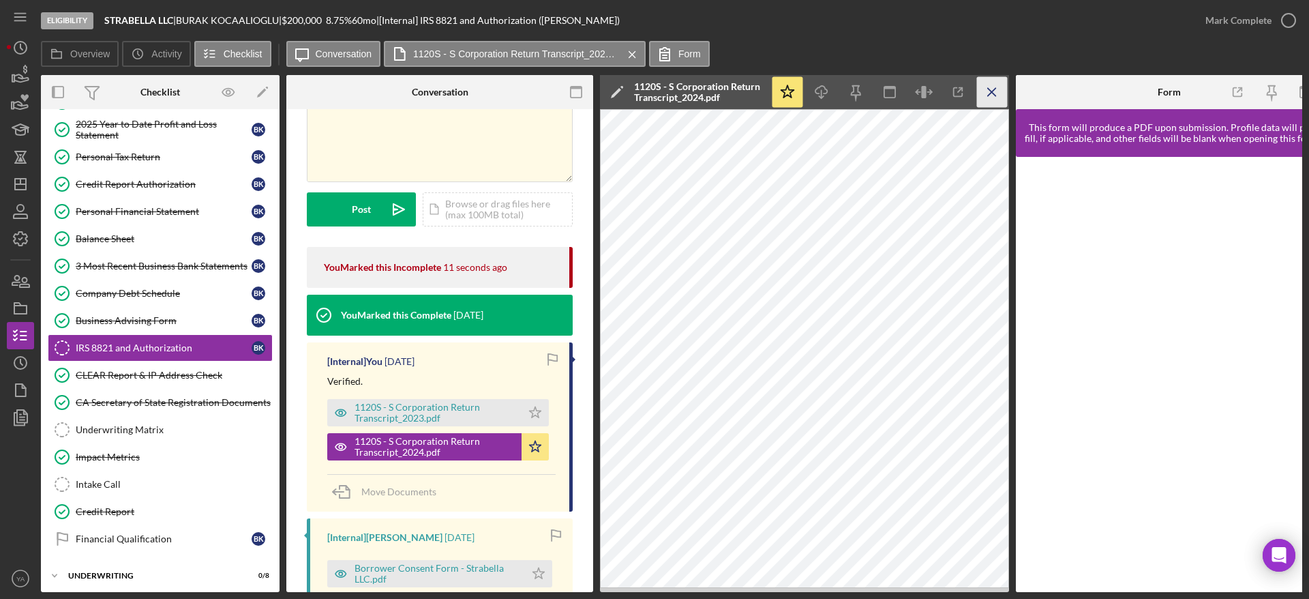
click at [652, 98] on icon "Icon/Menu Close" at bounding box center [992, 92] width 31 height 31
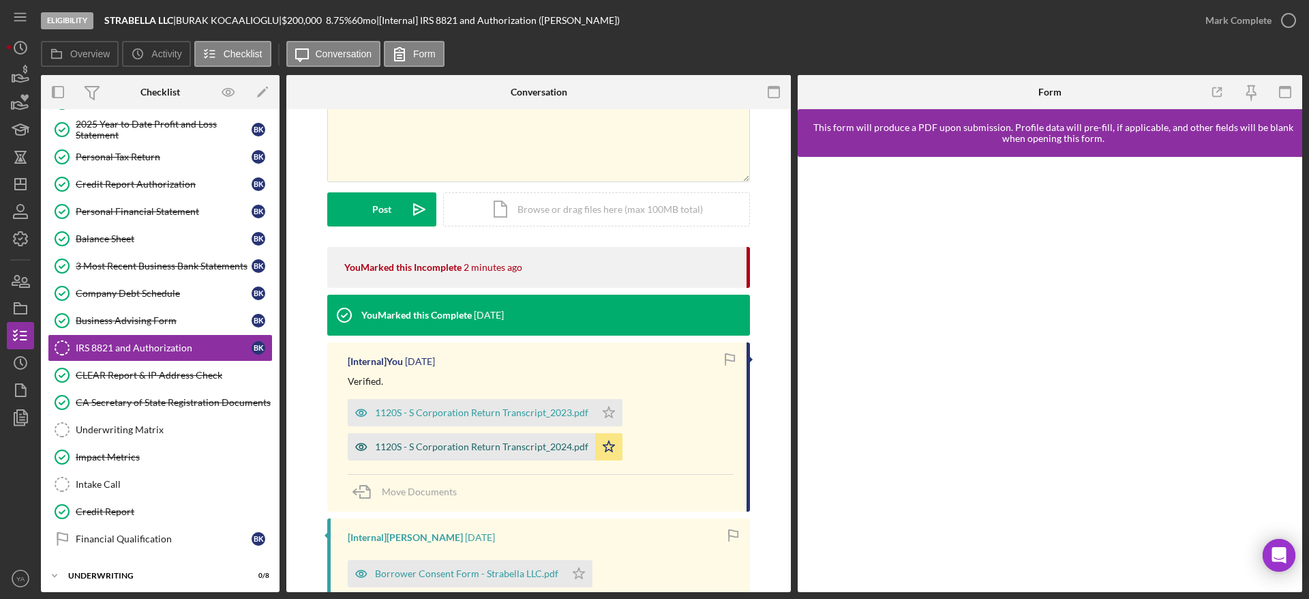
click at [496, 440] on div "1120S - S Corporation Return Transcript_2024.pdf" at bounding box center [471, 446] width 247 height 27
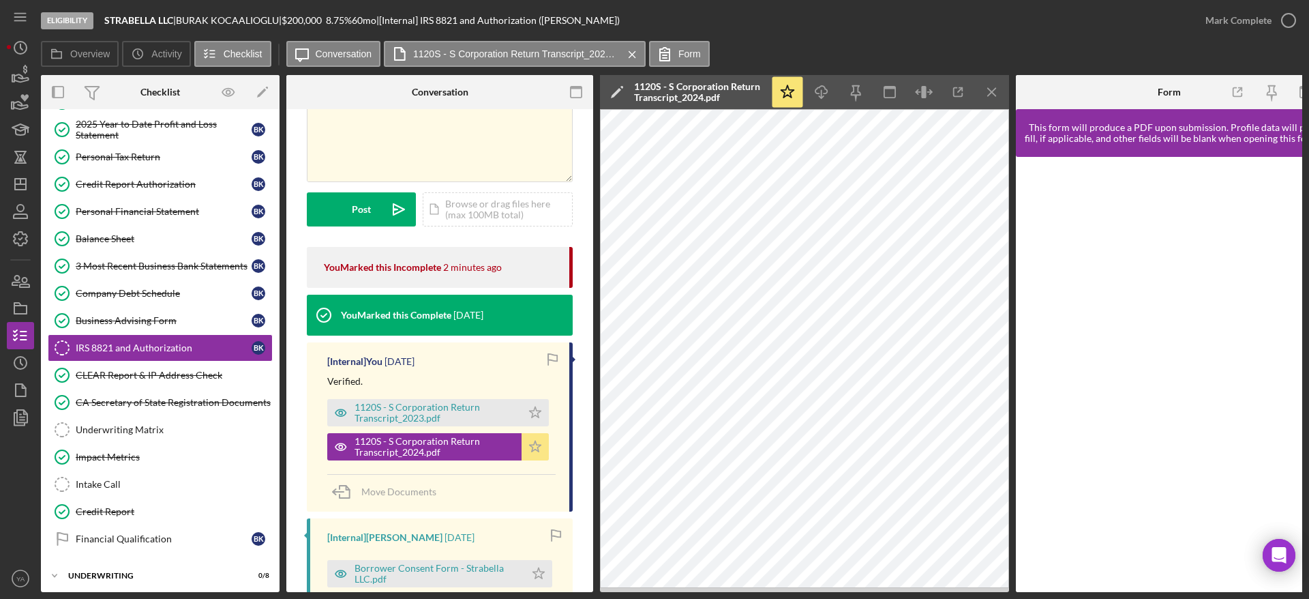
click at [534, 442] on icon "Icon/Star" at bounding box center [535, 446] width 27 height 27
click at [509, 214] on div "Icon/Document Browse or drag files here (max 100MB total) Tap to choose files o…" at bounding box center [498, 209] width 150 height 34
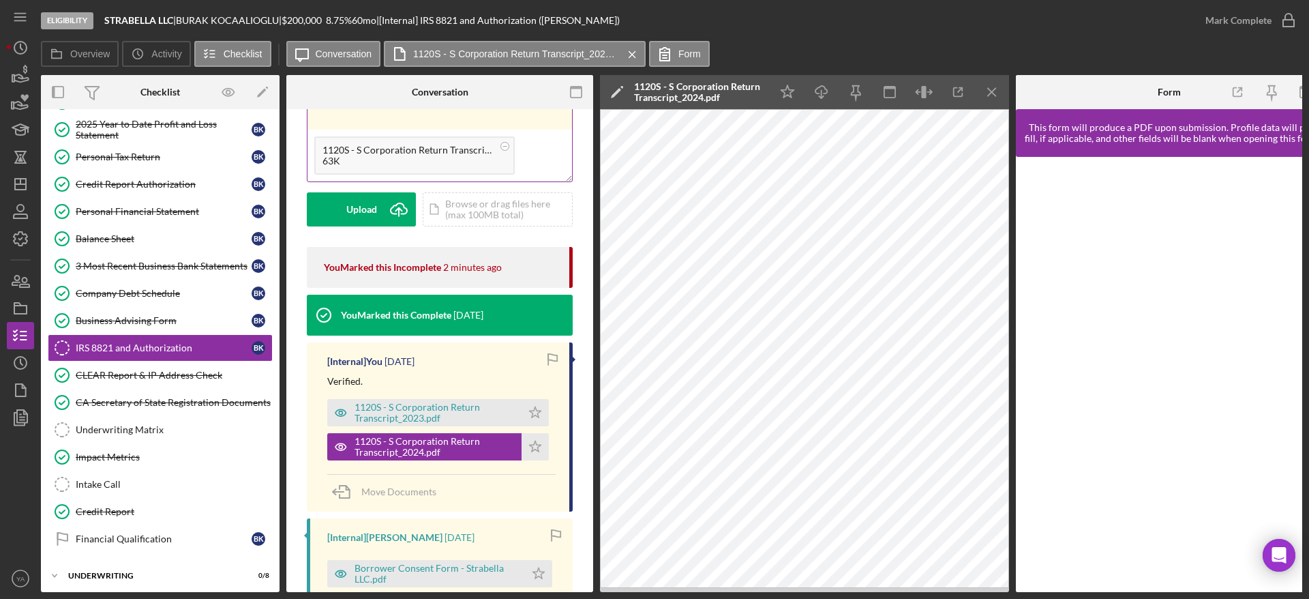
click at [438, 159] on div "63K" at bounding box center [407, 160] width 170 height 11
click at [471, 208] on div "Icon/Document Browse or drag files here (max 100MB total) Tap to choose files o…" at bounding box center [498, 209] width 150 height 34
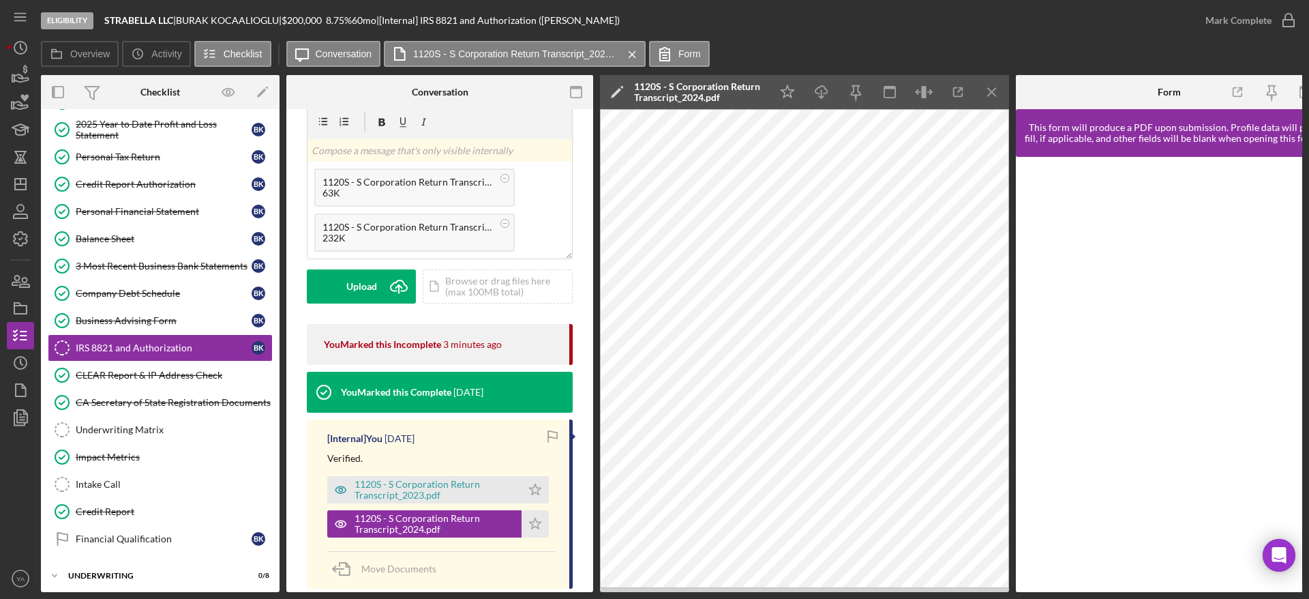
scroll to position [0, 0]
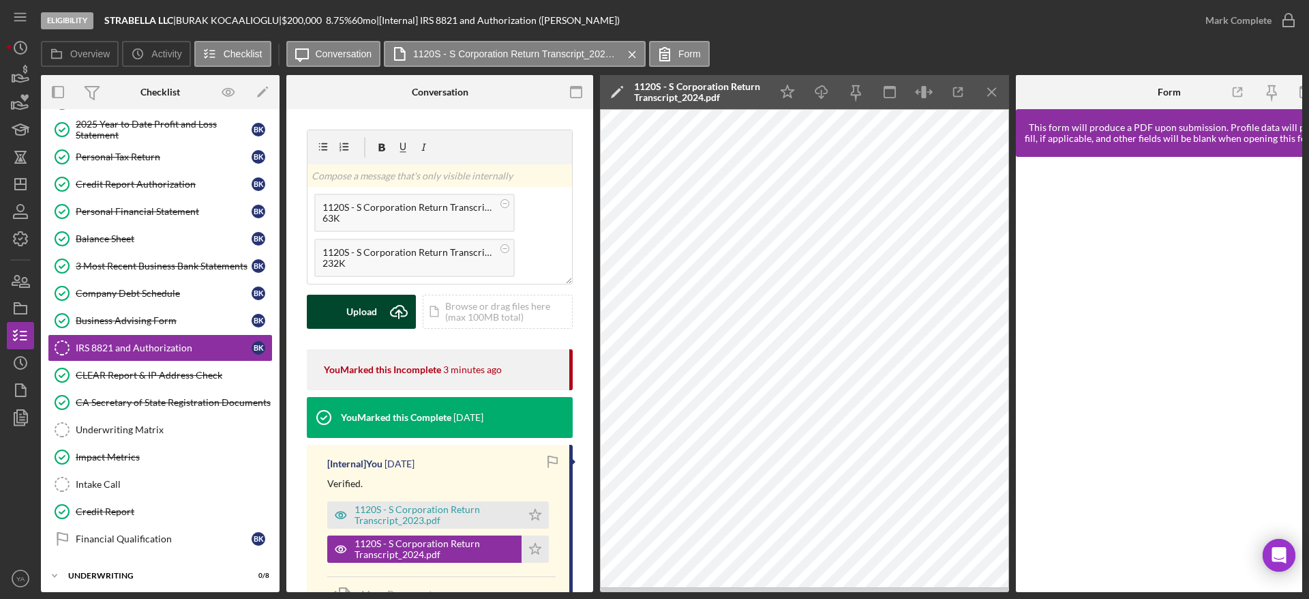
click at [382, 313] on icon "Icon/Upload" at bounding box center [399, 311] width 34 height 34
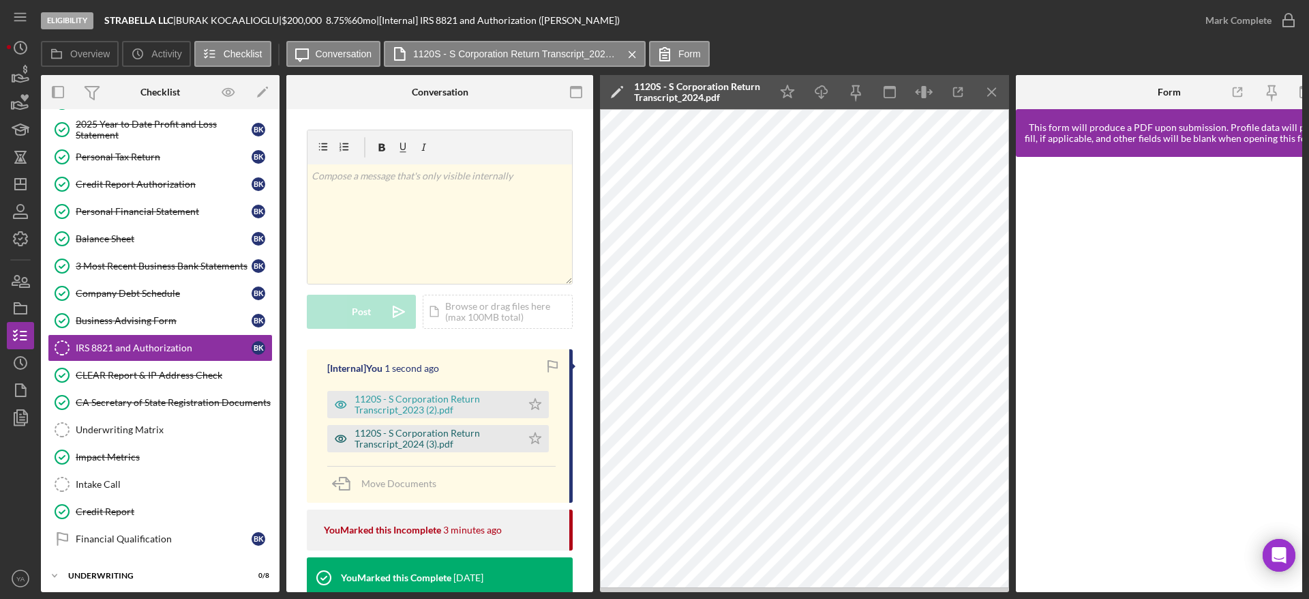
click at [427, 434] on div "1120S - S Corporation Return Transcript_2024 (3).pdf" at bounding box center [434, 438] width 160 height 22
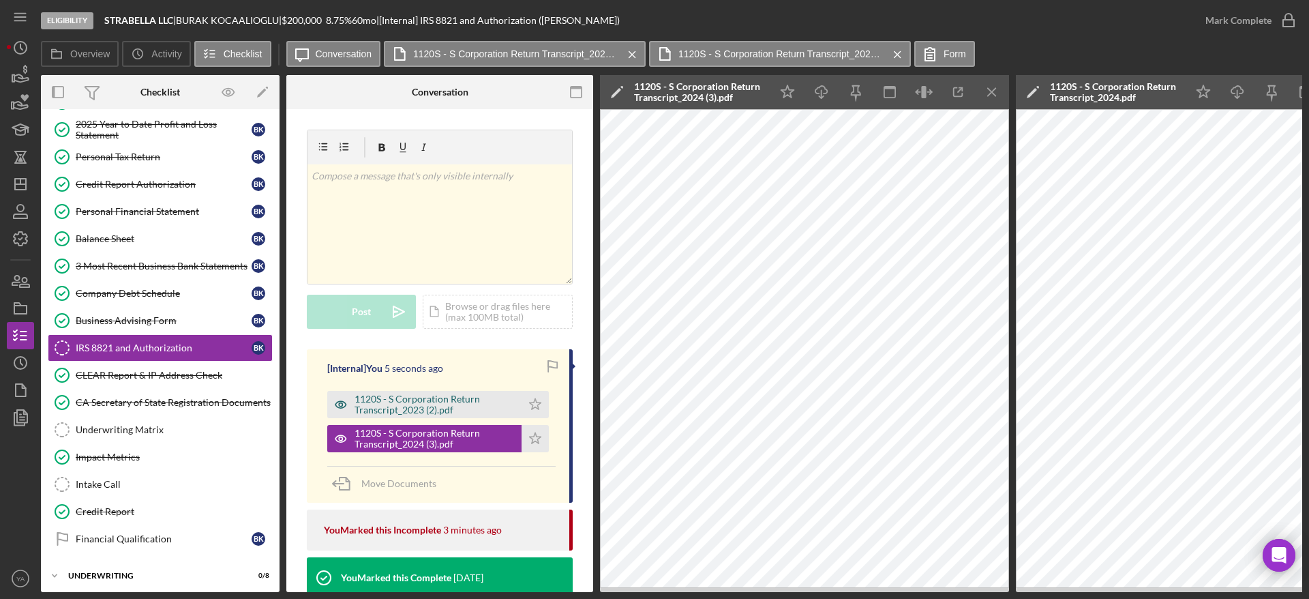
click at [389, 396] on div "1120S - S Corporation Return Transcript_2023 (2).pdf" at bounding box center [434, 404] width 160 height 22
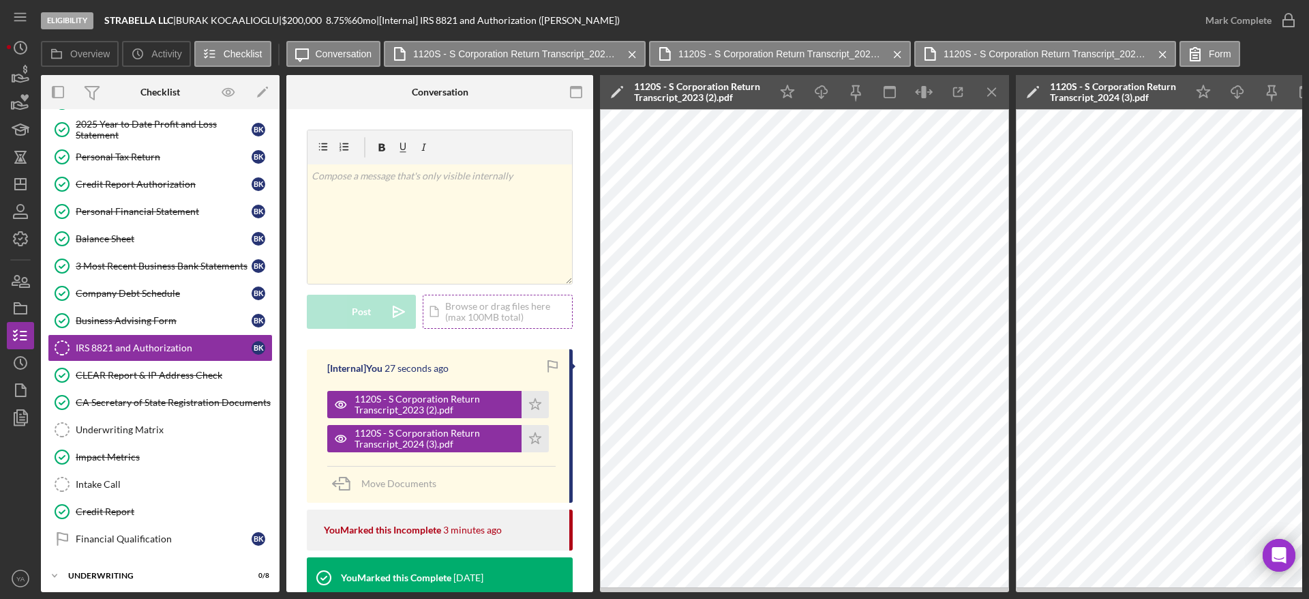
click at [477, 317] on div "Icon/Document Browse or drag files here (max 100MB total) Tap to choose files o…" at bounding box center [498, 311] width 150 height 34
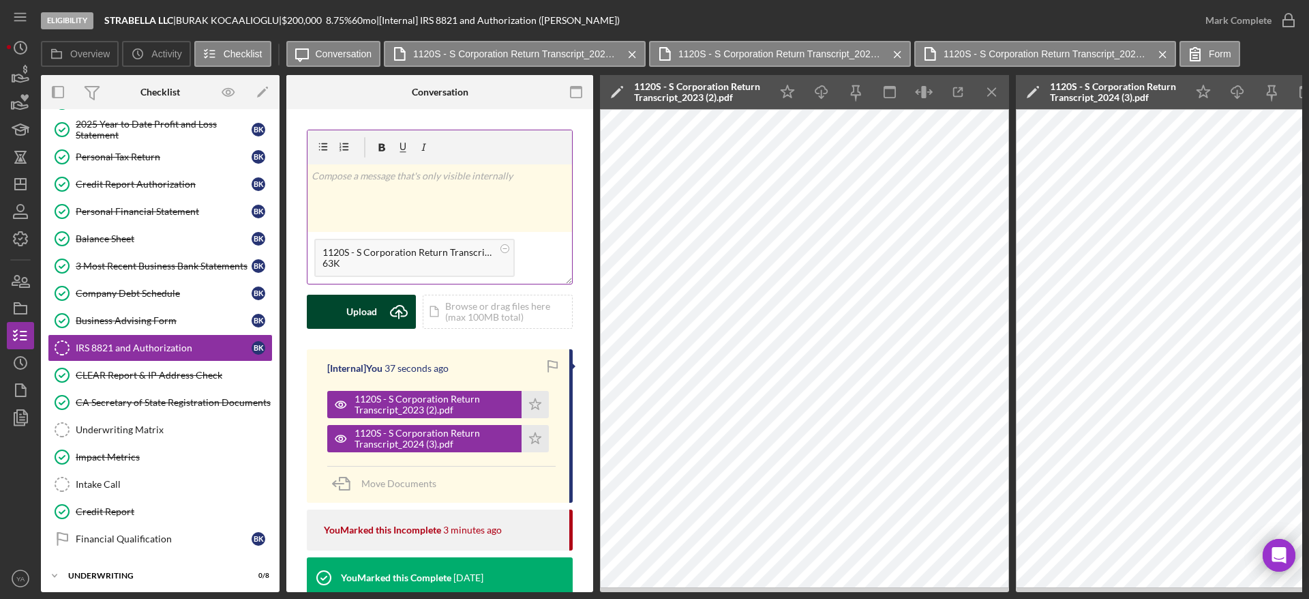
click at [414, 243] on div "1120S - S Corporation Return Transcript_2023 (2).pdf 63K" at bounding box center [414, 258] width 200 height 38
click at [414, 245] on div "1120S - S Corporation Return Transcript_2023 (2).pdf 63K" at bounding box center [414, 258] width 200 height 38
click at [440, 215] on div "v Color teal Color pink Remove color Add row above Add row below Add column bef…" at bounding box center [439, 197] width 265 height 67
click at [455, 307] on div "Icon/Document Browse or drag files here (max 100MB total) Tap to choose files o…" at bounding box center [498, 311] width 150 height 34
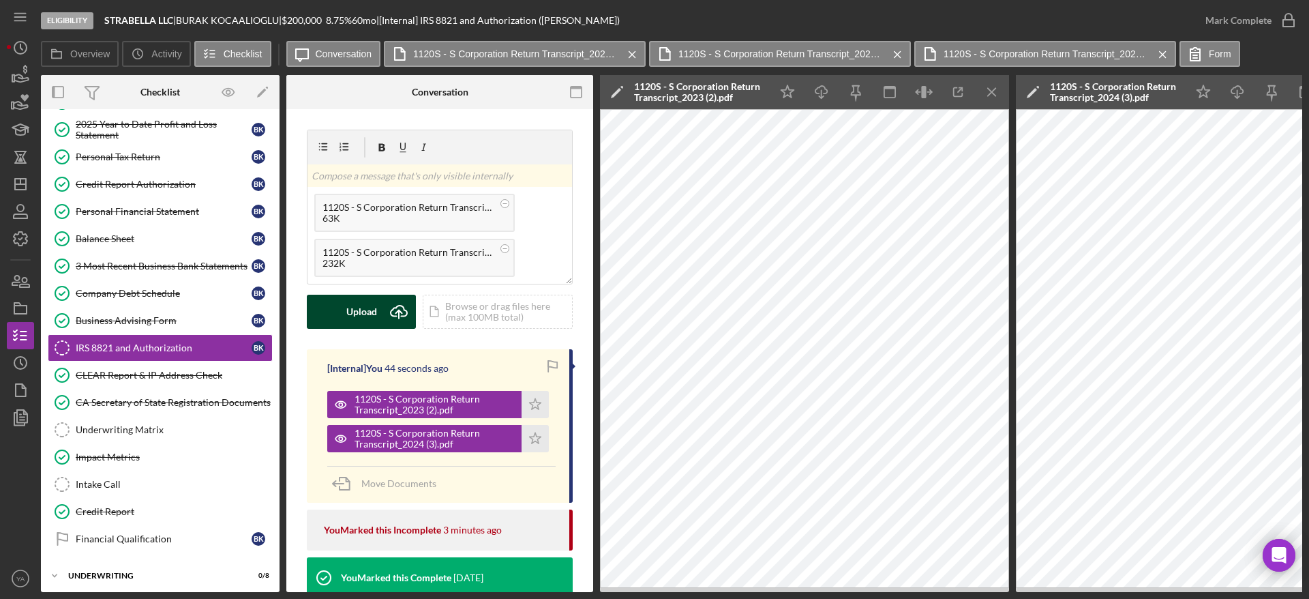
click at [377, 314] on button "Upload Icon/Upload" at bounding box center [361, 311] width 109 height 34
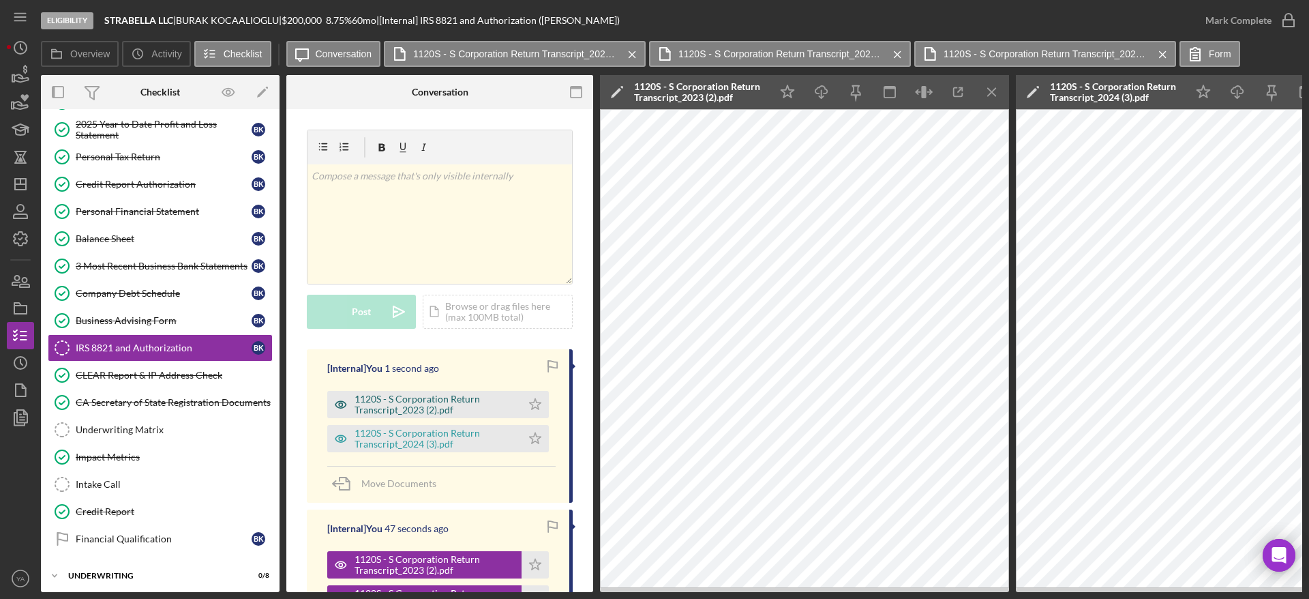
click at [455, 391] on div "1120S - S Corporation Return Transcript_2023 (2).pdf" at bounding box center [424, 404] width 194 height 27
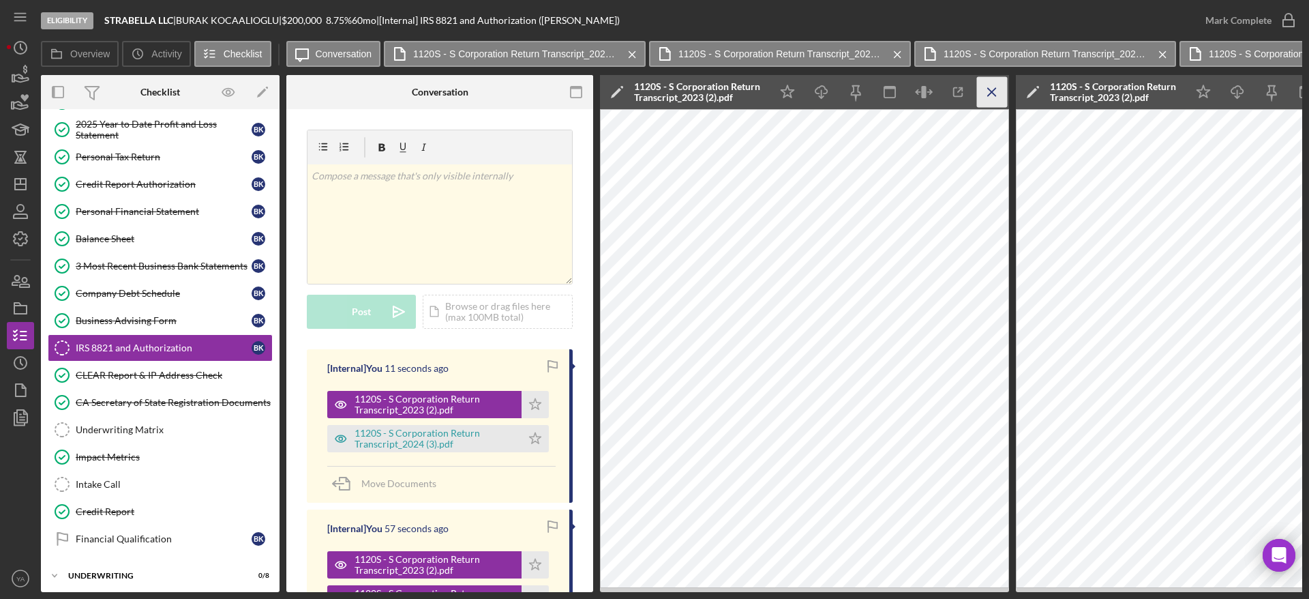
click at [652, 87] on icon "Icon/Menu Close" at bounding box center [992, 92] width 31 height 31
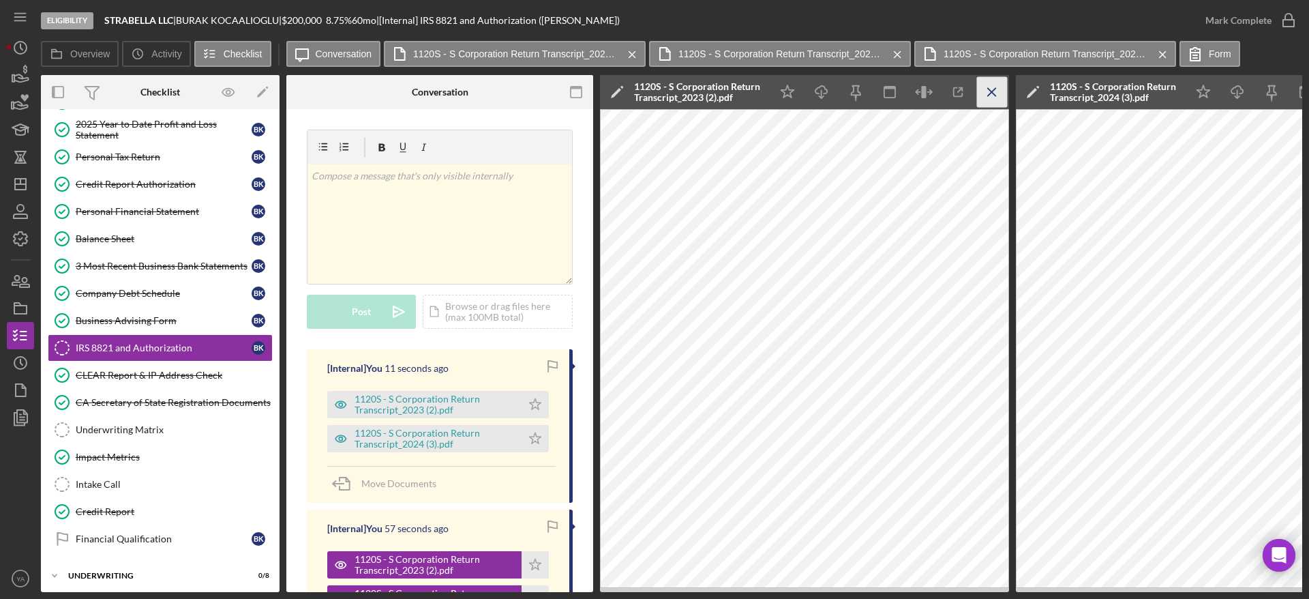
click at [652, 87] on icon "Icon/Menu Close" at bounding box center [992, 92] width 31 height 31
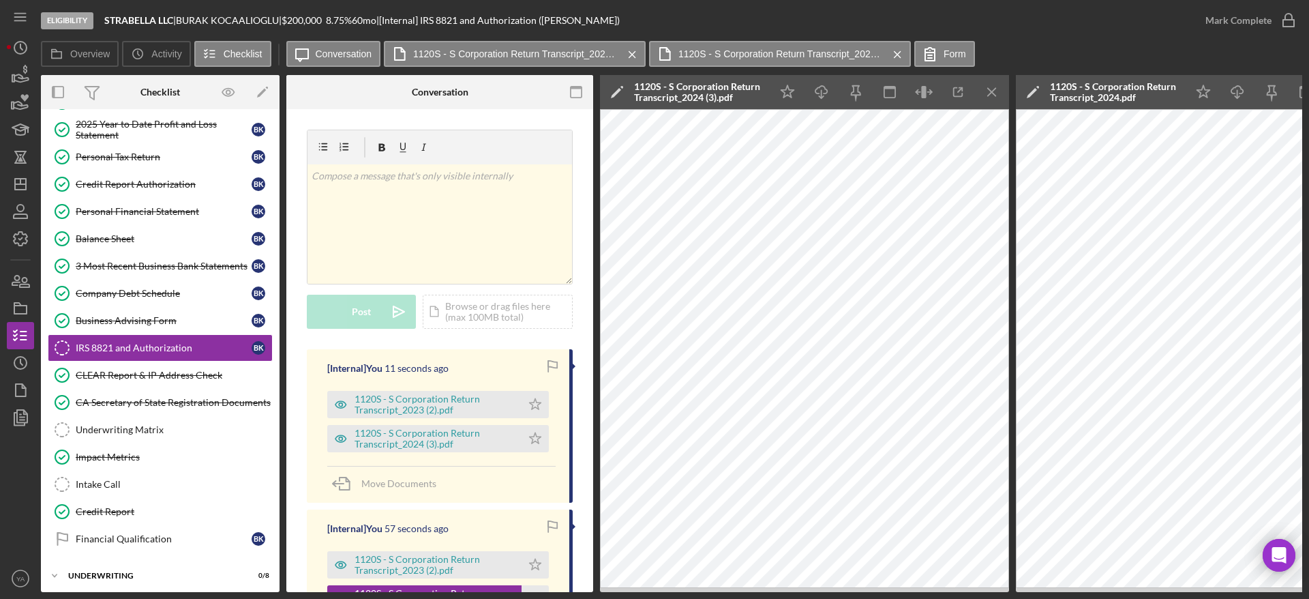
click at [652, 87] on icon "Icon/Menu Close" at bounding box center [992, 92] width 31 height 31
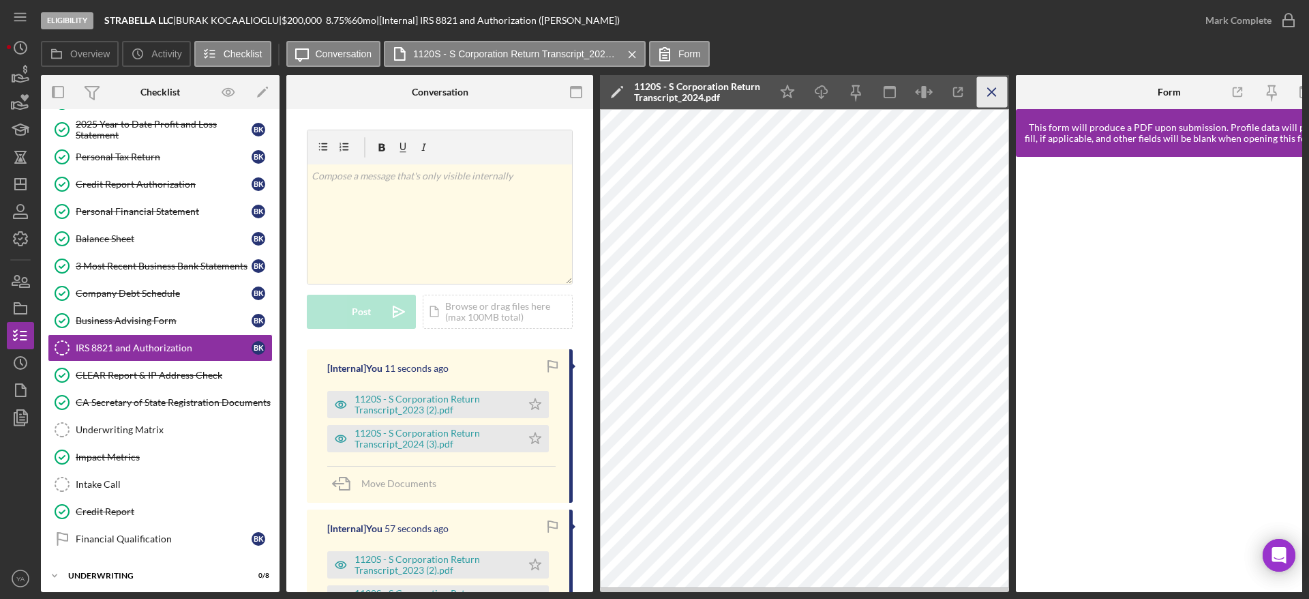
click at [652, 91] on line "button" at bounding box center [991, 91] width 7 height 7
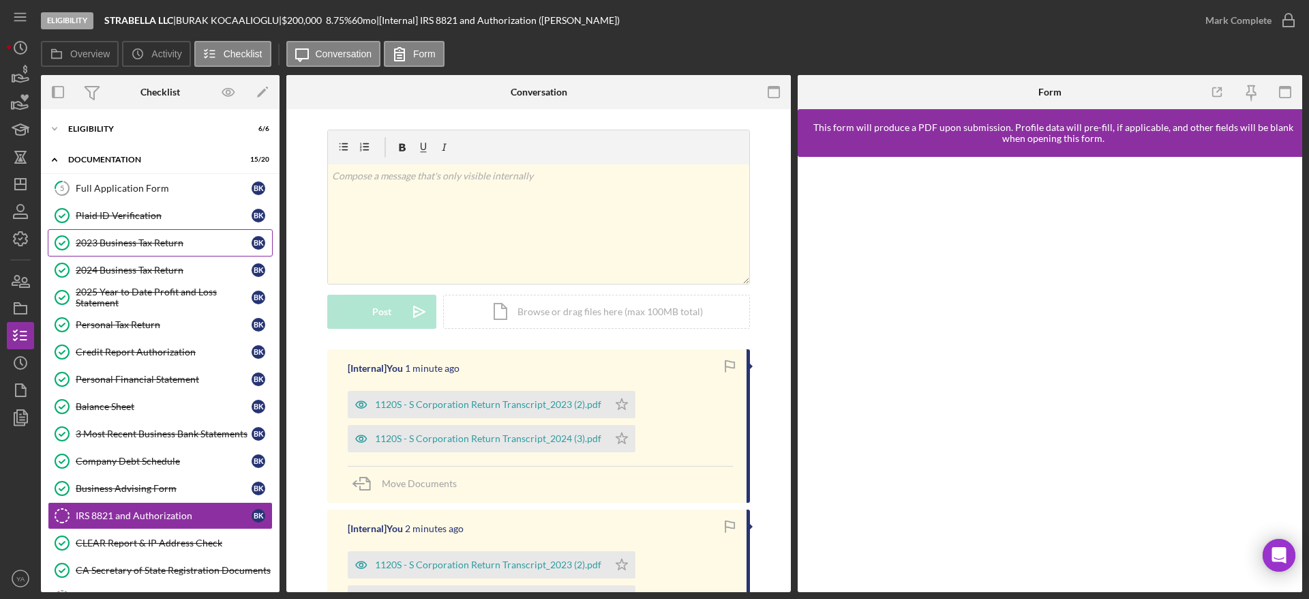
click at [134, 237] on div "2023 Business Tax Return" at bounding box center [164, 242] width 176 height 11
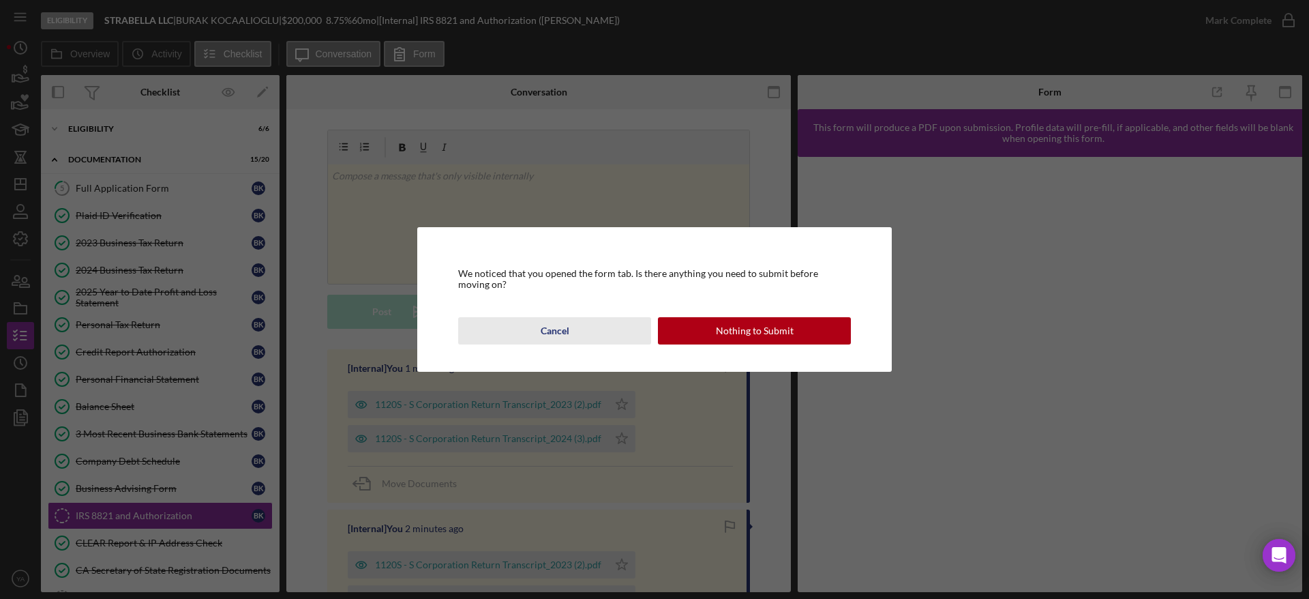
click at [575, 324] on button "Cancel" at bounding box center [554, 330] width 193 height 27
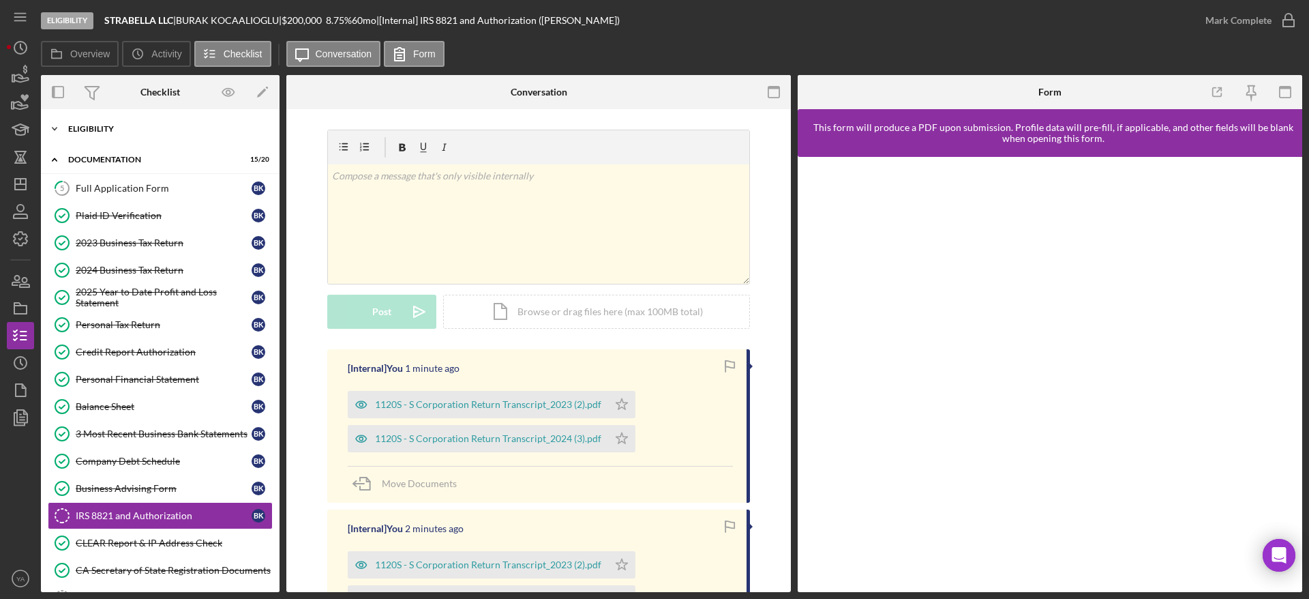
click at [177, 131] on div "Eligibility" at bounding box center [165, 129] width 194 height 8
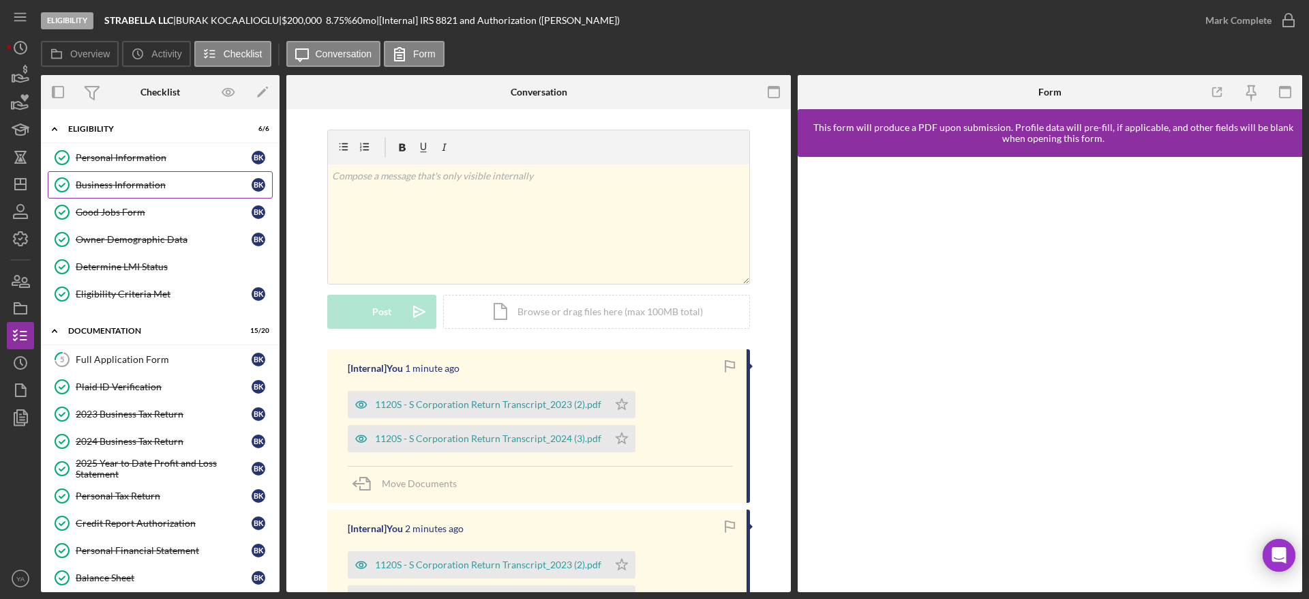
click at [158, 180] on div "Business Information" at bounding box center [164, 184] width 176 height 11
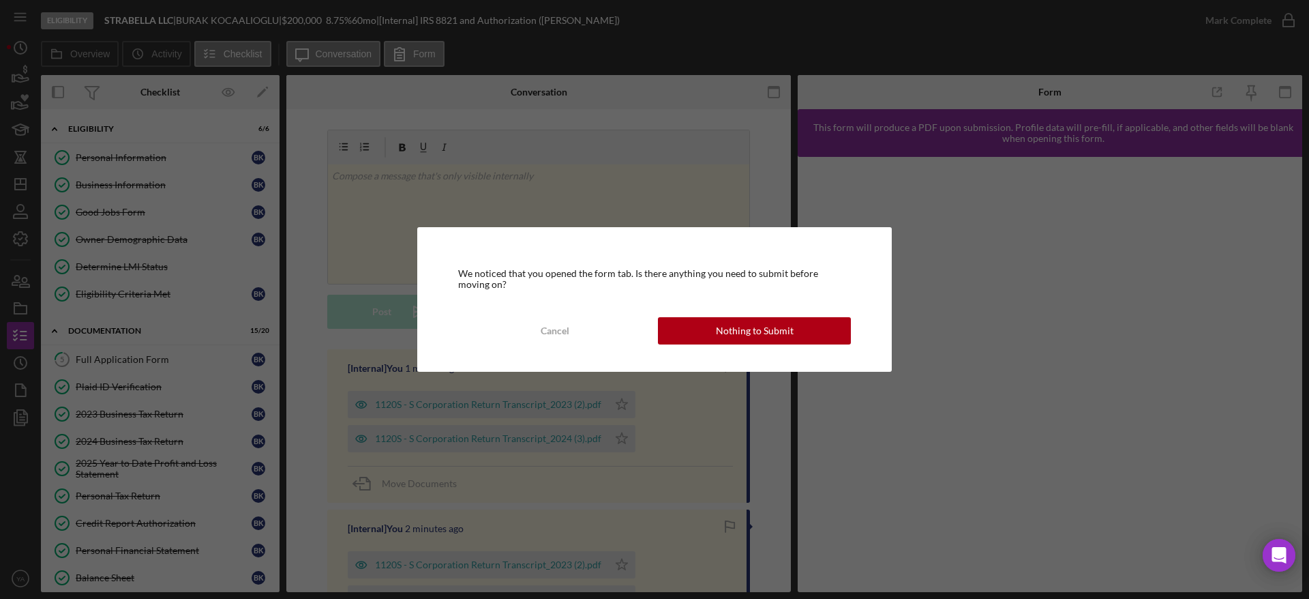
click at [652, 312] on div "We noticed that you opened the form tab. Is there anything you need to submit b…" at bounding box center [654, 299] width 474 height 145
click at [652, 322] on button "Nothing to Submit" at bounding box center [754, 330] width 193 height 27
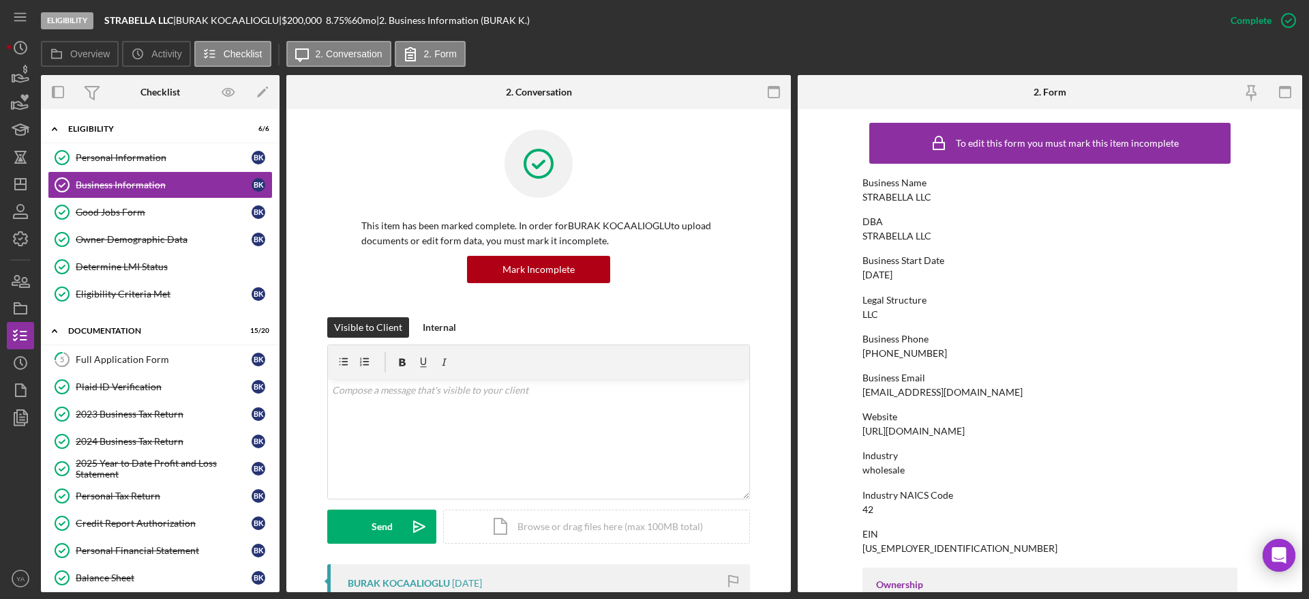
drag, startPoint x: 910, startPoint y: 271, endPoint x: 826, endPoint y: 273, distance: 83.9
click at [652, 273] on form "To edit this form you must mark this item incomplete Business Name STRABELLA LL…" at bounding box center [1050, 350] width 504 height 483
click at [652, 275] on div "[DATE]" at bounding box center [877, 274] width 30 height 11
drag, startPoint x: 918, startPoint y: 280, endPoint x: 856, endPoint y: 275, distance: 61.5
click at [652, 275] on form "To edit this form you must mark this item incomplete Business Name STRABELLA LL…" at bounding box center [1050, 350] width 504 height 483
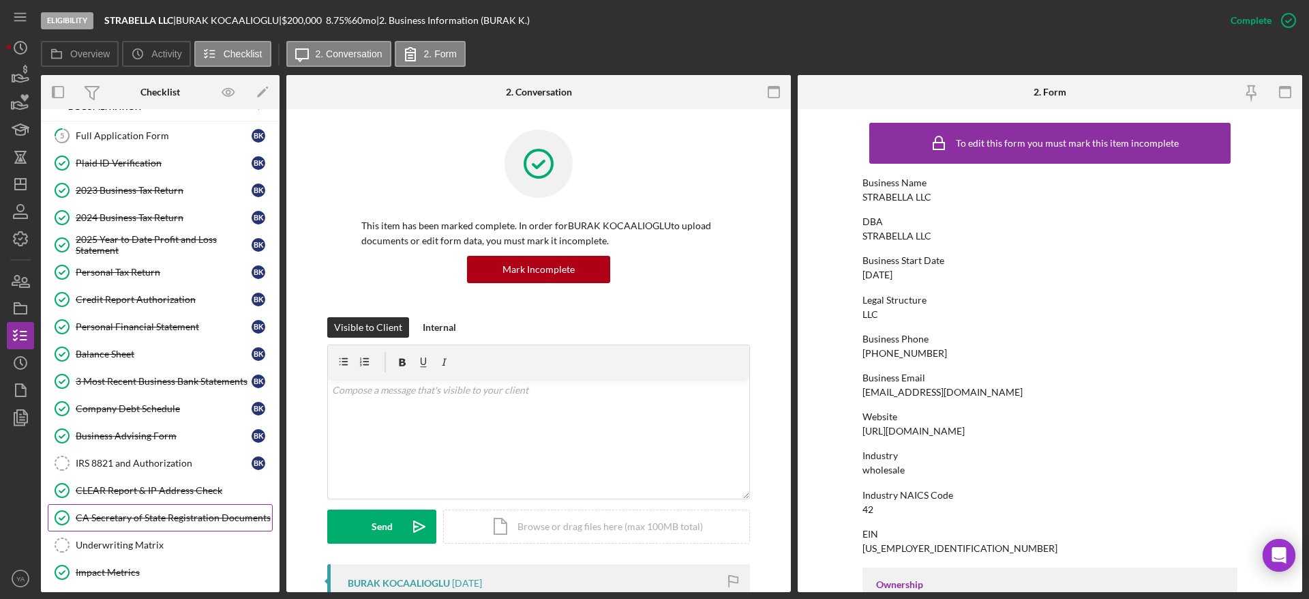
scroll to position [307, 0]
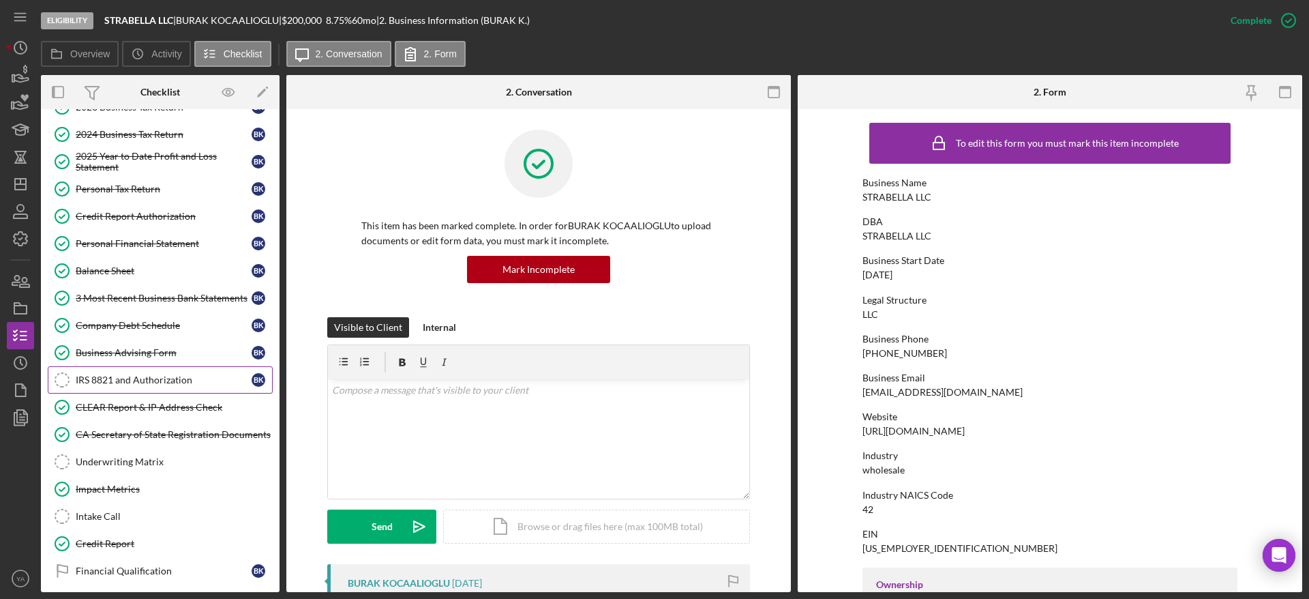
click at [155, 388] on link "IRS 8821 and Authorization IRS 8821 and Authorization B K" at bounding box center [160, 379] width 225 height 27
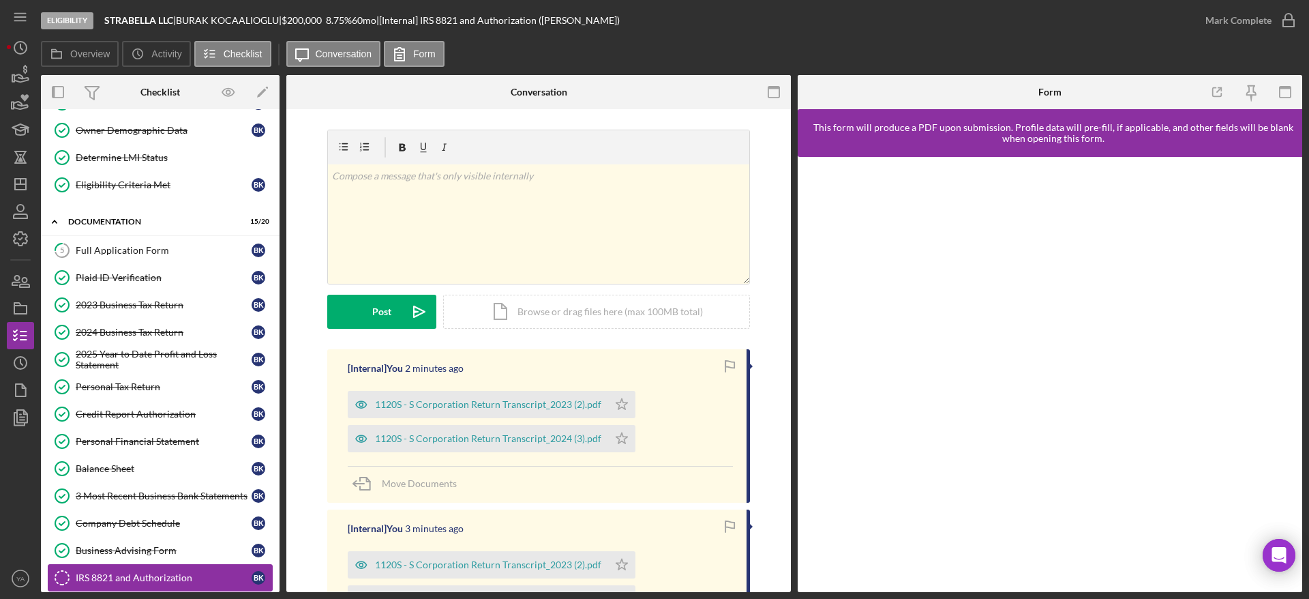
scroll to position [102, 0]
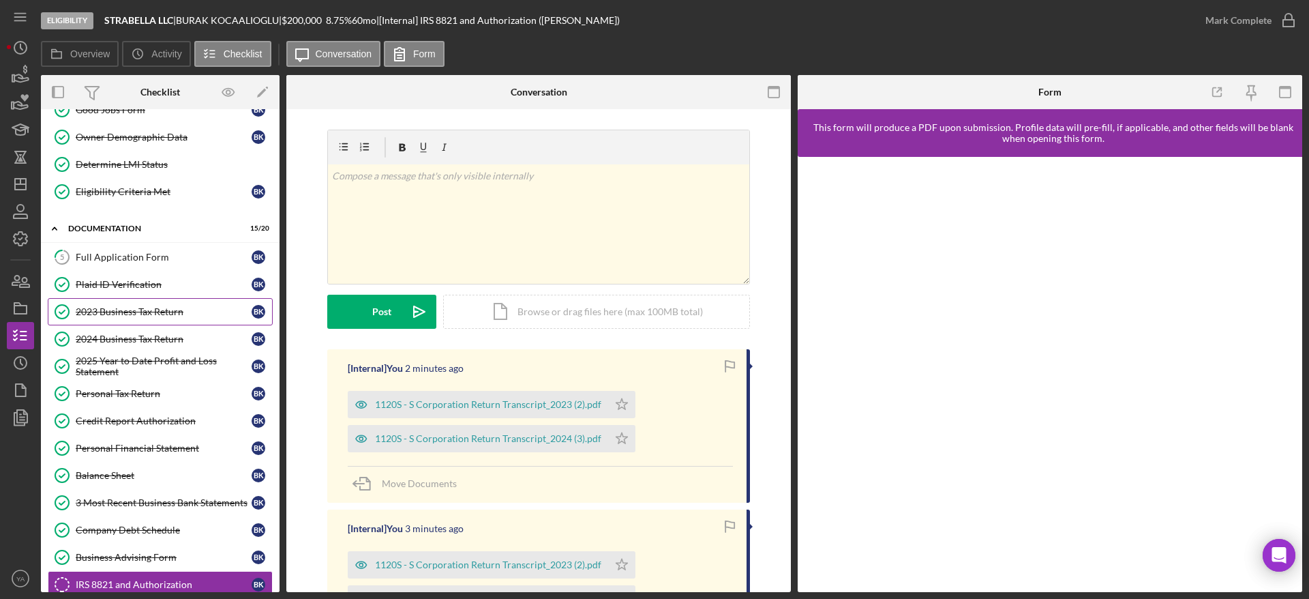
click at [155, 317] on link "2023 Business Tax Return 2023 Business Tax Return B K" at bounding box center [160, 311] width 225 height 27
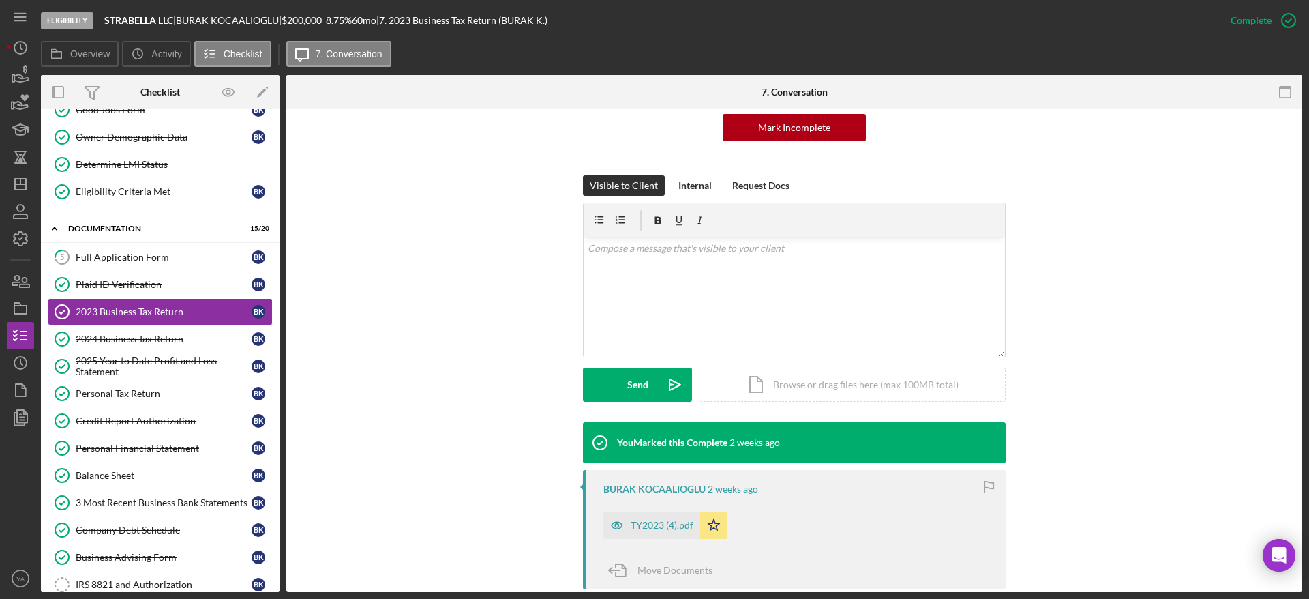
scroll to position [307, 0]
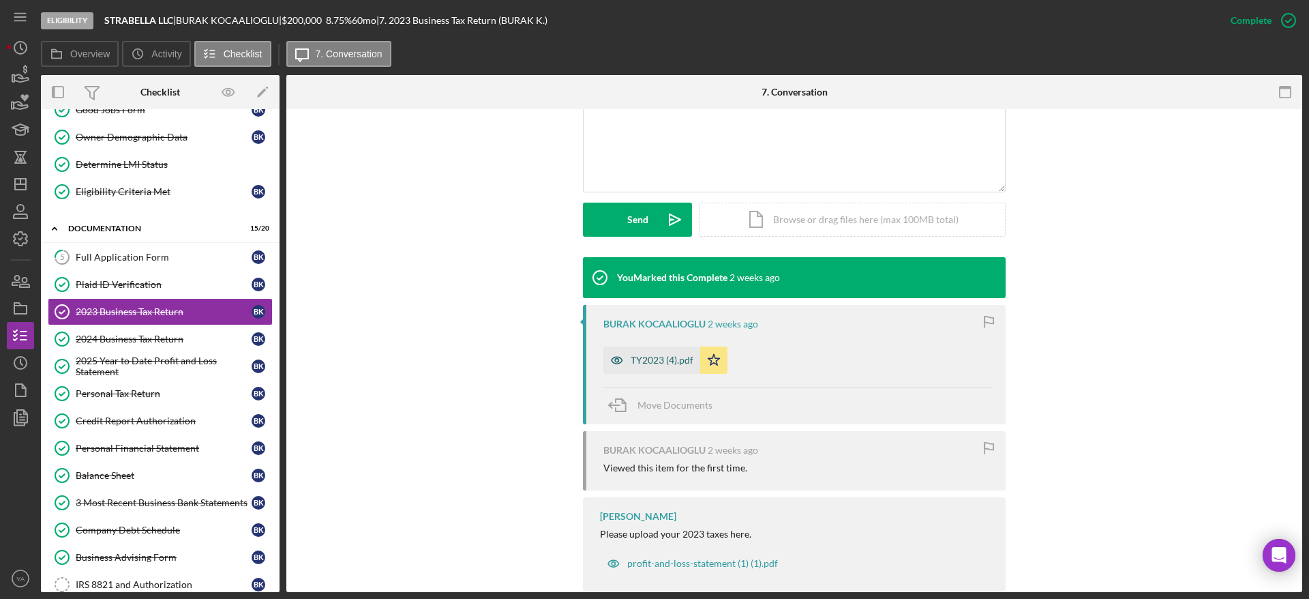
click at [652, 357] on div "TY2023 (4).pdf" at bounding box center [662, 359] width 63 height 11
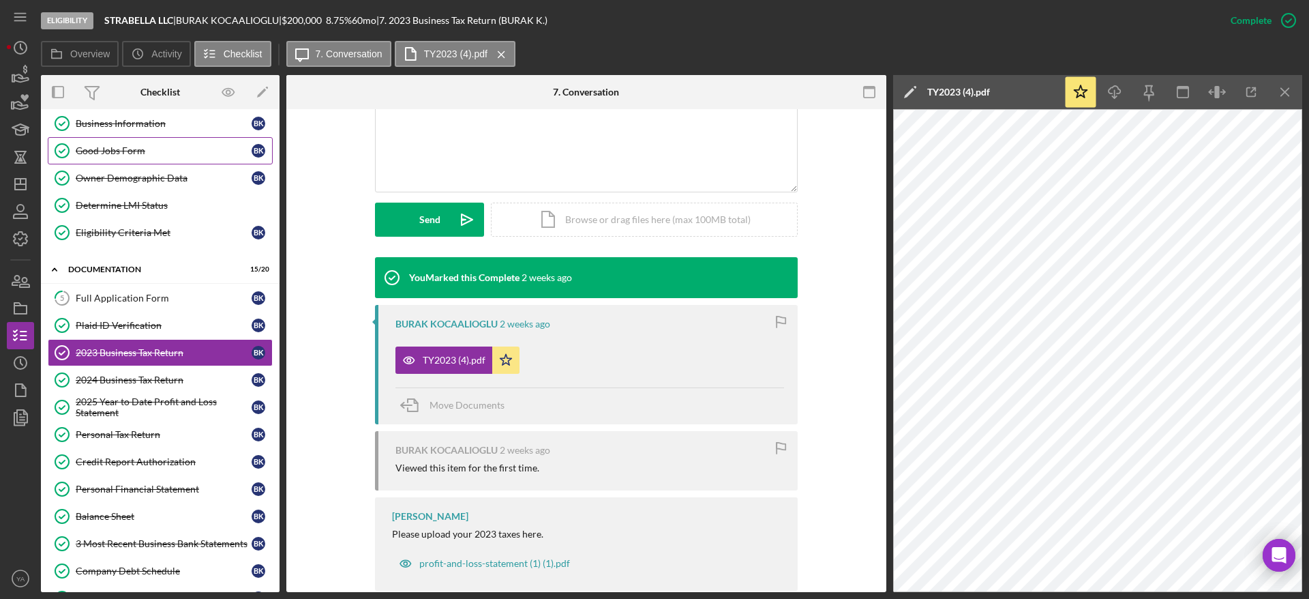
scroll to position [0, 0]
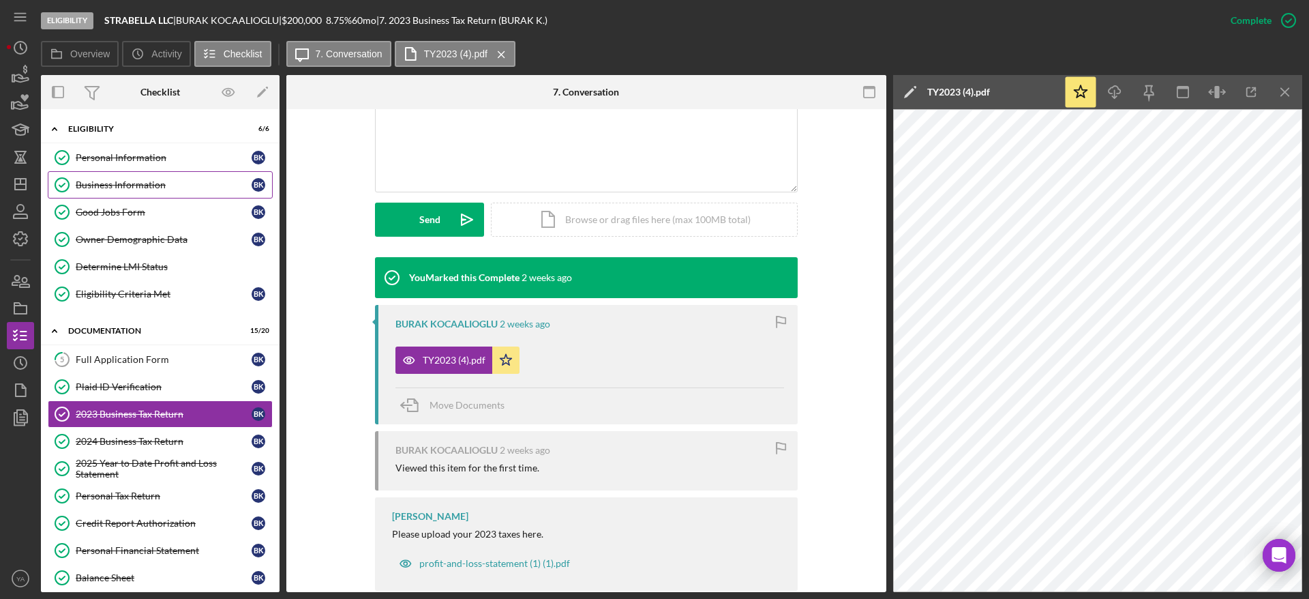
click at [160, 181] on div "Business Information" at bounding box center [164, 184] width 176 height 11
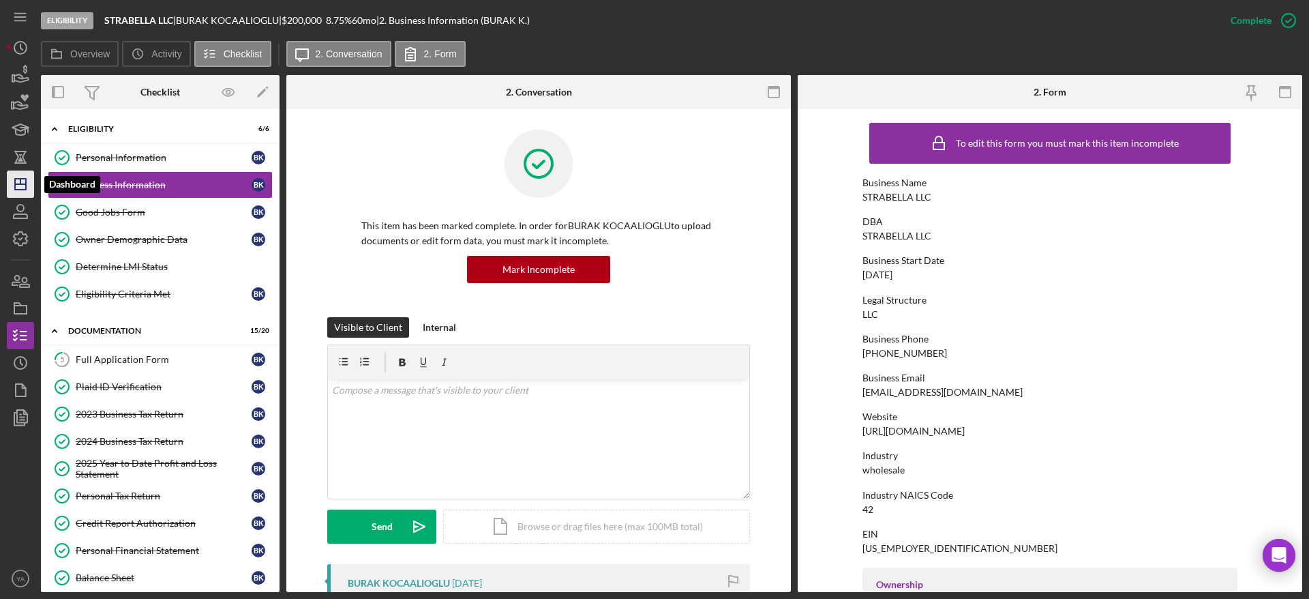
click at [18, 175] on icon "Icon/Dashboard" at bounding box center [20, 184] width 34 height 34
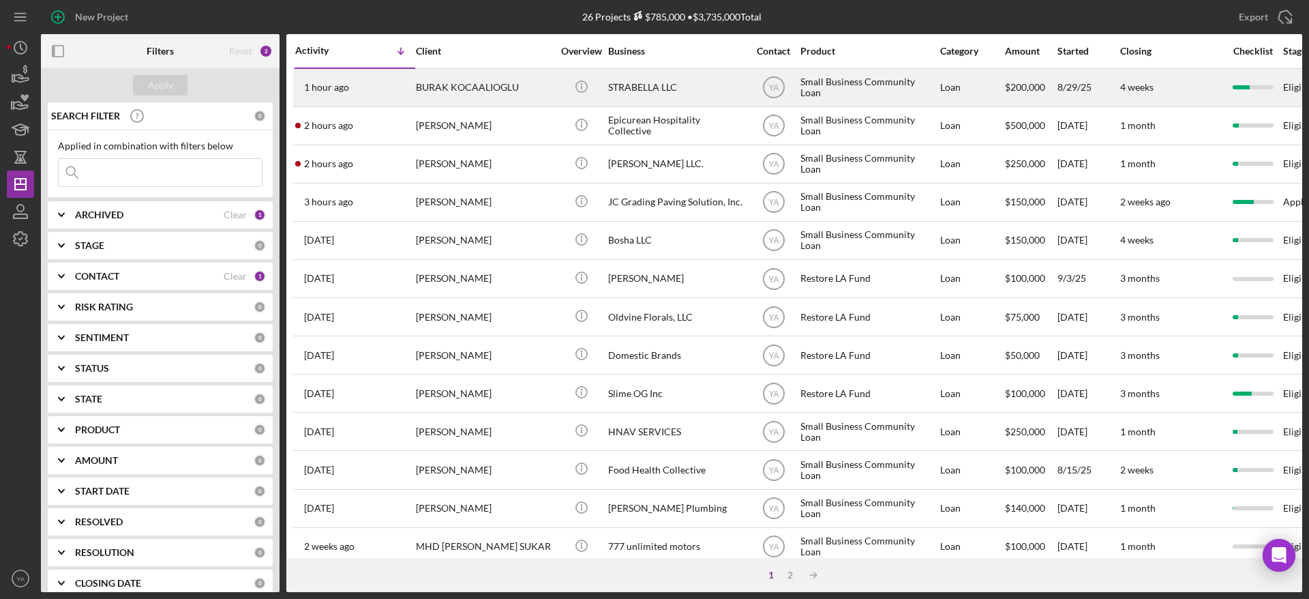
click at [652, 86] on div "STRABELLA LLC" at bounding box center [676, 88] width 136 height 36
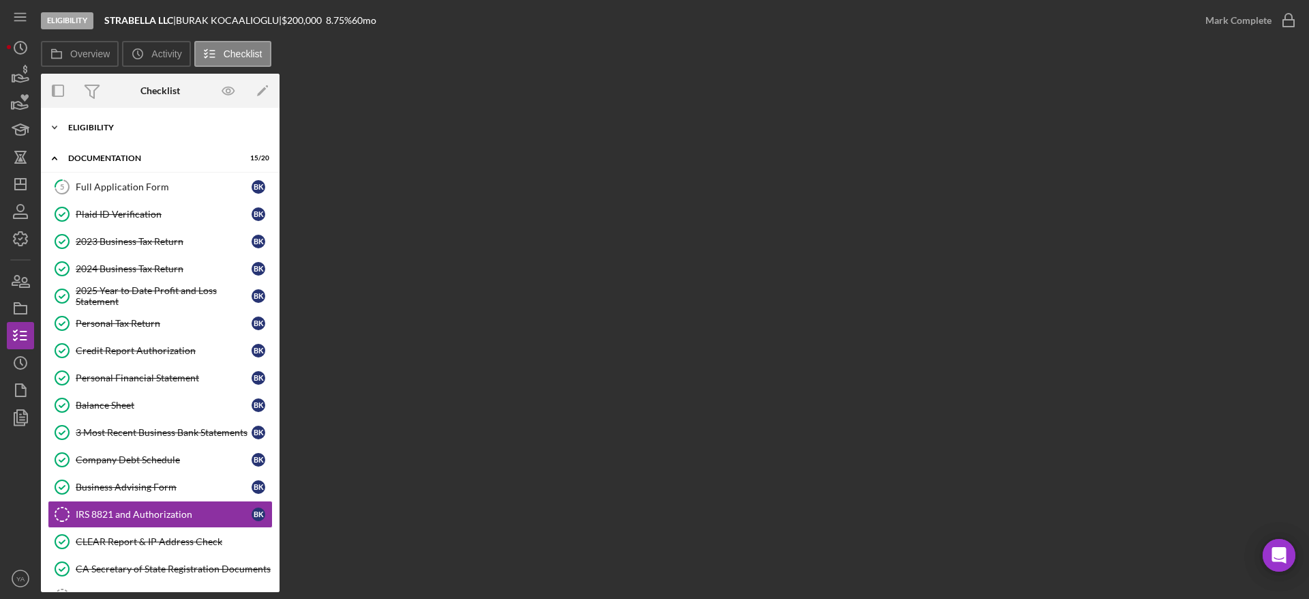
click at [93, 122] on div "Icon/Expander Eligibility 6 / 6" at bounding box center [160, 127] width 239 height 27
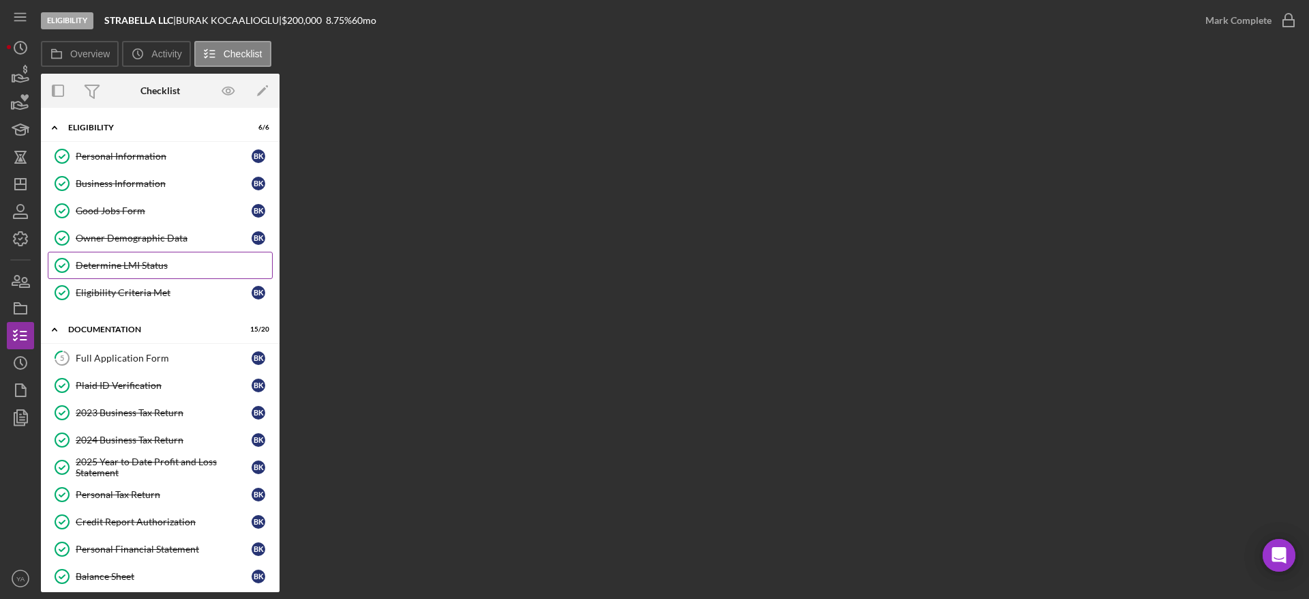
click at [142, 260] on div "Determine LMI Status" at bounding box center [174, 265] width 196 height 11
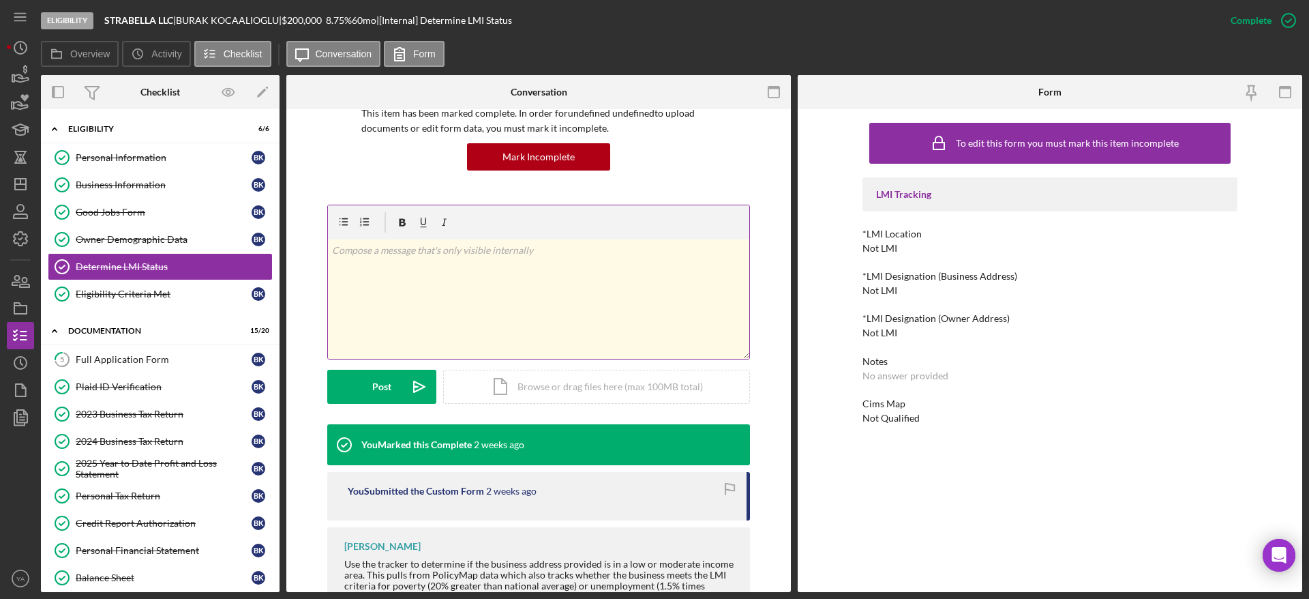
scroll to position [178, 0]
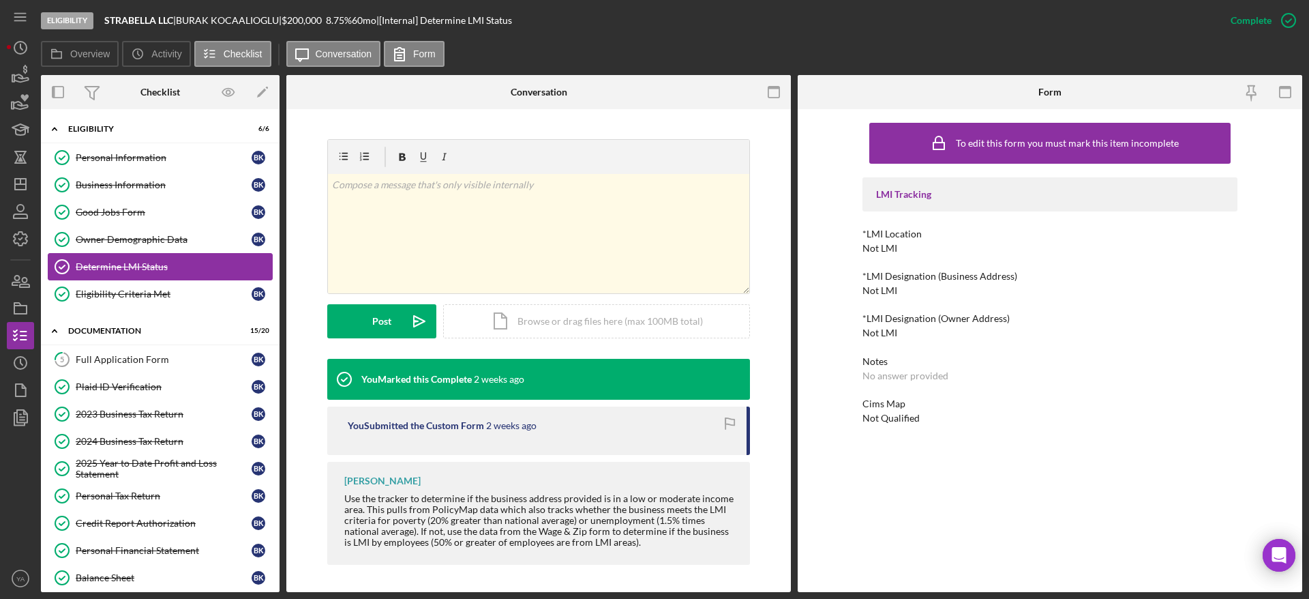
click at [149, 278] on link "Determine LMI Status Determine LMI Status" at bounding box center [160, 266] width 225 height 27
click at [149, 287] on link "Eligibility Criteria Met Eligibility Criteria Met B K" at bounding box center [160, 293] width 225 height 27
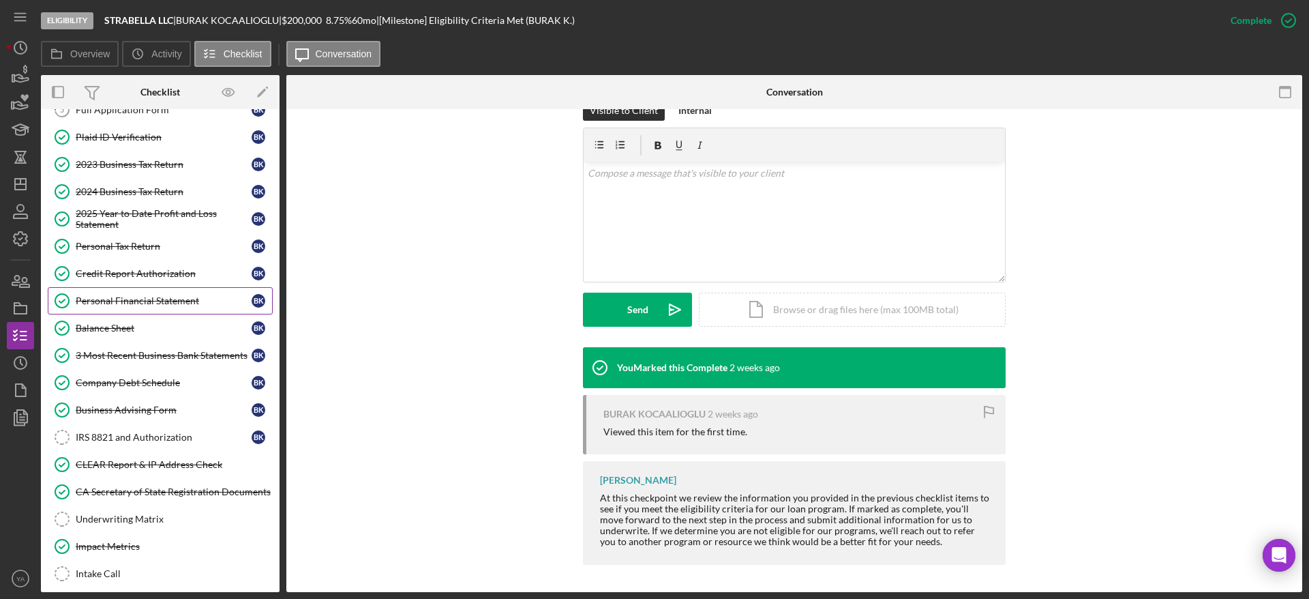
scroll to position [205, 0]
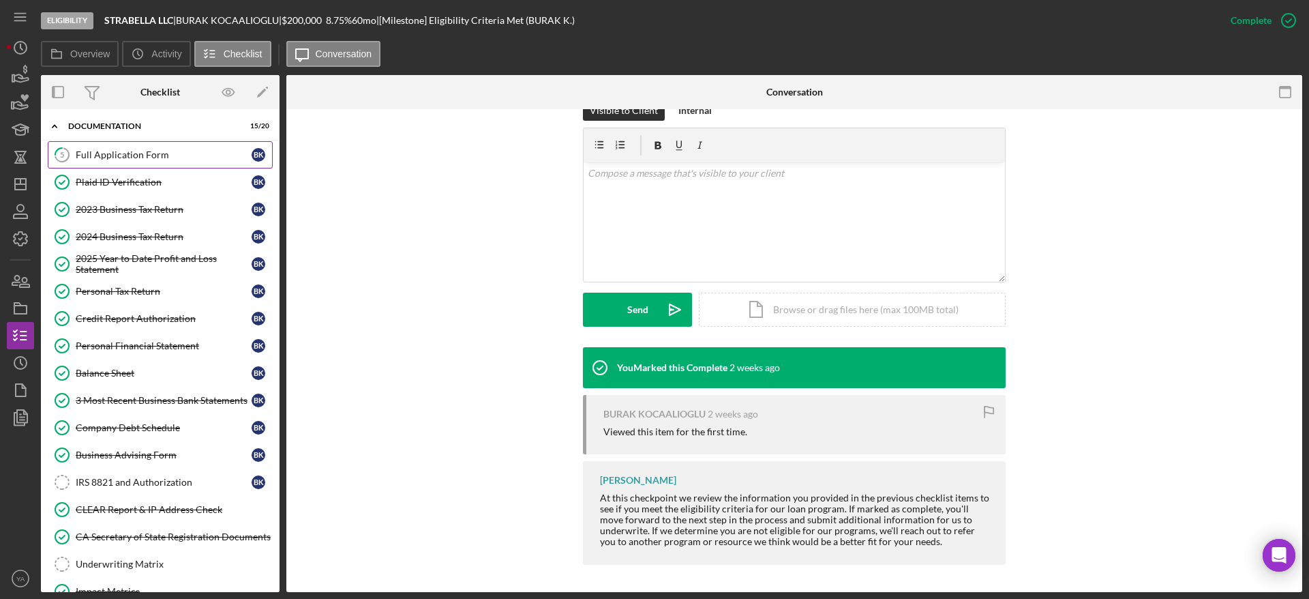
click at [207, 157] on div "Full Application Form" at bounding box center [164, 154] width 176 height 11
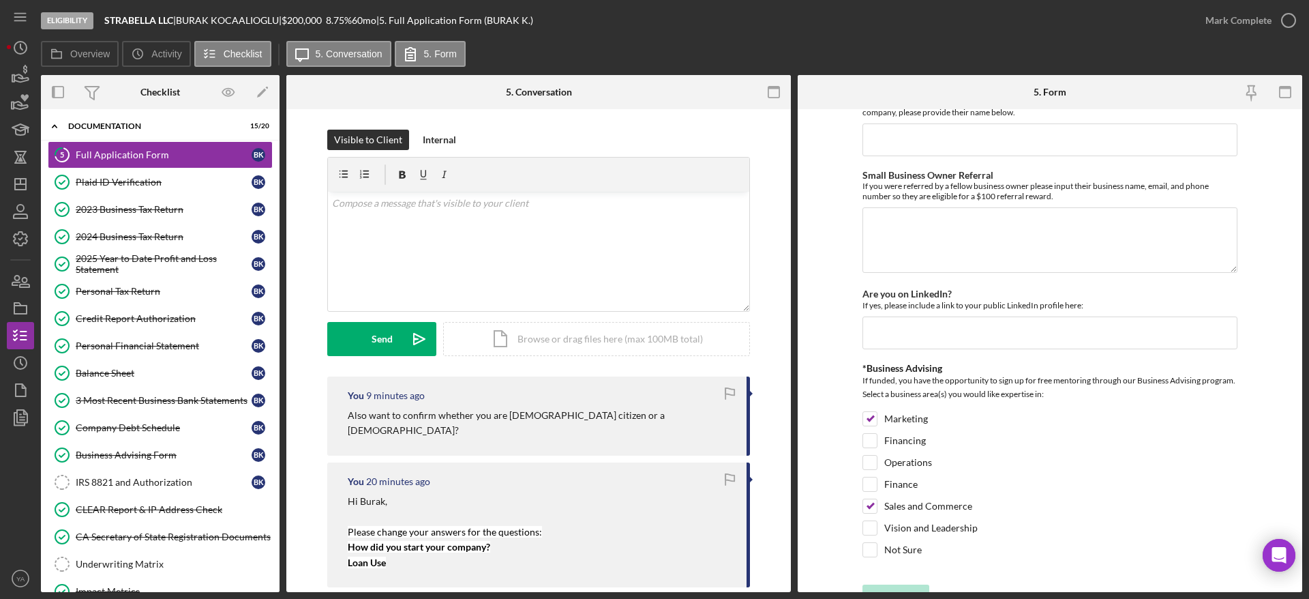
scroll to position [1800, 0]
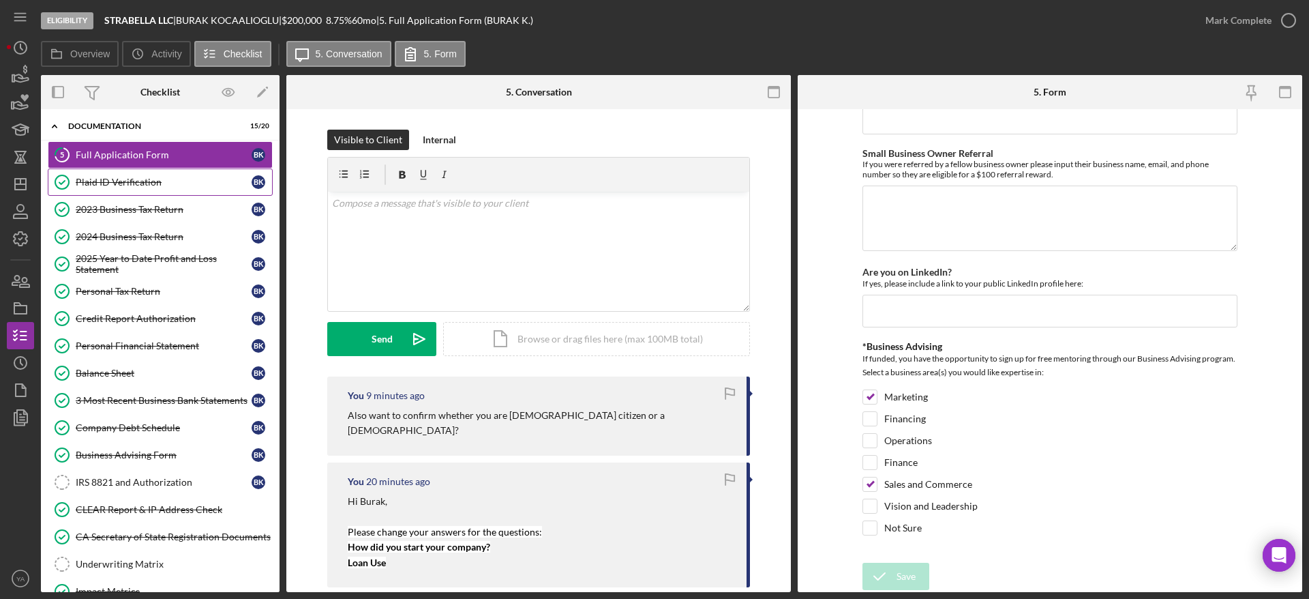
click at [146, 177] on div "Plaid ID Verification" at bounding box center [164, 182] width 176 height 11
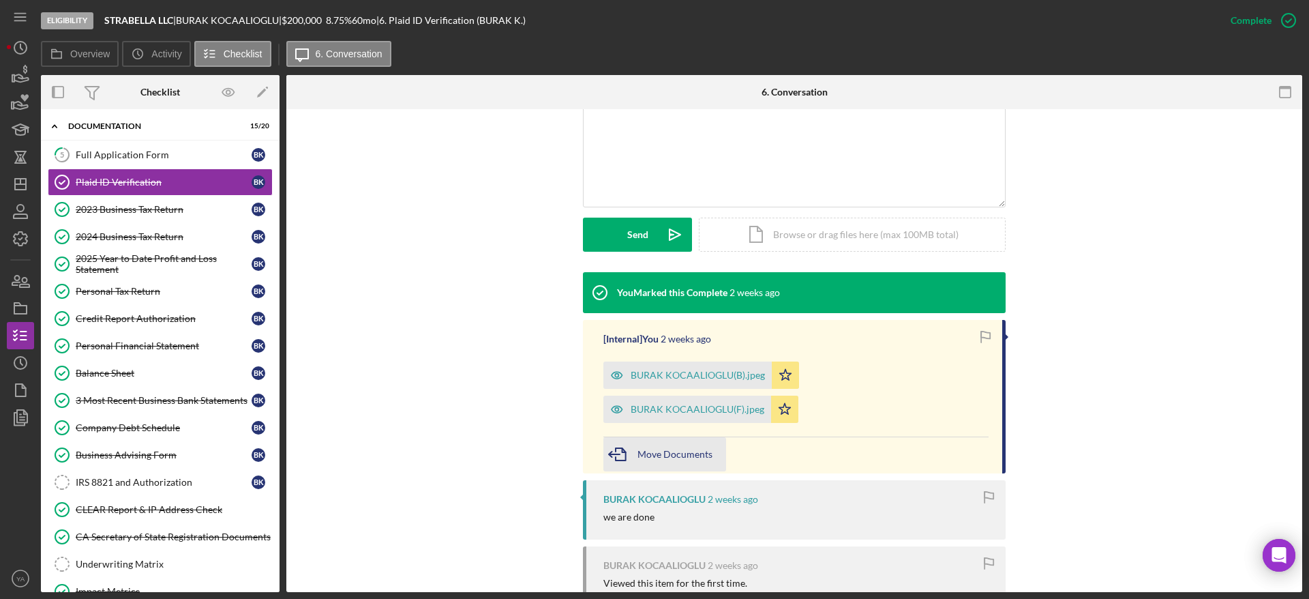
scroll to position [289, 0]
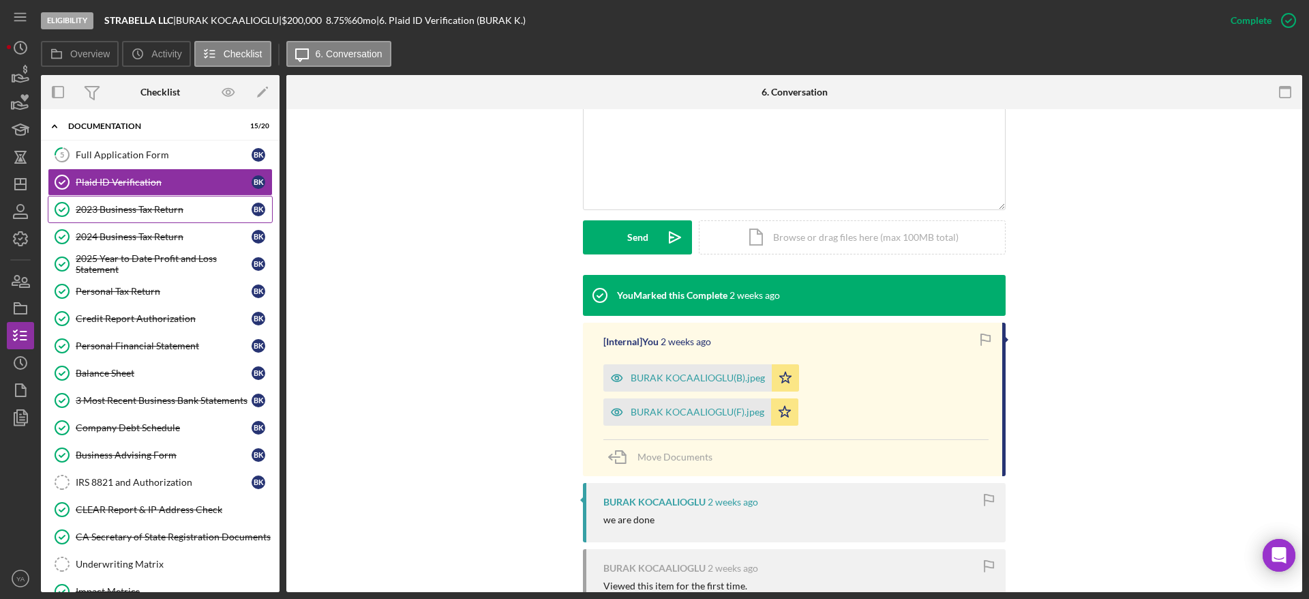
click at [163, 210] on div "2023 Business Tax Return" at bounding box center [164, 209] width 176 height 11
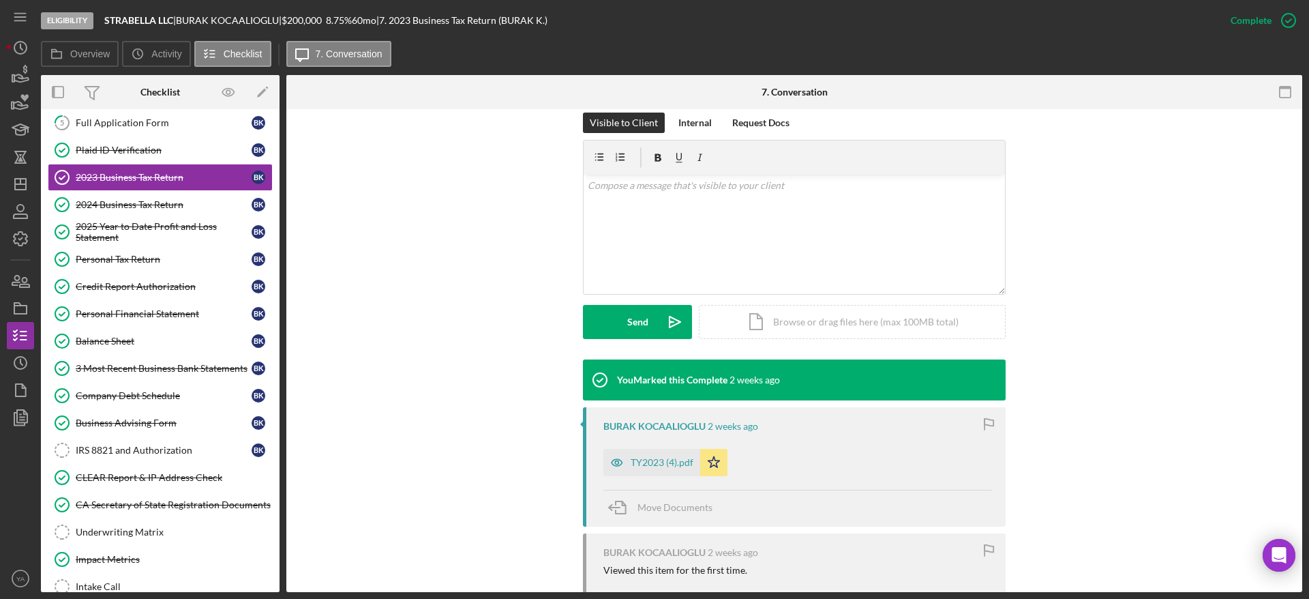
scroll to position [205, 0]
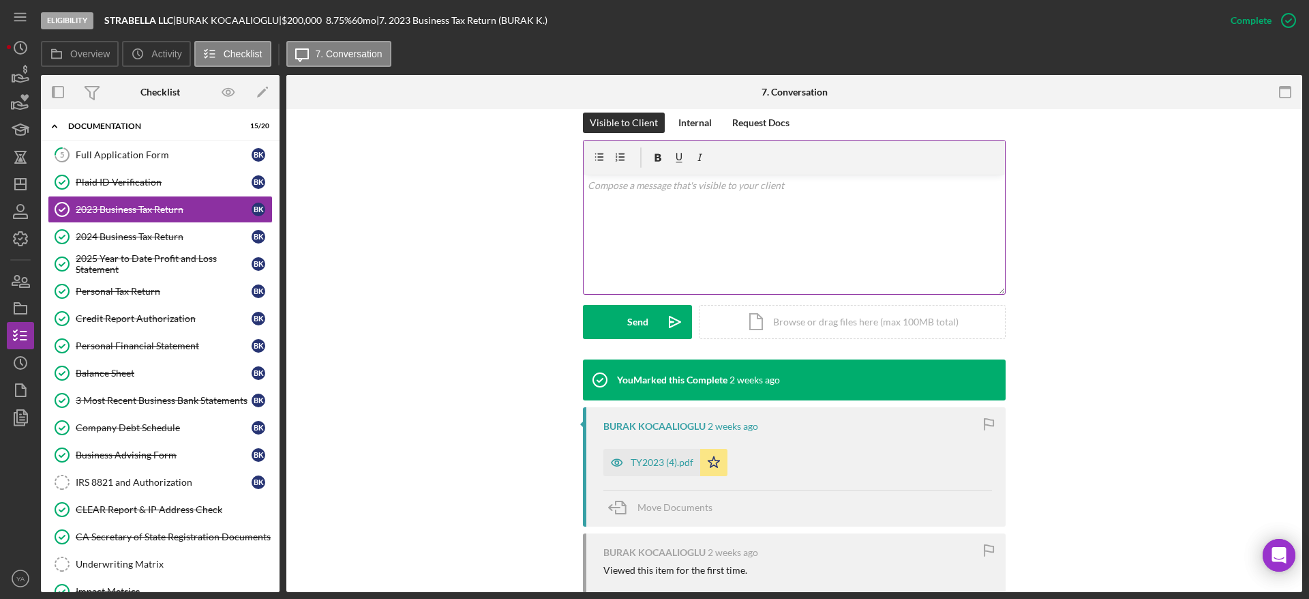
click at [652, 235] on div "v Color teal Color pink Remove color Add row above Add row below Add column bef…" at bounding box center [794, 234] width 421 height 119
click at [652, 25] on div "Mark Incomplete" at bounding box center [1234, 20] width 73 height 27
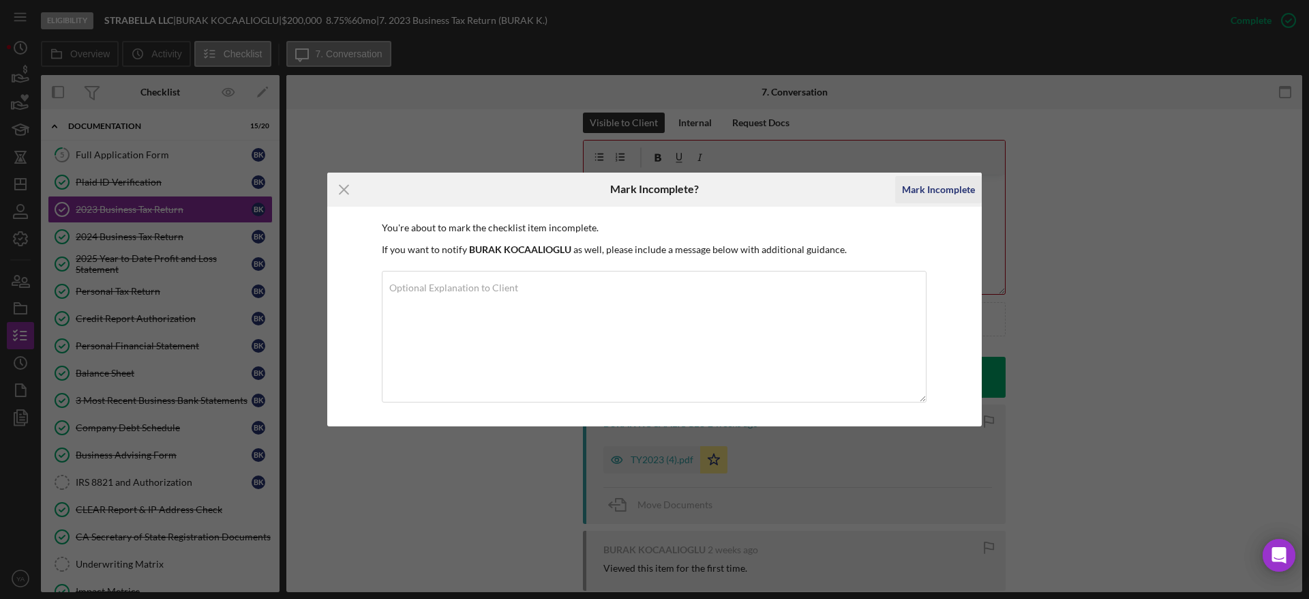
click at [652, 193] on div "Mark Incomplete" at bounding box center [938, 189] width 73 height 27
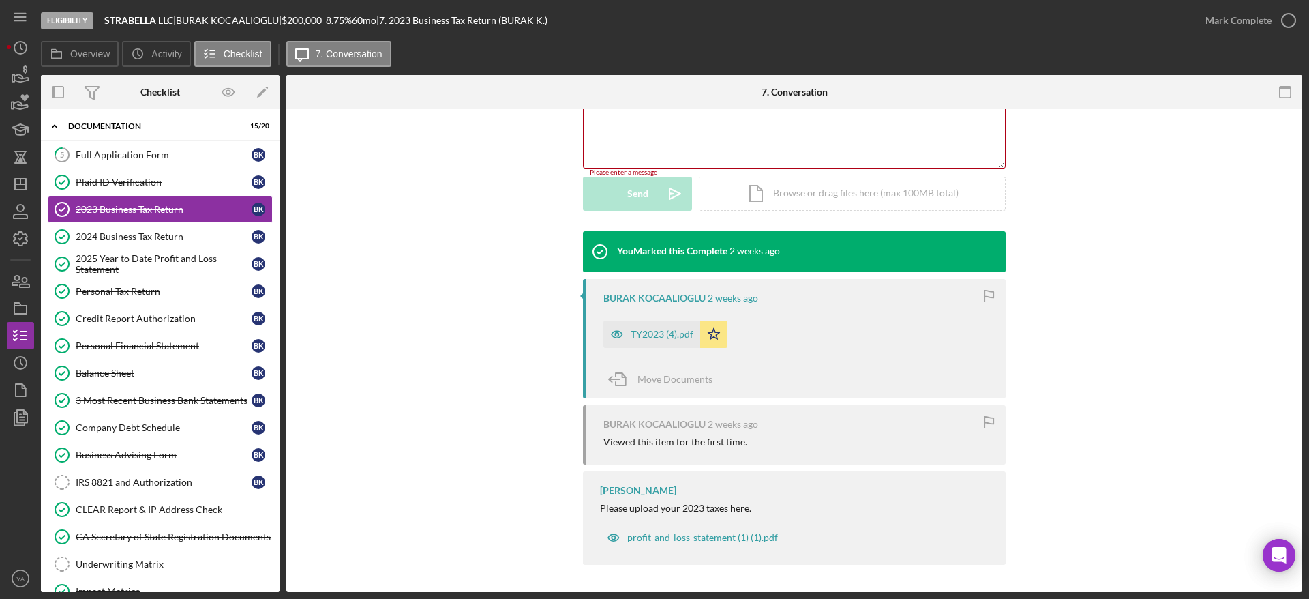
scroll to position [17, 0]
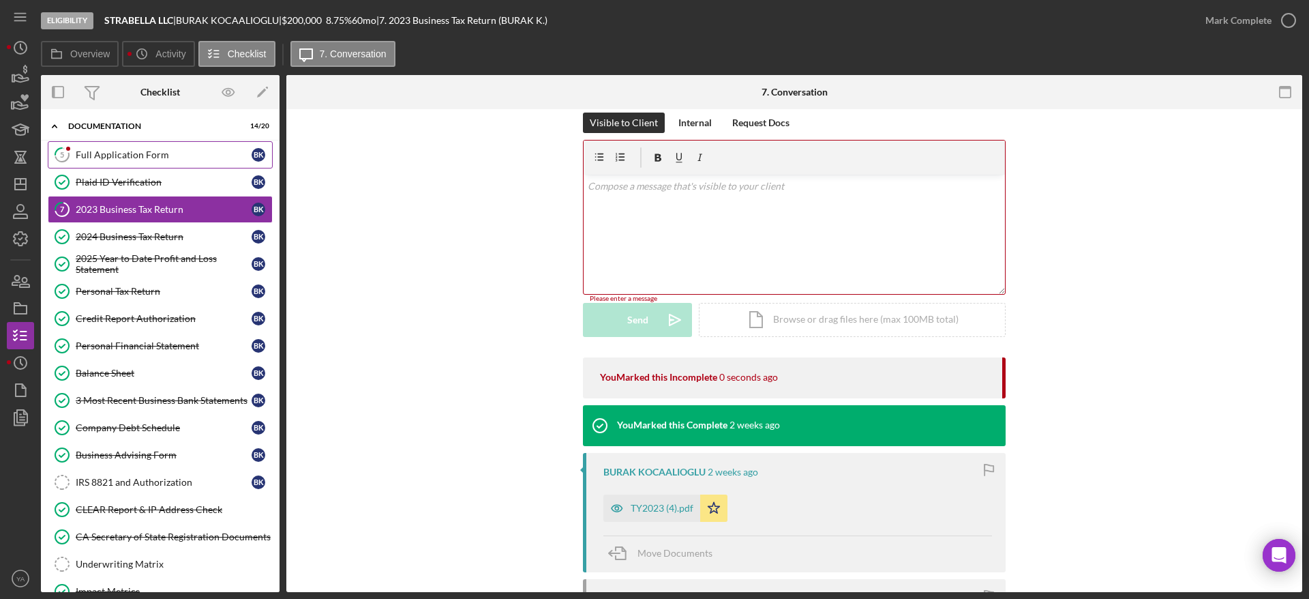
click at [192, 161] on link "5 Full Application Form B K" at bounding box center [160, 154] width 225 height 27
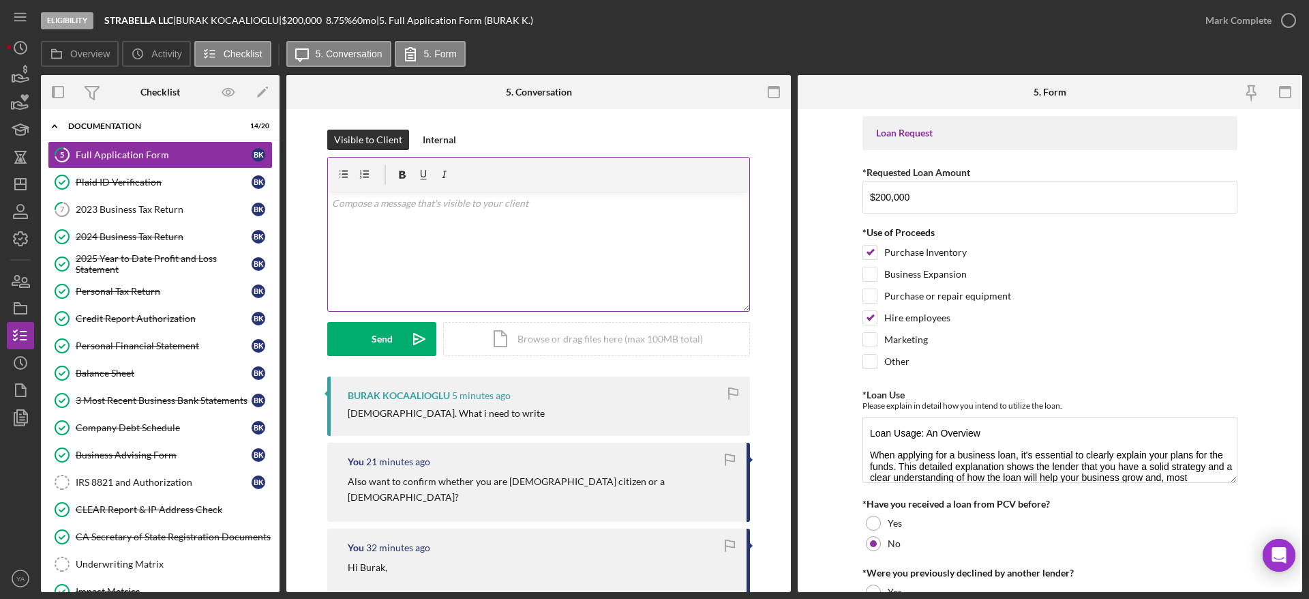
click at [521, 289] on div "v Color teal Color pink Remove color Add row above Add row below Add column bef…" at bounding box center [538, 251] width 421 height 119
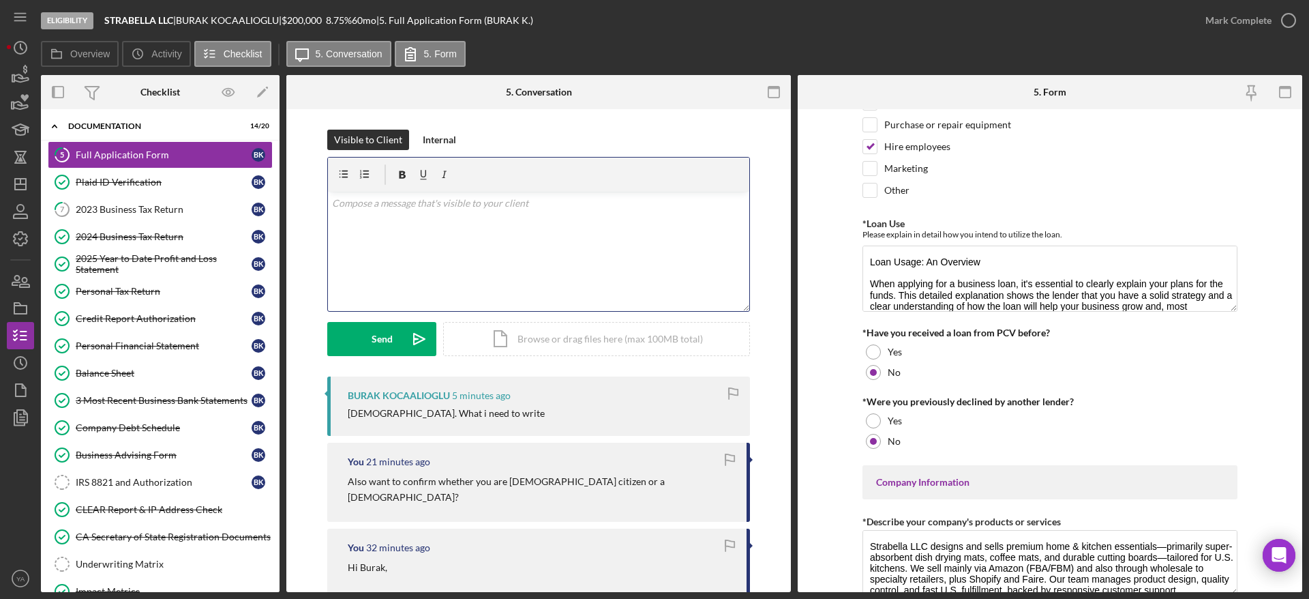
scroll to position [205, 0]
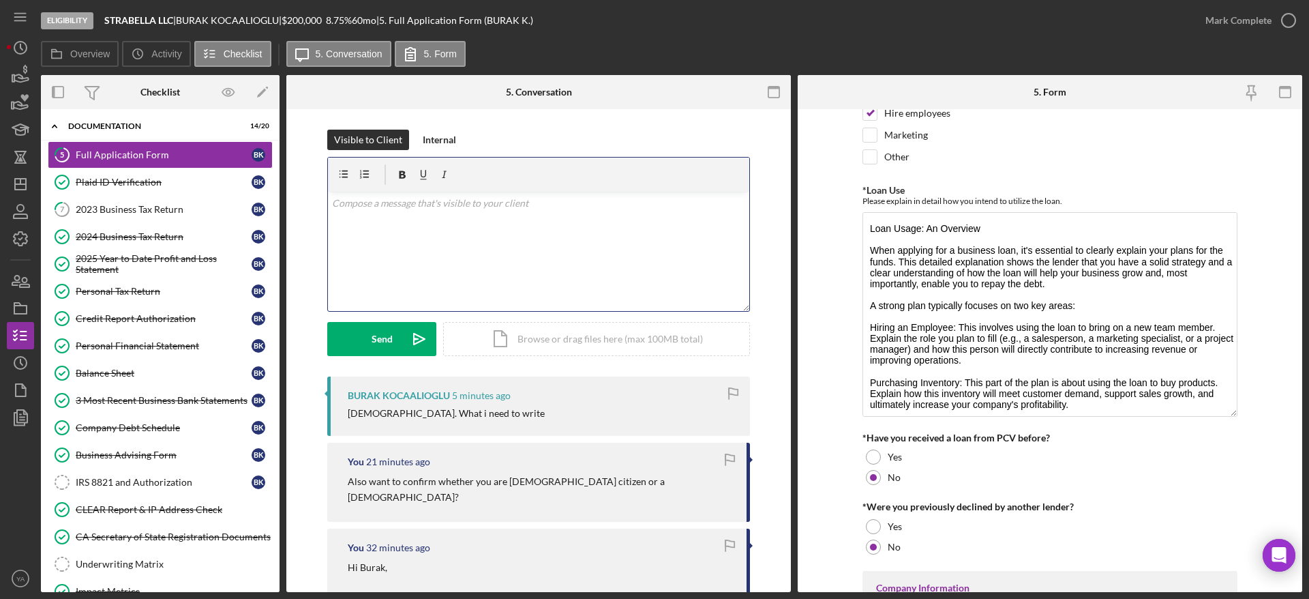
drag, startPoint x: 1231, startPoint y: 269, endPoint x: 1255, endPoint y: 408, distance: 141.1
click at [652, 408] on form "Loan Request *Requested Loan Amount $200,000 *Use of Proceeds Purchase Inventor…" at bounding box center [1050, 350] width 504 height 483
click at [517, 234] on div "v Color teal Color pink Remove color Add row above Add row below Add column bef…" at bounding box center [538, 251] width 421 height 119
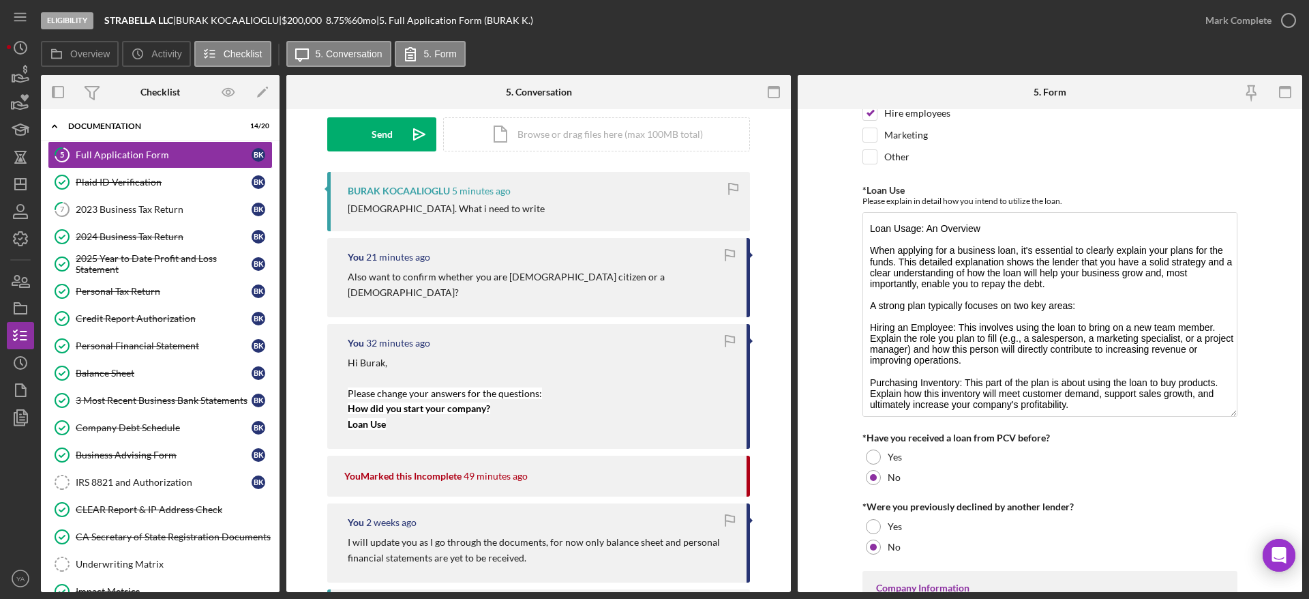
scroll to position [0, 0]
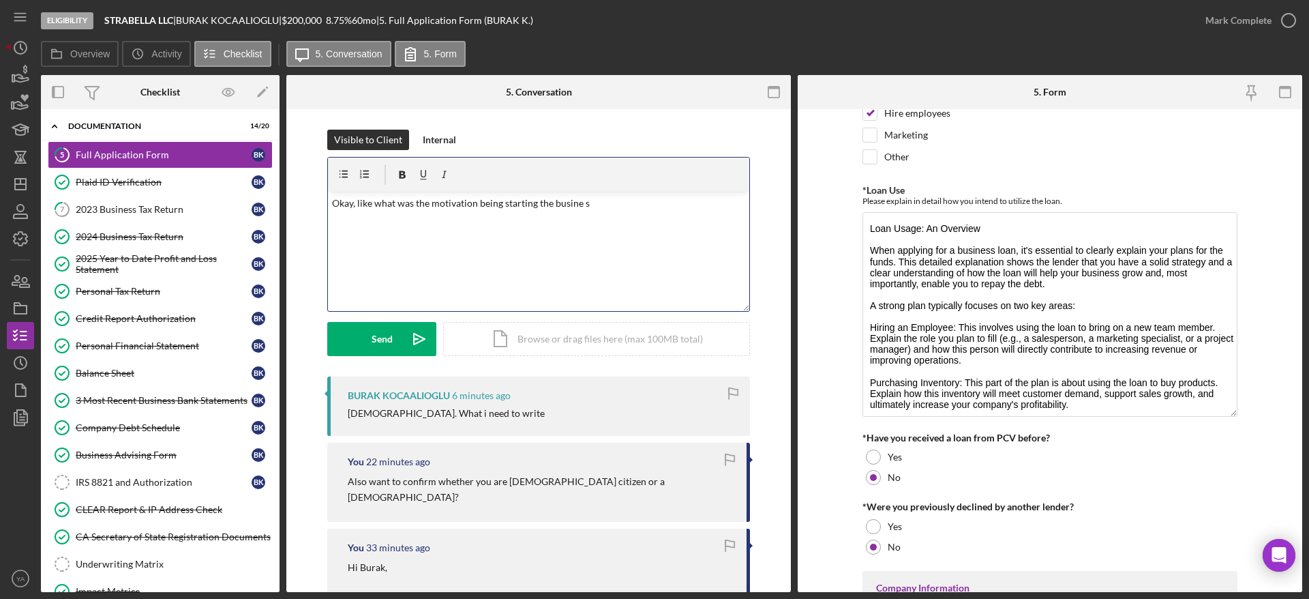
click at [616, 209] on p "Okay, like what was the motivation being starting the busine s" at bounding box center [539, 203] width 414 height 15
click at [652, 207] on p "Okay, like what was the motivation being starting the business or what's the st…" at bounding box center [539, 203] width 414 height 15
click at [354, 204] on p "Okay, like what was the motivation being starting the business or what's the st…" at bounding box center [539, 219] width 414 height 46
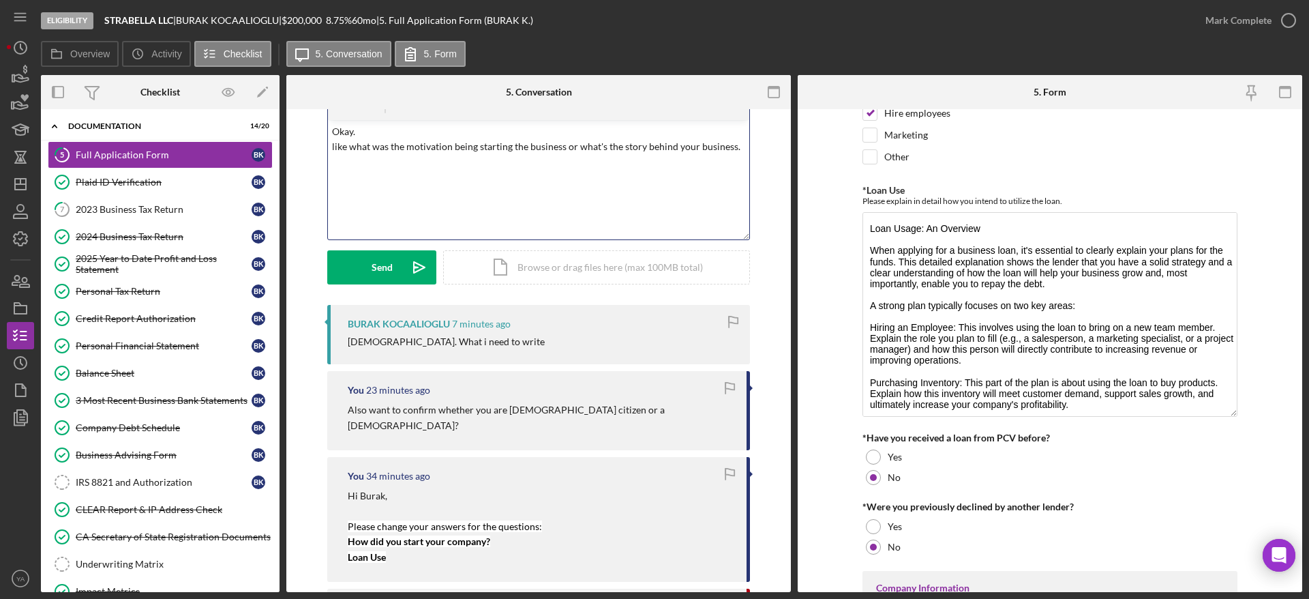
scroll to position [102, 0]
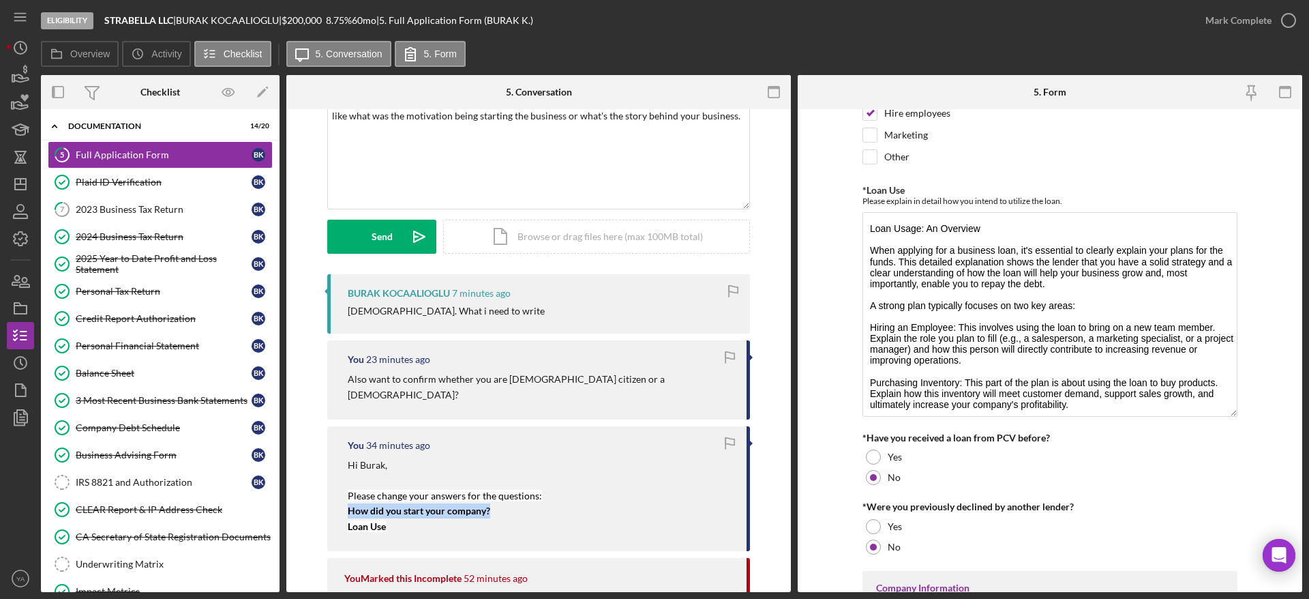
drag, startPoint x: 496, startPoint y: 496, endPoint x: 344, endPoint y: 499, distance: 151.4
click at [344, 499] on div "You 34 minutes ago Hi Burak, Please change your answers for the questions: How …" at bounding box center [538, 488] width 423 height 125
copy mark "How did you start your company?"
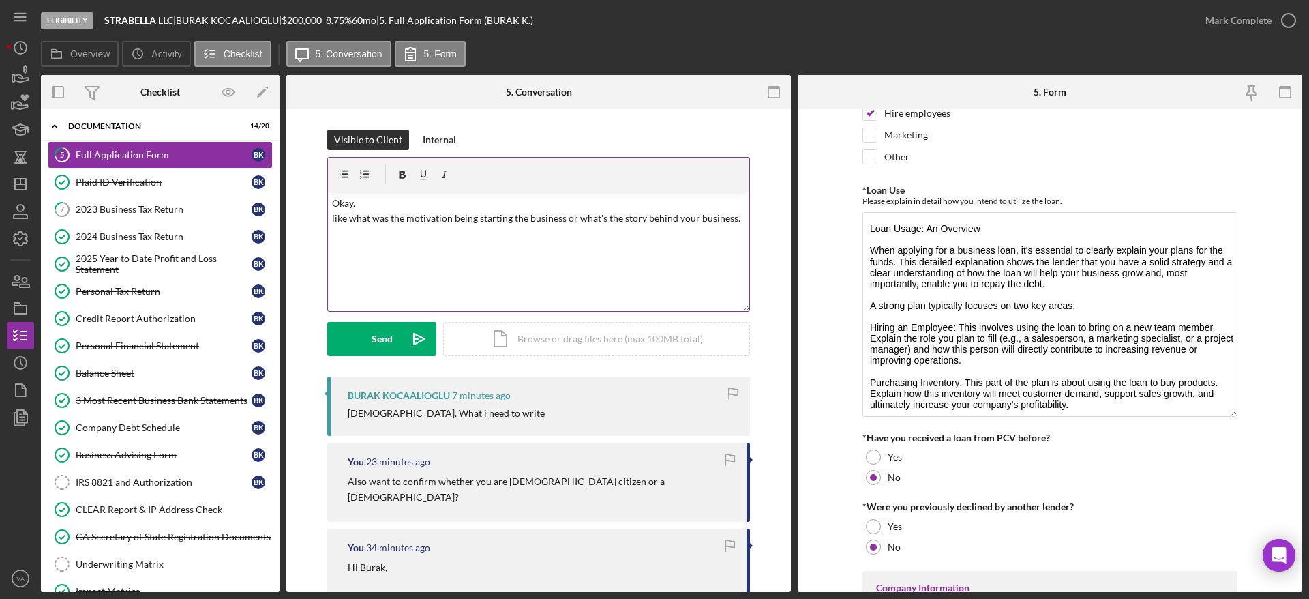
click at [332, 223] on p "Okay. like what was the motivation being starting the business or what's the st…" at bounding box center [539, 219] width 414 height 46
click at [345, 222] on p "Okay. for How did you start your company? like what was the motivation being st…" at bounding box center [539, 226] width 414 height 61
click at [486, 217] on p "Okay. for :How did you start your company? like what was the motivation being s…" at bounding box center [539, 226] width 414 height 61
click at [543, 258] on div "v Color teal Color pink Remove color Add row above Add row below Add column bef…" at bounding box center [538, 251] width 421 height 119
click at [534, 227] on p "Okay. for :How did you start your company? -like what was the motivation being …" at bounding box center [539, 226] width 414 height 61
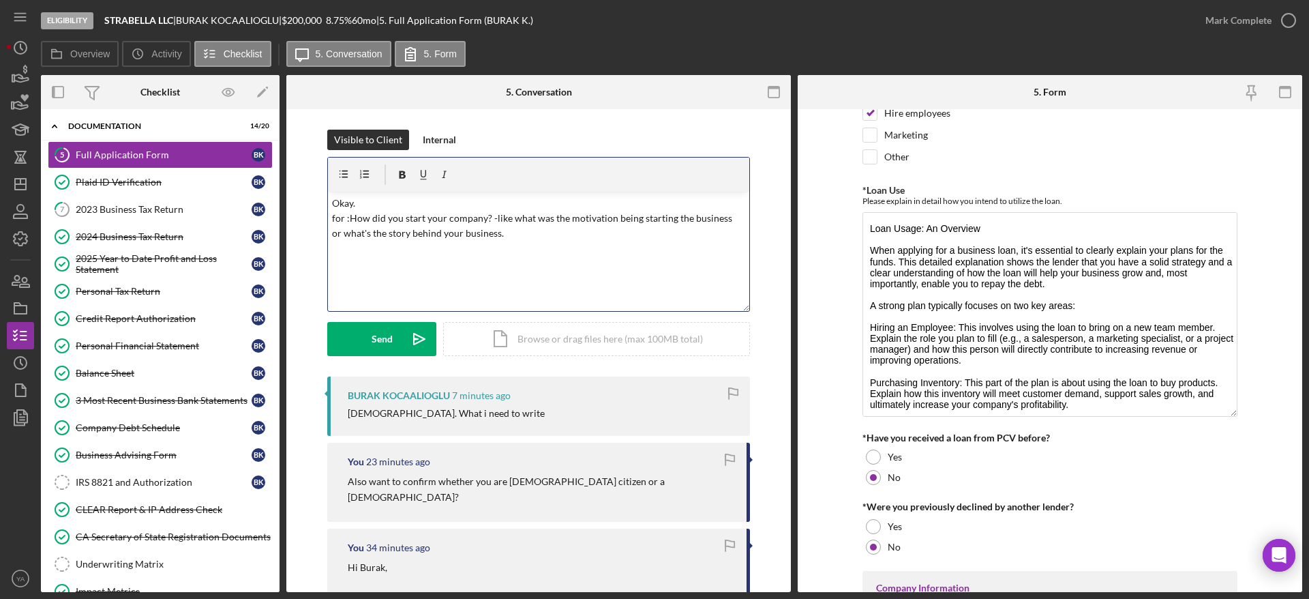
click at [500, 273] on div "v Color teal Color pink Remove color Add row above Add row below Add column bef…" at bounding box center [538, 251] width 421 height 119
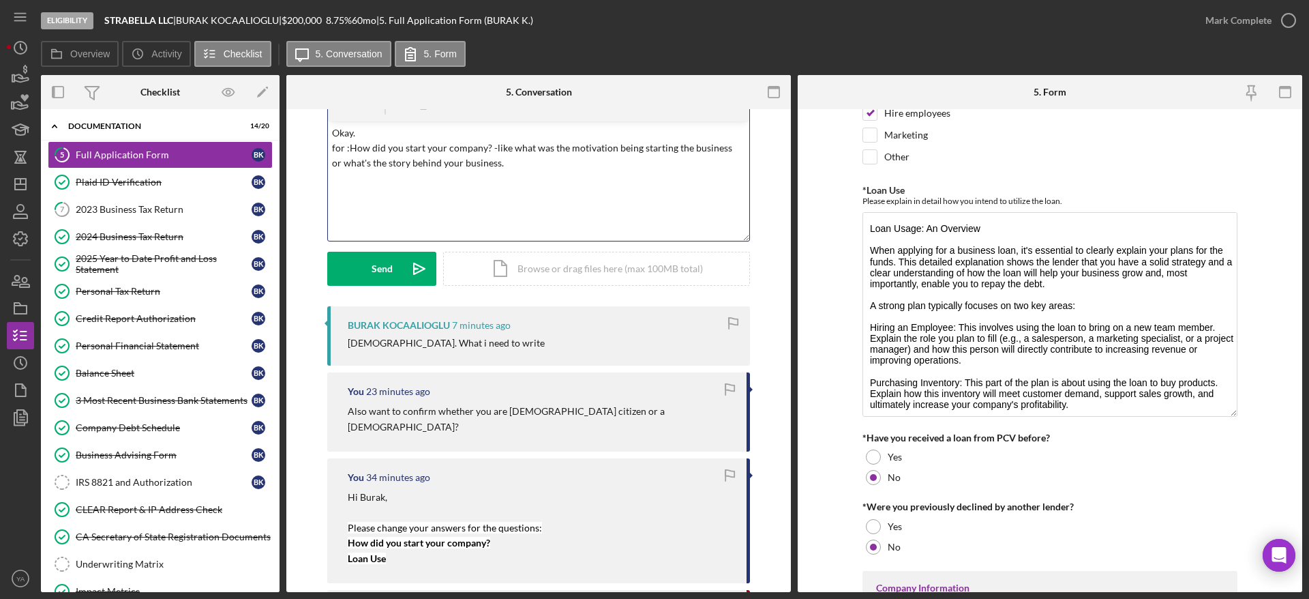
scroll to position [102, 0]
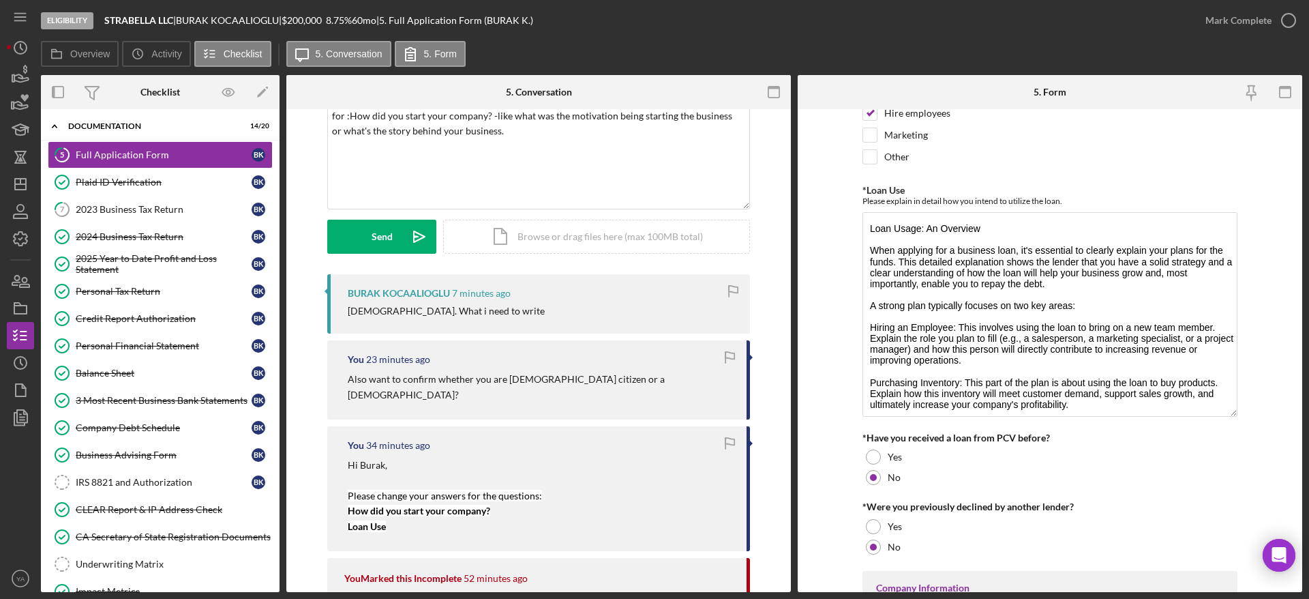
click at [382, 520] on mark "Loan Use" at bounding box center [367, 526] width 38 height 12
click at [376, 520] on mark "Loan Use" at bounding box center [367, 526] width 38 height 12
drag, startPoint x: 399, startPoint y: 507, endPoint x: 341, endPoint y: 511, distance: 58.0
click at [341, 511] on div "You 34 minutes ago Hi Burak, Please change your answers for the questions: How …" at bounding box center [538, 488] width 423 height 125
copy mark "Loan Use"
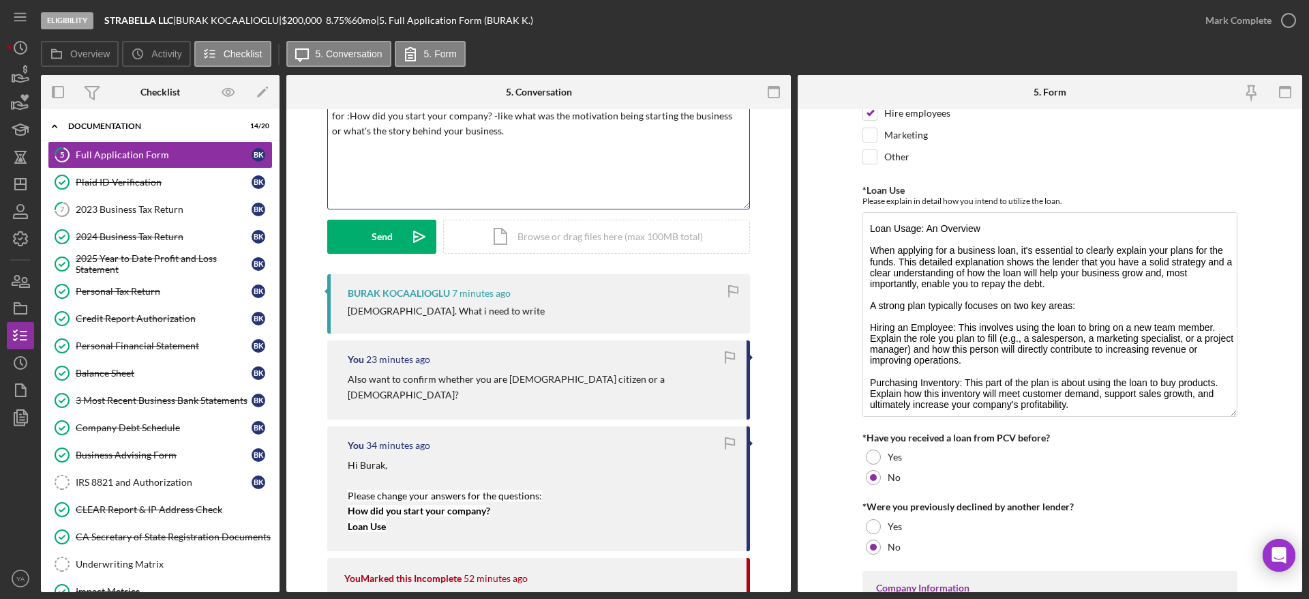
click at [386, 164] on div "v Color teal Color pink Remove color Add row above Add row below Add column bef…" at bounding box center [538, 148] width 421 height 119
drag, startPoint x: 932, startPoint y: 250, endPoint x: 1045, endPoint y: 257, distance: 113.4
click at [652, 257] on textarea "Loan Usage: An Overview When applying for a business loan, it's essential to cl…" at bounding box center [1049, 314] width 375 height 205
click at [652, 251] on textarea "Loan Usage: An Overview When applying for a business loan, it's essential to cl…" at bounding box center [1049, 314] width 375 height 205
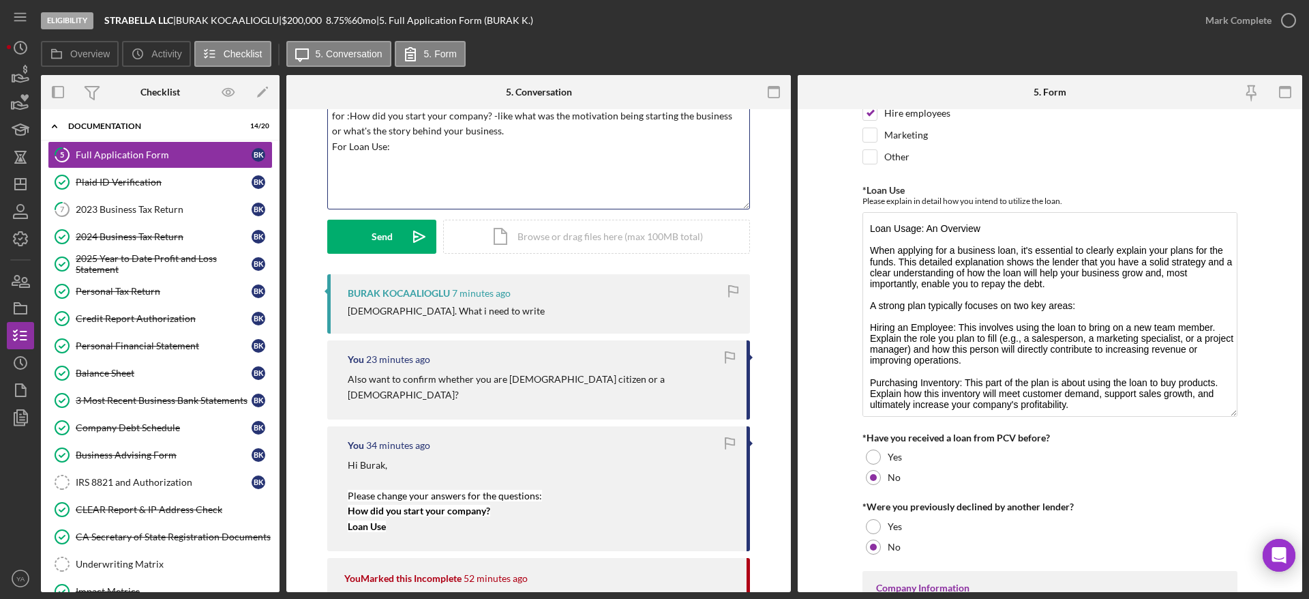
click at [446, 159] on div "v Color teal Color pink Remove color Add row above Add row below Add column bef…" at bounding box center [538, 148] width 421 height 119
click at [451, 176] on div "v Color teal Color pink Remove color Add row above Add row below Add column bef…" at bounding box center [538, 148] width 421 height 119
click at [485, 149] on p "Okay. for :How did you start your company? -like what was the motivation being …" at bounding box center [539, 123] width 414 height 61
drag, startPoint x: 487, startPoint y: 145, endPoint x: 469, endPoint y: 151, distance: 18.5
click at [469, 151] on p "Okay. for :How did you start your company? -like what was the motivation being …" at bounding box center [539, 123] width 414 height 61
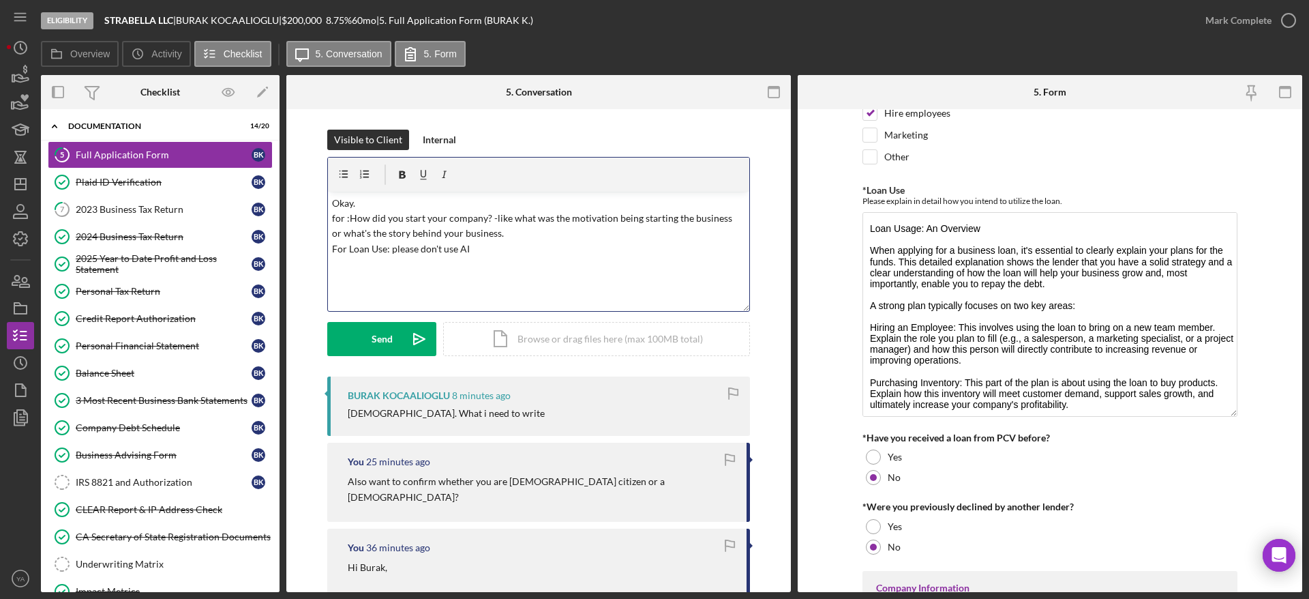
click at [506, 254] on p "Okay. for :How did you start your company? -like what was the motivation being …" at bounding box center [539, 226] width 414 height 61
click at [380, 324] on div "Send" at bounding box center [382, 339] width 21 height 34
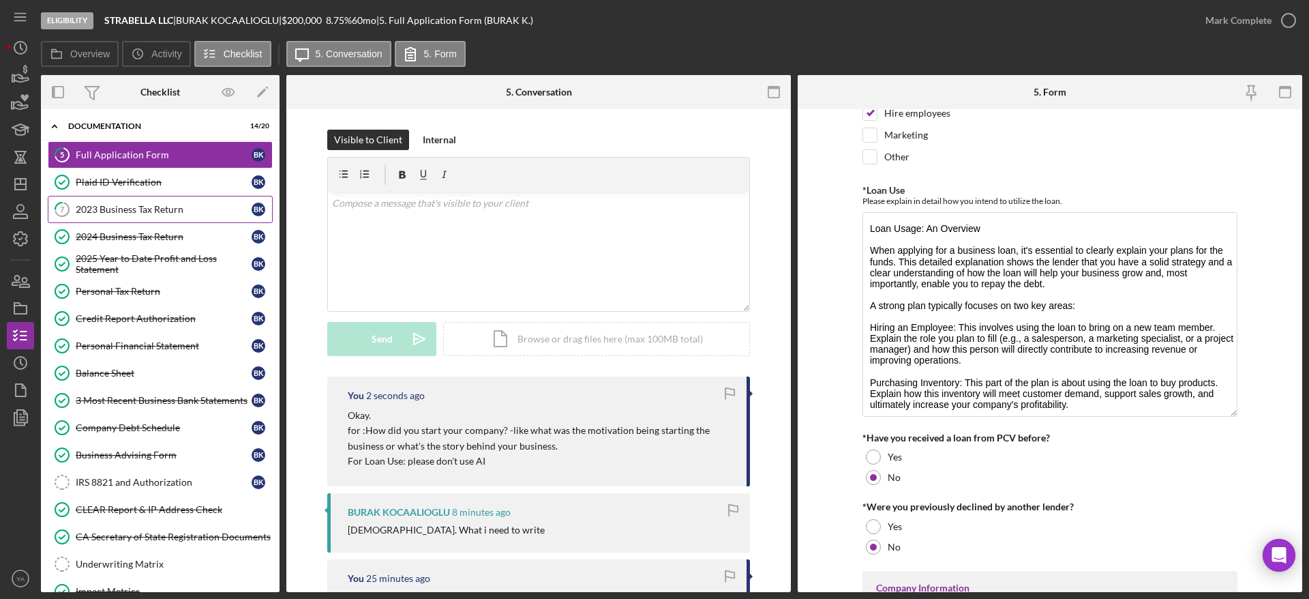
click at [147, 207] on div "2023 Business Tax Return" at bounding box center [164, 209] width 176 height 11
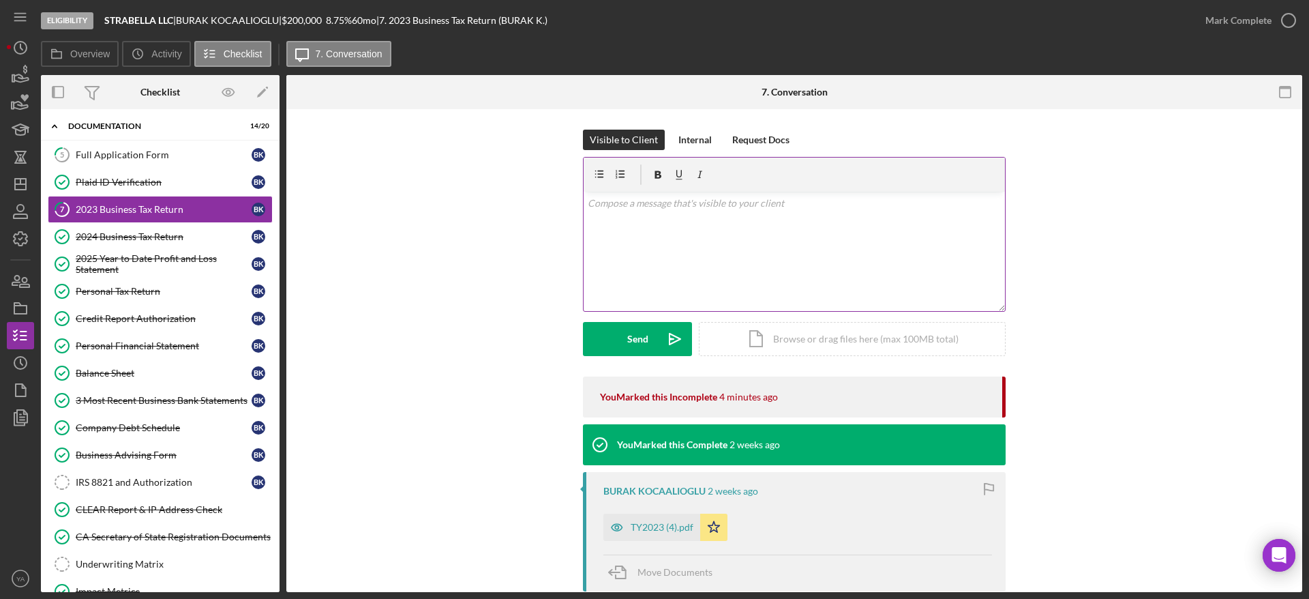
click at [652, 280] on div "v Color teal Color pink Remove color Add row above Add row below Add column bef…" at bounding box center [794, 251] width 421 height 119
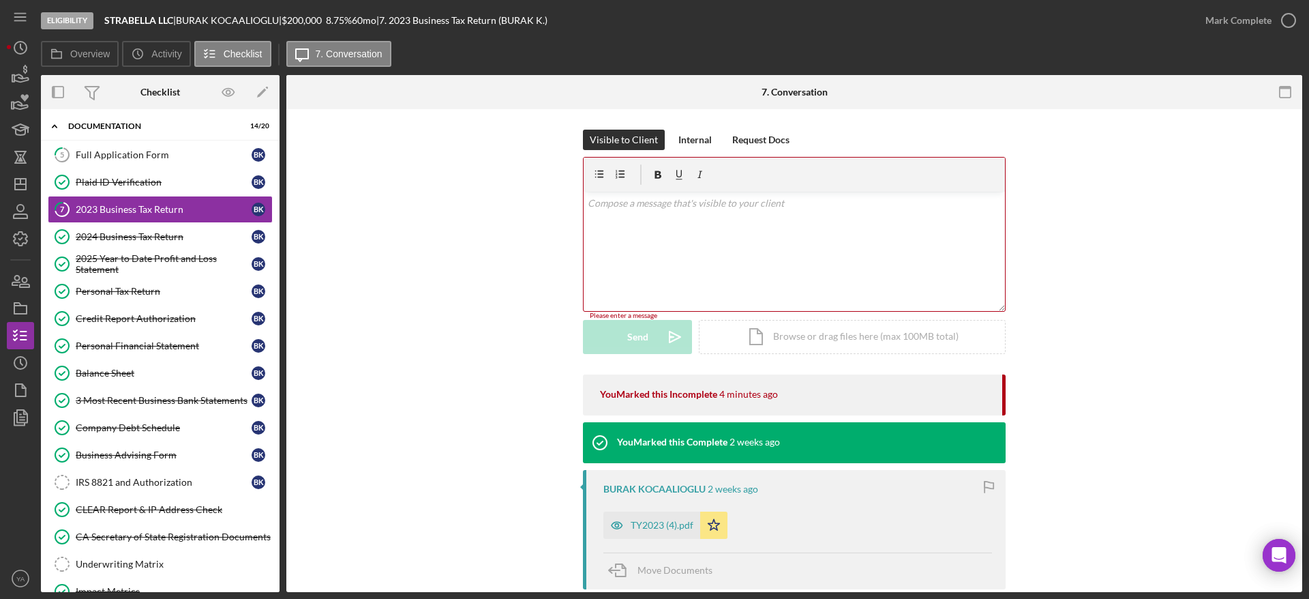
click at [497, 298] on div "Visible to Client Internal Request Docs v Color teal Color pink Remove color Ad…" at bounding box center [794, 252] width 975 height 245
click at [652, 241] on div "v Color teal Color pink Remove color Add row above Add row below Add column bef…" at bounding box center [794, 251] width 421 height 119
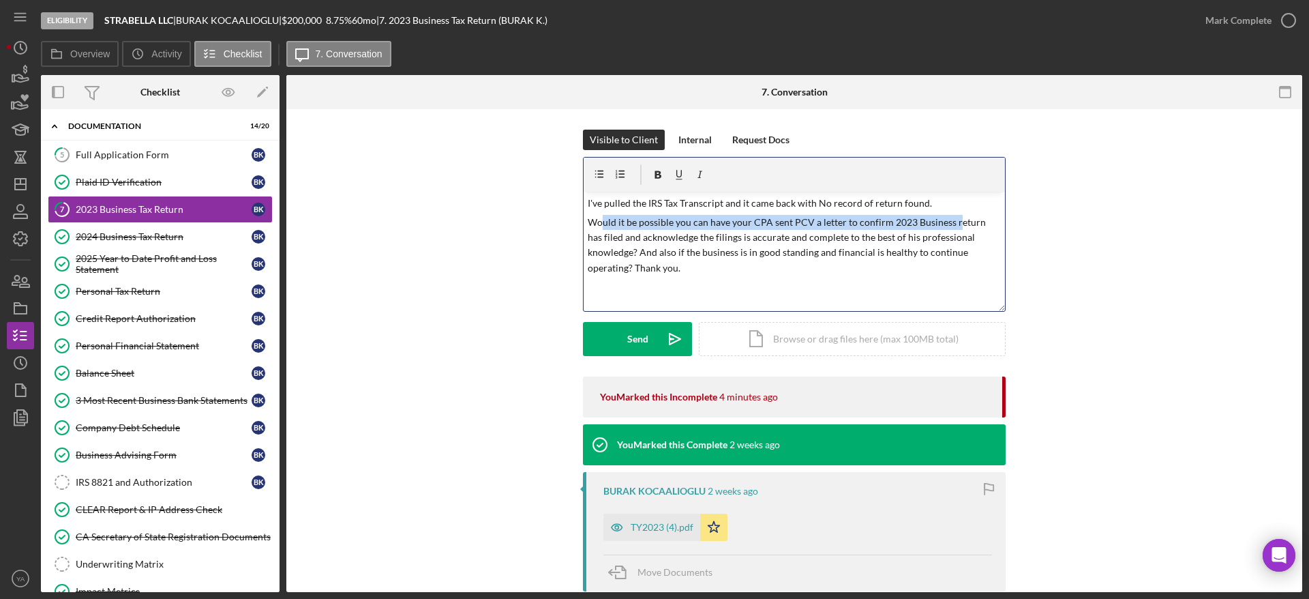
drag, startPoint x: 603, startPoint y: 220, endPoint x: 952, endPoint y: 224, distance: 349.8
click at [652, 224] on p "Would it be possible you can have your CPA sent PCV a letter to confirm 2023 Bu…" at bounding box center [795, 245] width 414 height 61
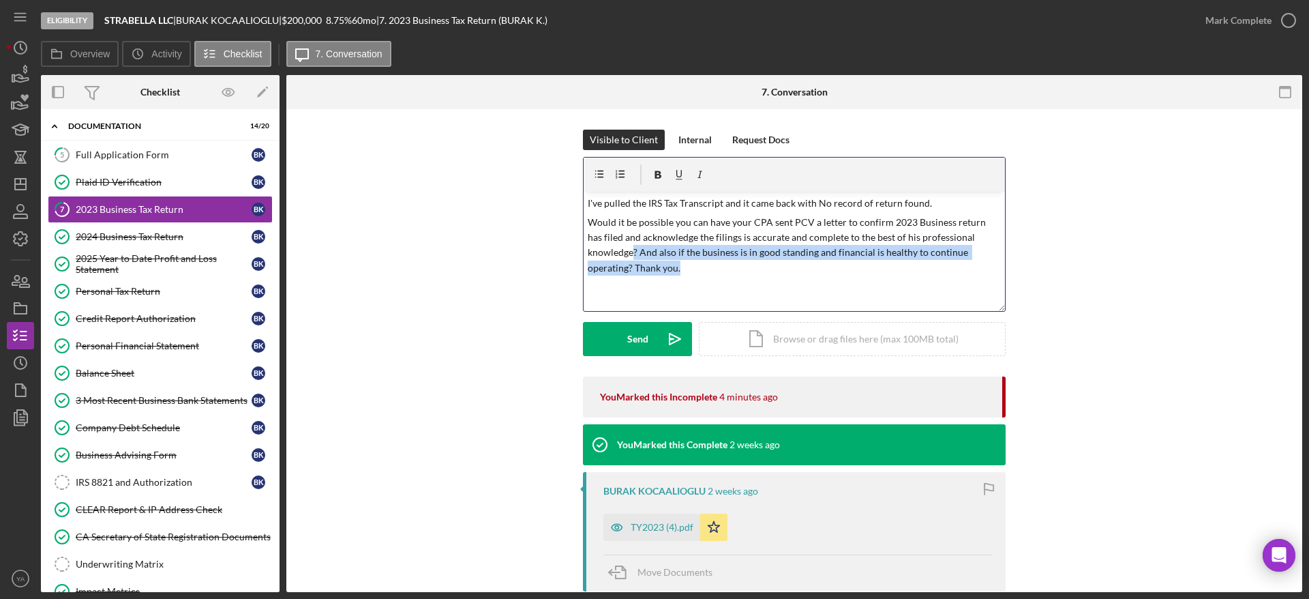
drag, startPoint x: 631, startPoint y: 253, endPoint x: 686, endPoint y: 267, distance: 57.0
click at [652, 267] on p "Would it be possible you can have your CPA sent PCV a letter to confirm 2023 Bu…" at bounding box center [795, 245] width 414 height 61
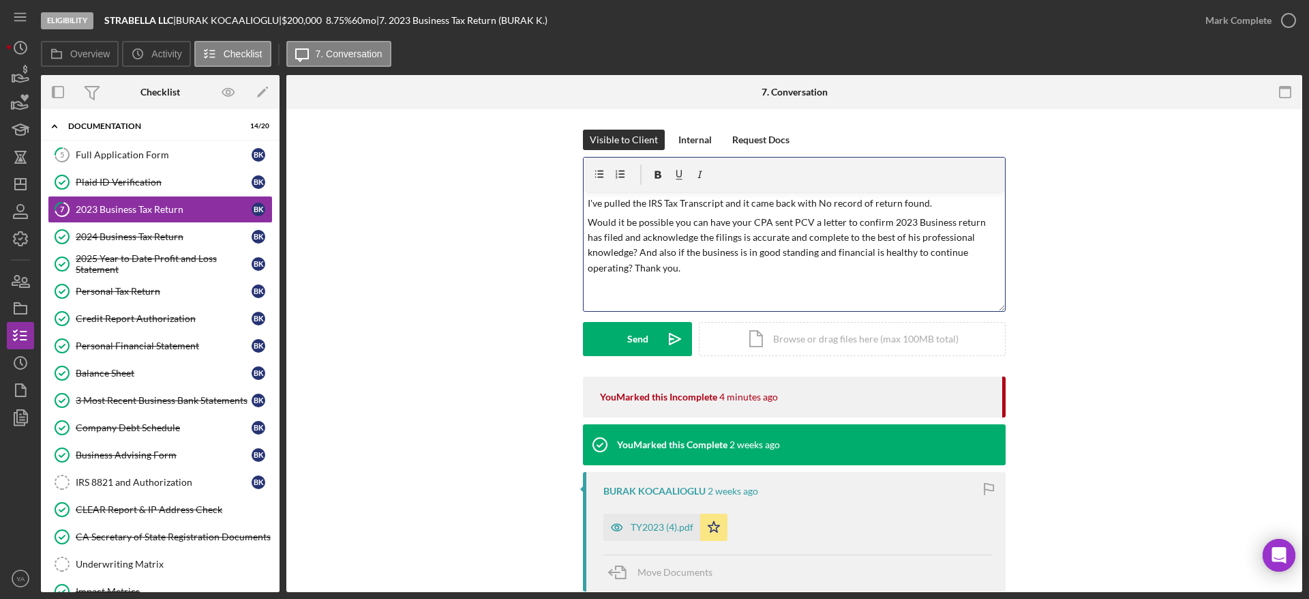
click at [652, 254] on p "Would it be possible you can have your CPA sent PCV a letter to confirm 2023 Bu…" at bounding box center [795, 245] width 414 height 61
click at [652, 250] on p "Would it be possible you can have your CPA sent PCV a letter to confirm 2023 Bu…" at bounding box center [795, 245] width 414 height 61
click at [652, 273] on p "Would it be possible you can have your CPA sent PCV a letter to confirm 2023 Bu…" at bounding box center [795, 245] width 414 height 61
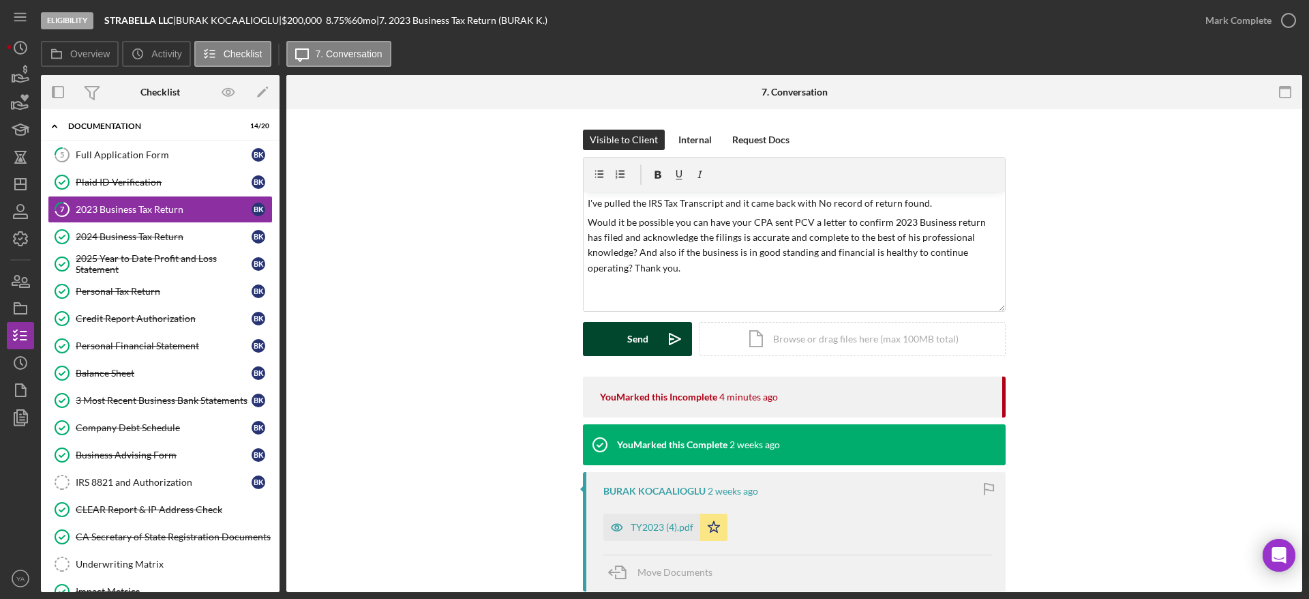
click at [642, 337] on div "Send" at bounding box center [637, 339] width 21 height 34
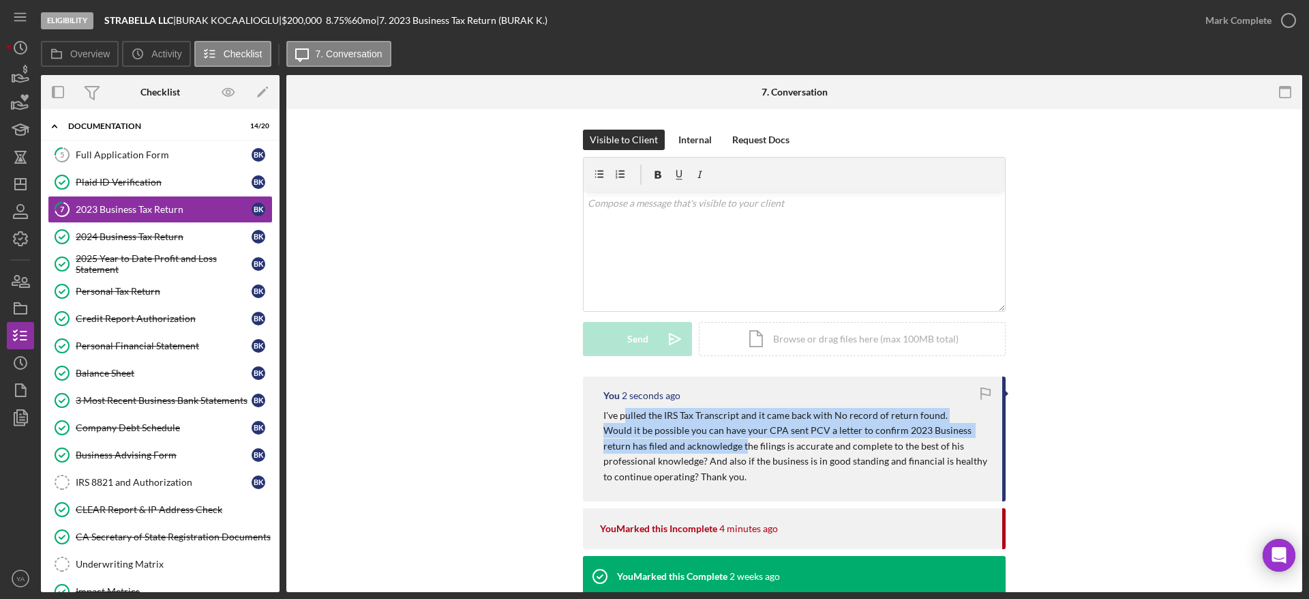
drag, startPoint x: 624, startPoint y: 417, endPoint x: 745, endPoint y: 441, distance: 123.0
click at [652, 441] on div "I've pulled the IRS Tax Transcript and it came back with No record of return fo…" at bounding box center [795, 446] width 385 height 76
click at [652, 427] on p "Would it be possible you can have your CPA sent PCV a letter to confirm 2023 Bu…" at bounding box center [795, 453] width 385 height 61
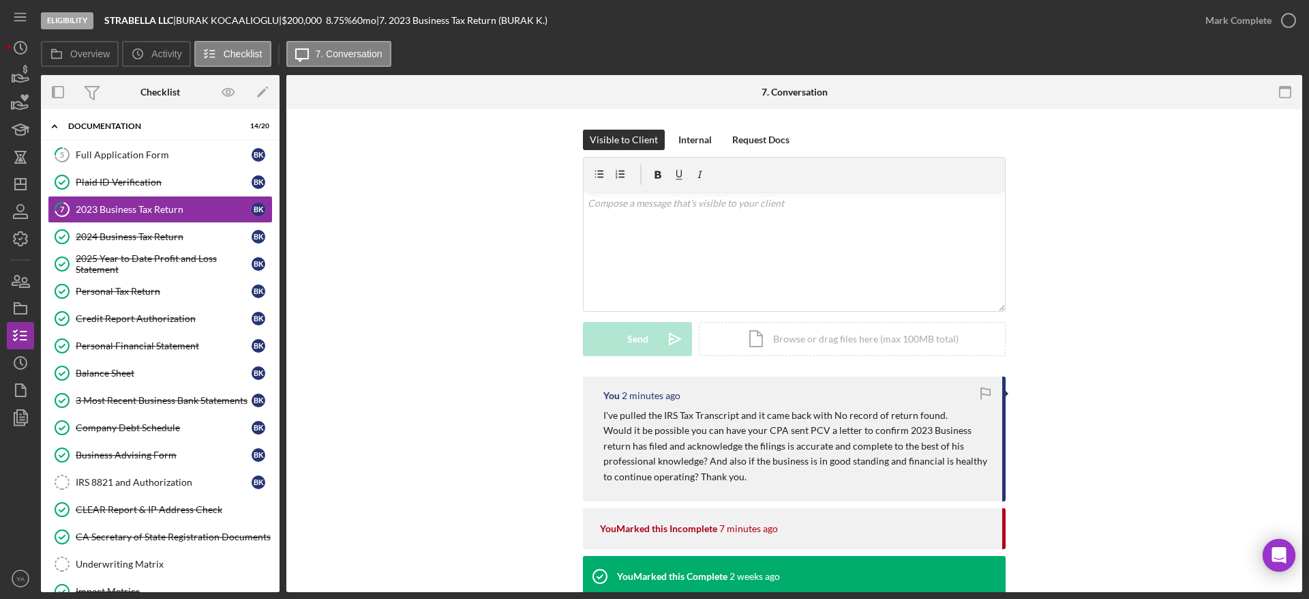
drag, startPoint x: 522, startPoint y: 343, endPoint x: 511, endPoint y: 344, distance: 11.6
click at [522, 343] on div "Visible to Client Internal Request Docs v Color teal Color pink Remove color Ad…" at bounding box center [794, 253] width 975 height 247
click at [162, 150] on div "Full Application Form" at bounding box center [164, 154] width 176 height 11
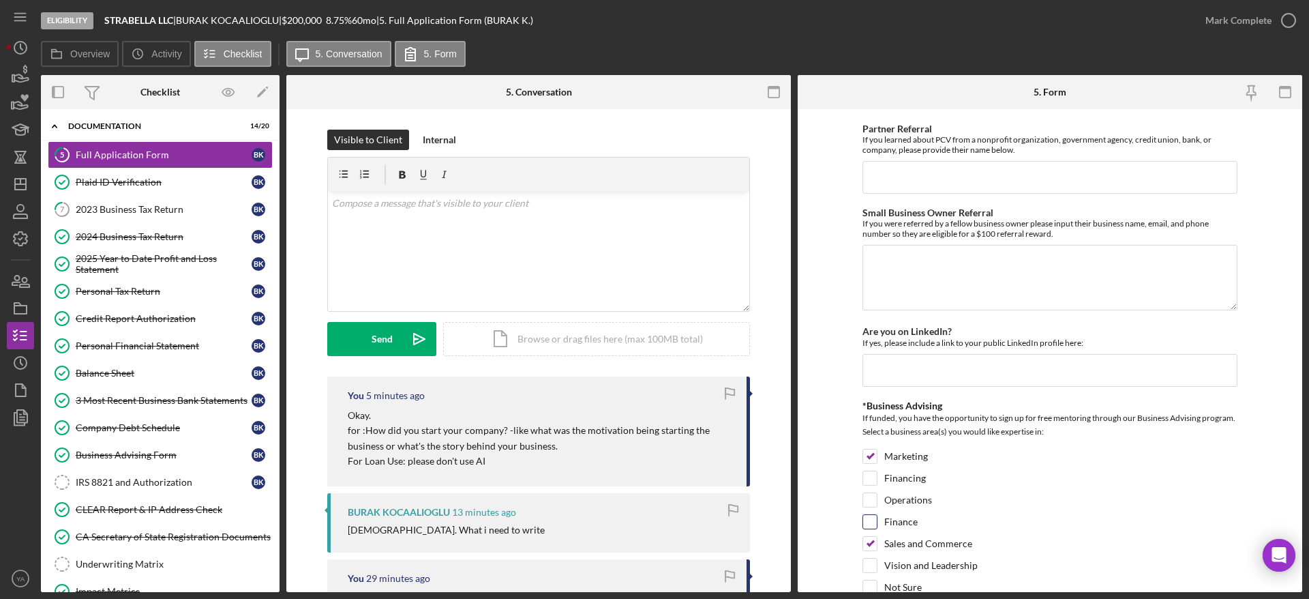
scroll to position [1800, 0]
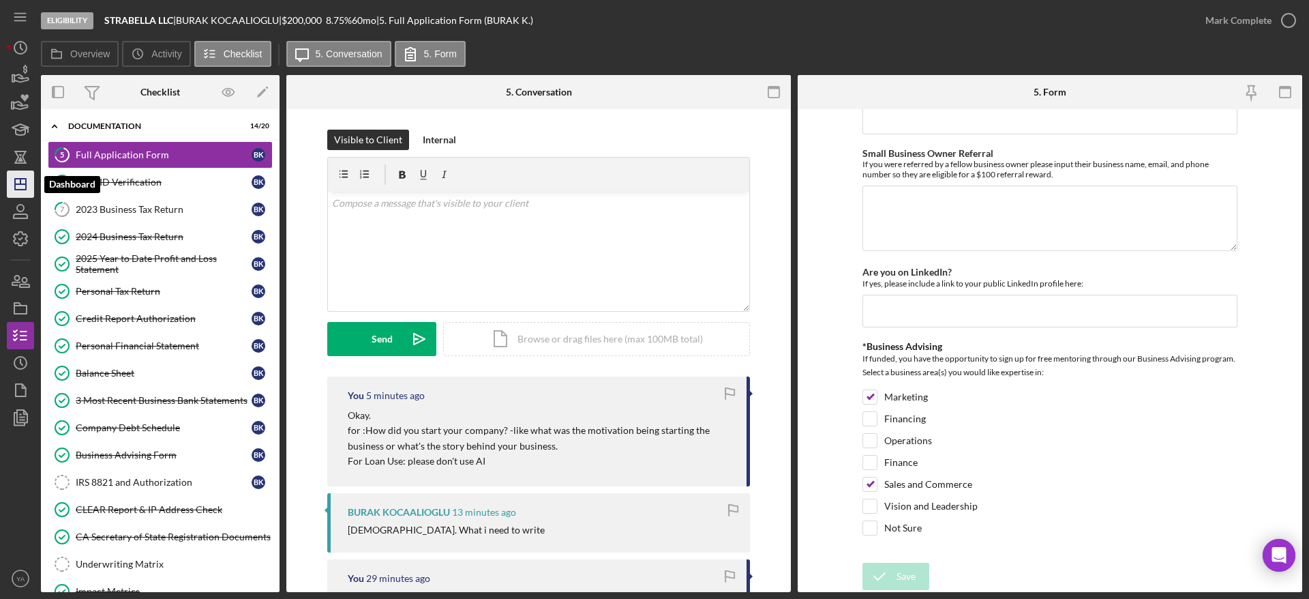
click at [26, 186] on polygon "button" at bounding box center [20, 184] width 11 height 11
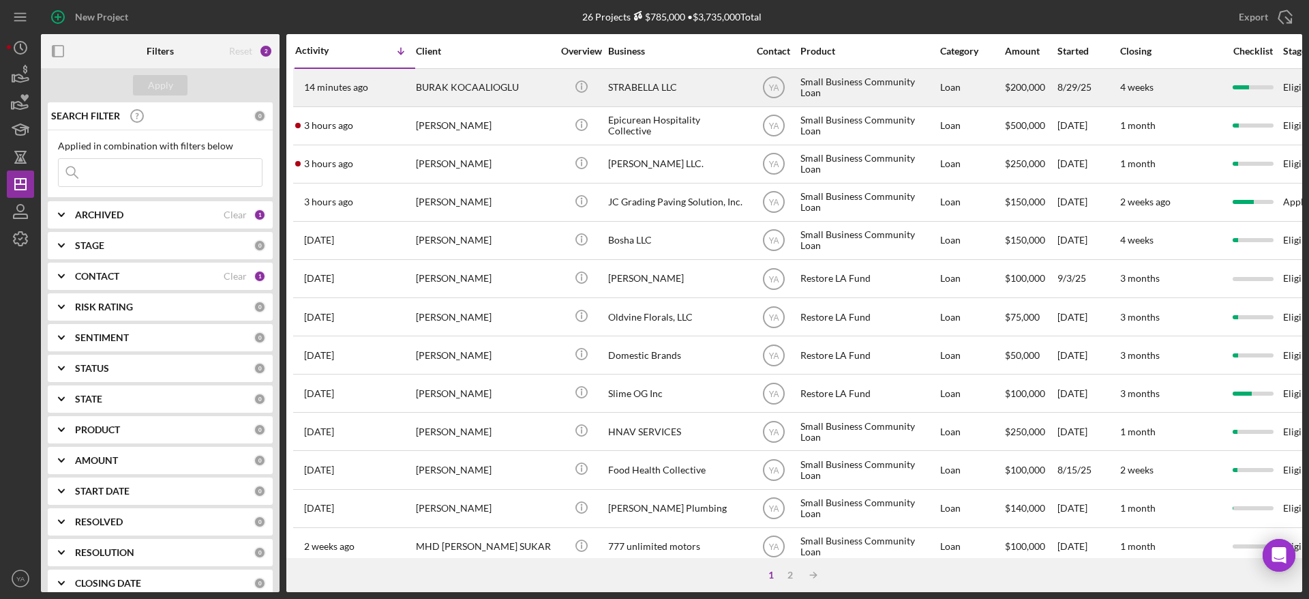
click at [652, 96] on div "STRABELLA LLC" at bounding box center [676, 88] width 136 height 36
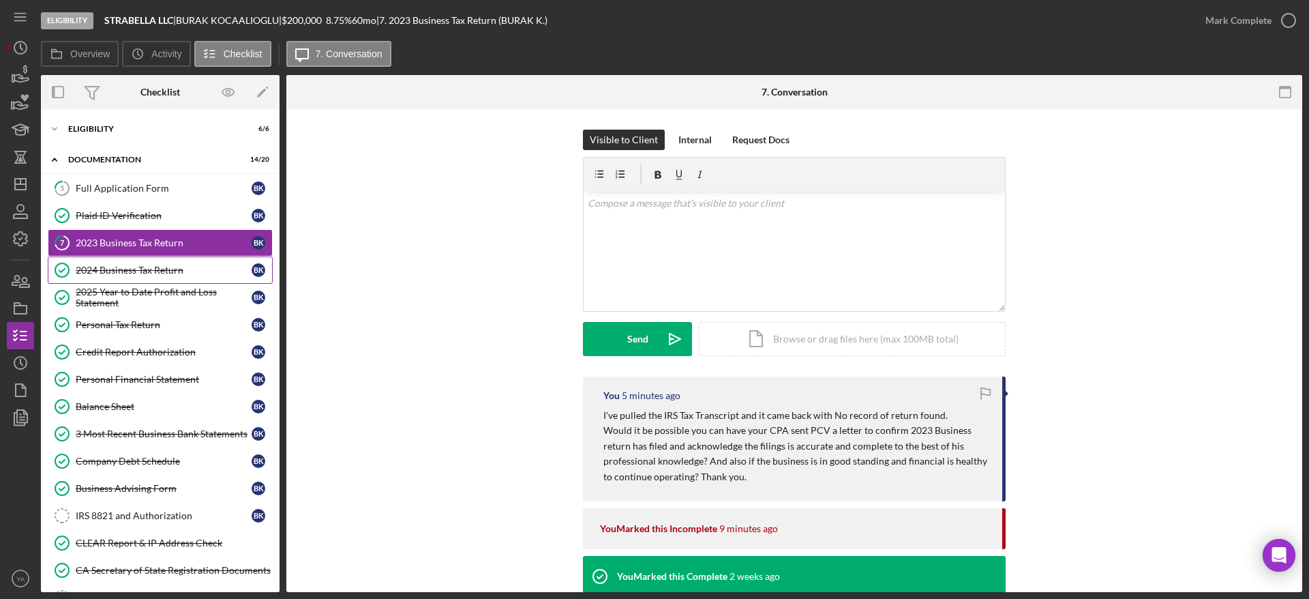
click at [155, 268] on div "2024 Business Tax Return" at bounding box center [164, 270] width 176 height 11
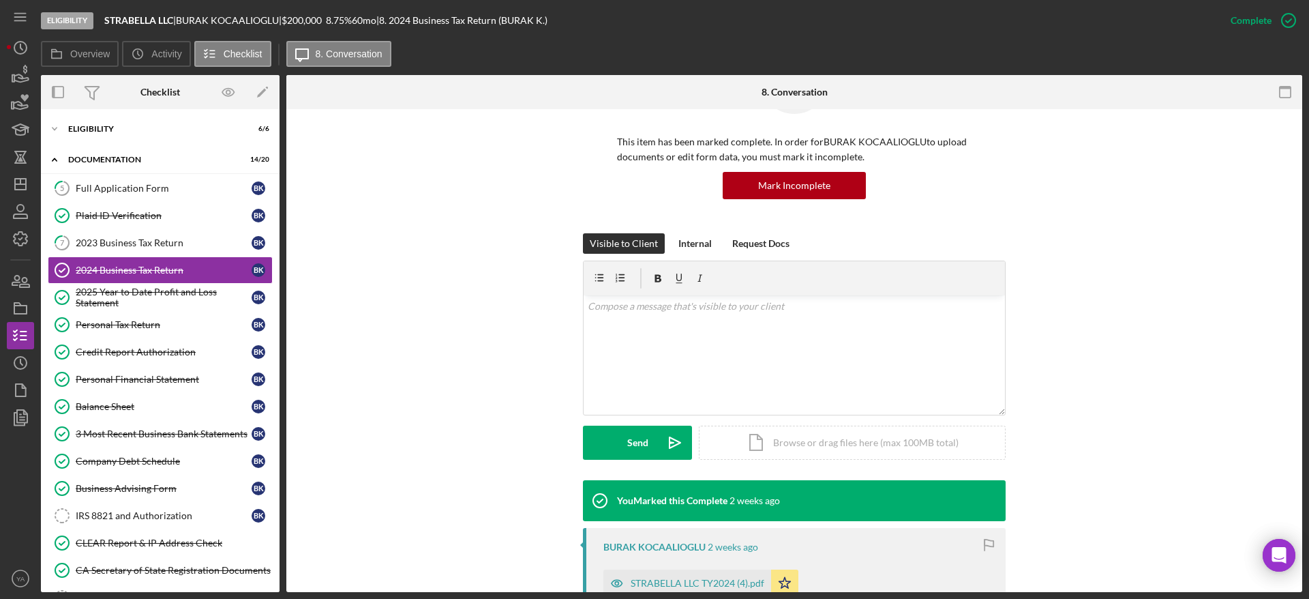
scroll to position [307, 0]
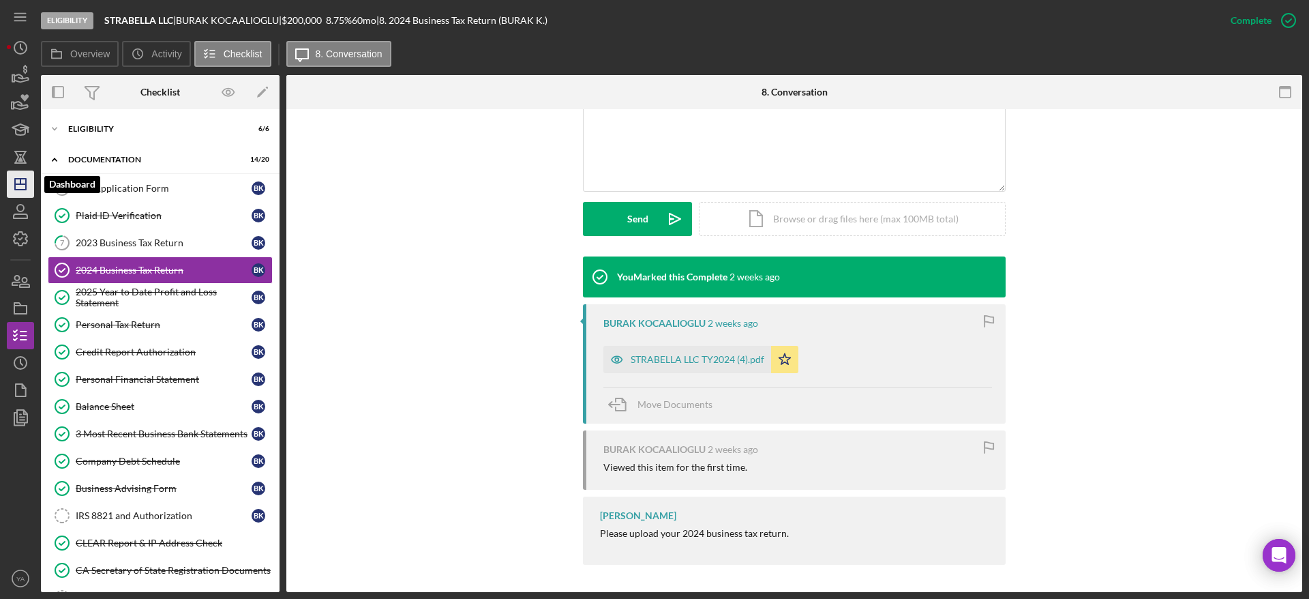
click at [31, 175] on icon "Icon/Dashboard" at bounding box center [20, 184] width 34 height 34
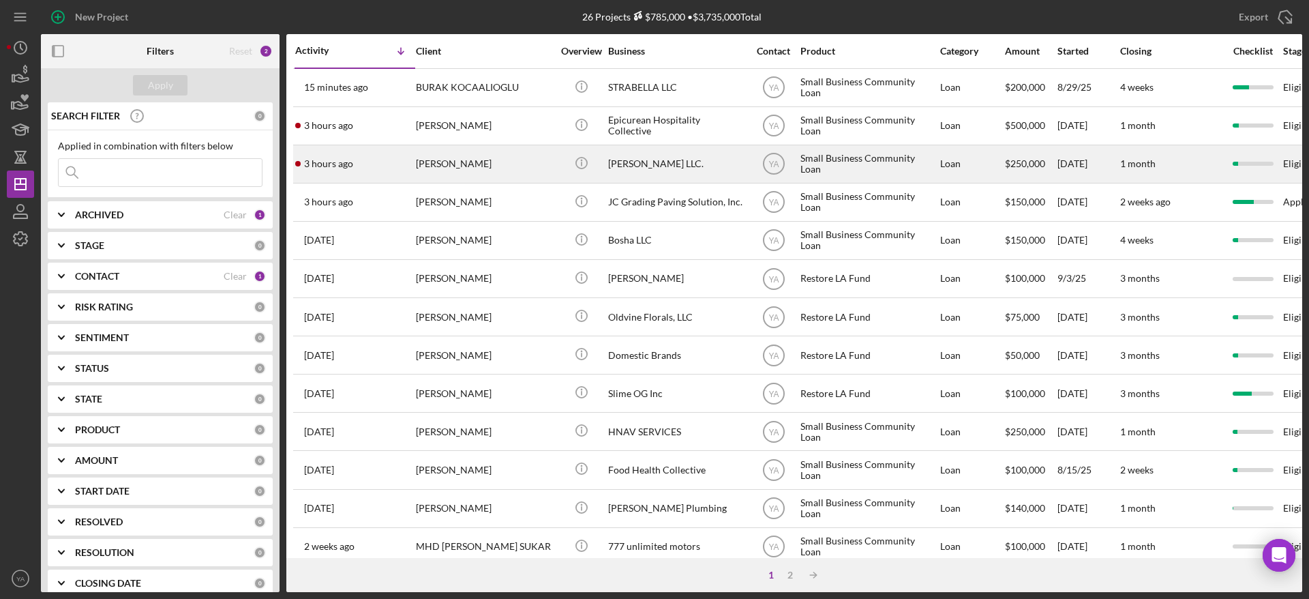
click at [652, 168] on div "[PERSON_NAME] LLC." at bounding box center [676, 164] width 136 height 36
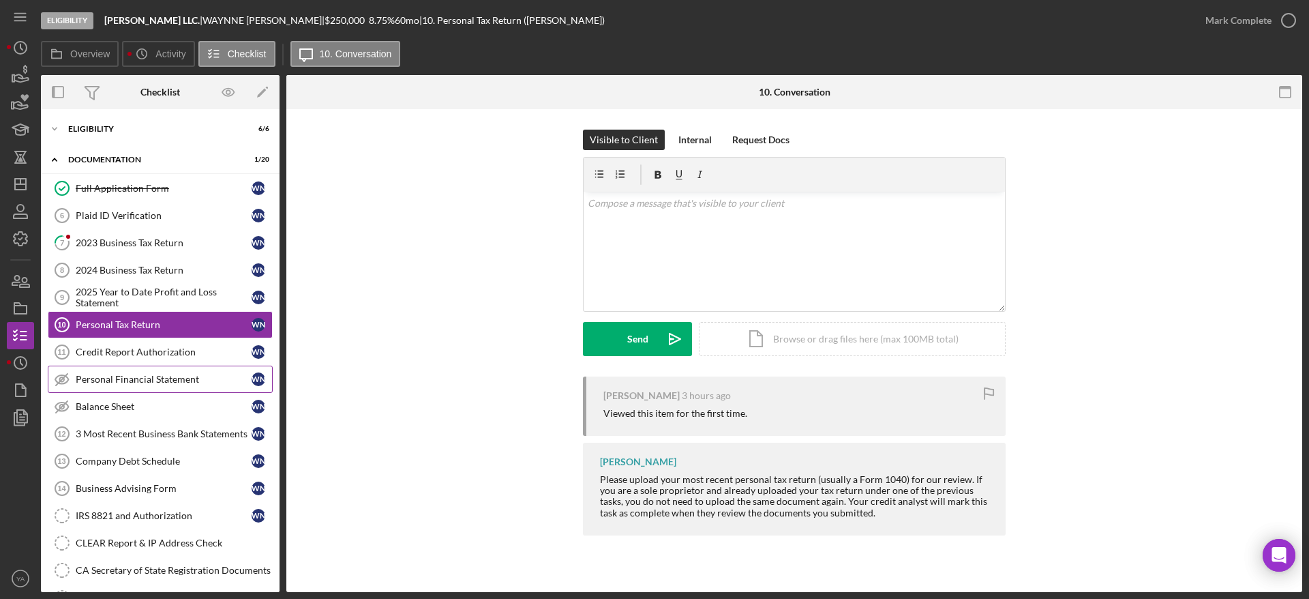
click at [153, 366] on link "Personal Financial Statement Personal Financial Statement W N" at bounding box center [160, 378] width 225 height 27
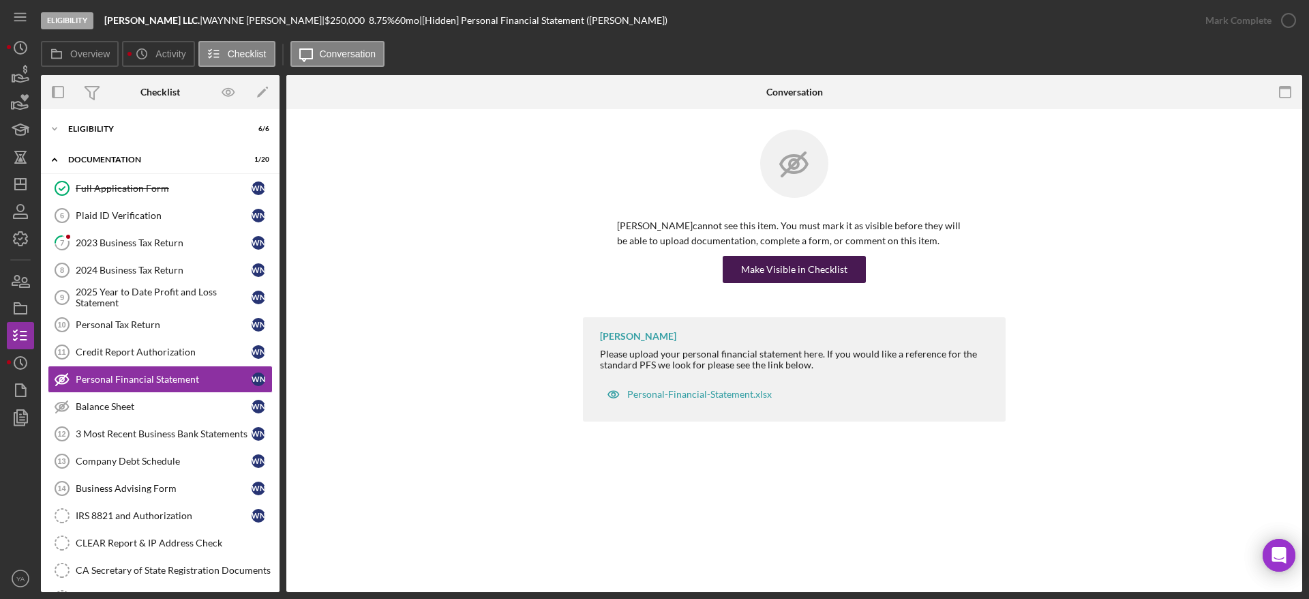
click at [652, 282] on div "Make Visible in Checklist" at bounding box center [794, 269] width 354 height 27
click at [652, 267] on button "Make Visible in Checklist" at bounding box center [794, 269] width 143 height 27
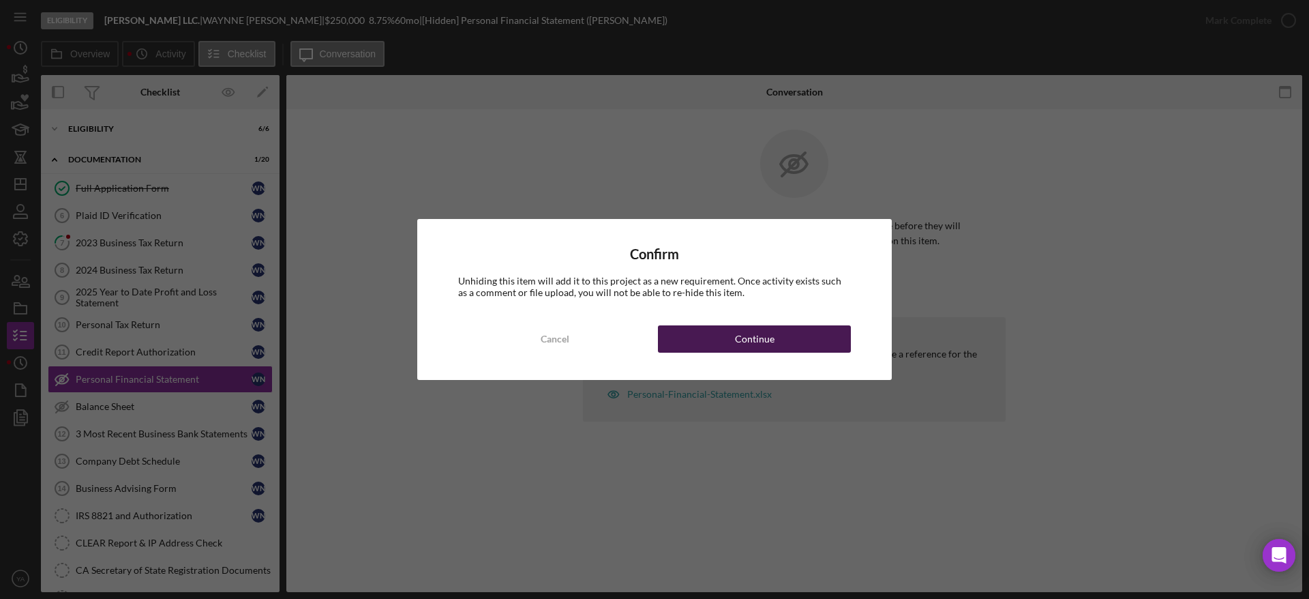
click at [652, 346] on button "Continue" at bounding box center [754, 338] width 193 height 27
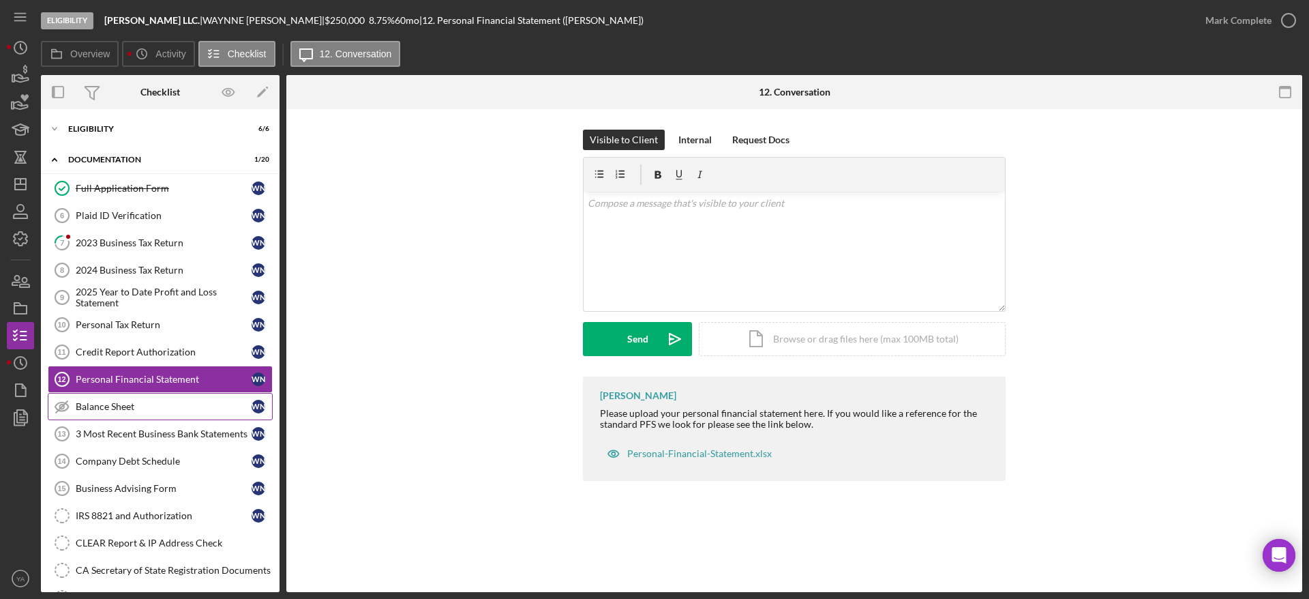
click at [145, 408] on div "Balance Sheet" at bounding box center [164, 406] width 176 height 11
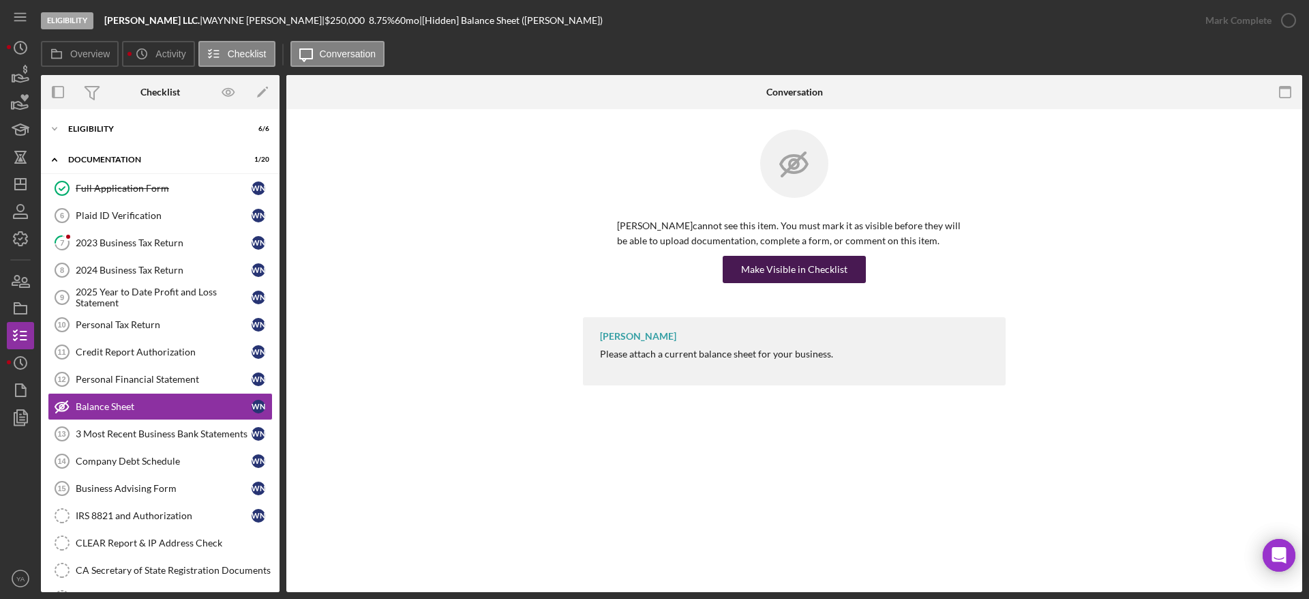
drag, startPoint x: 765, startPoint y: 243, endPoint x: 766, endPoint y: 267, distance: 23.2
click at [652, 257] on div "[PERSON_NAME] cannot see this item. You must mark it as visible before they wil…" at bounding box center [794, 250] width 354 height 65
click at [652, 267] on div "Make Visible in Checklist" at bounding box center [794, 269] width 106 height 27
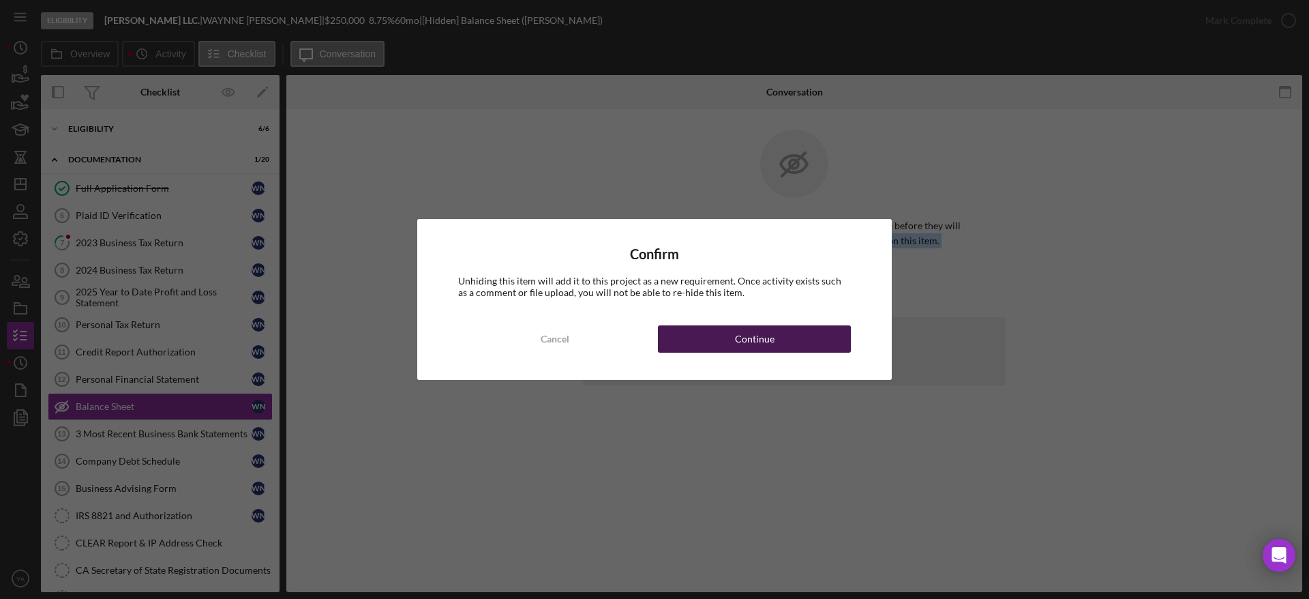
click at [652, 333] on button "Continue" at bounding box center [754, 338] width 193 height 27
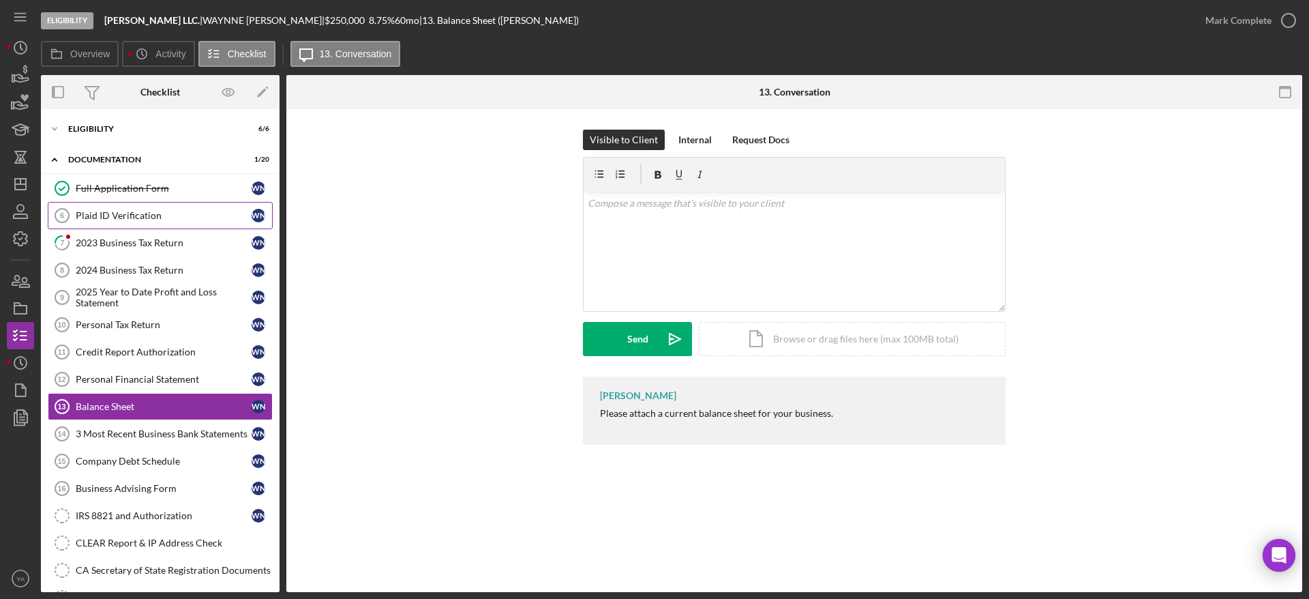
click at [148, 210] on div "Plaid ID Verification" at bounding box center [164, 215] width 176 height 11
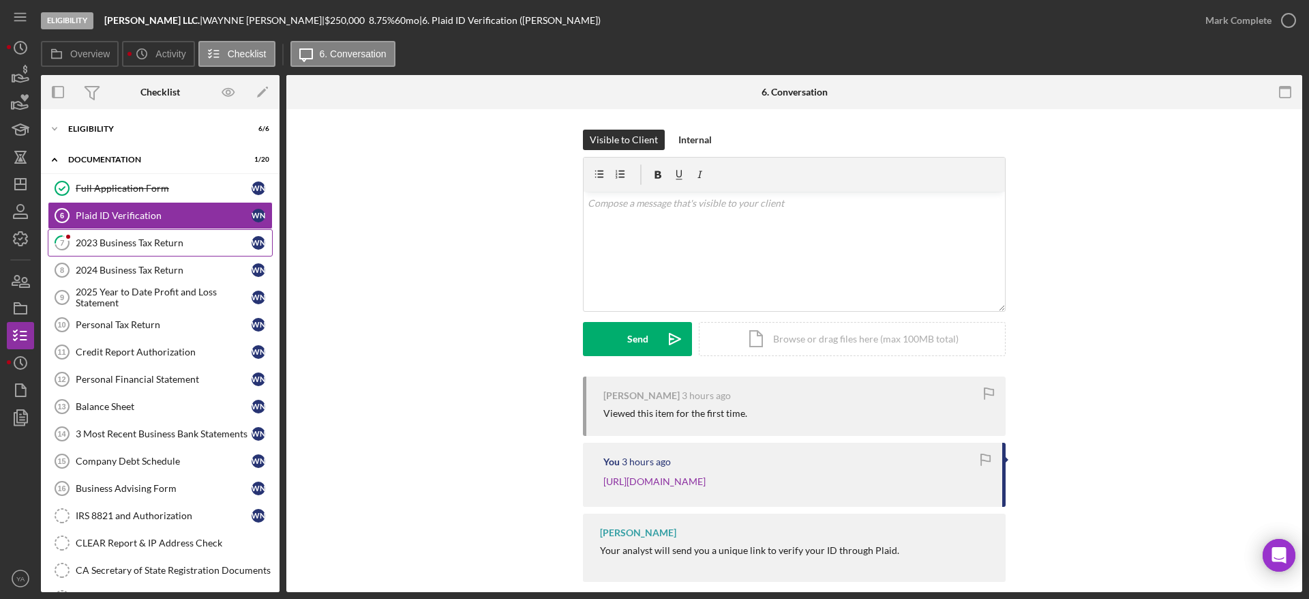
click at [118, 245] on div "2023 Business Tax Return" at bounding box center [164, 242] width 176 height 11
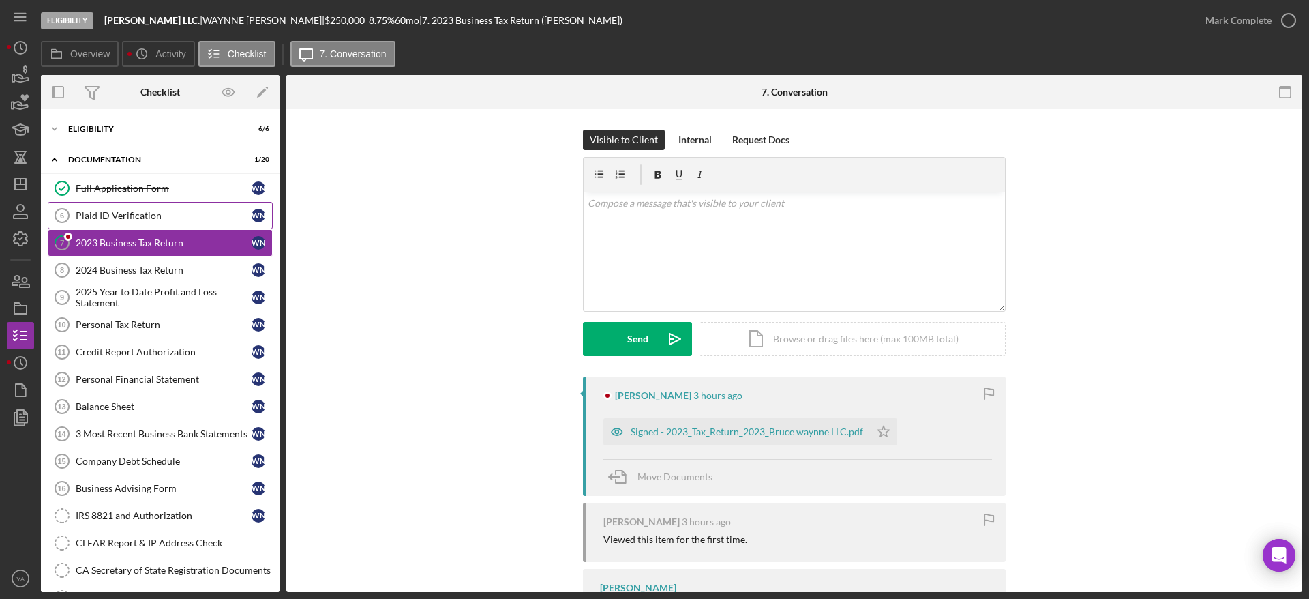
click at [134, 207] on link "Plaid ID Verification 6 Plaid ID Verification W N" at bounding box center [160, 215] width 225 height 27
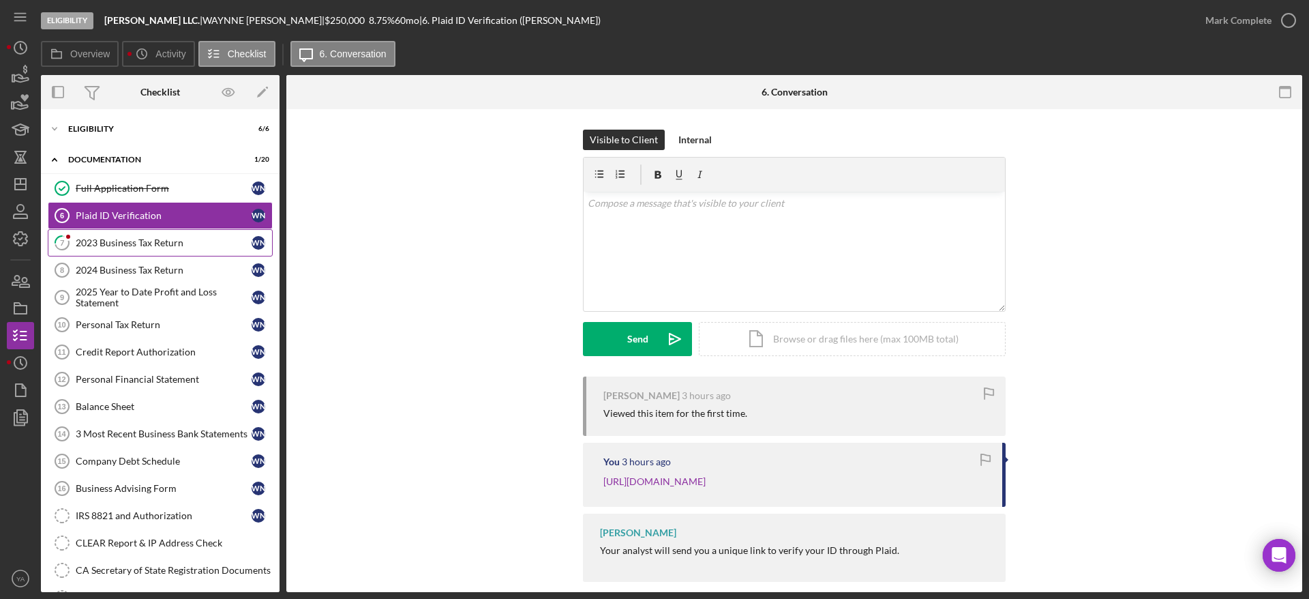
click at [170, 232] on link "7 2023 Business Tax Return W N" at bounding box center [160, 242] width 225 height 27
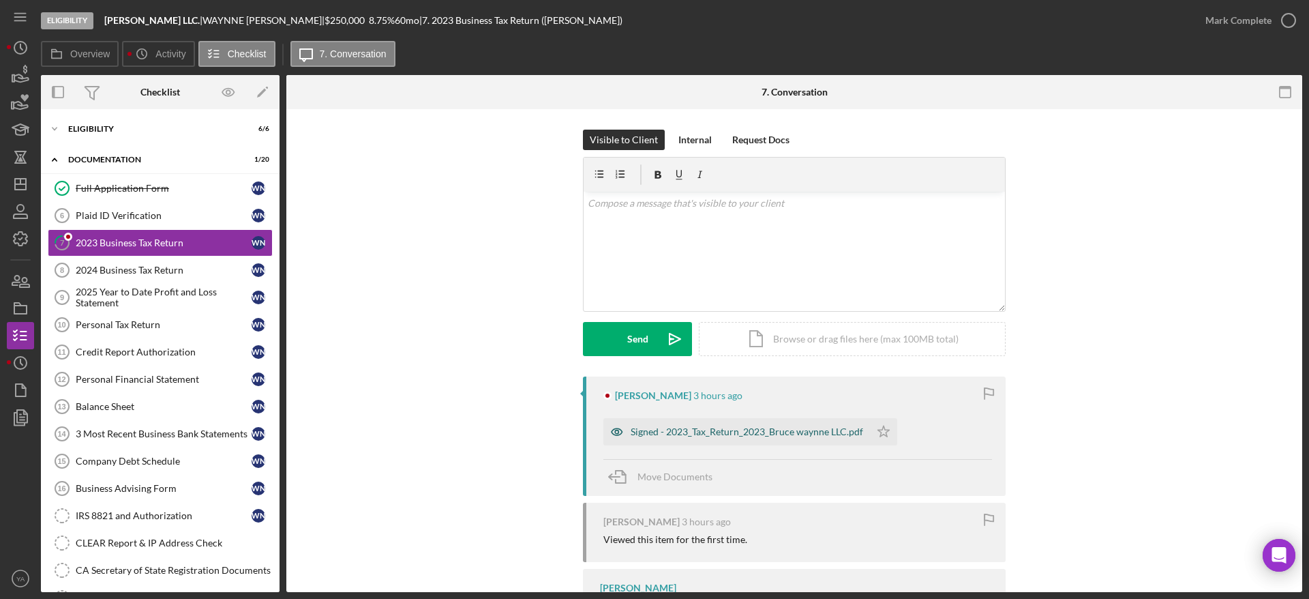
click at [652, 423] on div "Signed - 2023_Tax_Return_2023_Bruce waynne LLC.pdf" at bounding box center [736, 431] width 267 height 27
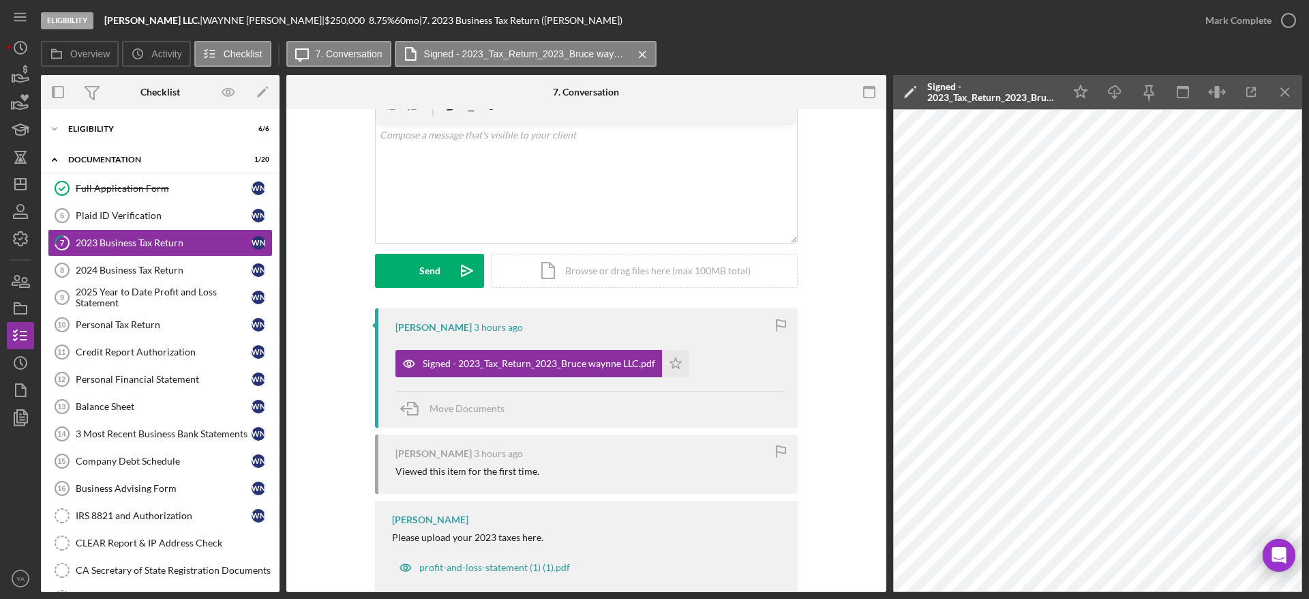
scroll to position [98, 0]
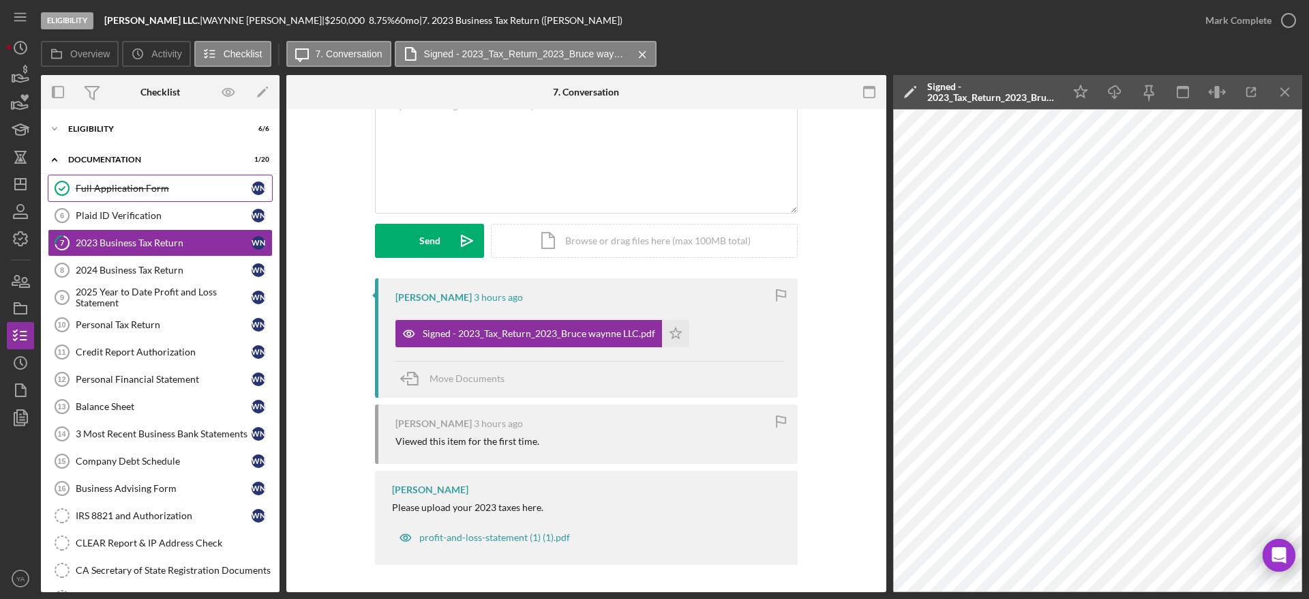
click at [131, 188] on div "Full Application Form" at bounding box center [164, 188] width 176 height 11
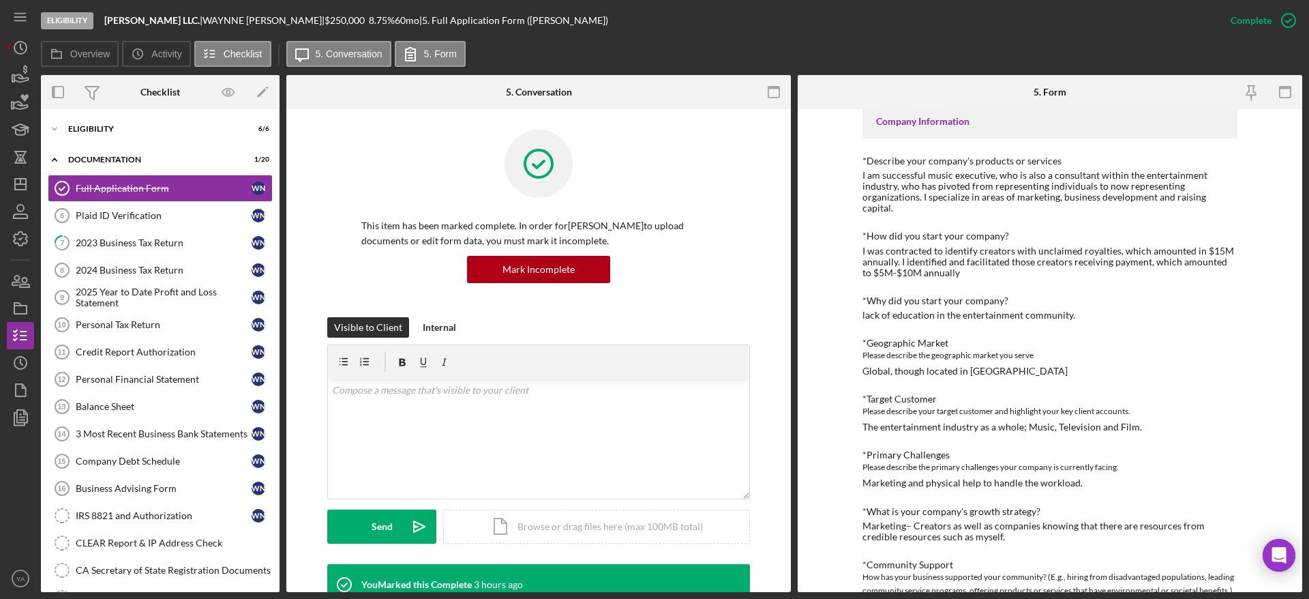
scroll to position [307, 0]
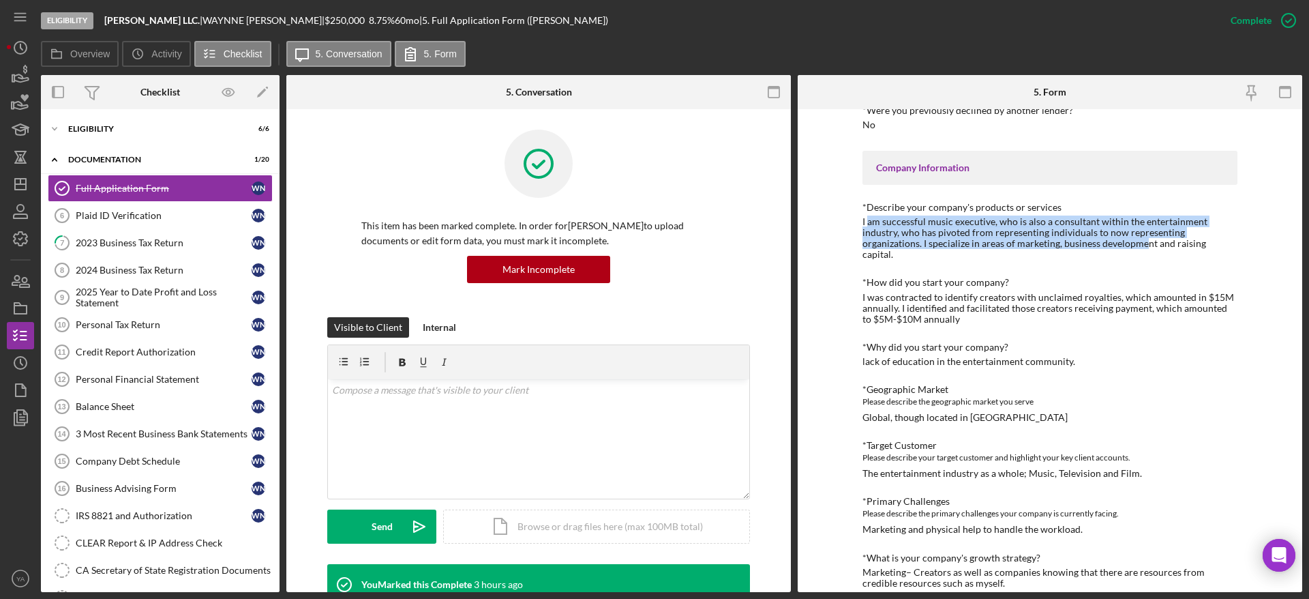
drag, startPoint x: 864, startPoint y: 223, endPoint x: 1141, endPoint y: 248, distance: 277.2
click at [652, 248] on div "I am successful music executive, who is also a consultant within the entertainm…" at bounding box center [1049, 238] width 375 height 44
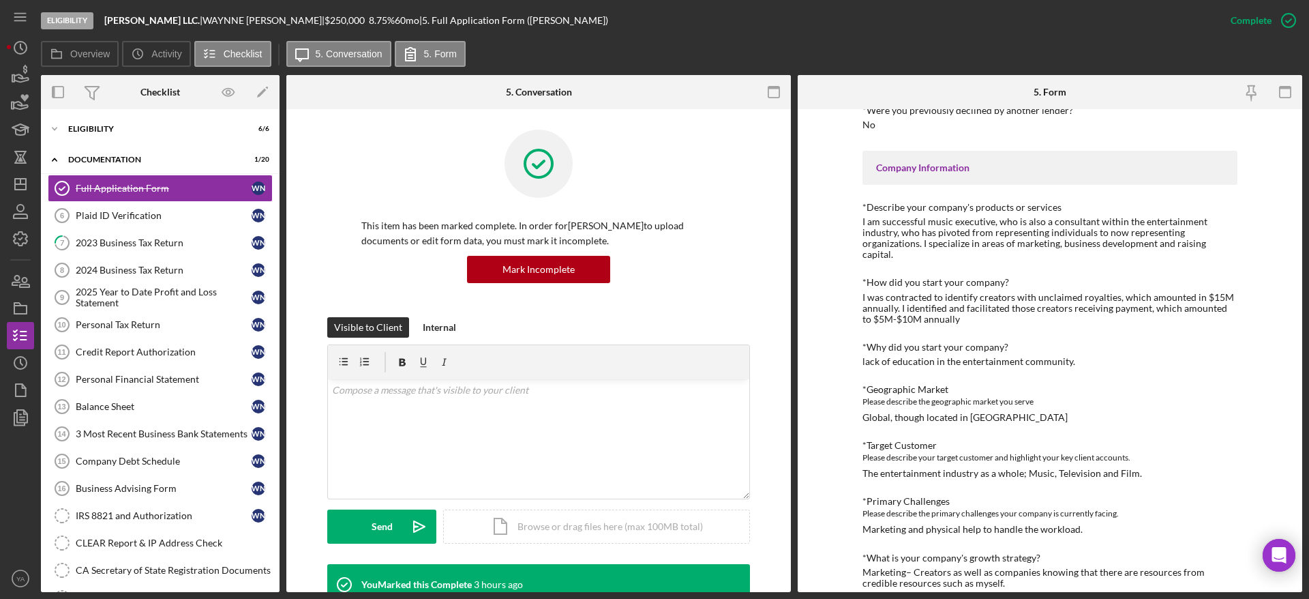
click at [652, 250] on div "Loan Request *Requested Loan Amount $250000 *Use of Proceeds Business Expansion…" at bounding box center [1049, 461] width 375 height 1183
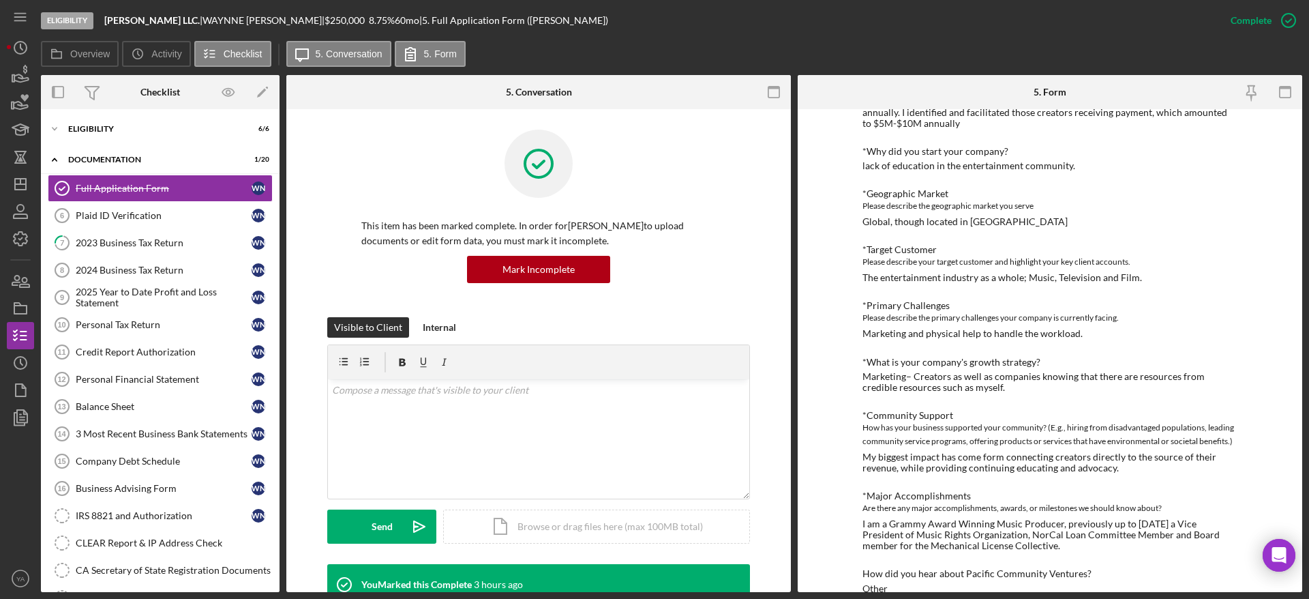
scroll to position [511, 0]
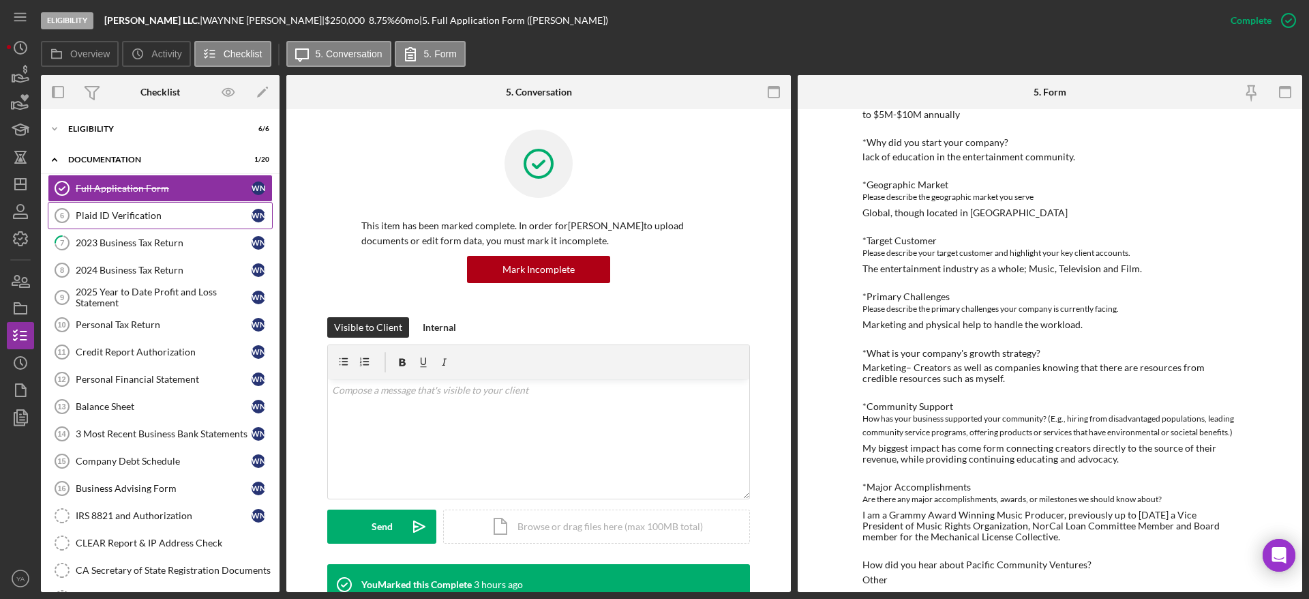
click at [151, 203] on link "Plaid ID Verification 6 Plaid ID Verification W N" at bounding box center [160, 215] width 225 height 27
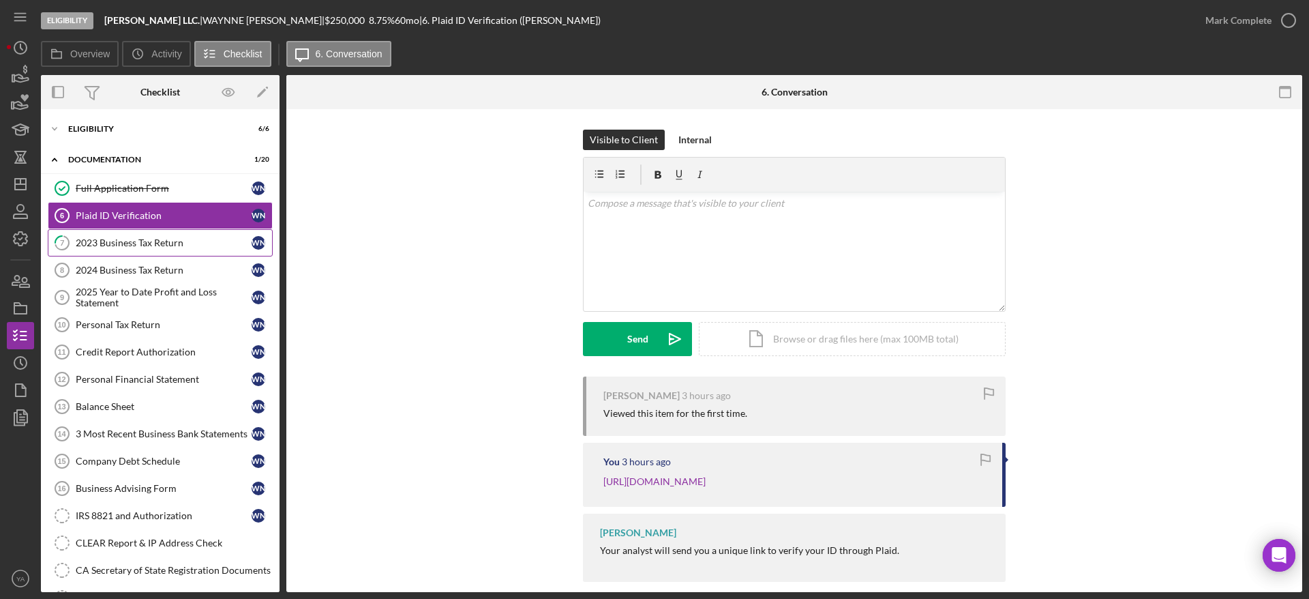
click at [177, 242] on div "2023 Business Tax Return" at bounding box center [164, 242] width 176 height 11
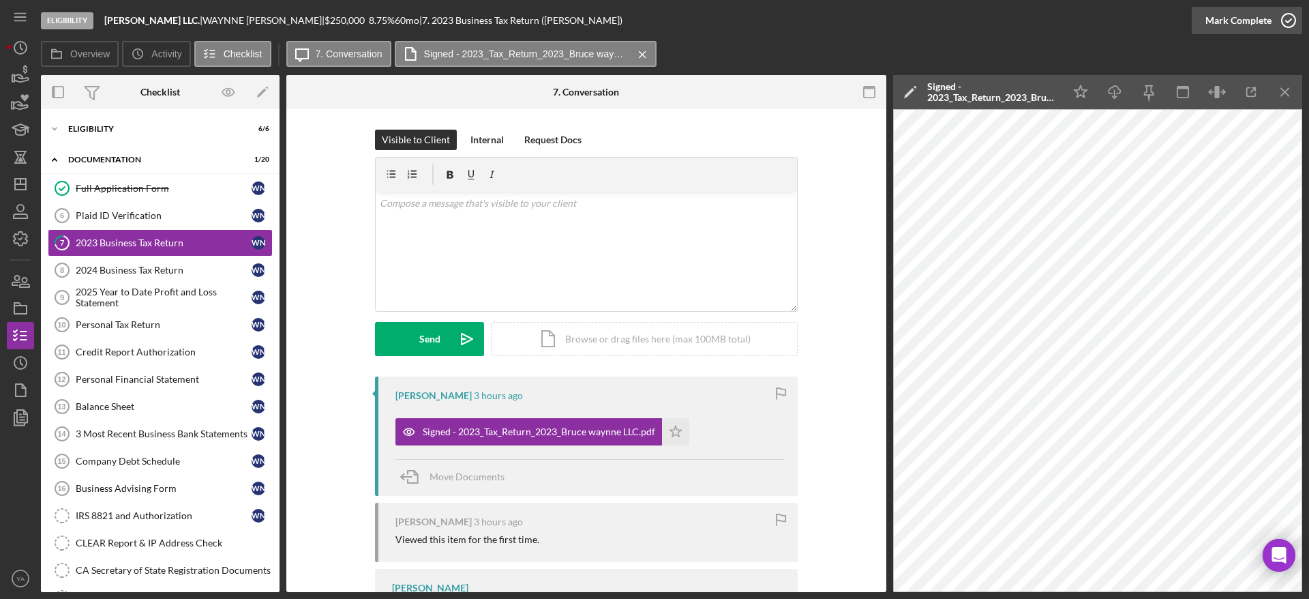
click at [652, 14] on icon "button" at bounding box center [1288, 20] width 34 height 34
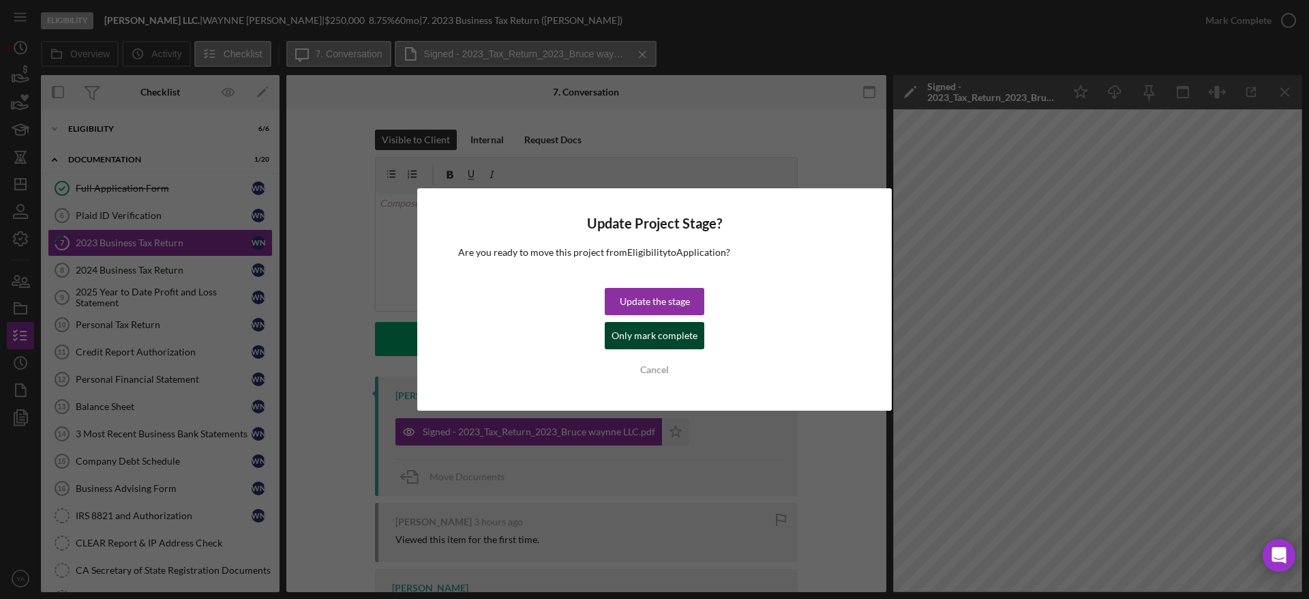
click at [652, 331] on div "Only mark complete" at bounding box center [654, 335] width 86 height 27
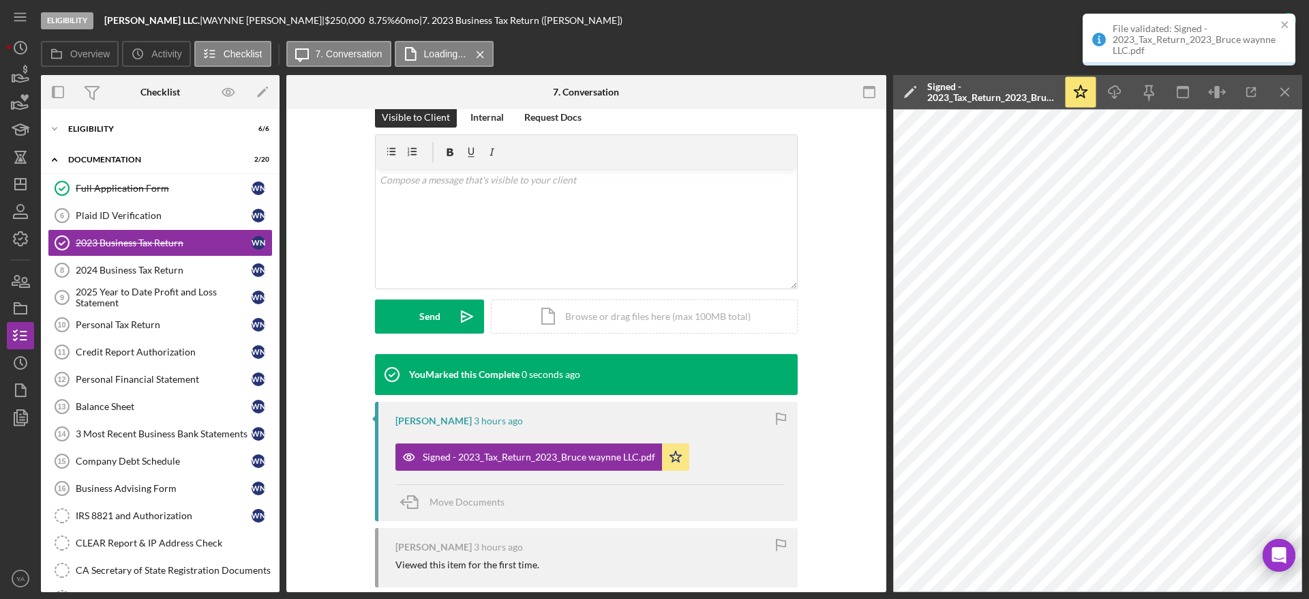
scroll to position [333, 0]
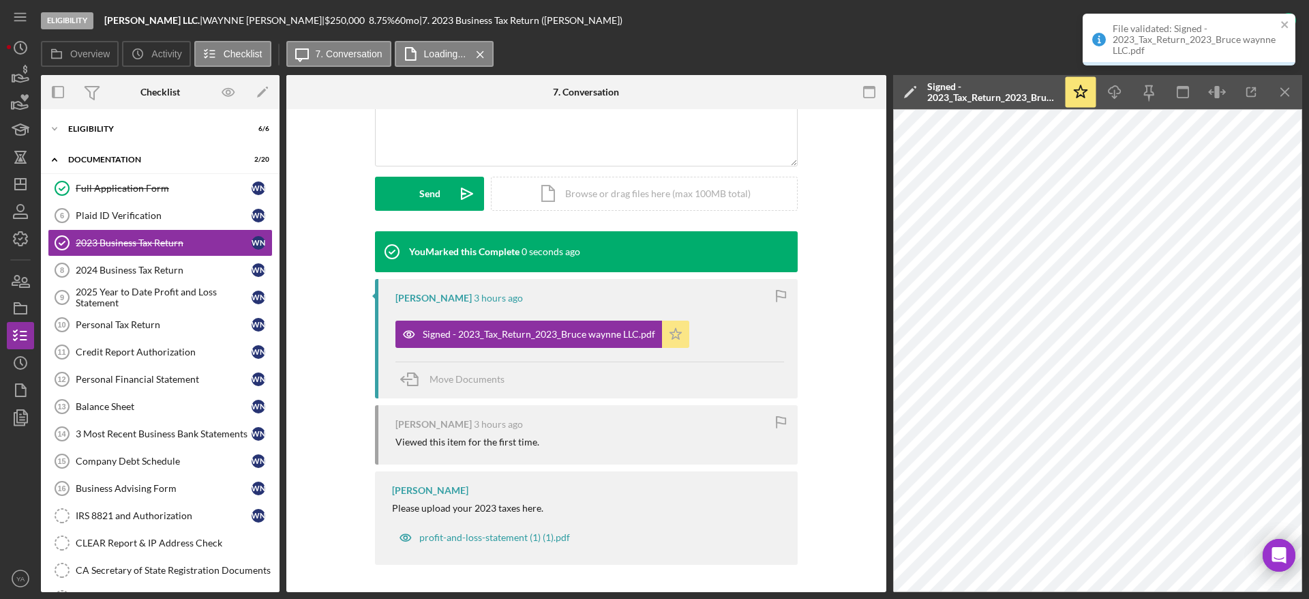
click at [652, 331] on polygon "button" at bounding box center [676, 333] width 12 height 11
click at [652, 344] on icon "Icon/Star" at bounding box center [675, 333] width 27 height 27
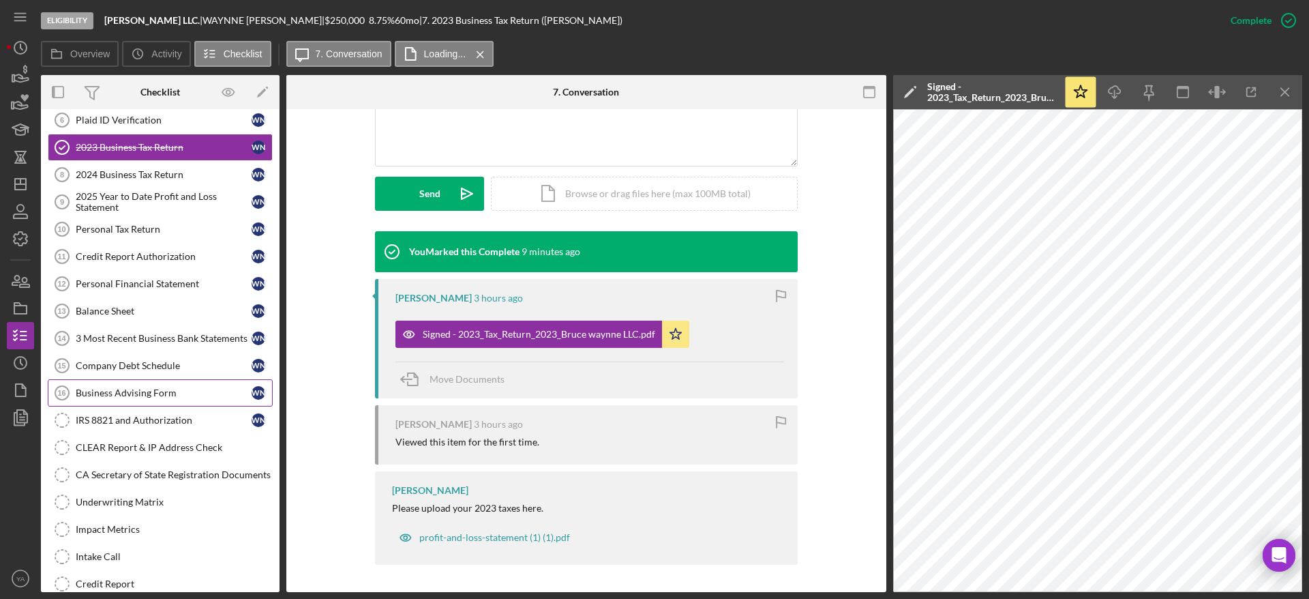
scroll to position [0, 0]
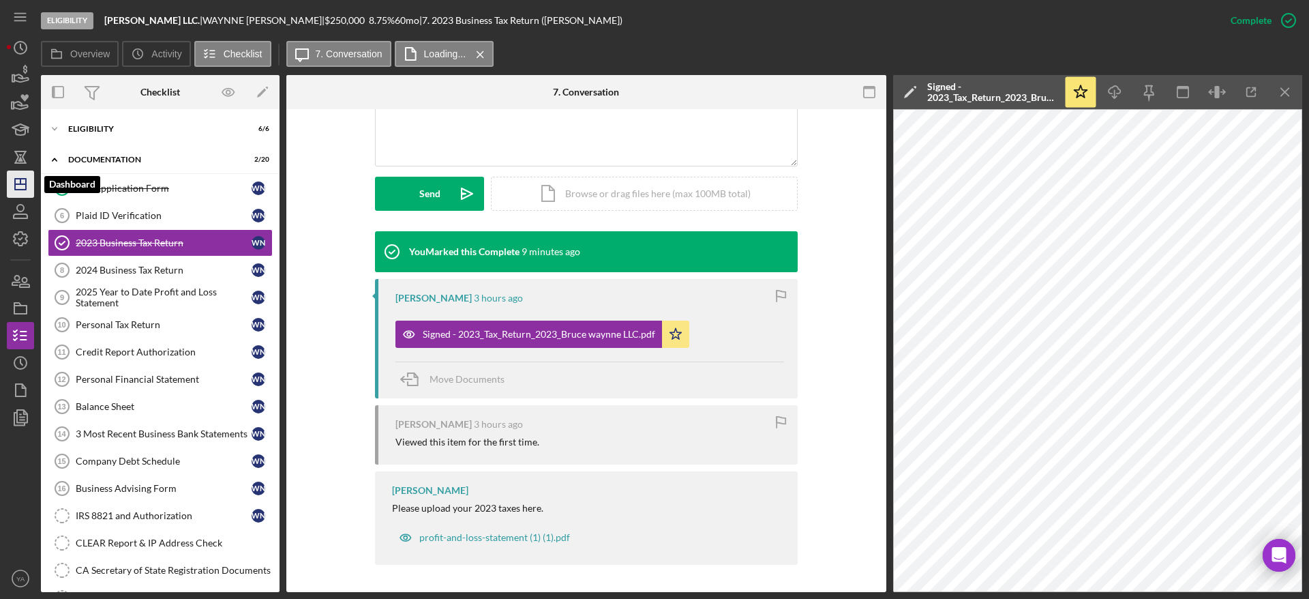
click at [24, 185] on icon "Icon/Dashboard" at bounding box center [20, 184] width 34 height 34
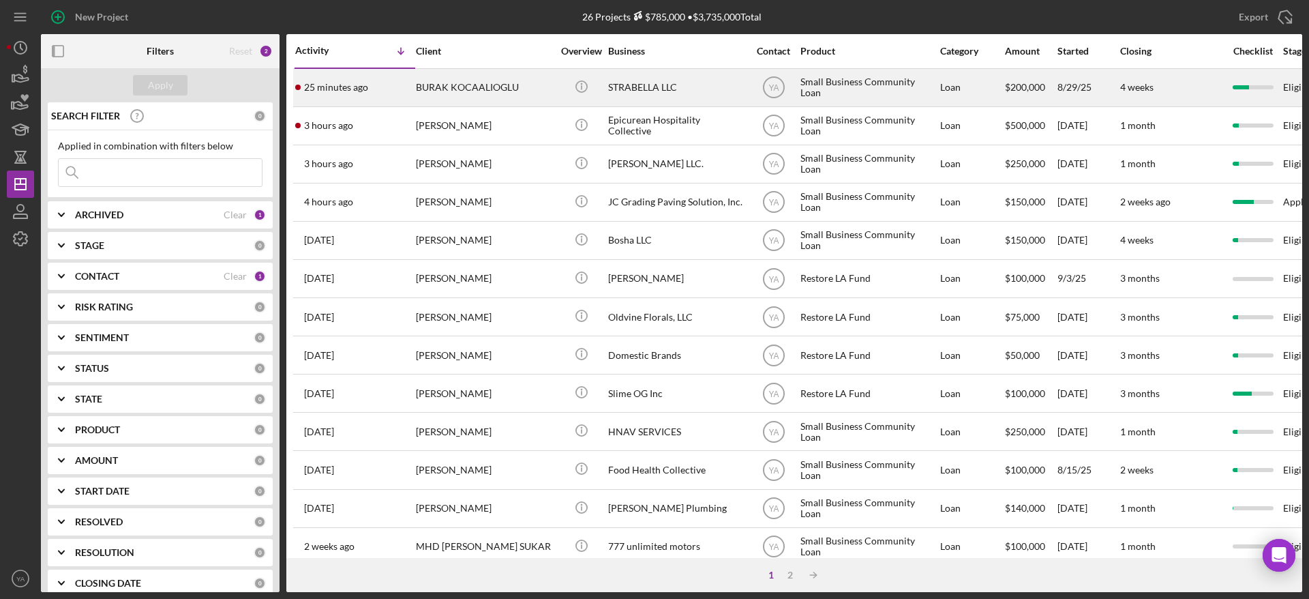
click at [652, 94] on div "STRABELLA LLC" at bounding box center [676, 88] width 136 height 36
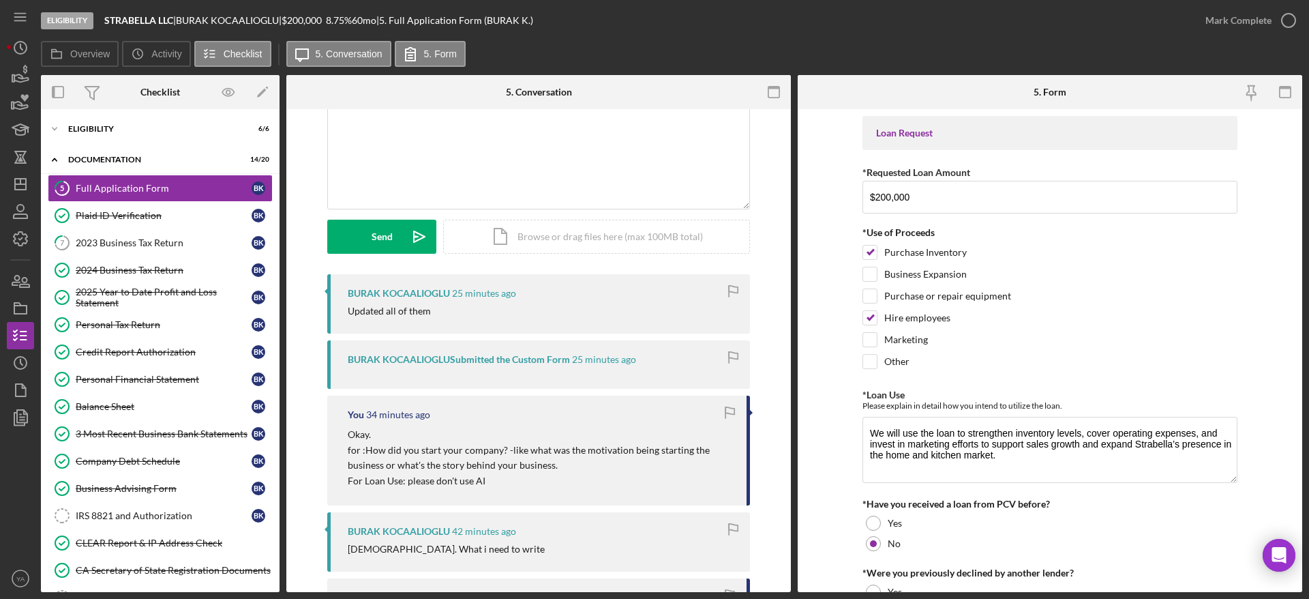
scroll to position [102, 0]
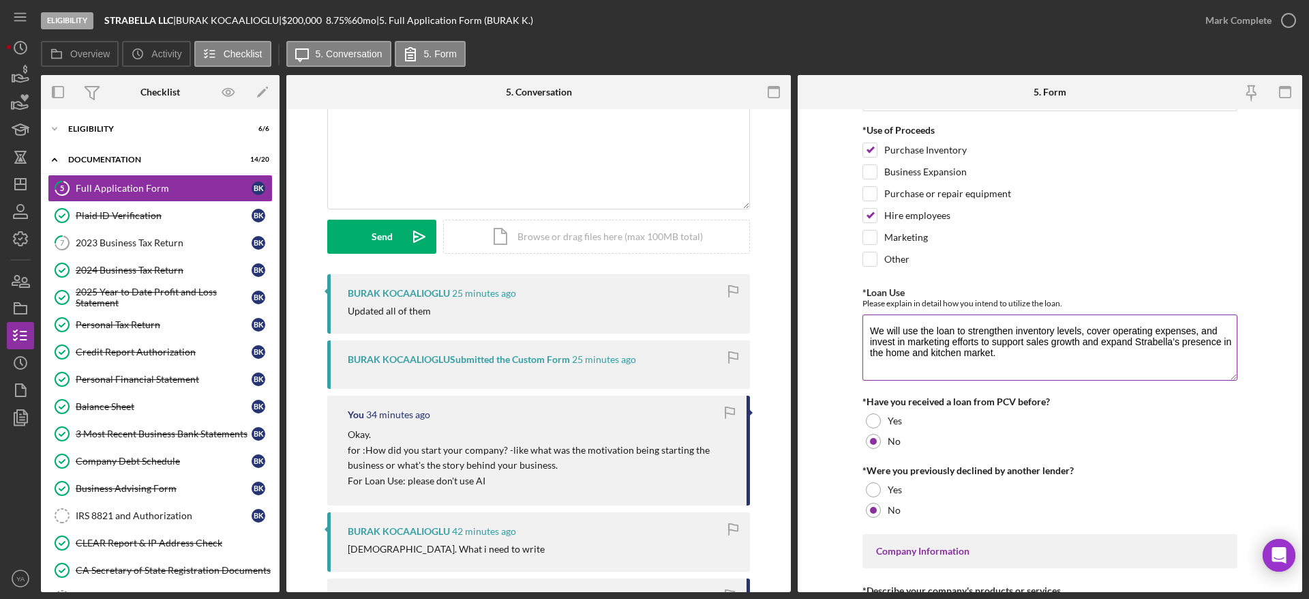
drag, startPoint x: 884, startPoint y: 335, endPoint x: 1000, endPoint y: 357, distance: 118.1
click at [652, 357] on textarea "We will use the loan to strengthen inventory levels, cover operating expenses, …" at bounding box center [1049, 346] width 375 height 65
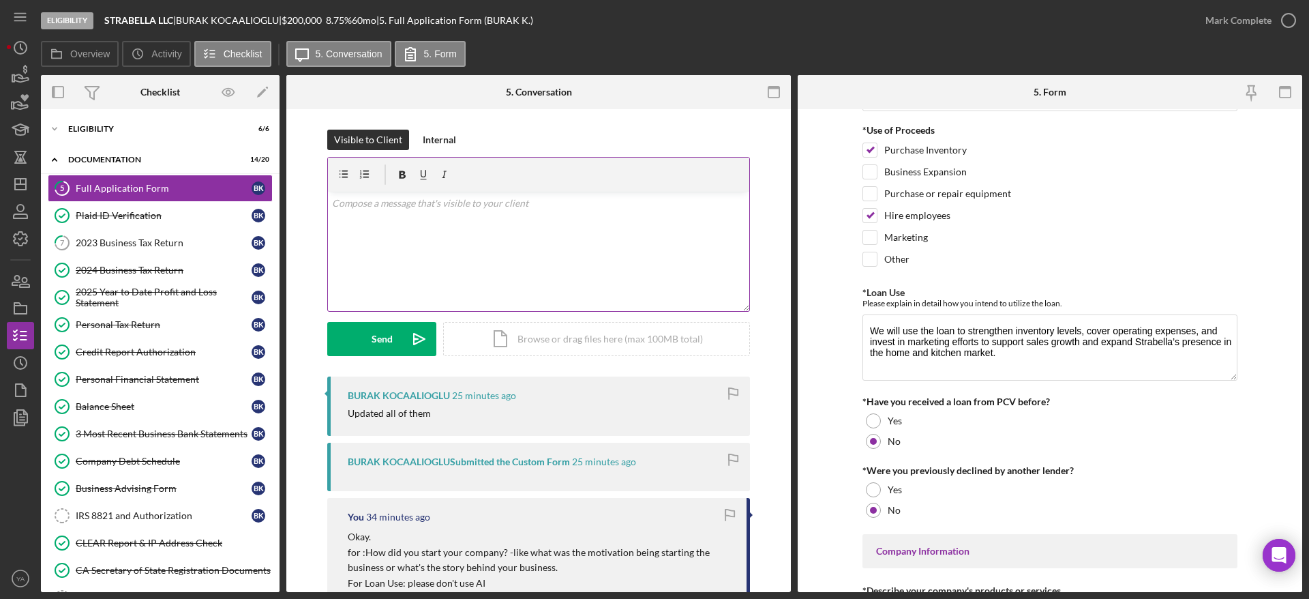
click at [612, 257] on div "v Color teal Color pink Remove color Add row above Add row below Add column bef…" at bounding box center [538, 251] width 421 height 119
drag, startPoint x: 561, startPoint y: 206, endPoint x: 664, endPoint y: 214, distance: 103.3
click at [652, 214] on div "v Color teal Color pink Remove color Add row above Add row below Add column bef…" at bounding box center [538, 251] width 421 height 119
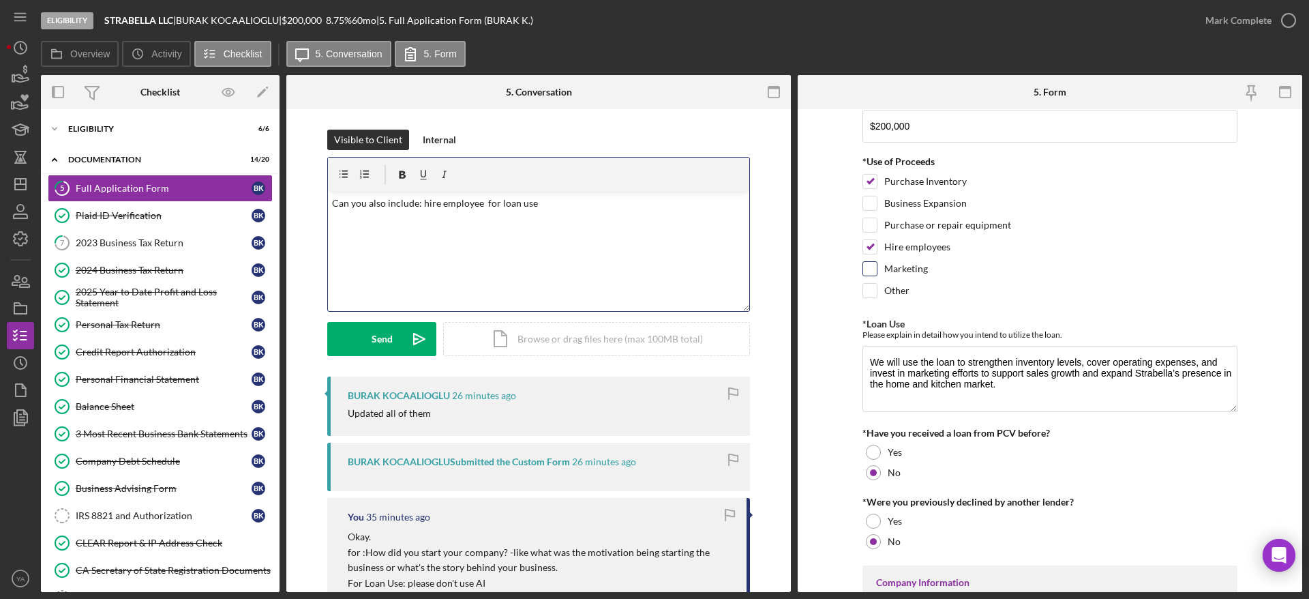
scroll to position [102, 0]
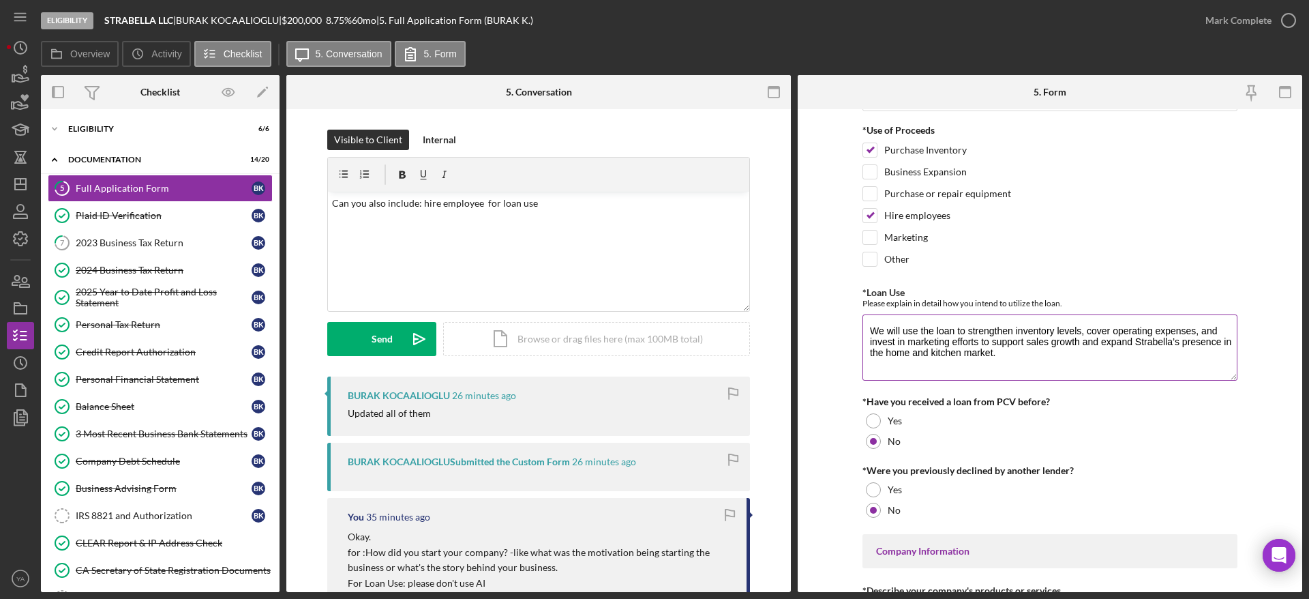
drag, startPoint x: 982, startPoint y: 332, endPoint x: 1102, endPoint y: 359, distance: 123.6
click at [652, 359] on textarea "We will use the loan to strengthen inventory levels, cover operating expenses, …" at bounding box center [1049, 346] width 375 height 65
click at [571, 236] on div "v Color teal Color pink Remove color Add row above Add row below Add column bef…" at bounding box center [538, 251] width 421 height 119
drag, startPoint x: 543, startPoint y: 202, endPoint x: 527, endPoint y: 215, distance: 21.3
click at [527, 215] on div "v Color teal Color pink Remove color Add row above Add row below Add column bef…" at bounding box center [538, 251] width 421 height 119
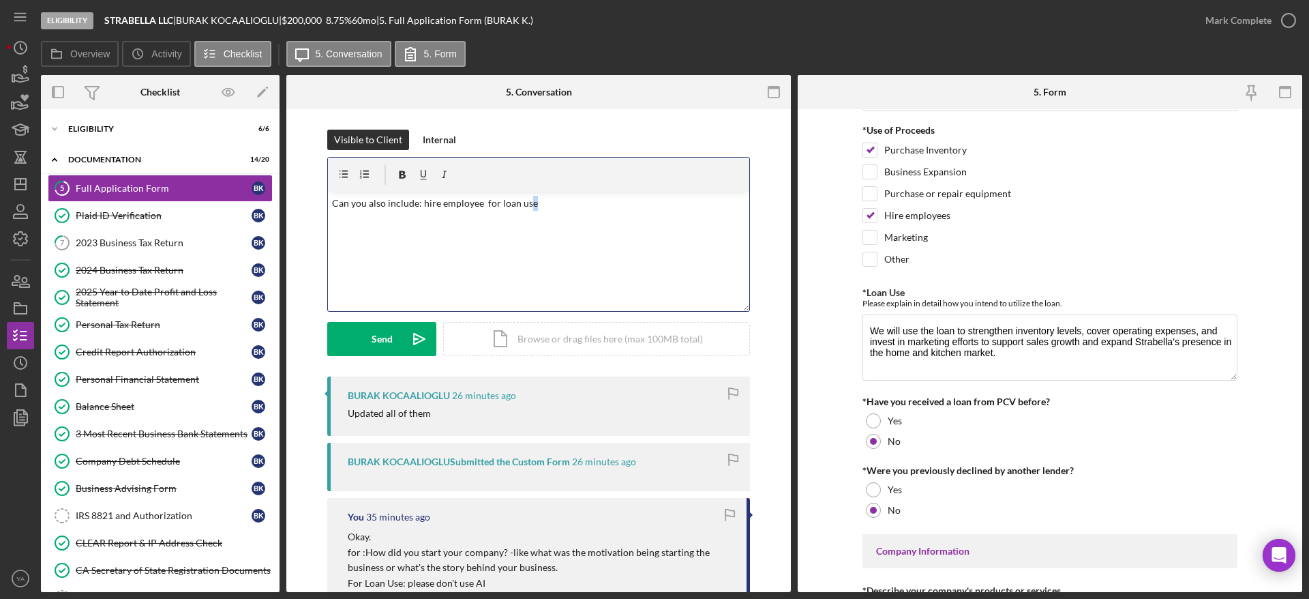
click at [541, 207] on p "Can you also include: hire employee for loan use" at bounding box center [539, 203] width 414 height 15
drag, startPoint x: 539, startPoint y: 207, endPoint x: 552, endPoint y: 202, distance: 14.2
click at [552, 202] on p "Can you also include: hire employee for loan use" at bounding box center [539, 203] width 414 height 15
click at [479, 199] on p "Can you also include: hire employee for loan use as you have mentioned above." at bounding box center [539, 203] width 414 height 15
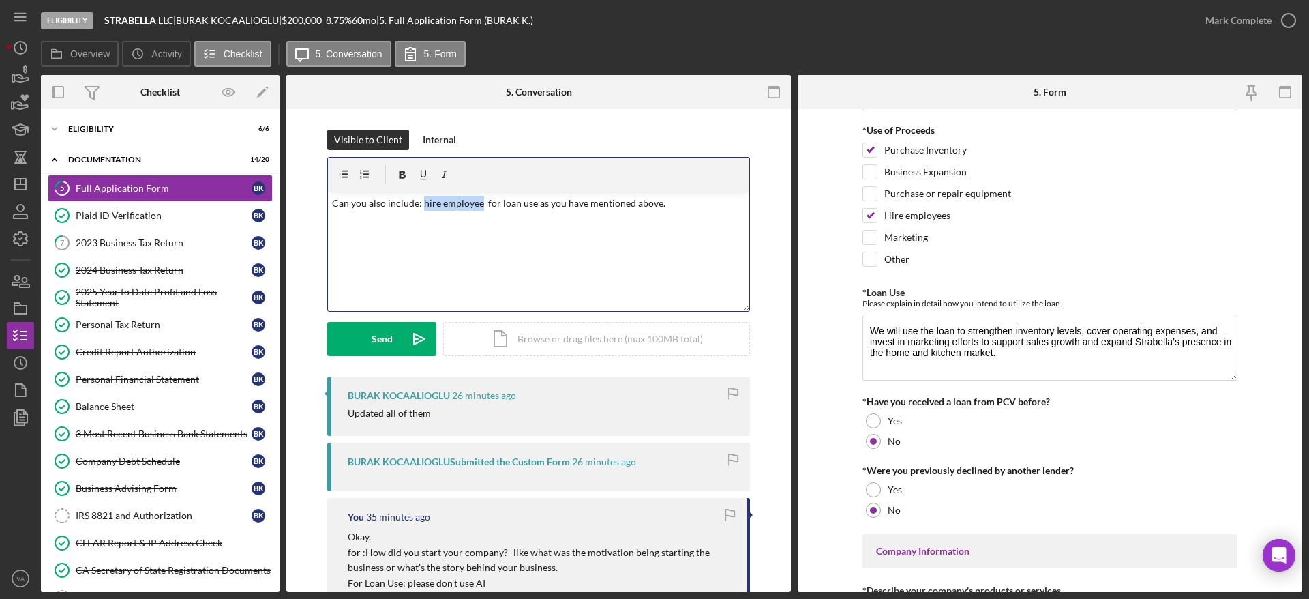
drag, startPoint x: 475, startPoint y: 205, endPoint x: 421, endPoint y: 201, distance: 54.6
click at [421, 201] on p "Can you also include: hire employee for loan use as you have mentioned above." at bounding box center [539, 203] width 414 height 15
drag, startPoint x: 451, startPoint y: 208, endPoint x: 425, endPoint y: 175, distance: 41.3
click at [425, 175] on icon "button" at bounding box center [423, 175] width 31 height 31
click at [494, 209] on p "Can you also include: hire employee for loan use as you have mentioned above." at bounding box center [539, 203] width 414 height 15
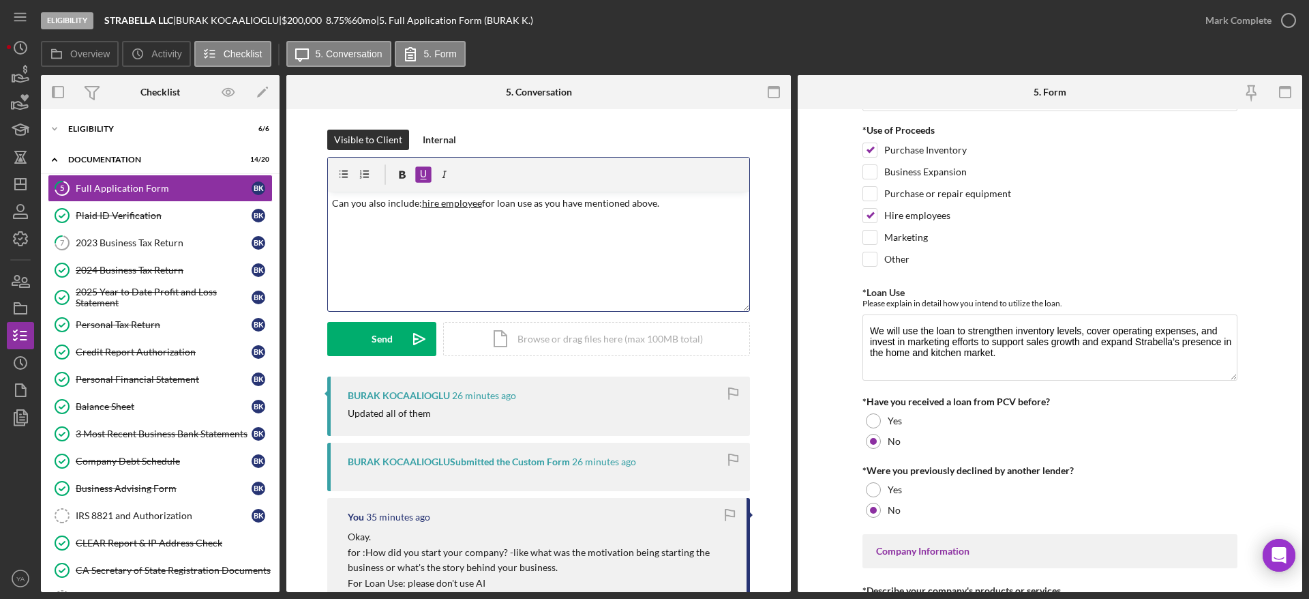
drag, startPoint x: 463, startPoint y: 202, endPoint x: 437, endPoint y: 198, distance: 26.2
click at [436, 197] on u "hire employee" at bounding box center [452, 203] width 60 height 12
click at [479, 201] on p "Can you also include: hire employee for loan use as you have mentioned above." at bounding box center [539, 203] width 414 height 15
click at [526, 224] on p "for loan use as you have mentioned above." at bounding box center [539, 222] width 414 height 15
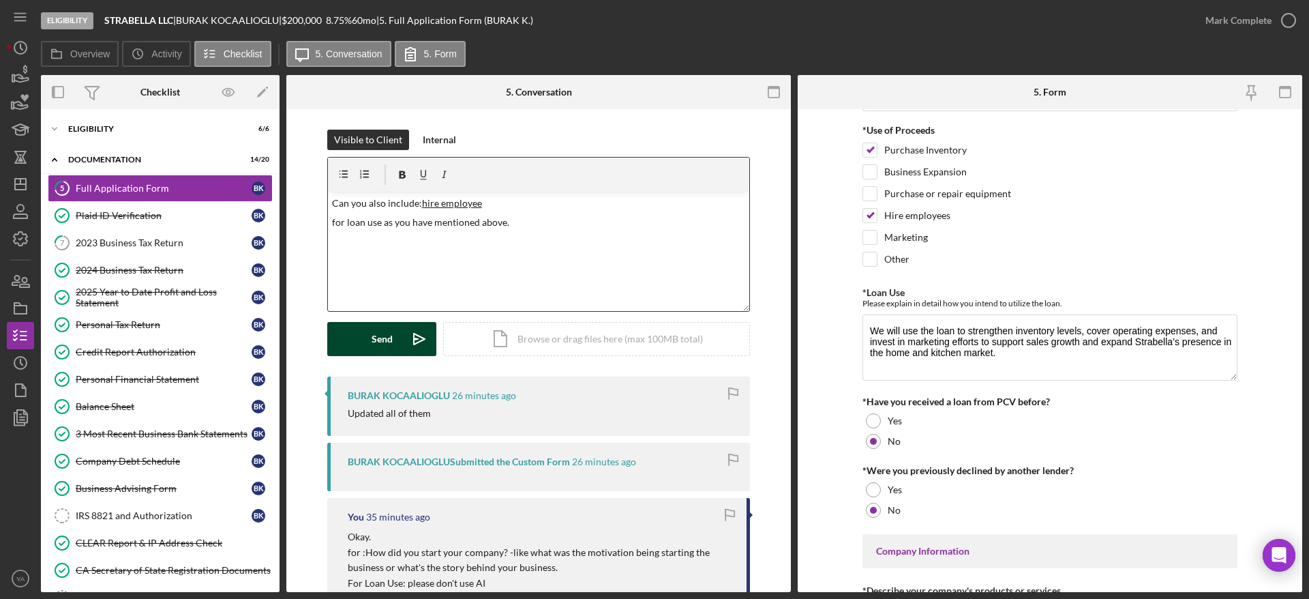
click at [408, 329] on icon "Icon/icon-invite-send" at bounding box center [419, 339] width 34 height 34
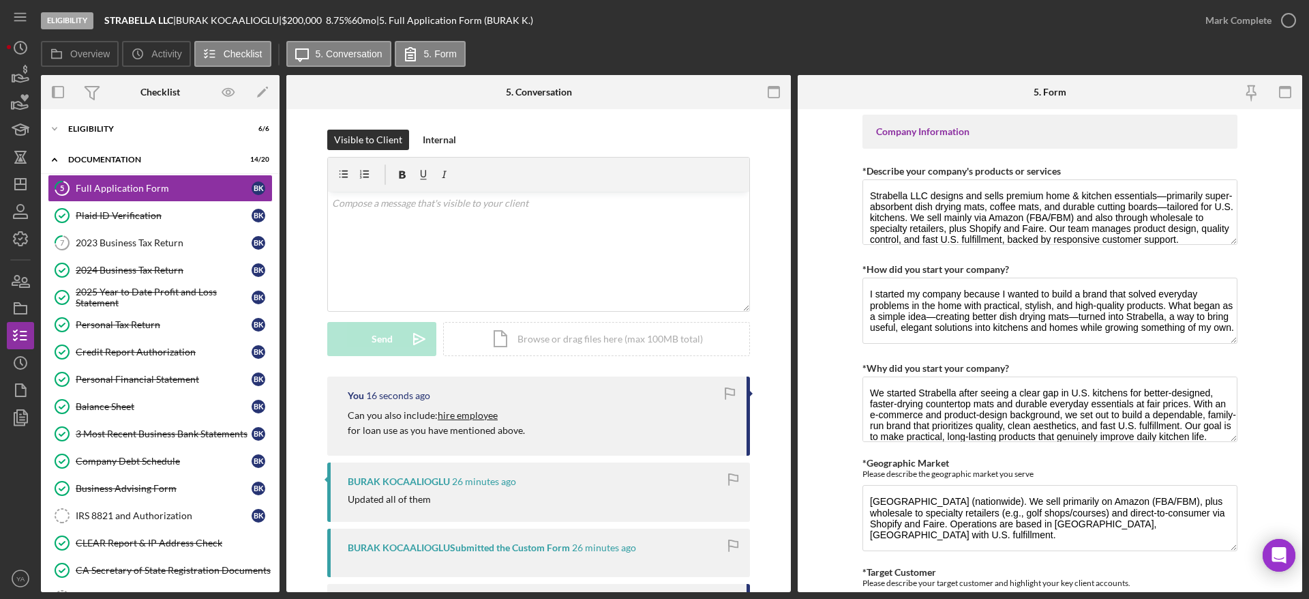
scroll to position [409, 0]
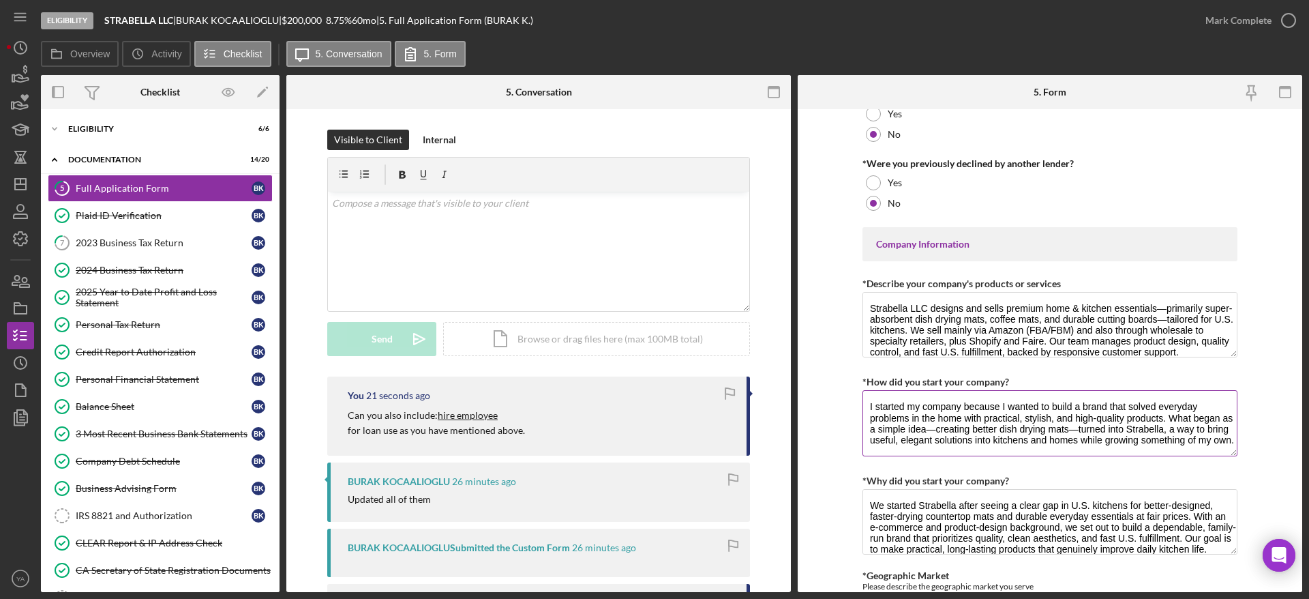
drag, startPoint x: 999, startPoint y: 402, endPoint x: 1171, endPoint y: 423, distance: 173.0
click at [652, 423] on textarea "I started my company because I wanted to build a brand that solved everyday pro…" at bounding box center [1049, 422] width 375 height 65
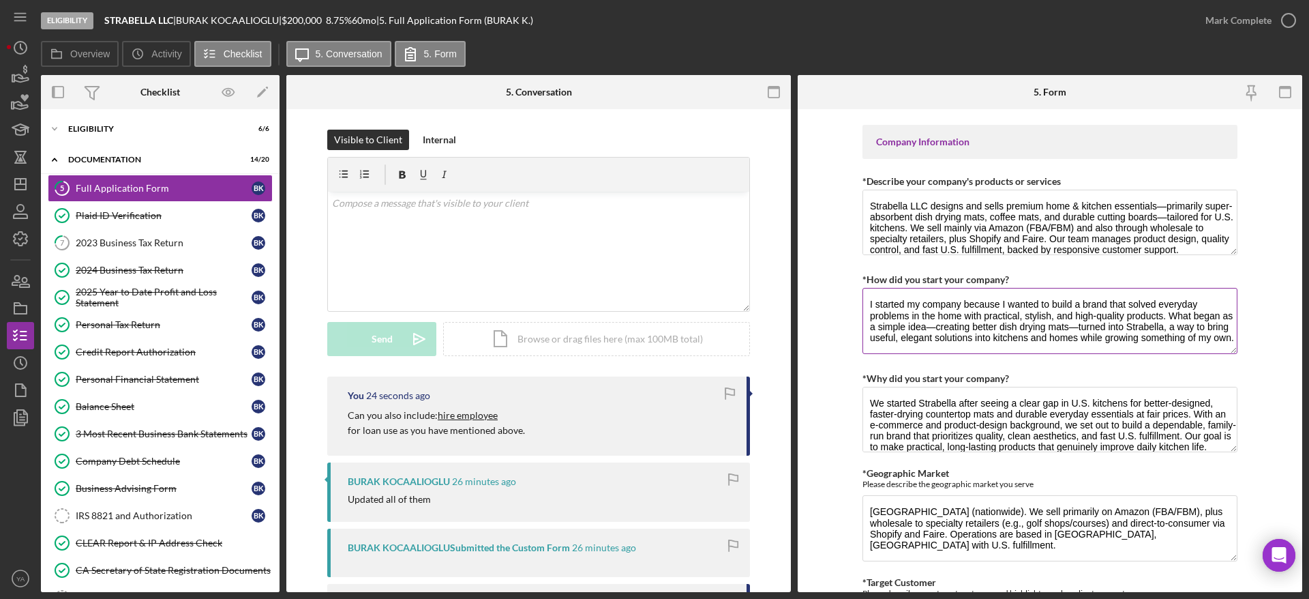
click at [652, 327] on textarea "I started my company because I wanted to build a brand that solved everyday pro…" at bounding box center [1049, 320] width 375 height 65
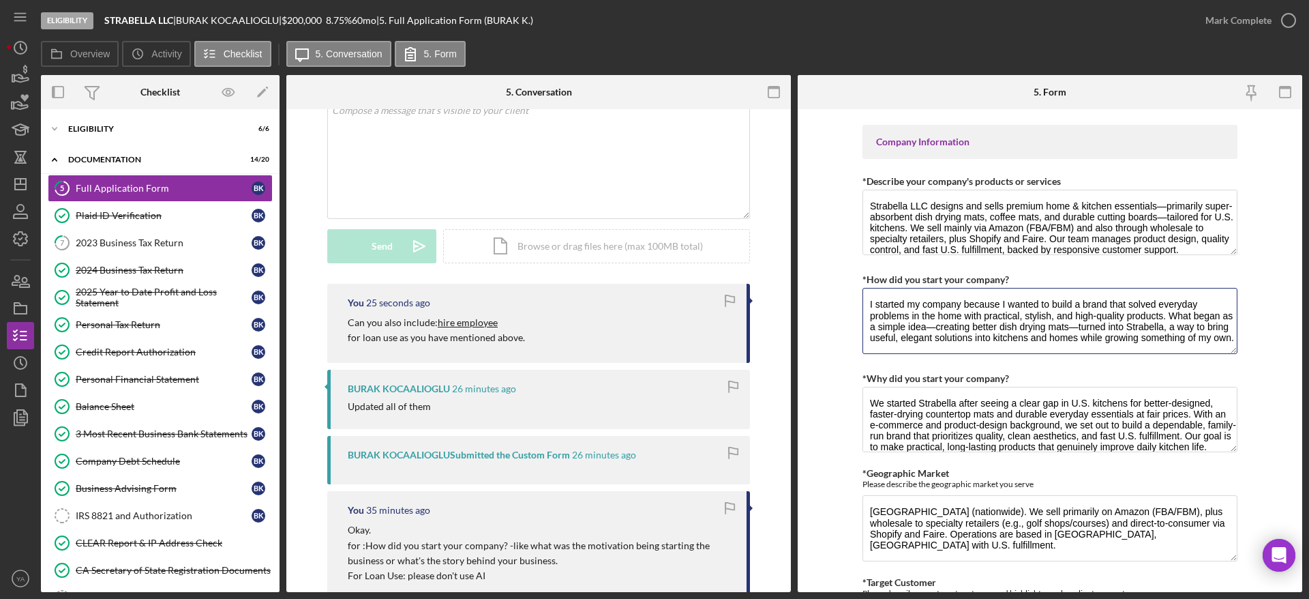
scroll to position [205, 0]
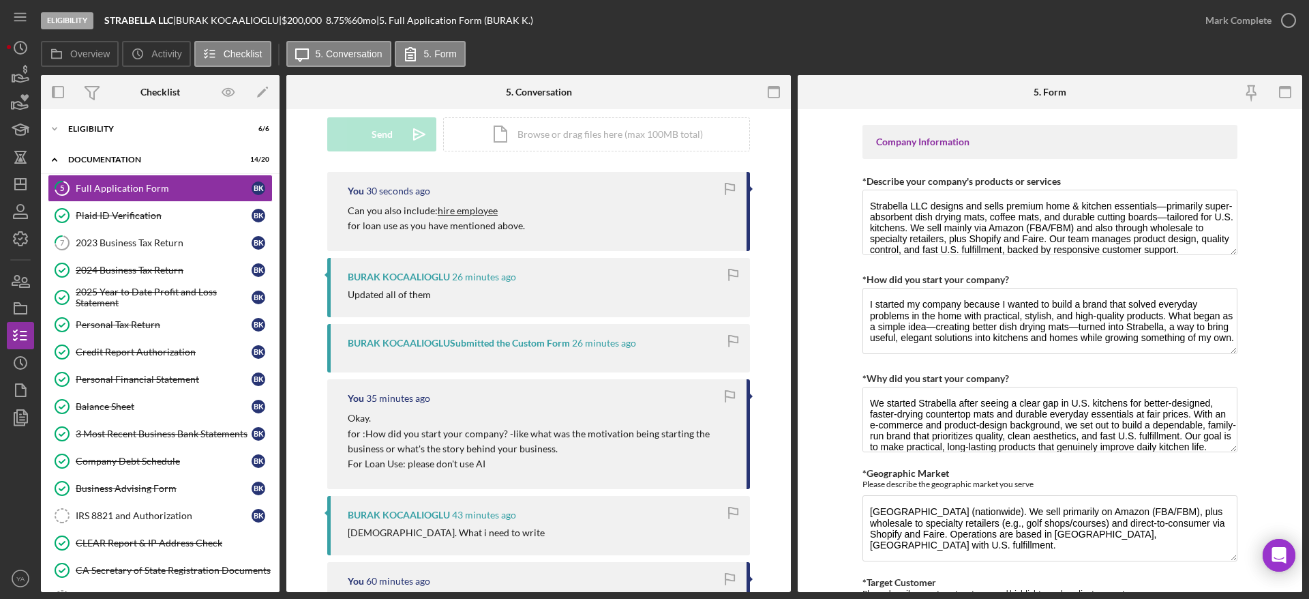
click at [652, 360] on form "Loan Request *Requested Loan Amount $200,000 *Use of Proceeds Purchase Inventor…" at bounding box center [1050, 350] width 504 height 483
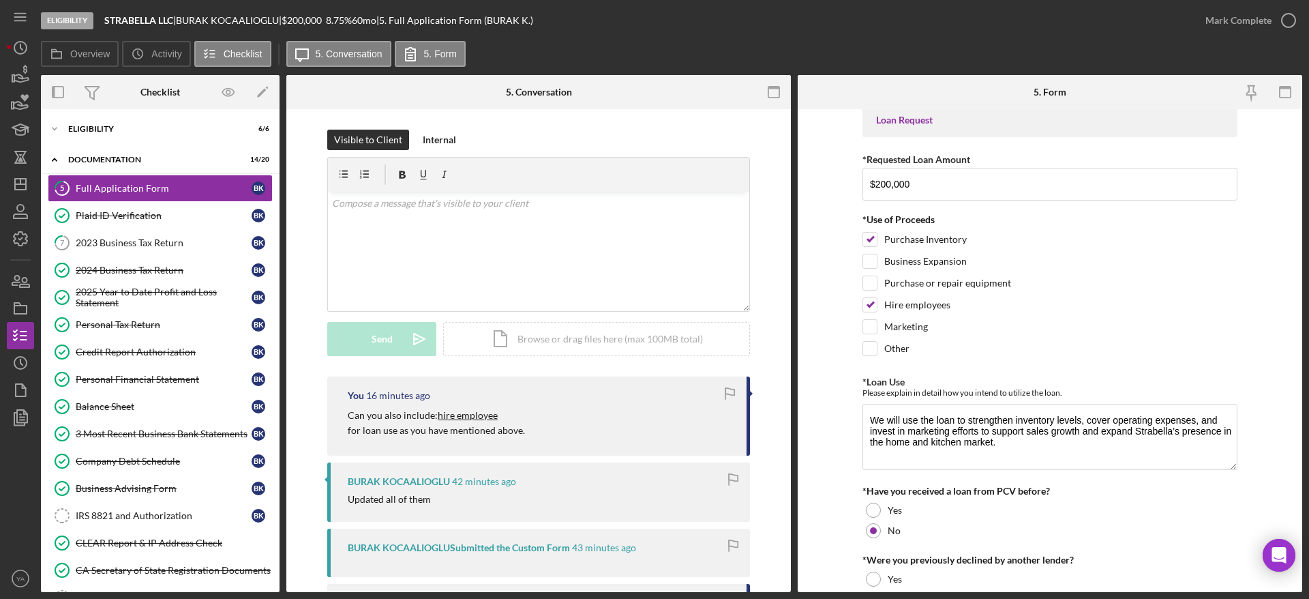
scroll to position [0, 0]
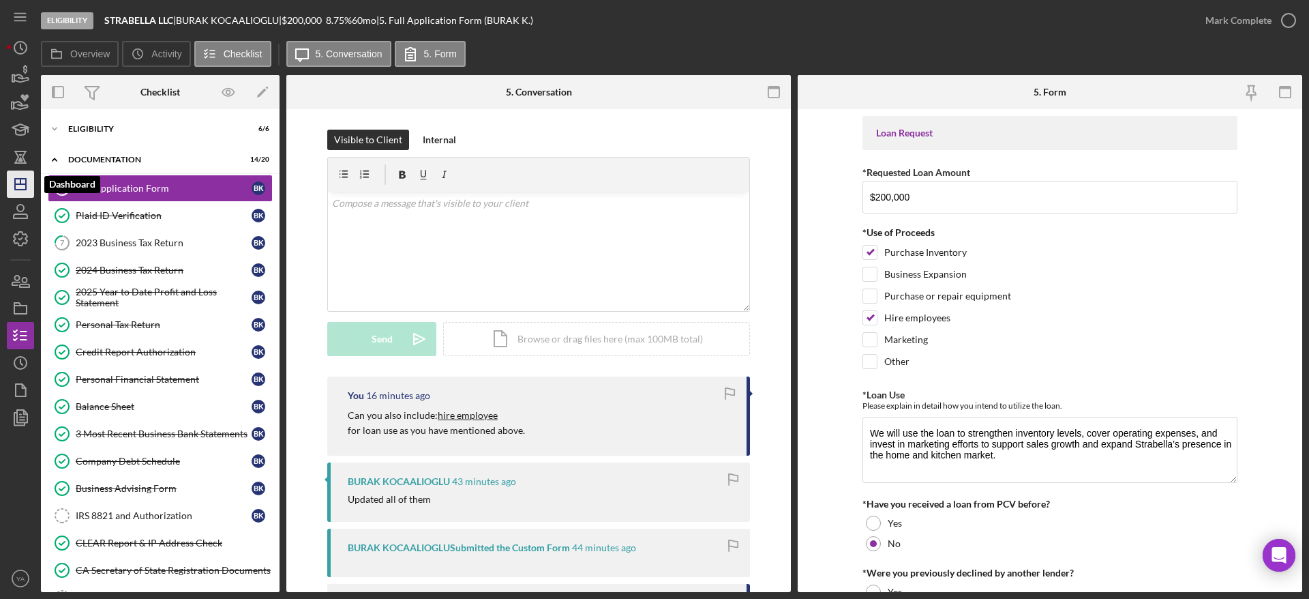
click at [20, 186] on icon "Icon/Dashboard" at bounding box center [20, 184] width 34 height 34
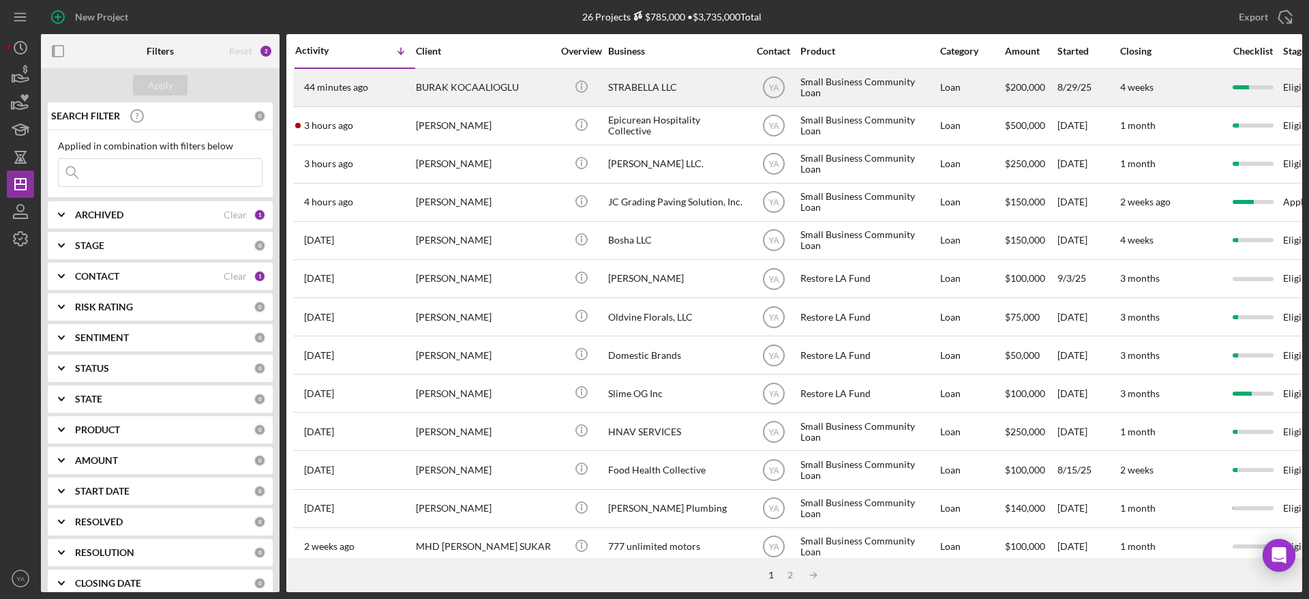
click at [652, 91] on div "STRABELLA LLC" at bounding box center [676, 88] width 136 height 36
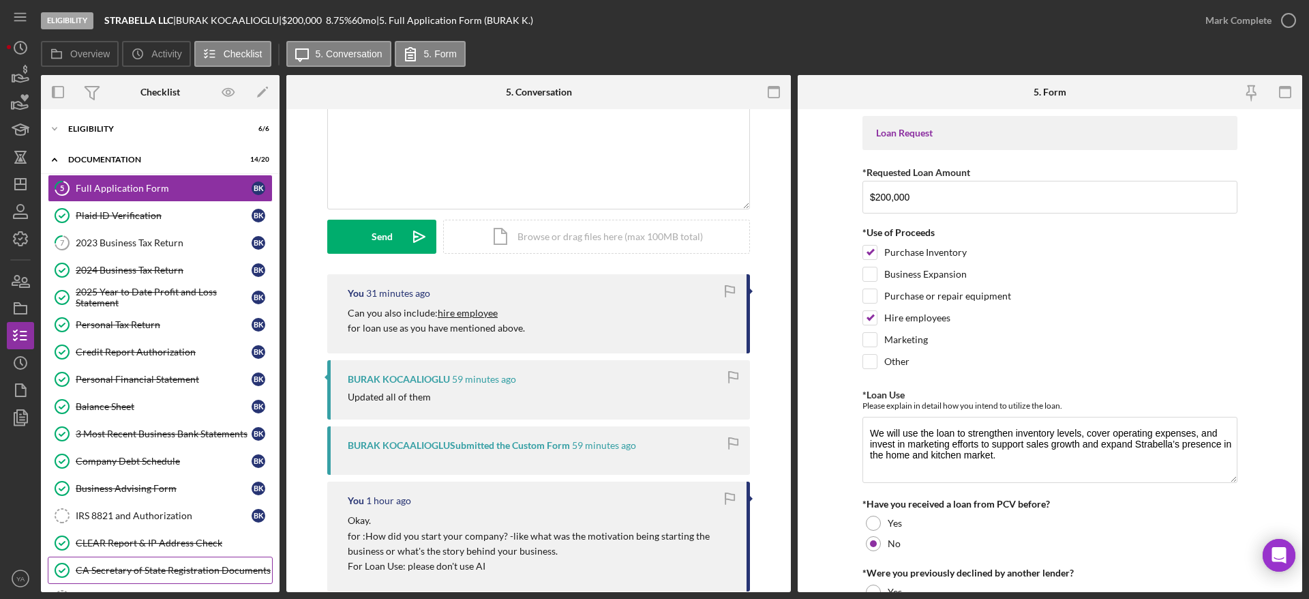
scroll to position [203, 0]
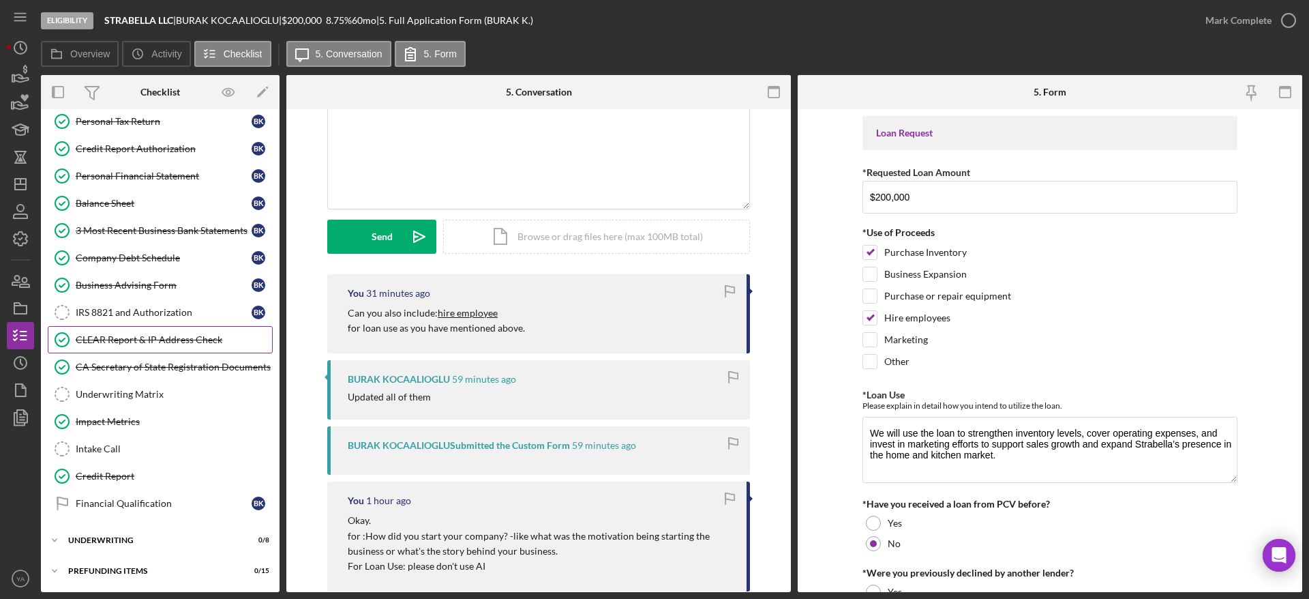
click at [157, 329] on link "CLEAR Report & IP Address Check CLEAR Report & IP Address Check" at bounding box center [160, 339] width 225 height 27
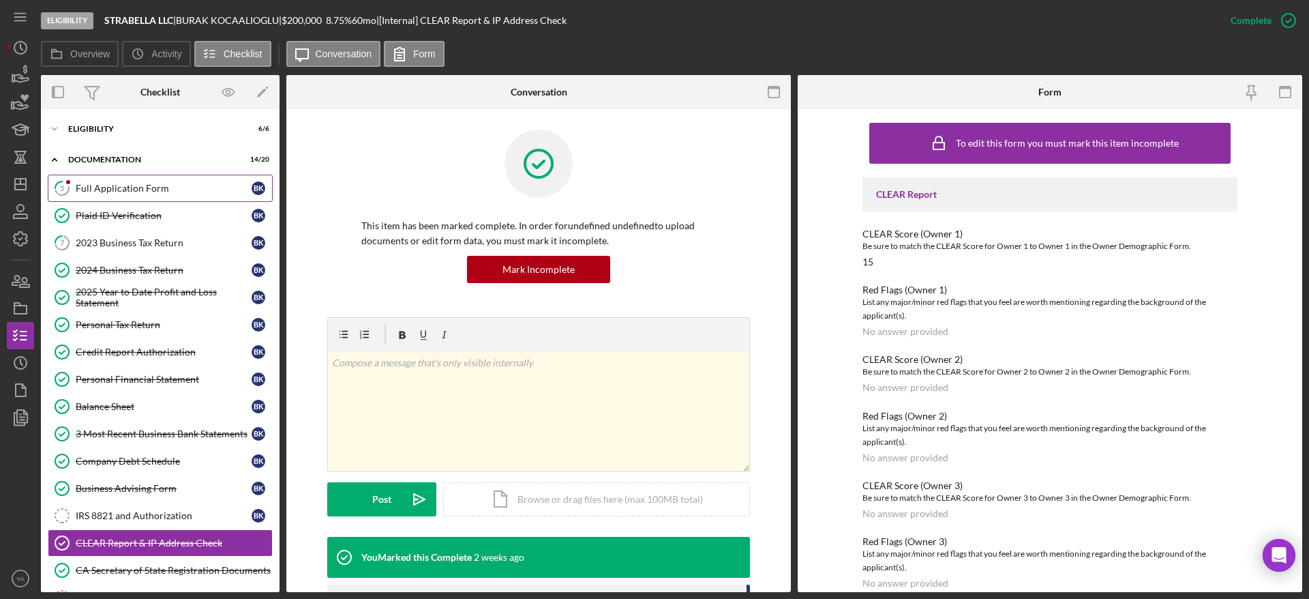
click at [145, 193] on div "Full Application Form" at bounding box center [164, 188] width 176 height 11
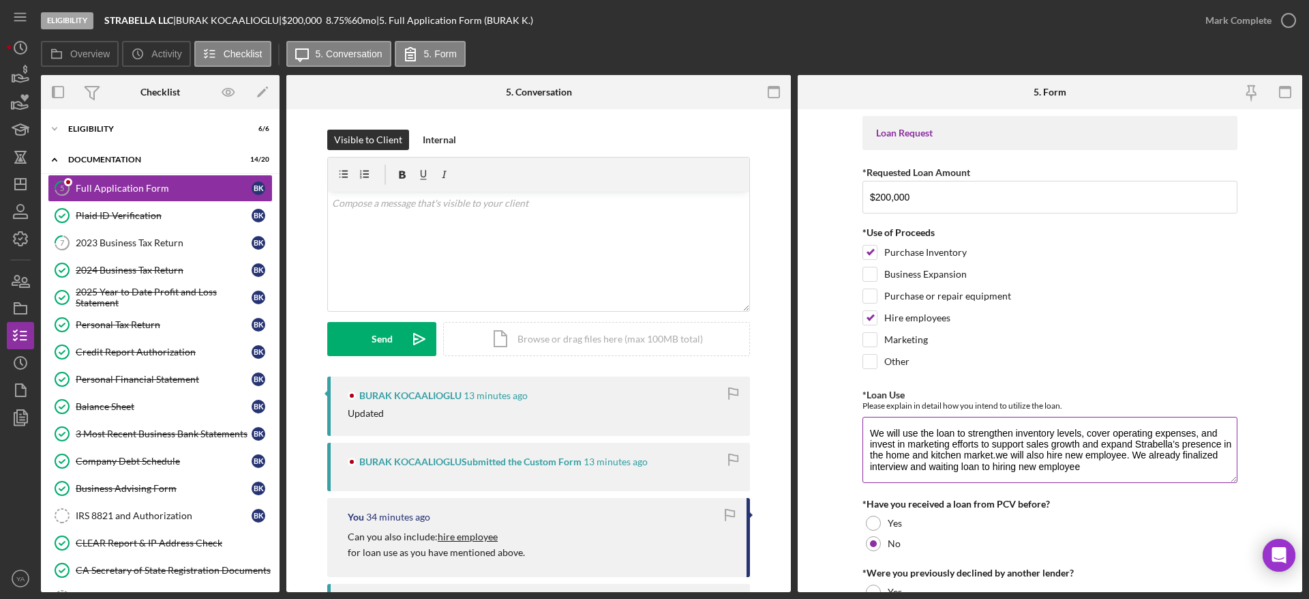
scroll to position [102, 0]
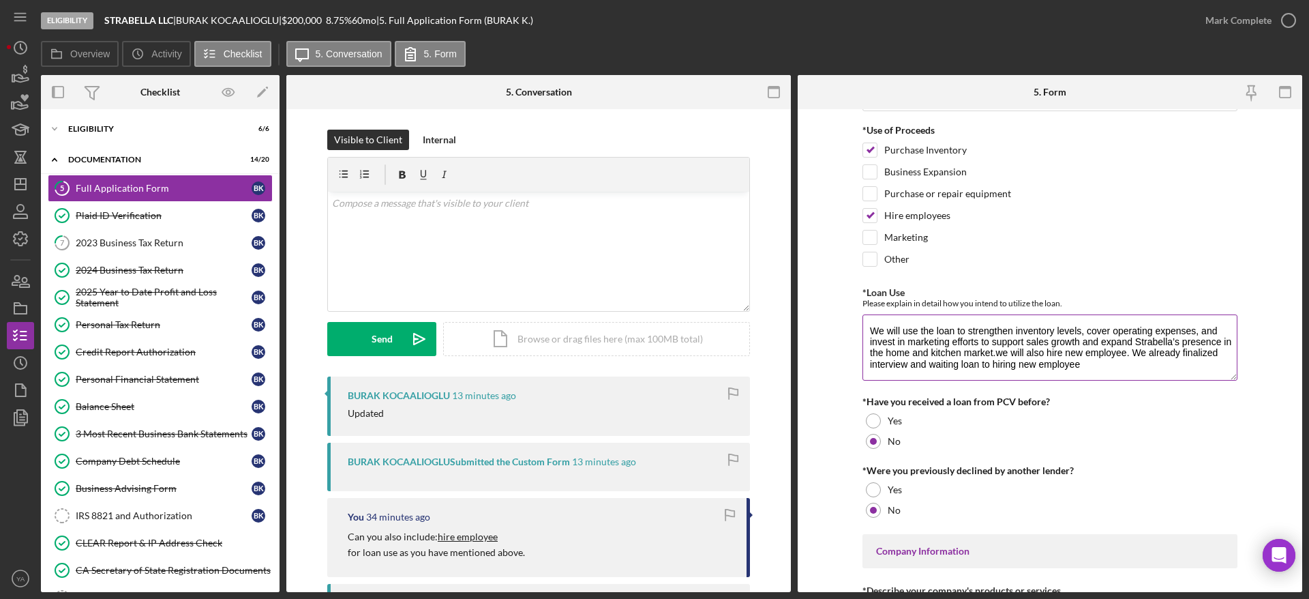
drag, startPoint x: 909, startPoint y: 338, endPoint x: 1085, endPoint y: 340, distance: 175.9
click at [652, 340] on textarea "We will use the loan to strengthen inventory levels, cover operating expenses, …" at bounding box center [1049, 346] width 375 height 65
drag, startPoint x: 1093, startPoint y: 334, endPoint x: 1173, endPoint y: 350, distance: 81.3
click at [652, 350] on textarea "We will use the loan to strengthen inventory levels, cover operating expenses, …" at bounding box center [1049, 346] width 375 height 65
click at [652, 352] on textarea "We will use the loan to strengthen inventory levels, cover operating expenses, …" at bounding box center [1049, 346] width 375 height 65
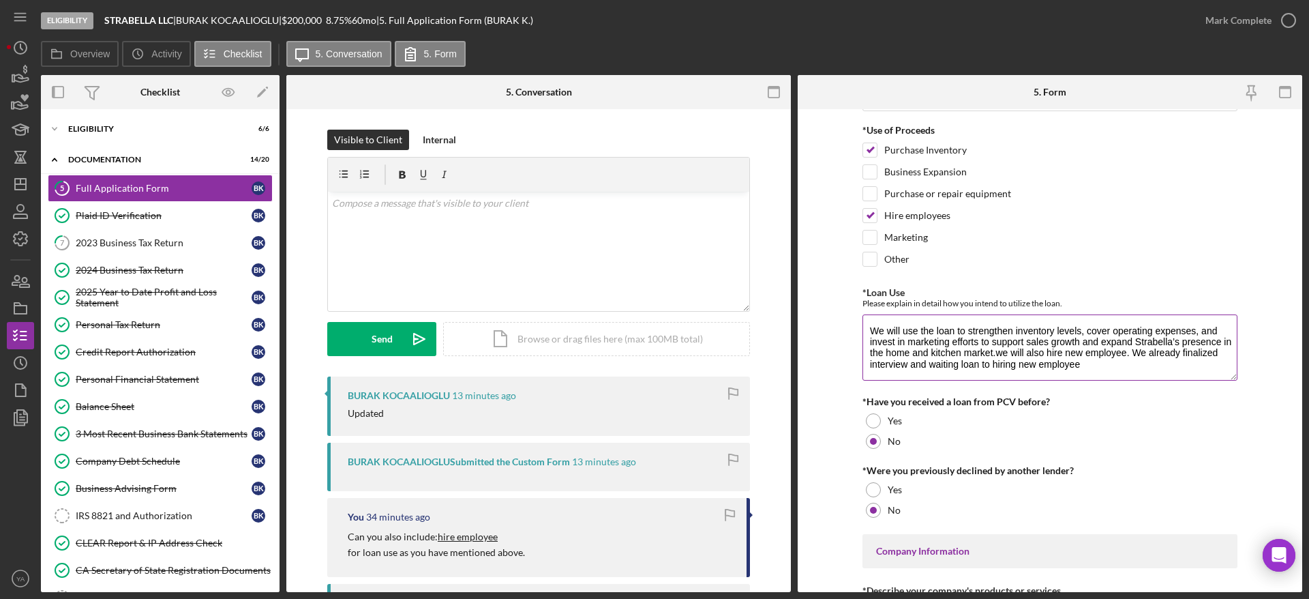
click at [652, 363] on textarea "We will use the loan to strengthen inventory levels, cover operating expenses, …" at bounding box center [1049, 346] width 375 height 65
type textarea "We will use the loan to strengthen inventory levels, cover operating expenses, …"
click at [530, 221] on div "v Color teal Color pink Remove color Add row above Add row below Add column bef…" at bounding box center [538, 251] width 421 height 119
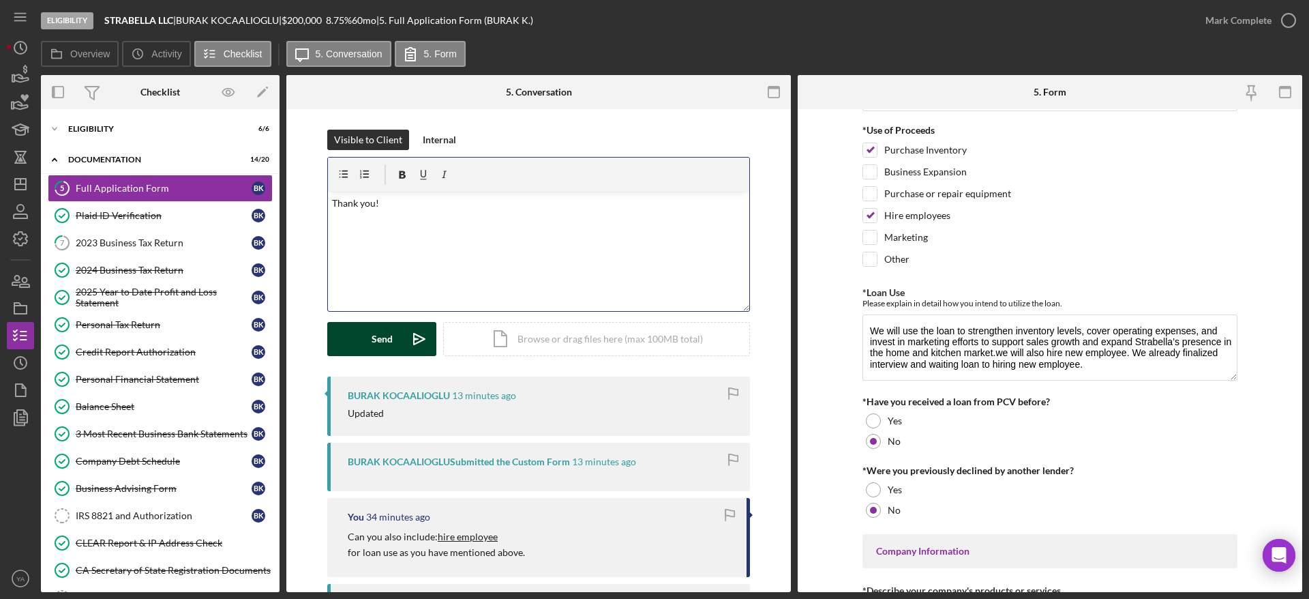
click at [372, 331] on div "Send" at bounding box center [382, 339] width 21 height 34
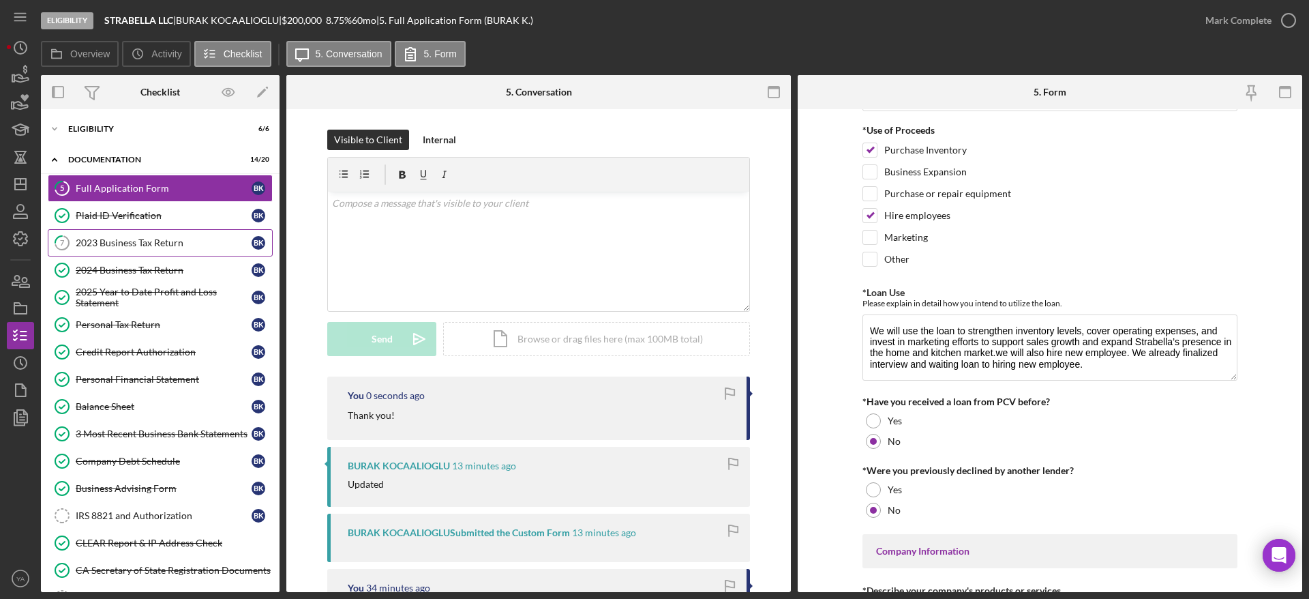
click at [162, 229] on link "7 2023 Business Tax Return B K" at bounding box center [160, 242] width 225 height 27
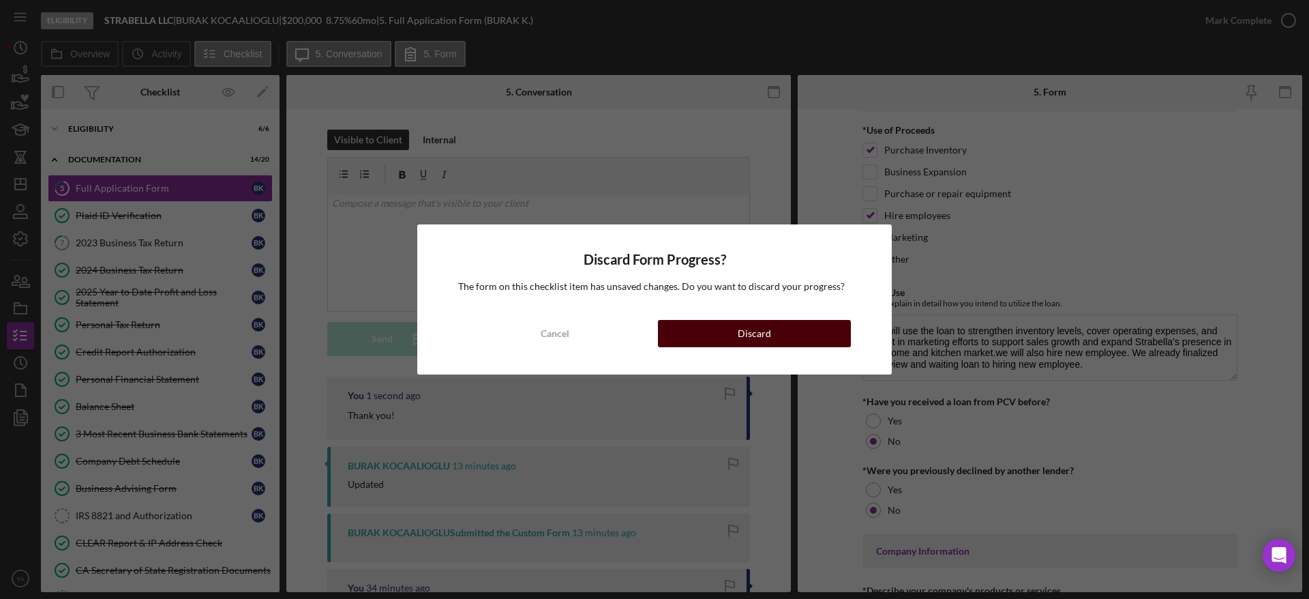
click at [652, 329] on div "Discard" at bounding box center [754, 333] width 33 height 27
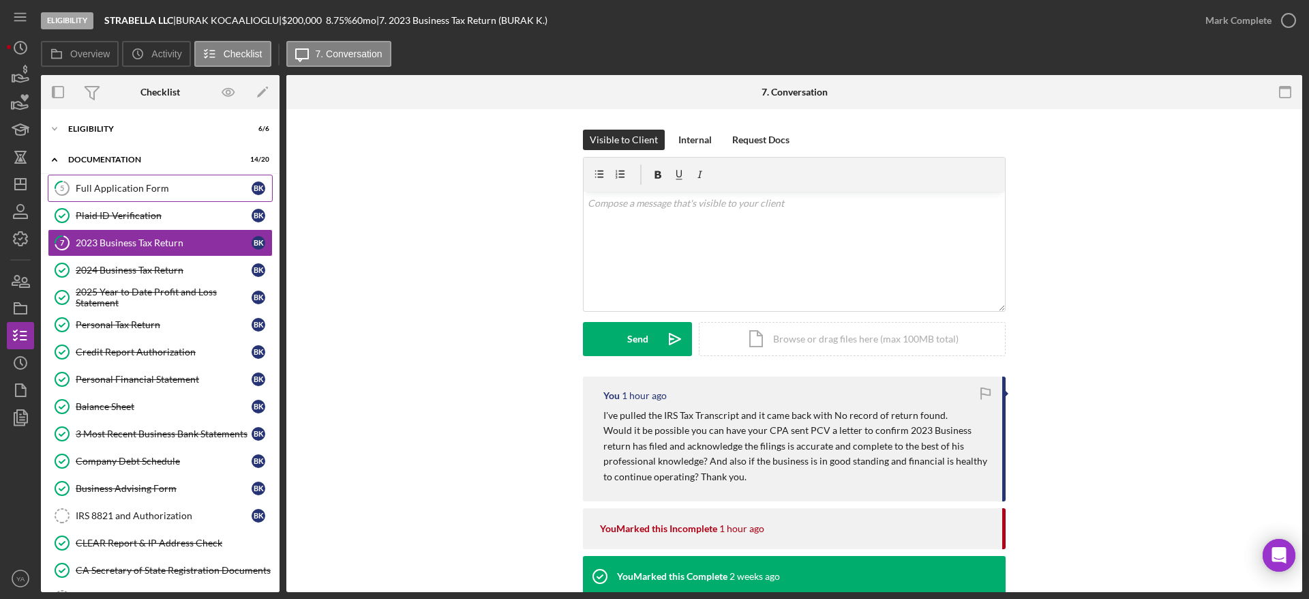
click at [162, 188] on div "Full Application Form" at bounding box center [164, 188] width 176 height 11
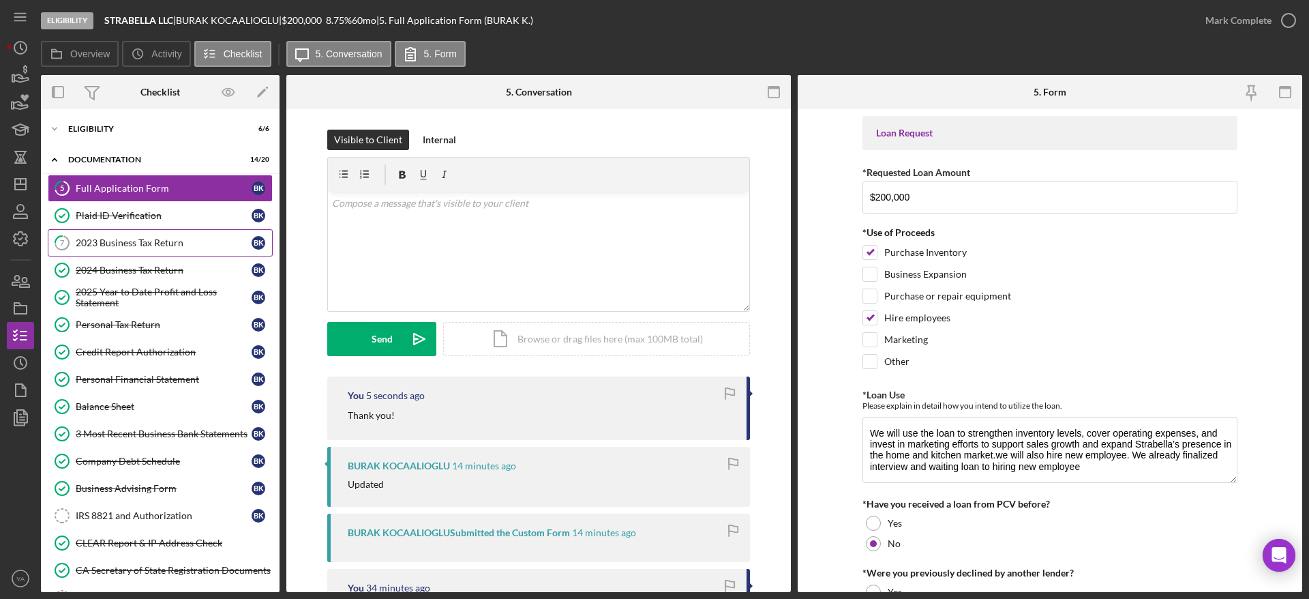
click at [181, 245] on div "2023 Business Tax Return" at bounding box center [164, 242] width 176 height 11
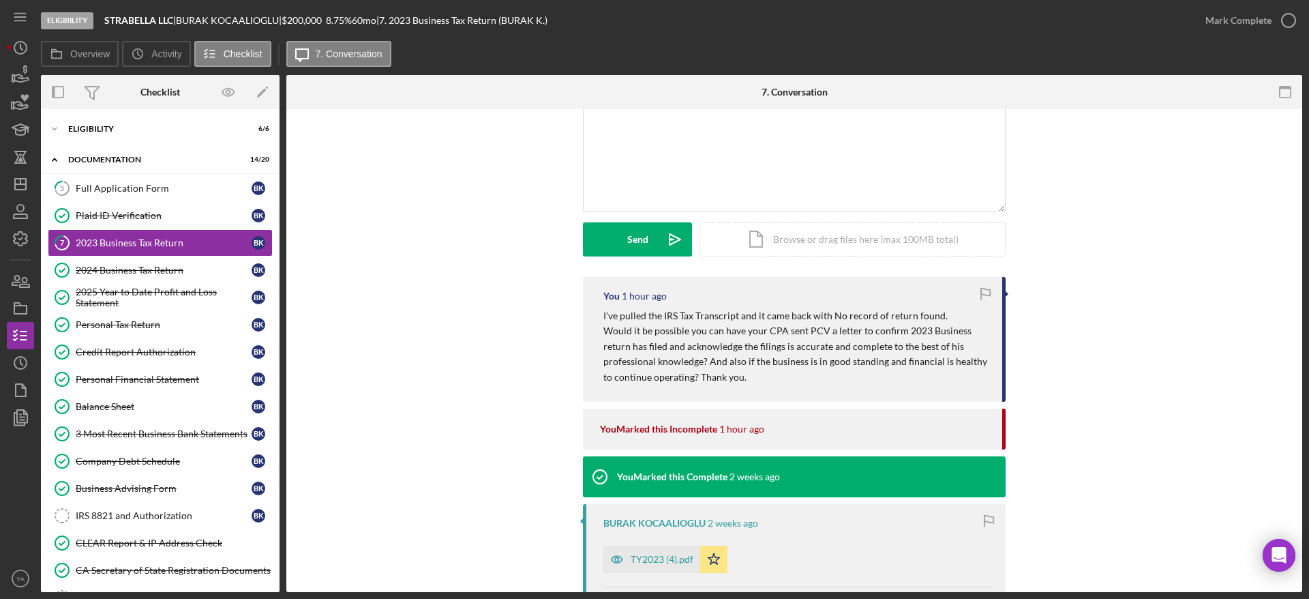
scroll to position [102, 0]
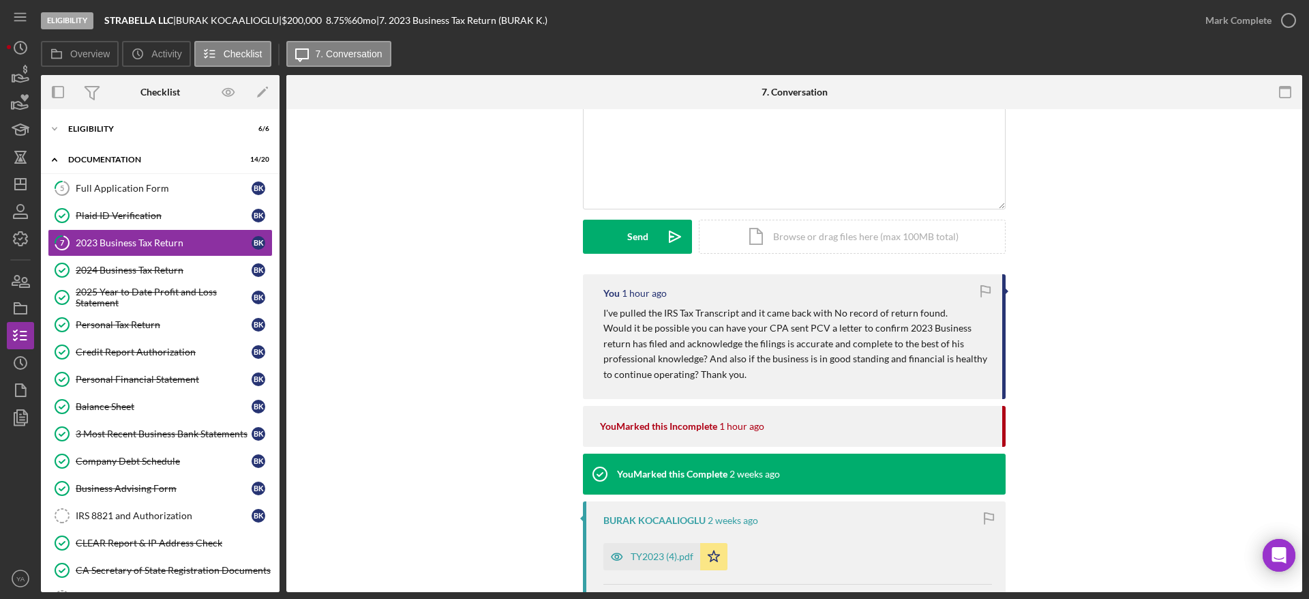
click at [652, 329] on p "Would it be possible you can have your CPA sent PCV a letter to confirm 2023 Bu…" at bounding box center [795, 350] width 385 height 61
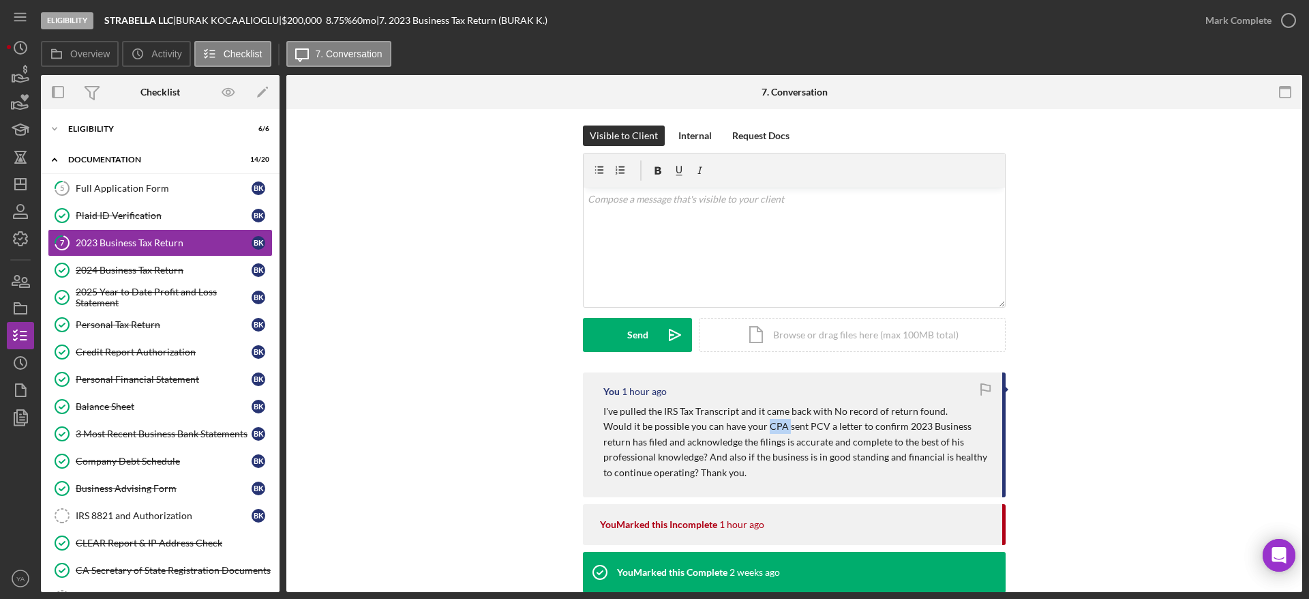
scroll to position [0, 0]
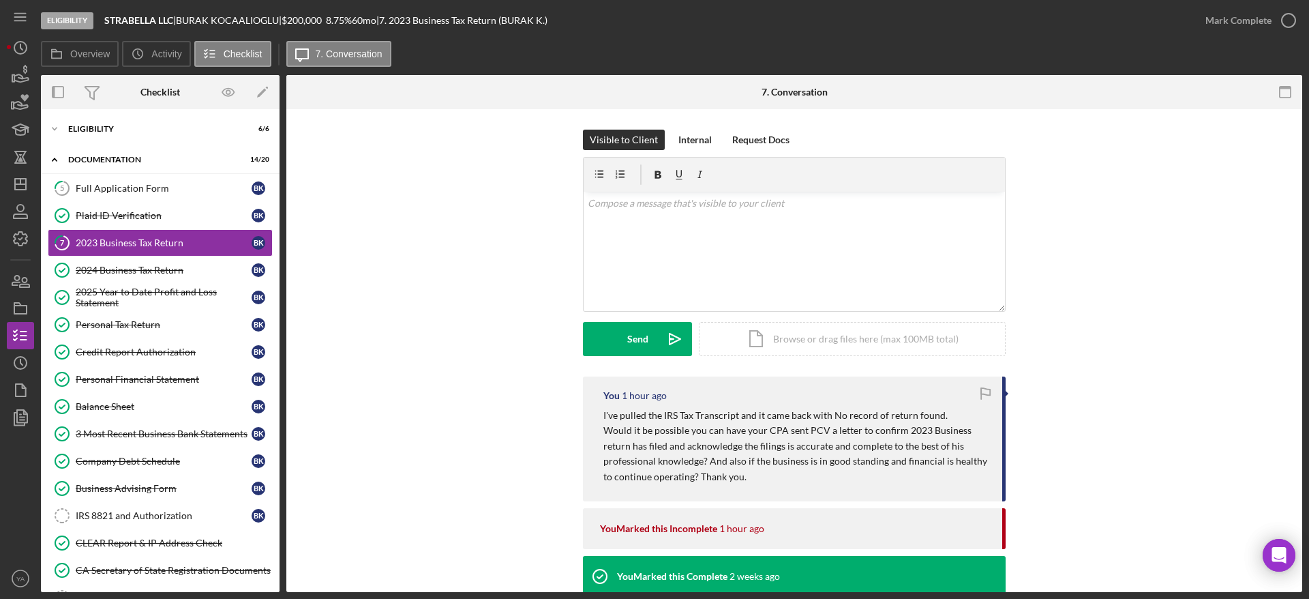
click at [652, 410] on p "I've pulled the IRS Tax Transcript and it came back with No record of return fo…" at bounding box center [795, 415] width 385 height 15
click at [652, 227] on div "v Color teal Color pink Remove color Add row above Add row below Add column bef…" at bounding box center [794, 251] width 421 height 119
click at [18, 187] on icon "Icon/Dashboard" at bounding box center [20, 184] width 34 height 34
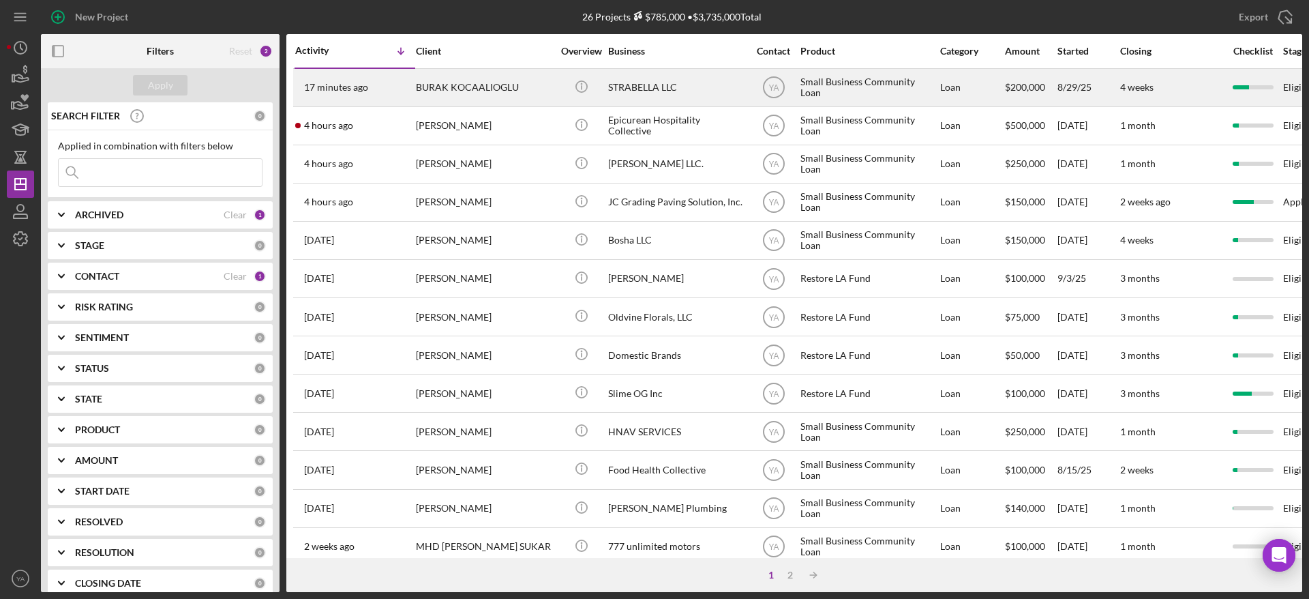
click at [637, 92] on div "STRABELLA LLC" at bounding box center [676, 88] width 136 height 36
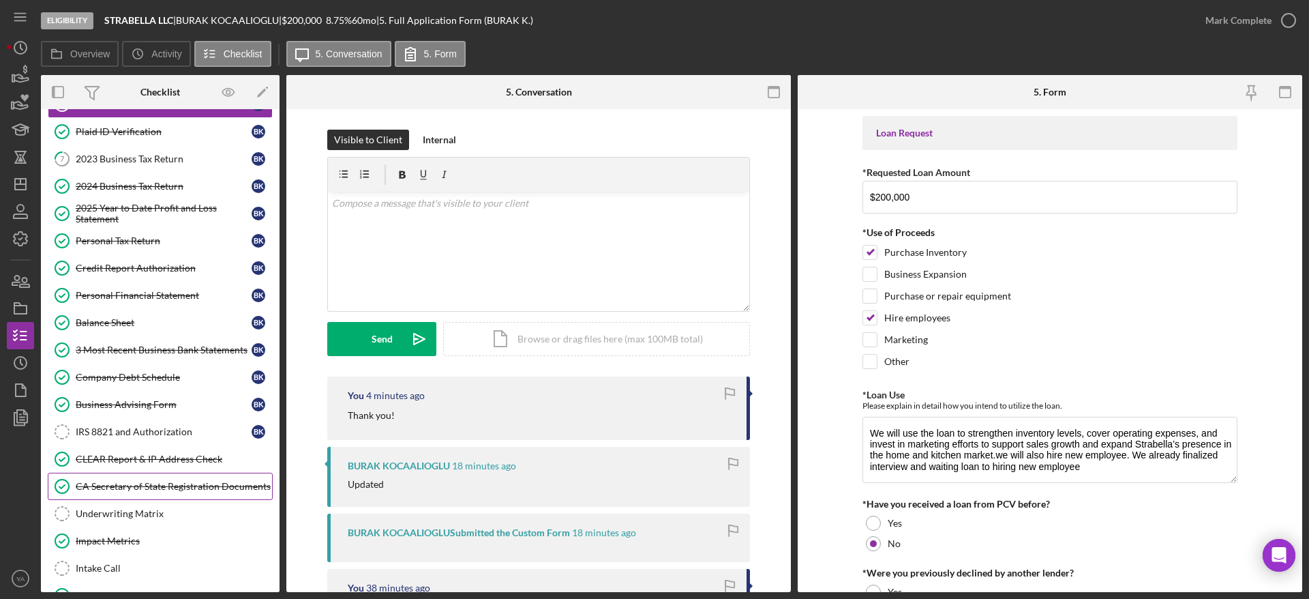
scroll to position [203, 0]
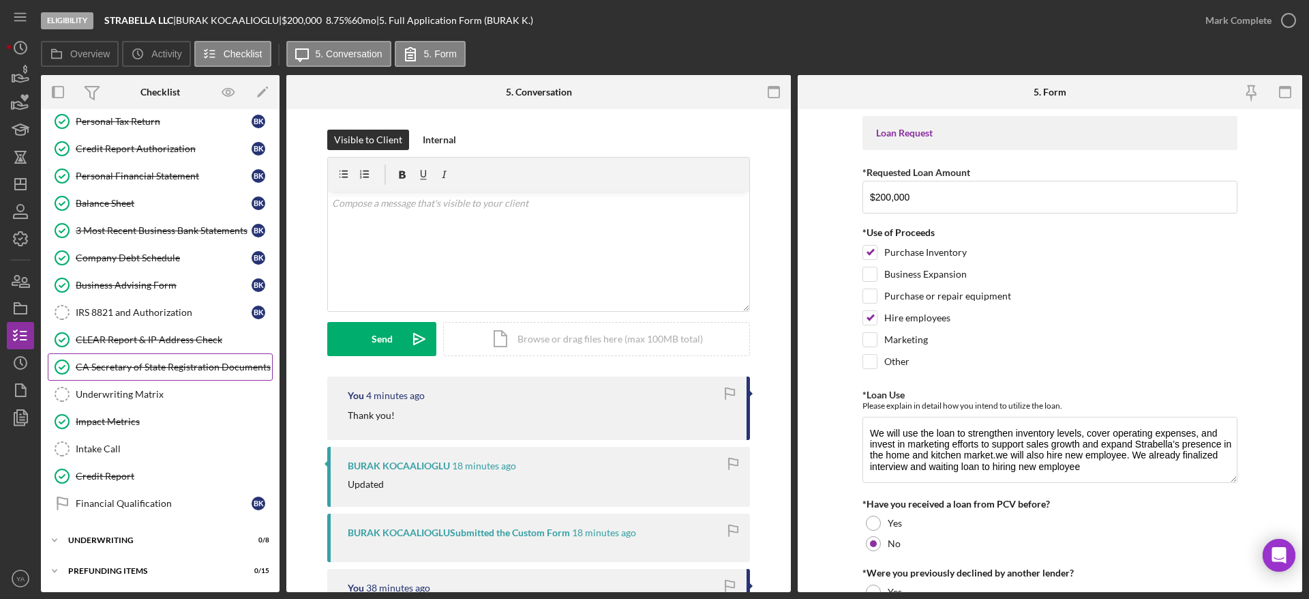
click at [149, 365] on div "CA Secretary of State Registration Documents" at bounding box center [174, 366] width 196 height 11
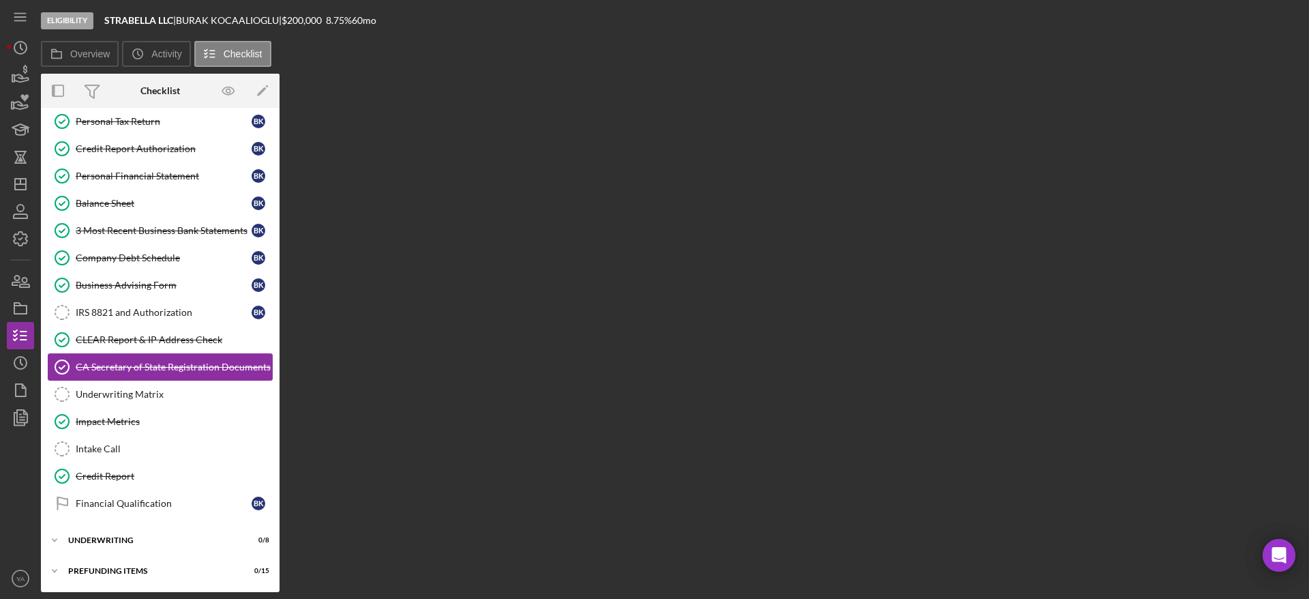
scroll to position [203, 0]
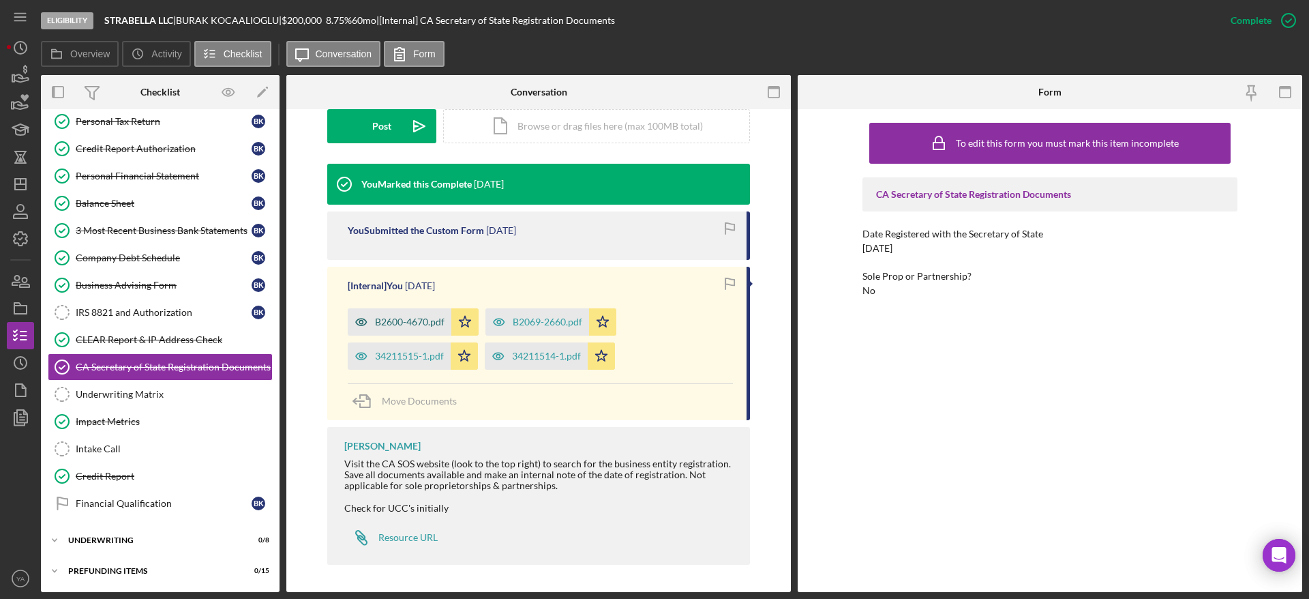
click at [414, 320] on div "B2600-4670.pdf" at bounding box center [410, 321] width 70 height 11
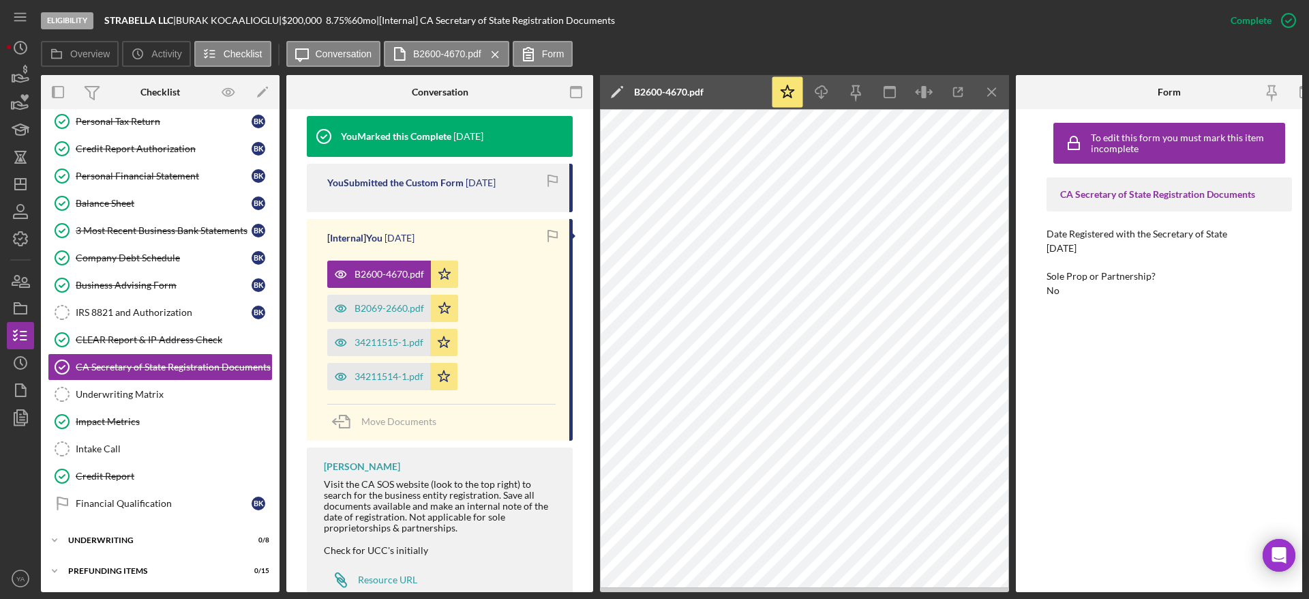
scroll to position [482, 0]
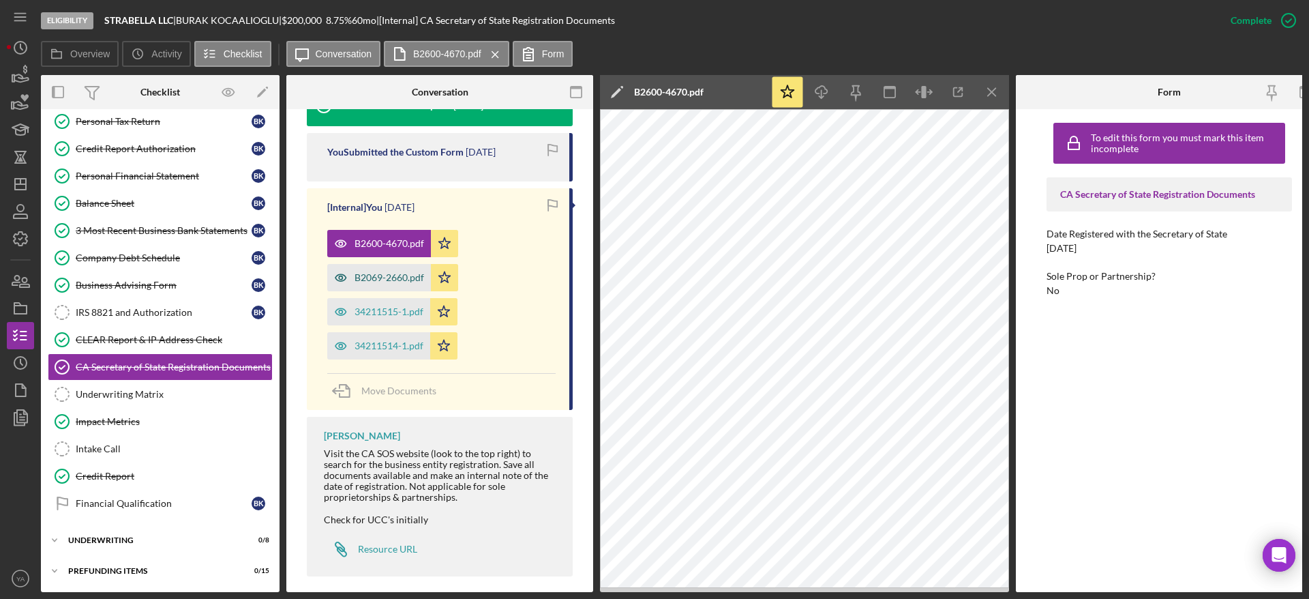
click at [404, 272] on div "B2069-2660.pdf" at bounding box center [389, 277] width 70 height 11
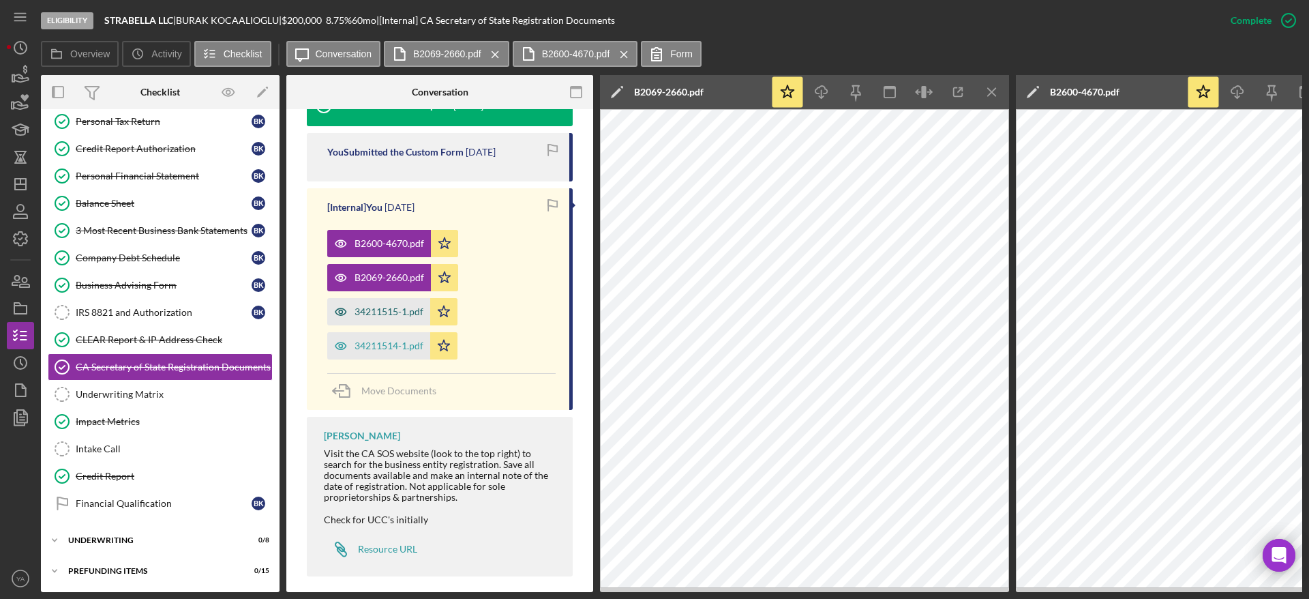
click at [393, 306] on div "34211515-1.pdf" at bounding box center [388, 311] width 69 height 11
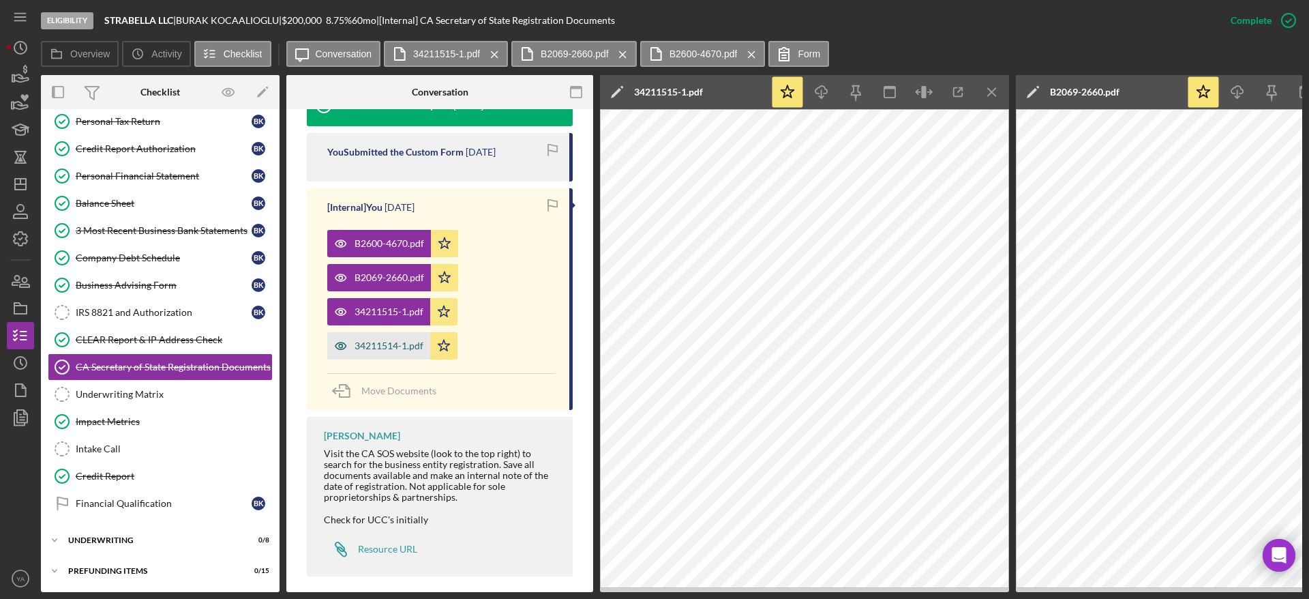
click at [391, 332] on div "34211514-1.pdf" at bounding box center [378, 345] width 103 height 27
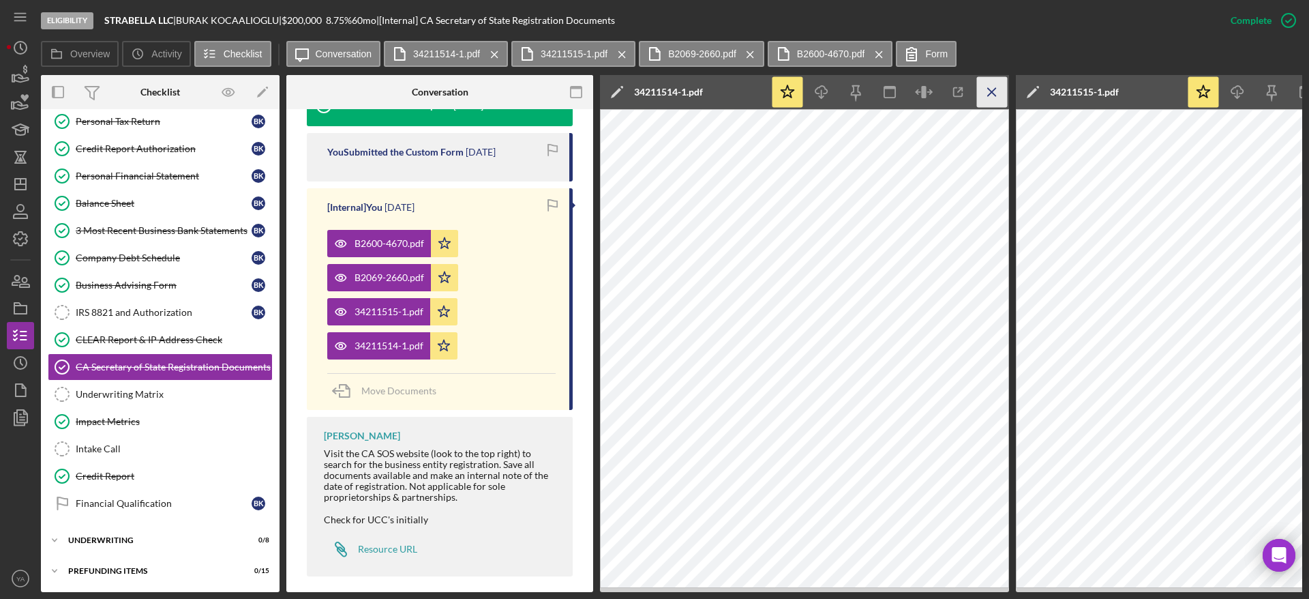
click at [652, 105] on icon "Icon/Menu Close" at bounding box center [992, 92] width 31 height 31
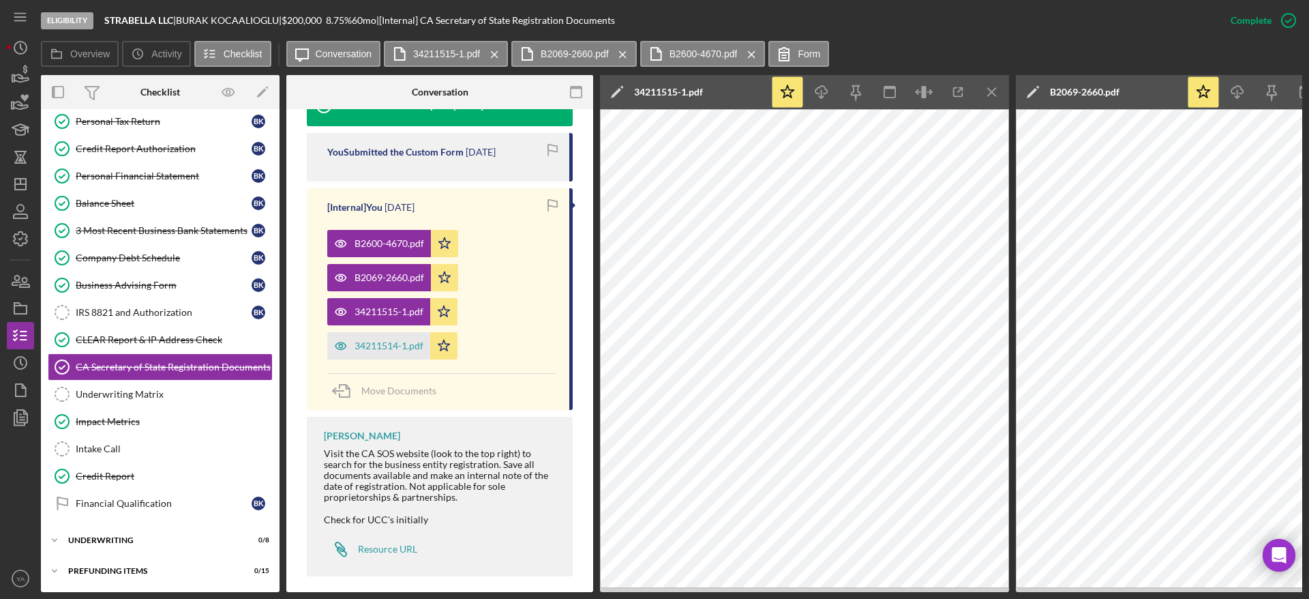
click at [652, 105] on icon "Icon/Menu Close" at bounding box center [992, 92] width 31 height 31
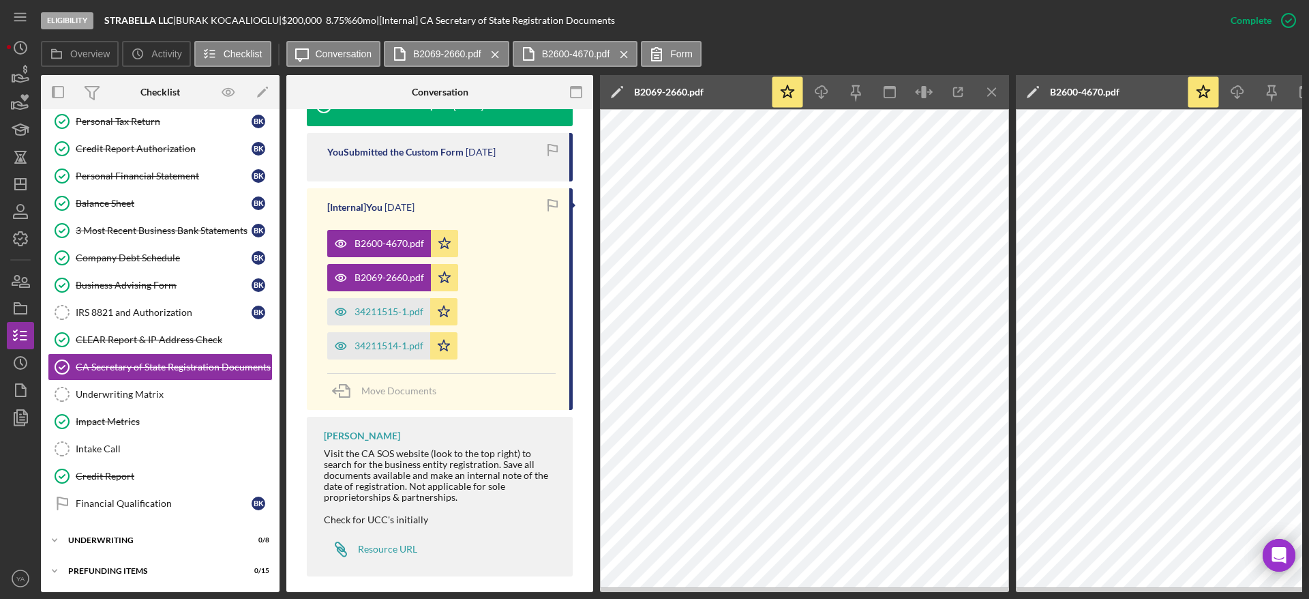
click at [652, 105] on icon "Icon/Menu Close" at bounding box center [992, 92] width 31 height 31
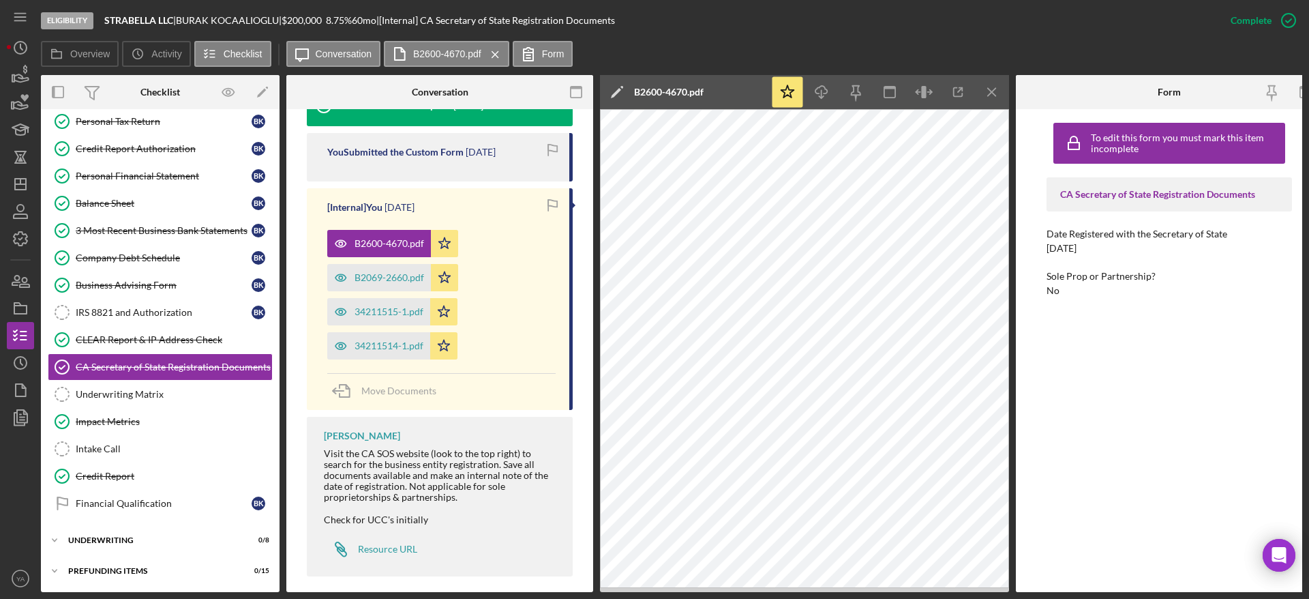
click at [652, 105] on icon "Icon/Menu Close" at bounding box center [992, 92] width 31 height 31
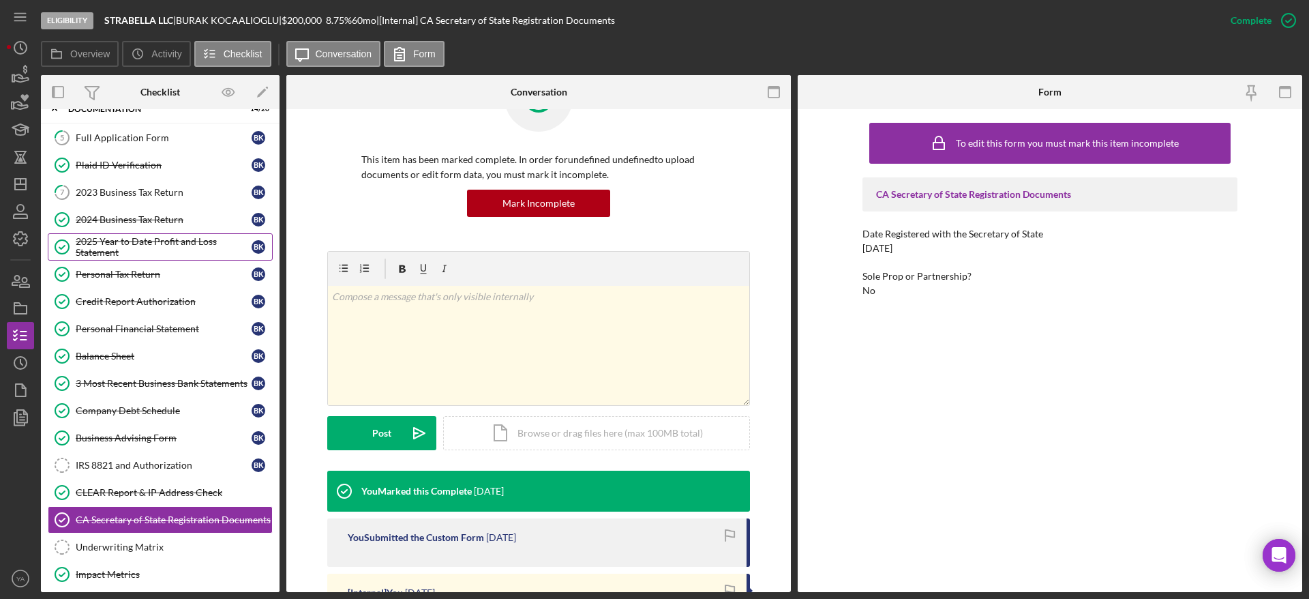
scroll to position [0, 0]
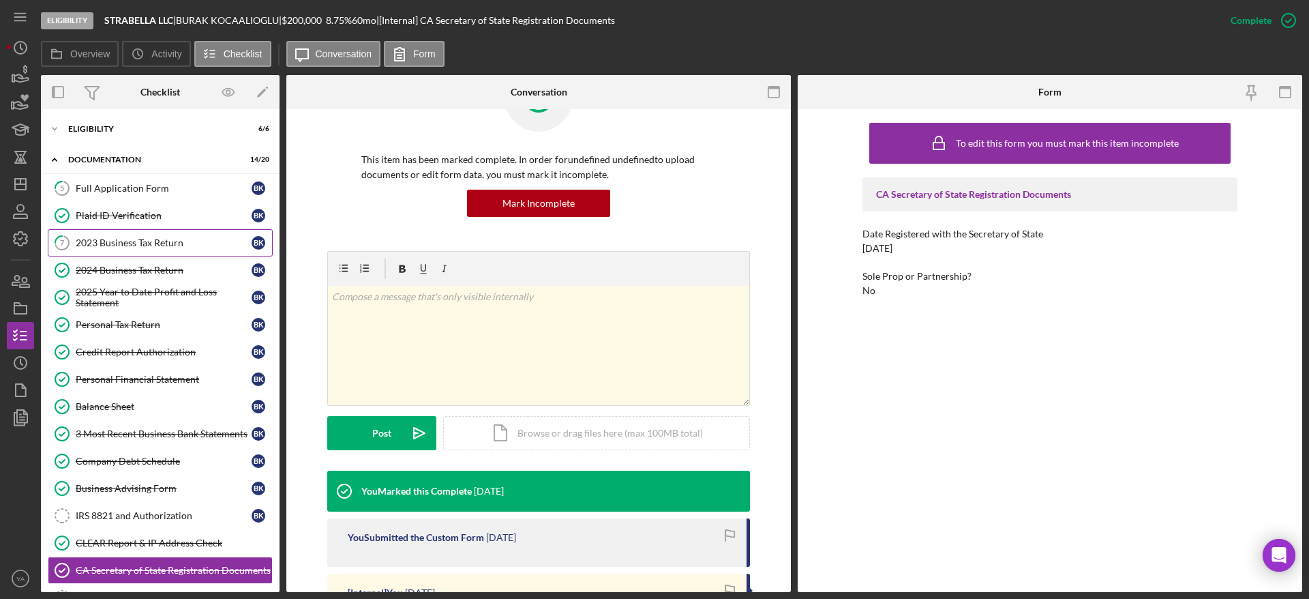
click at [213, 238] on div "2023 Business Tax Return" at bounding box center [164, 242] width 176 height 11
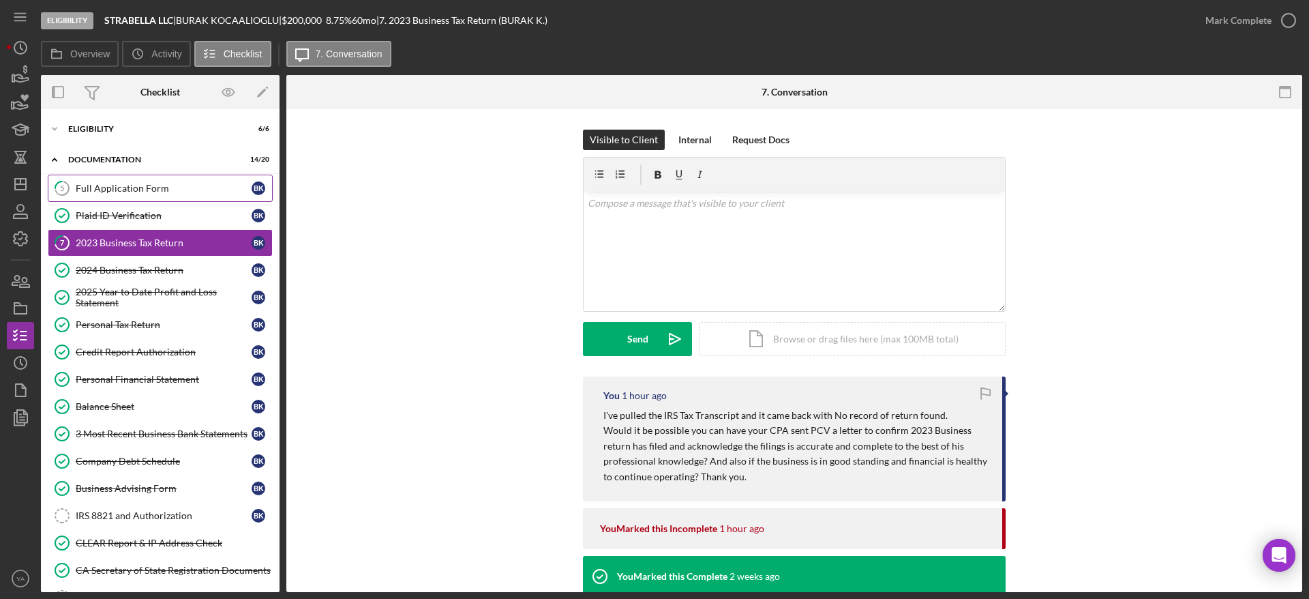
click at [194, 196] on link "5 Full Application Form B K" at bounding box center [160, 188] width 225 height 27
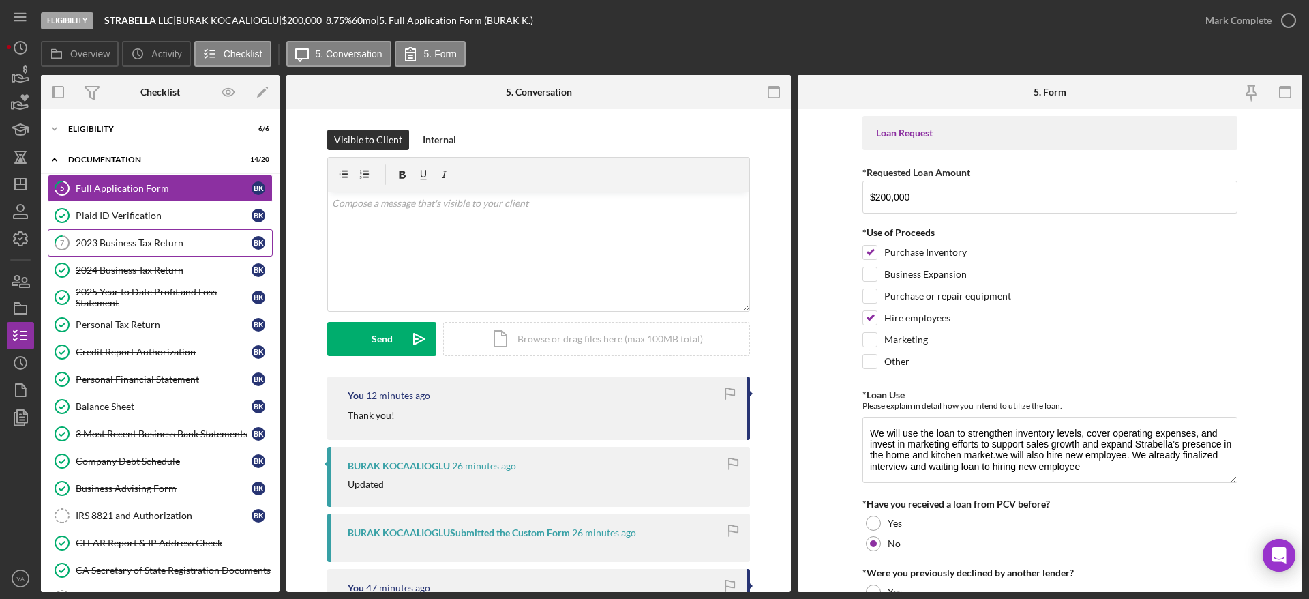
click at [187, 253] on link "7 2023 Business Tax Return B K" at bounding box center [160, 242] width 225 height 27
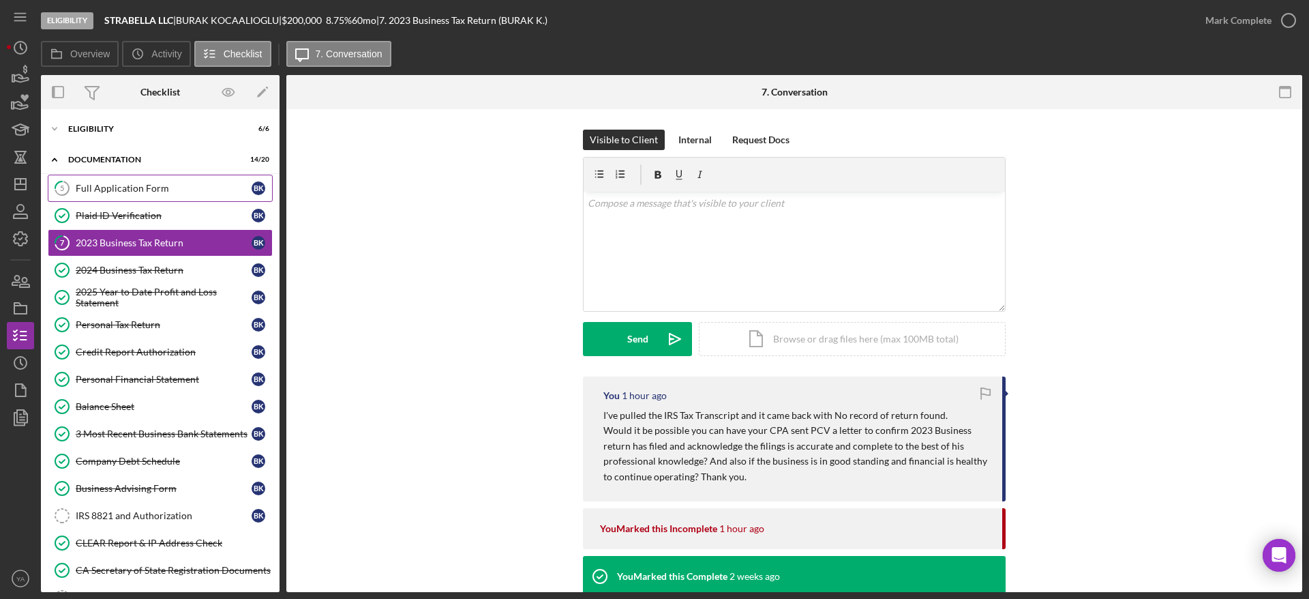
click at [160, 200] on link "5 Full Application Form B K" at bounding box center [160, 188] width 225 height 27
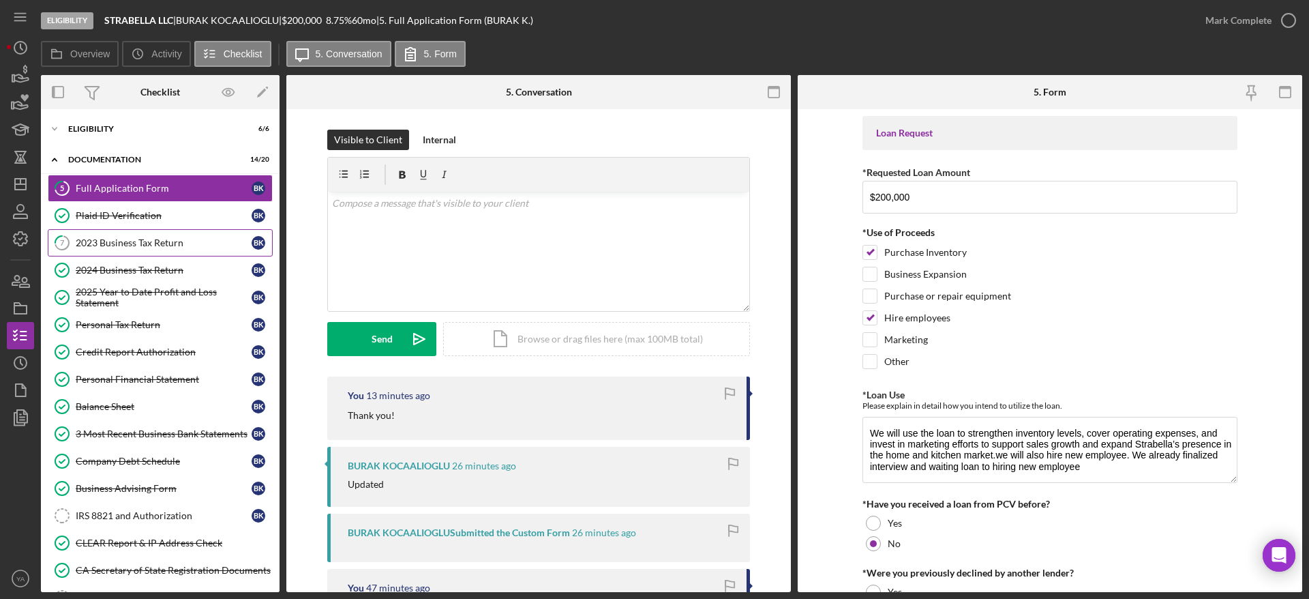
click at [187, 241] on div "2023 Business Tax Return" at bounding box center [164, 242] width 176 height 11
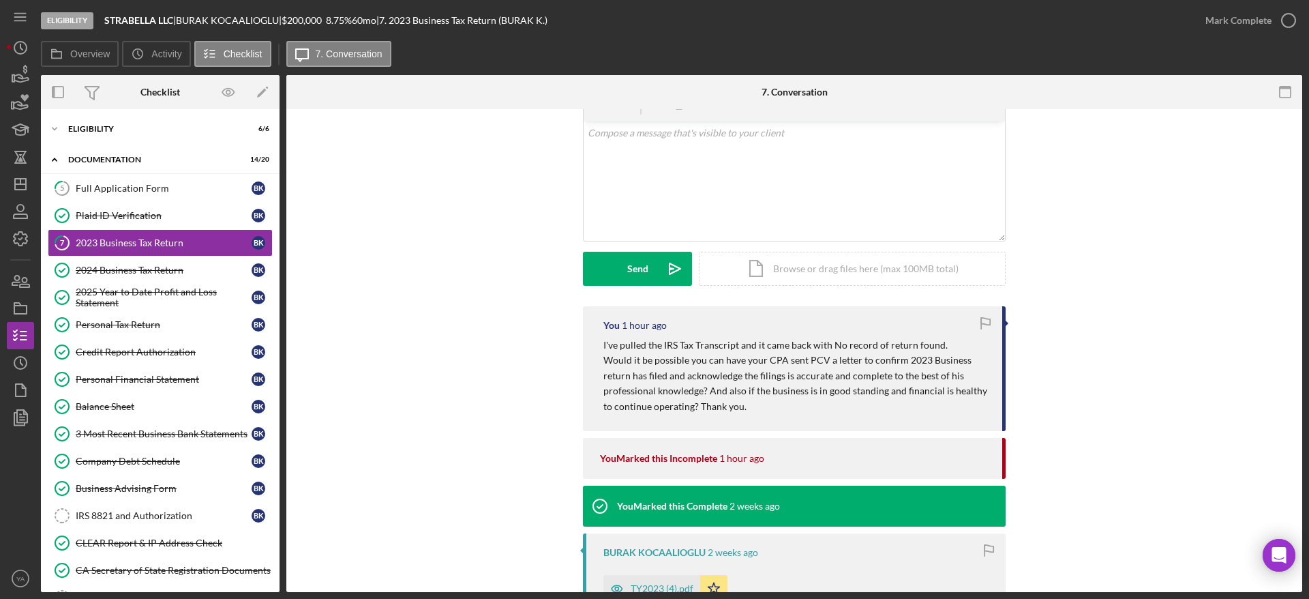
scroll to position [102, 0]
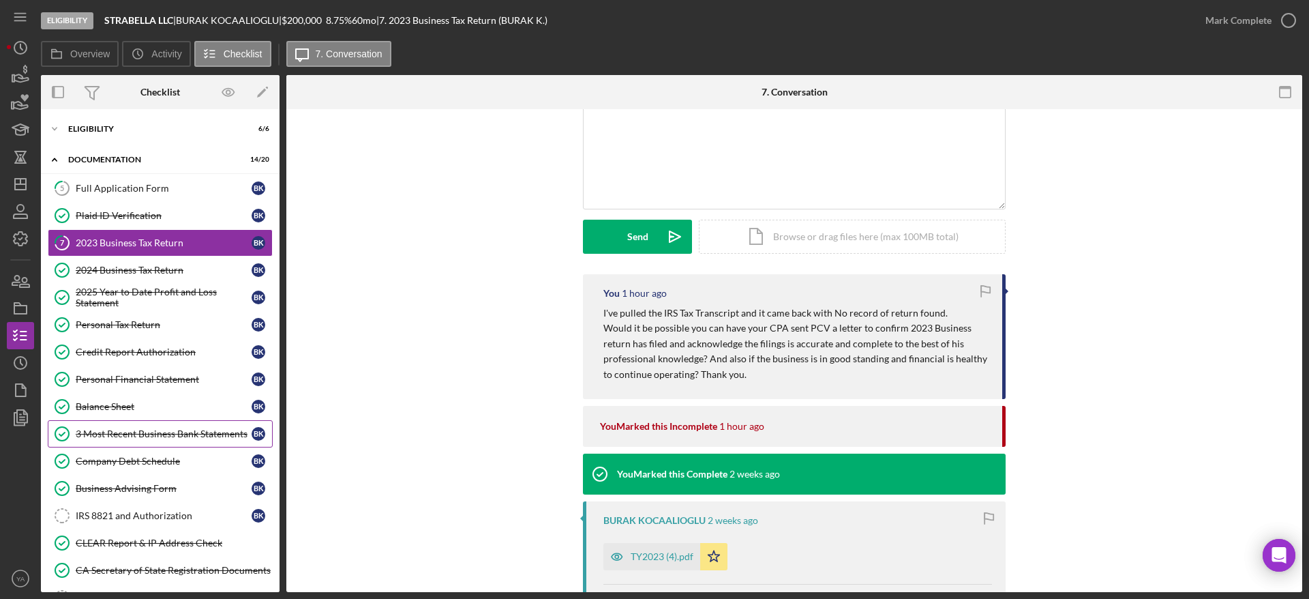
click at [142, 439] on div "3 Most Recent Business Bank Statements" at bounding box center [164, 433] width 176 height 11
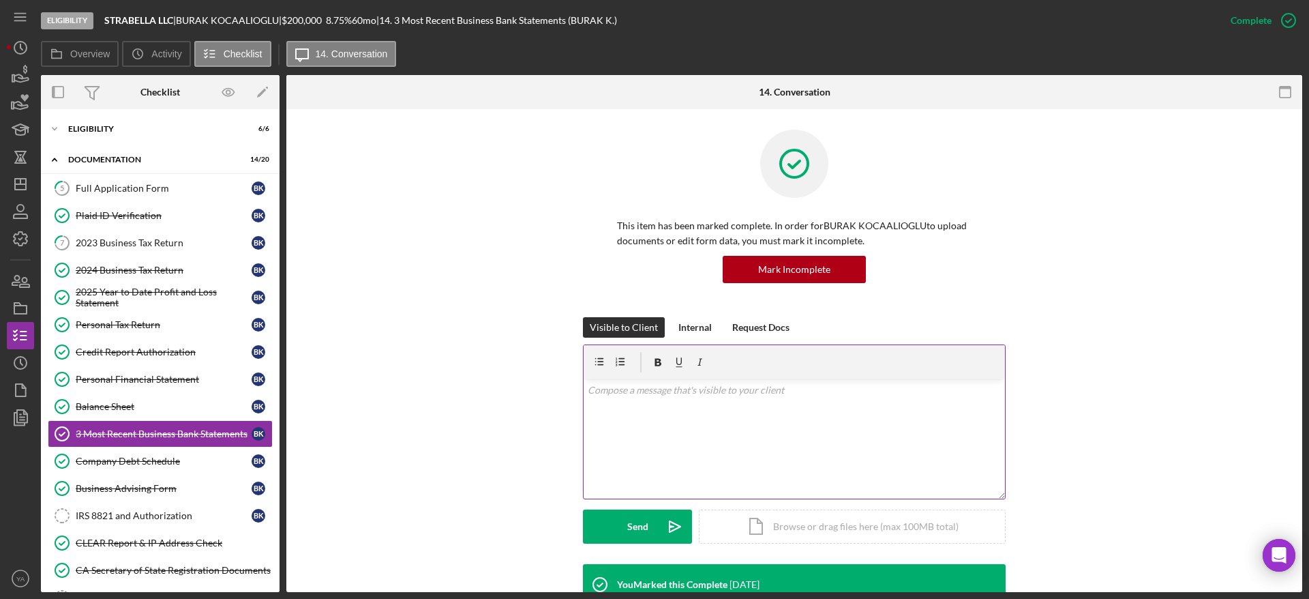
scroll to position [409, 0]
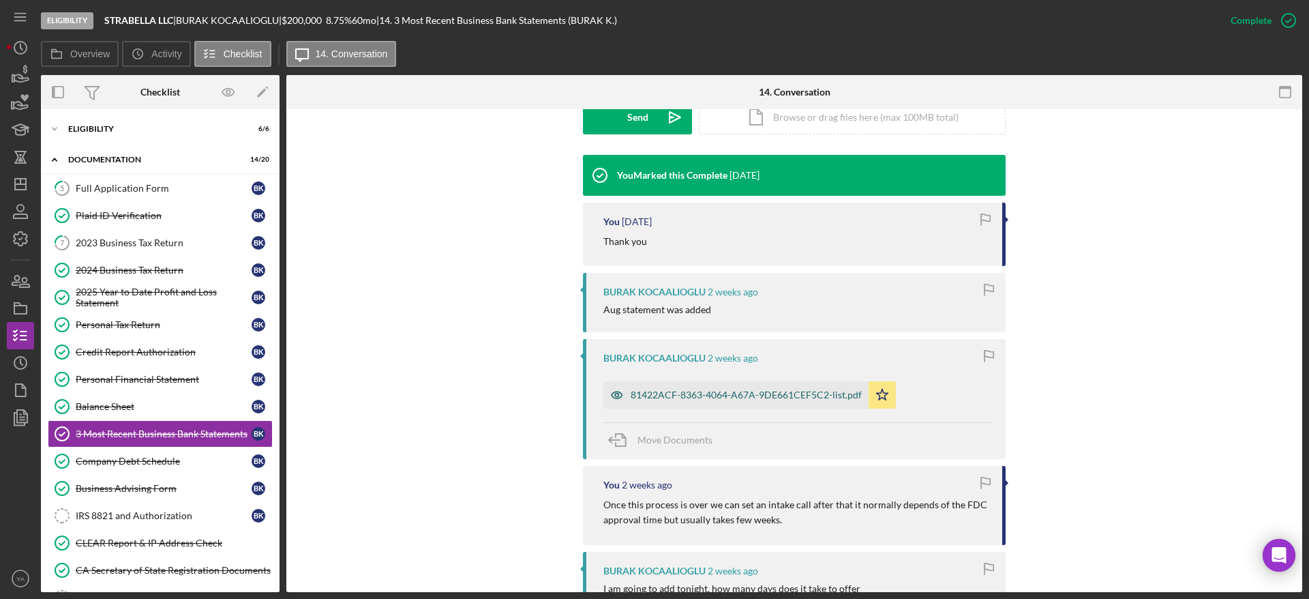
click at [652, 395] on div "81422ACF-8363-4064-A67A-9DE661CEF5C2-list.pdf" at bounding box center [746, 394] width 231 height 11
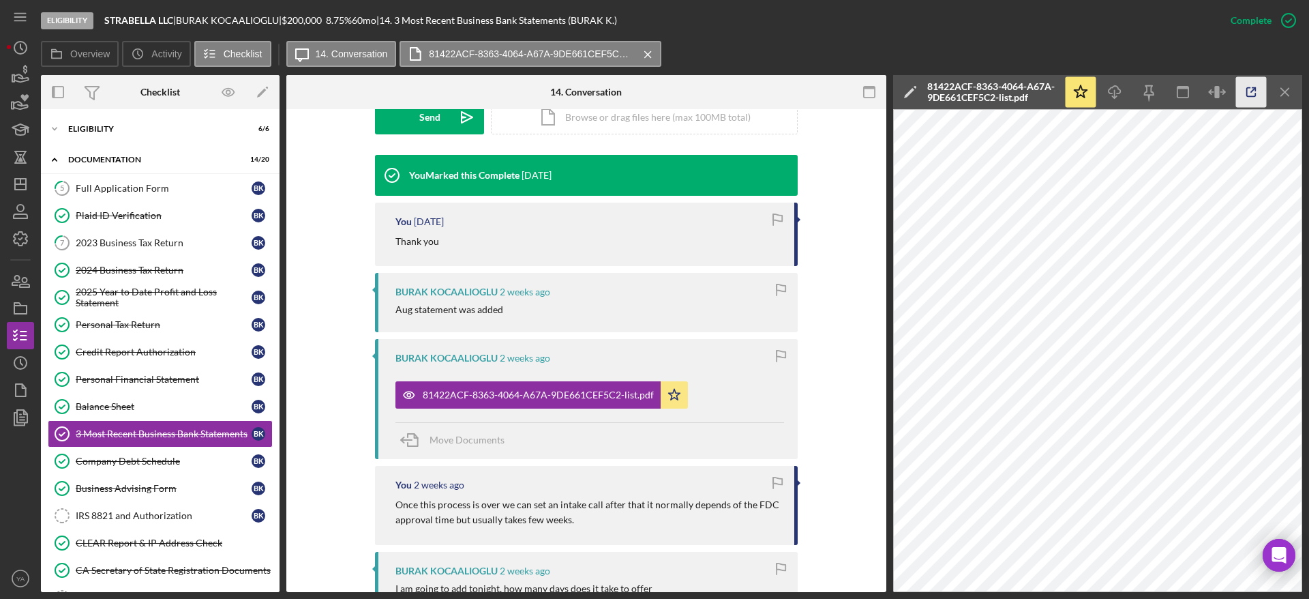
click at [652, 102] on icon "button" at bounding box center [1251, 92] width 31 height 31
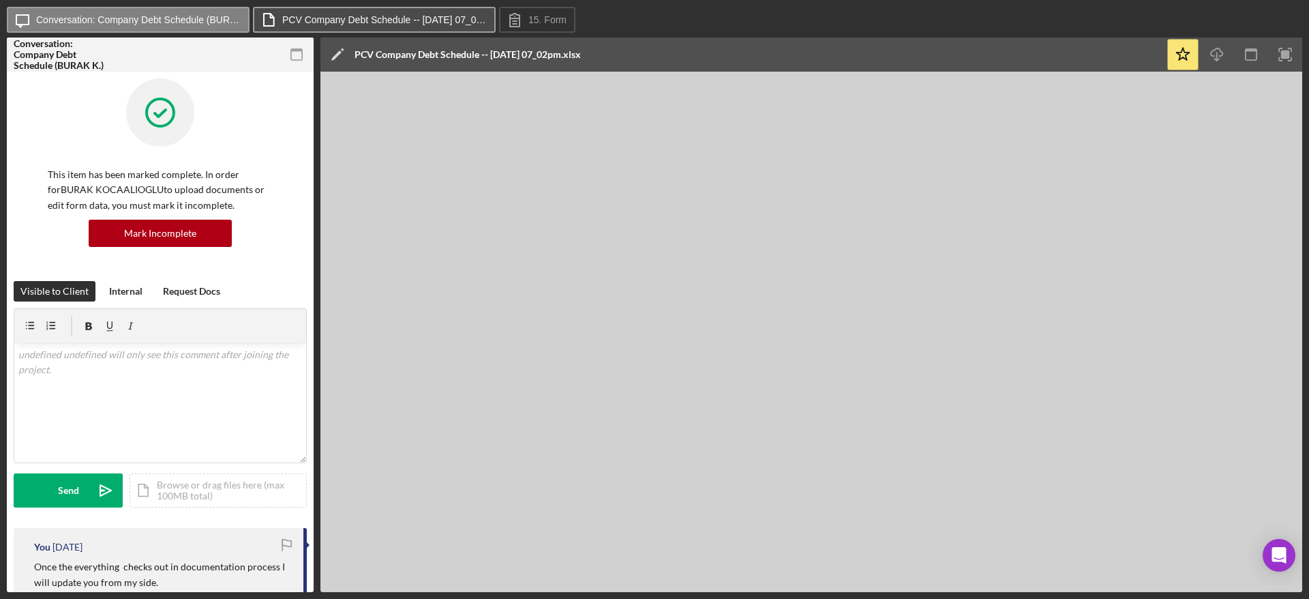
click at [350, 14] on label "PCV Company Debt Schedule -- 2025-09-02 07_02pm.xlsx" at bounding box center [384, 19] width 205 height 11
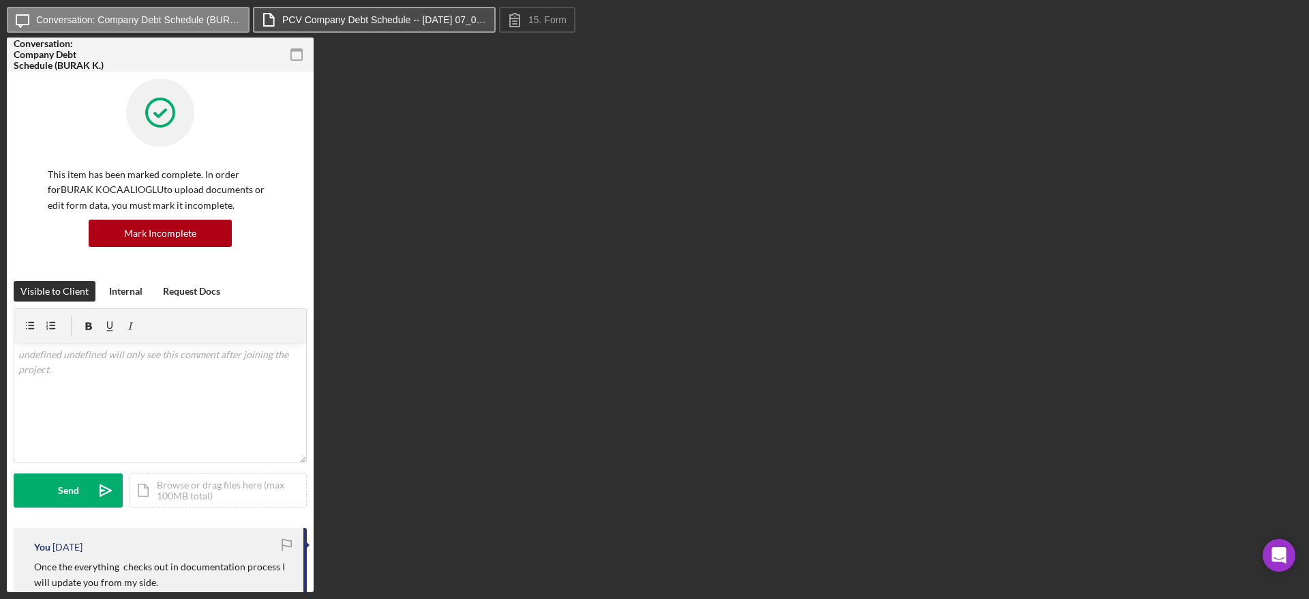
click at [338, 15] on label "PCV Company Debt Schedule -- 2025-09-02 07_02pm.xlsx" at bounding box center [384, 19] width 205 height 11
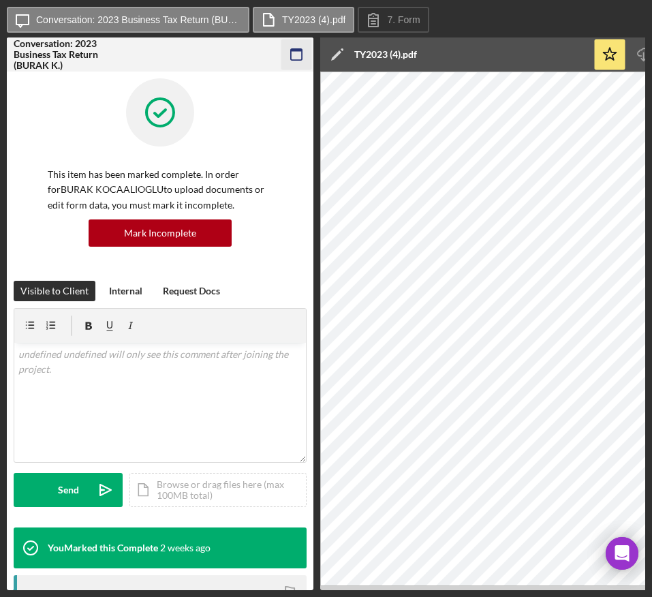
click at [295, 52] on icon "button" at bounding box center [297, 55] width 31 height 31
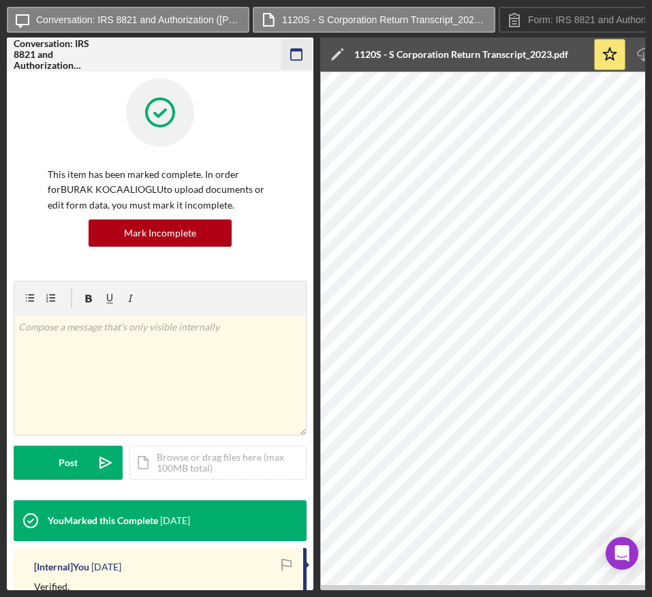
click at [290, 53] on icon "button" at bounding box center [297, 55] width 31 height 31
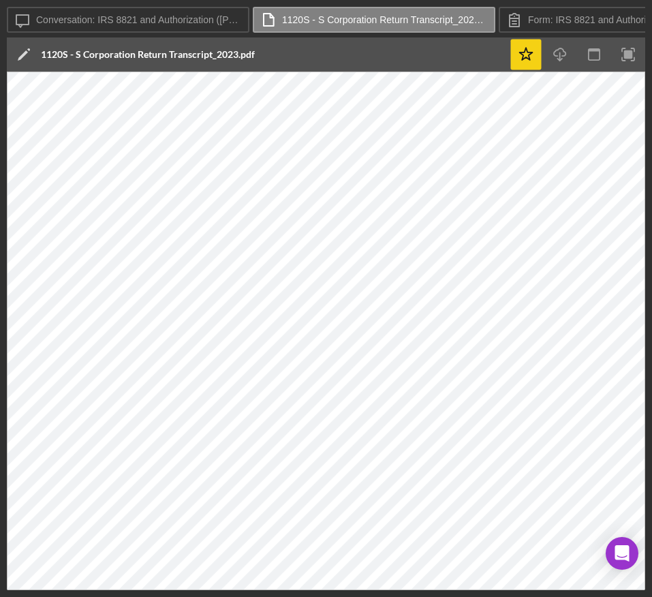
click at [528, 61] on icon "Icon/Star" at bounding box center [526, 55] width 31 height 31
